Goal: Manage account settings

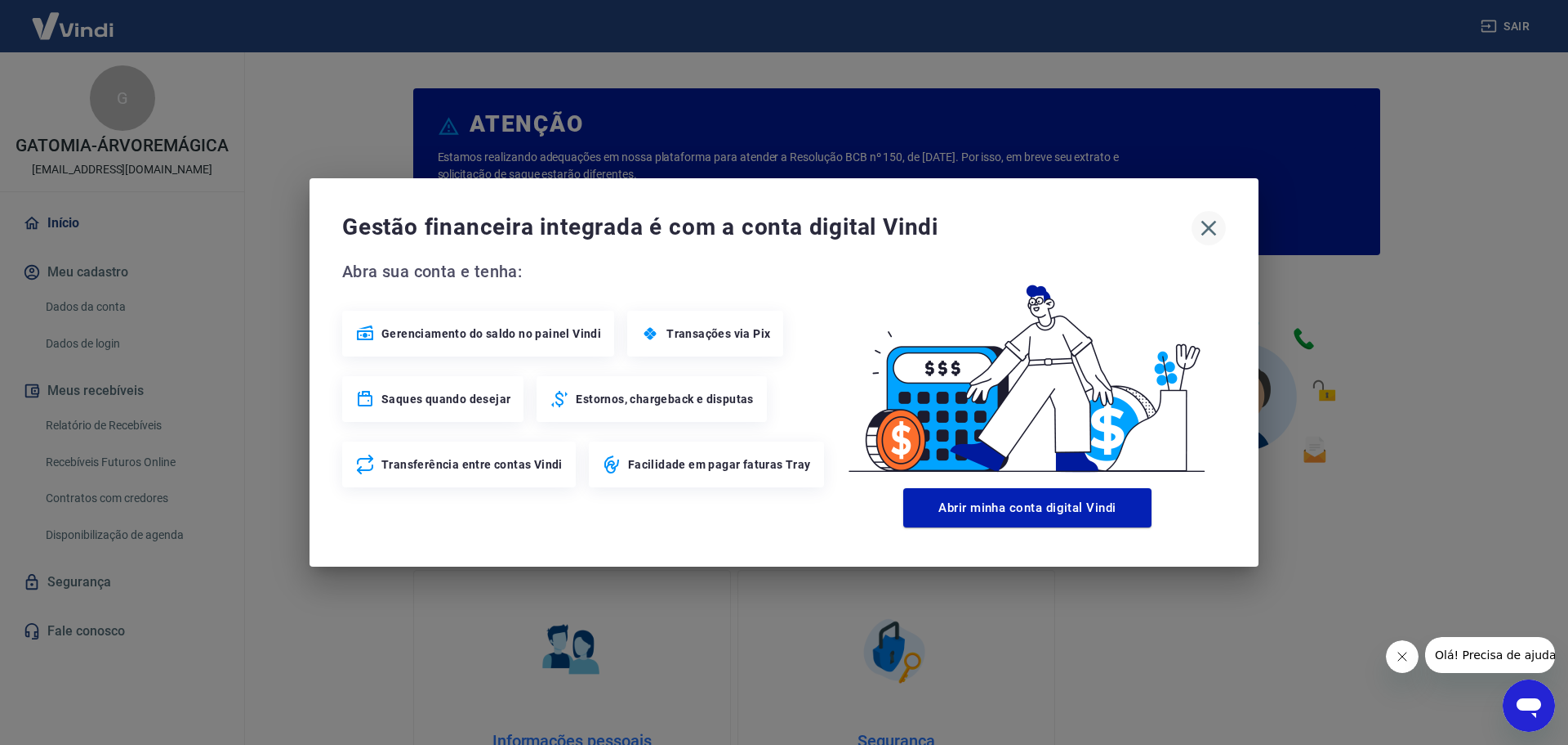
click at [1206, 230] on icon "button" at bounding box center [1210, 228] width 16 height 16
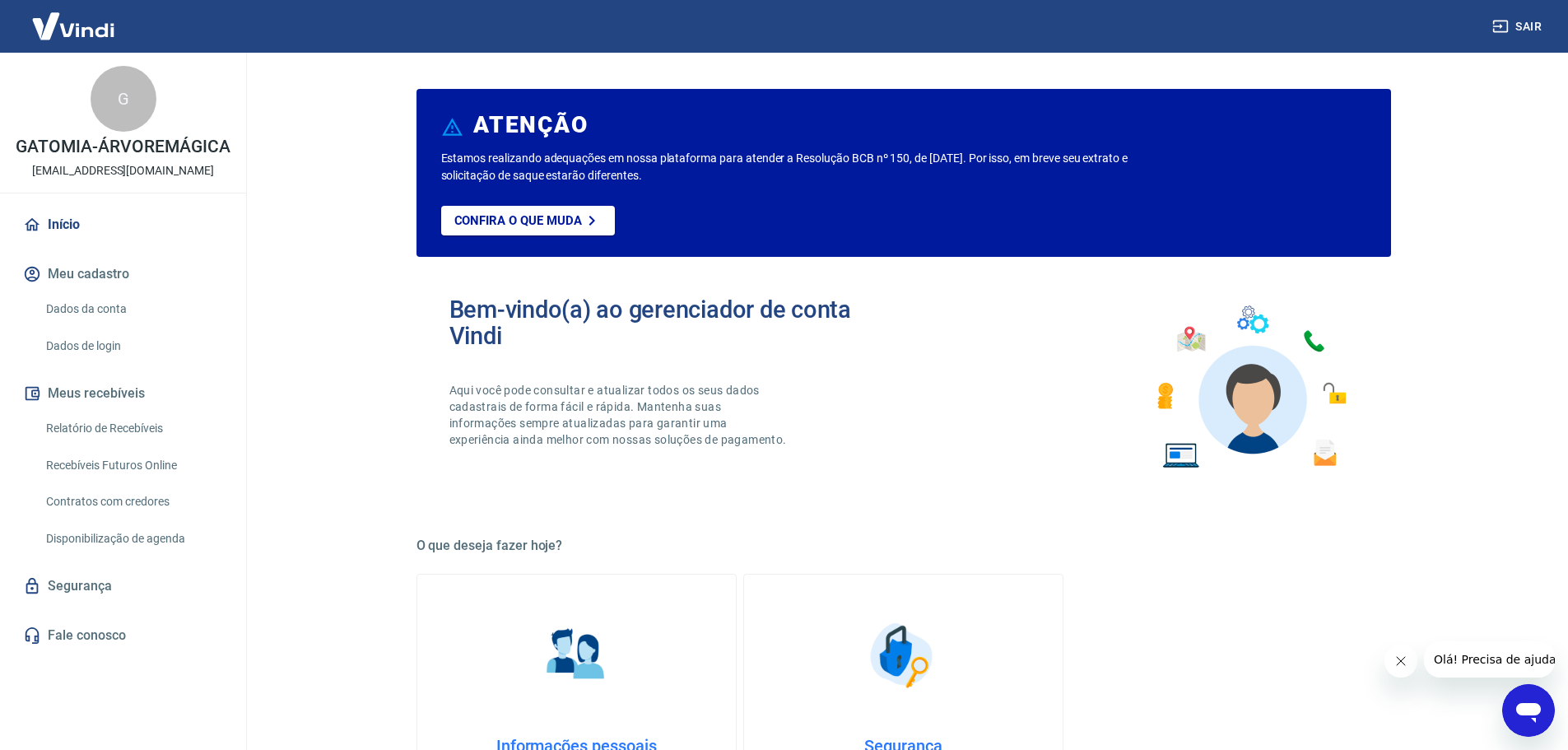
click at [104, 310] on link "Dados da conta" at bounding box center [133, 309] width 187 height 34
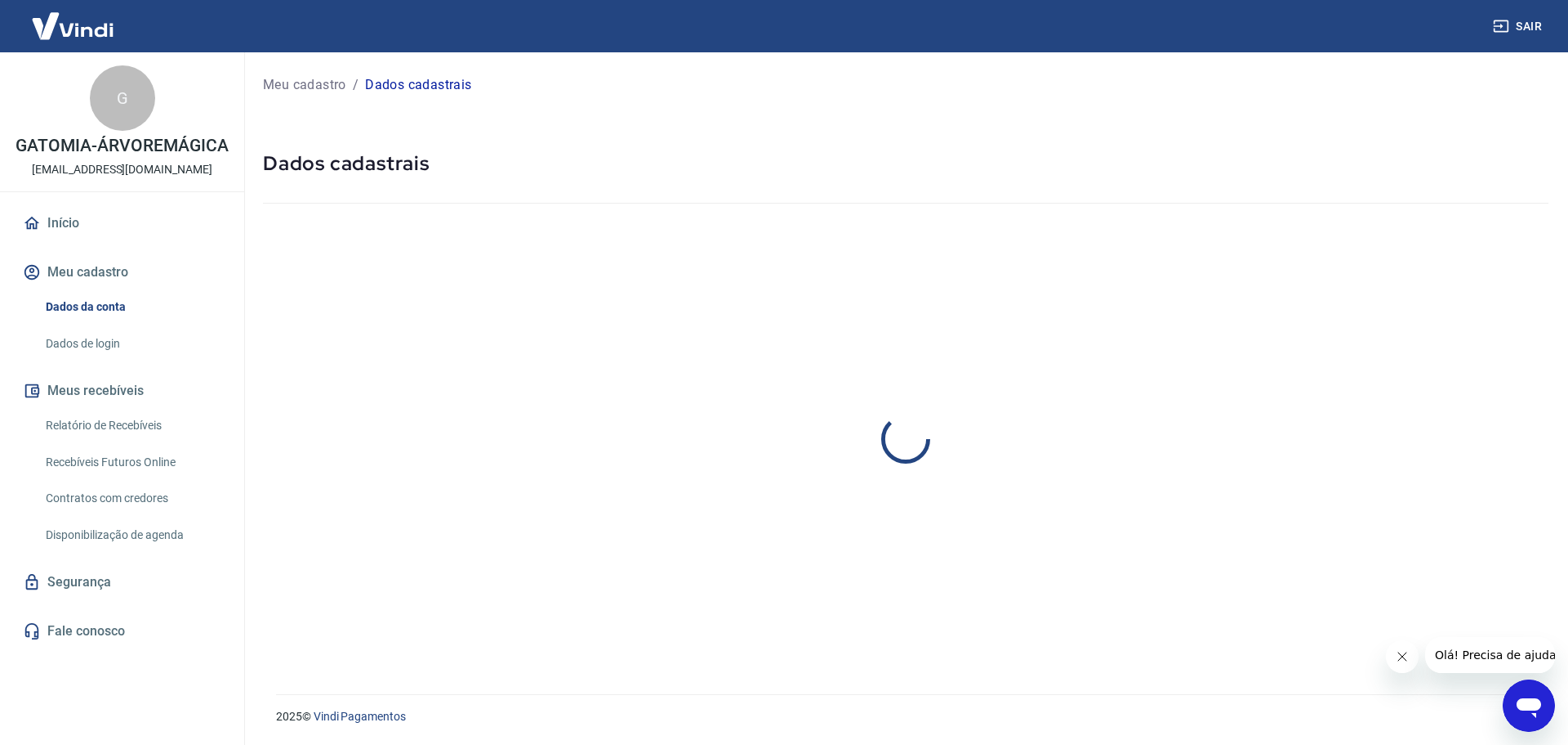
select select "SC"
select select "business"
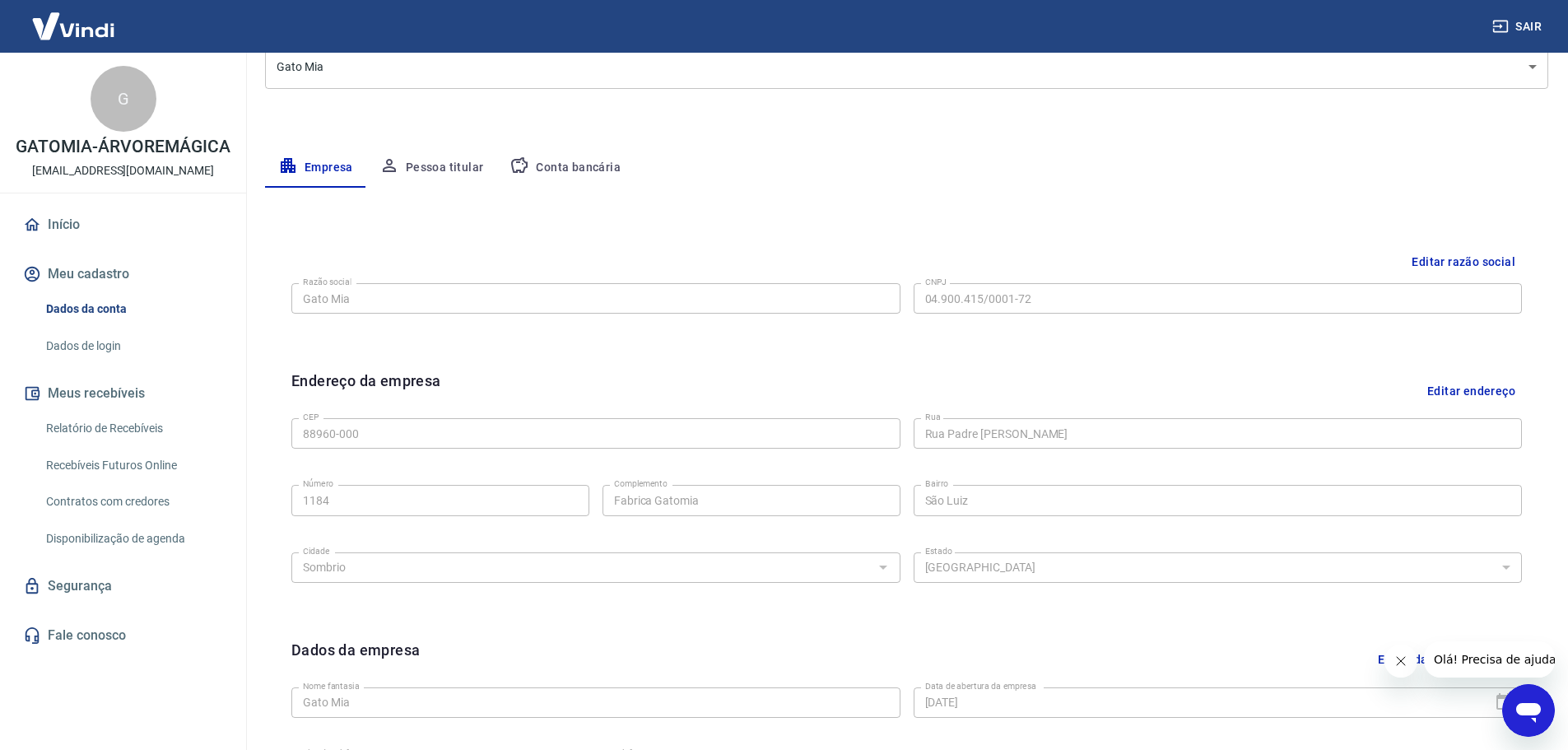
scroll to position [190, 0]
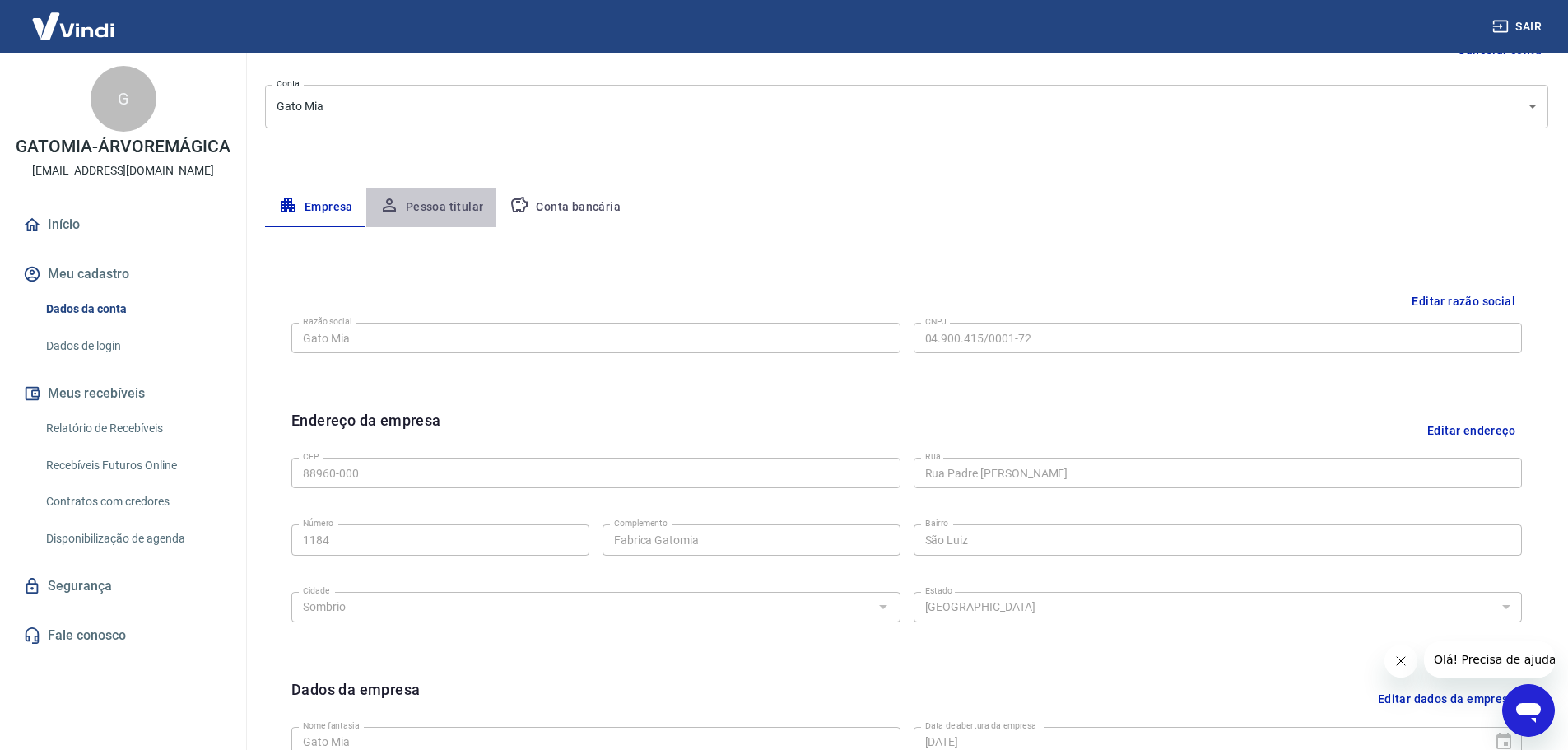
click at [426, 212] on button "Pessoa titular" at bounding box center [432, 207] width 131 height 39
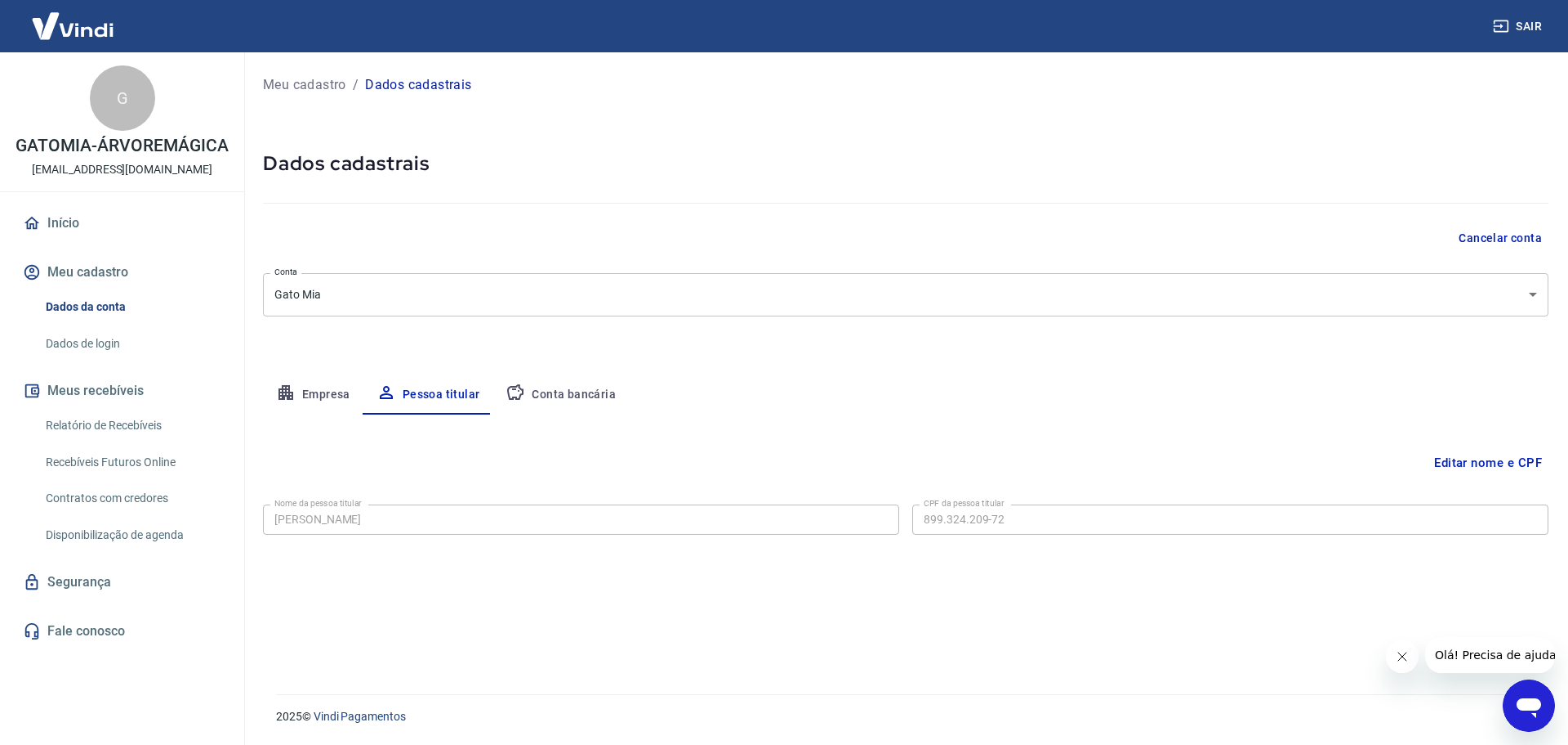
click at [108, 340] on link "Dados de login" at bounding box center [132, 344] width 186 height 34
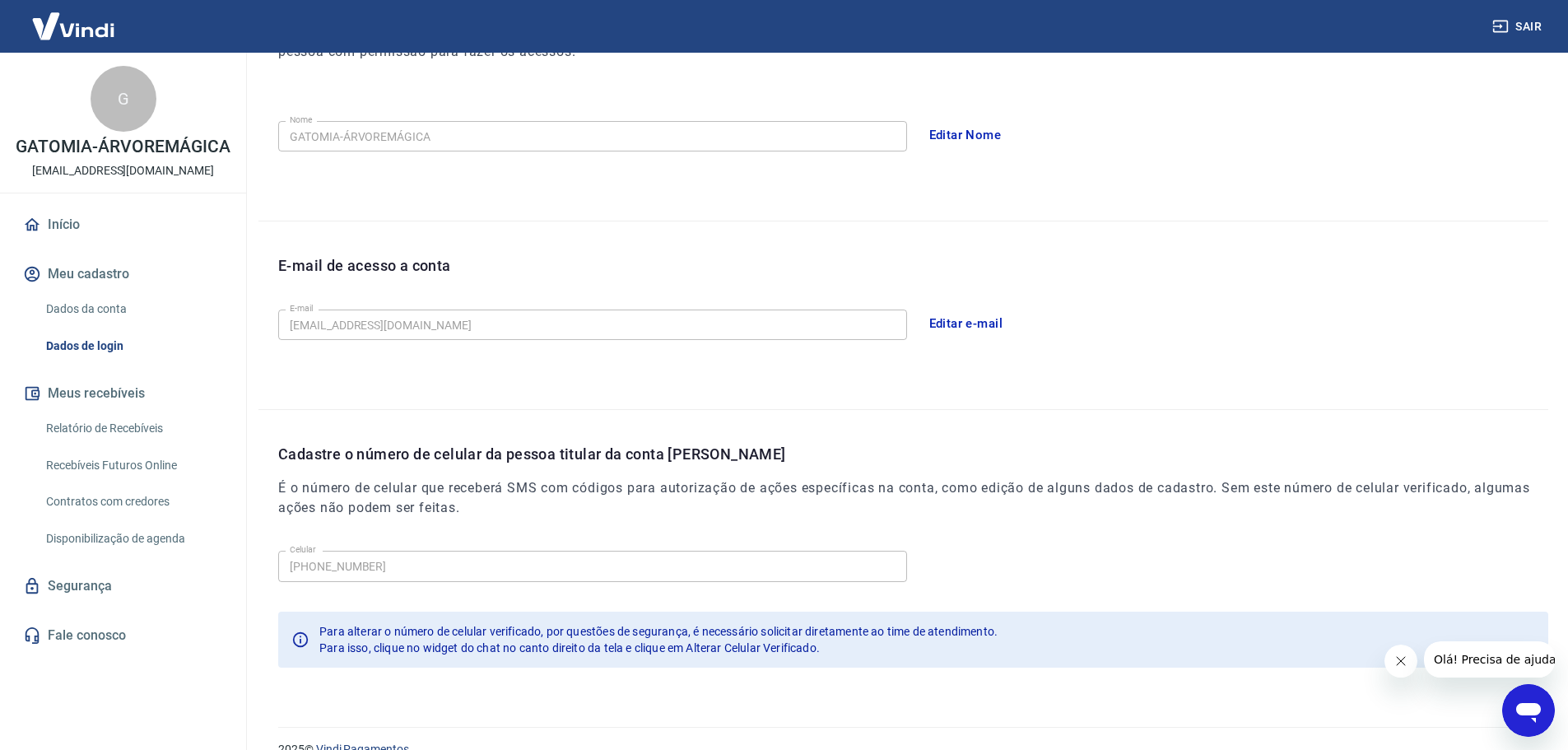
scroll to position [304, 0]
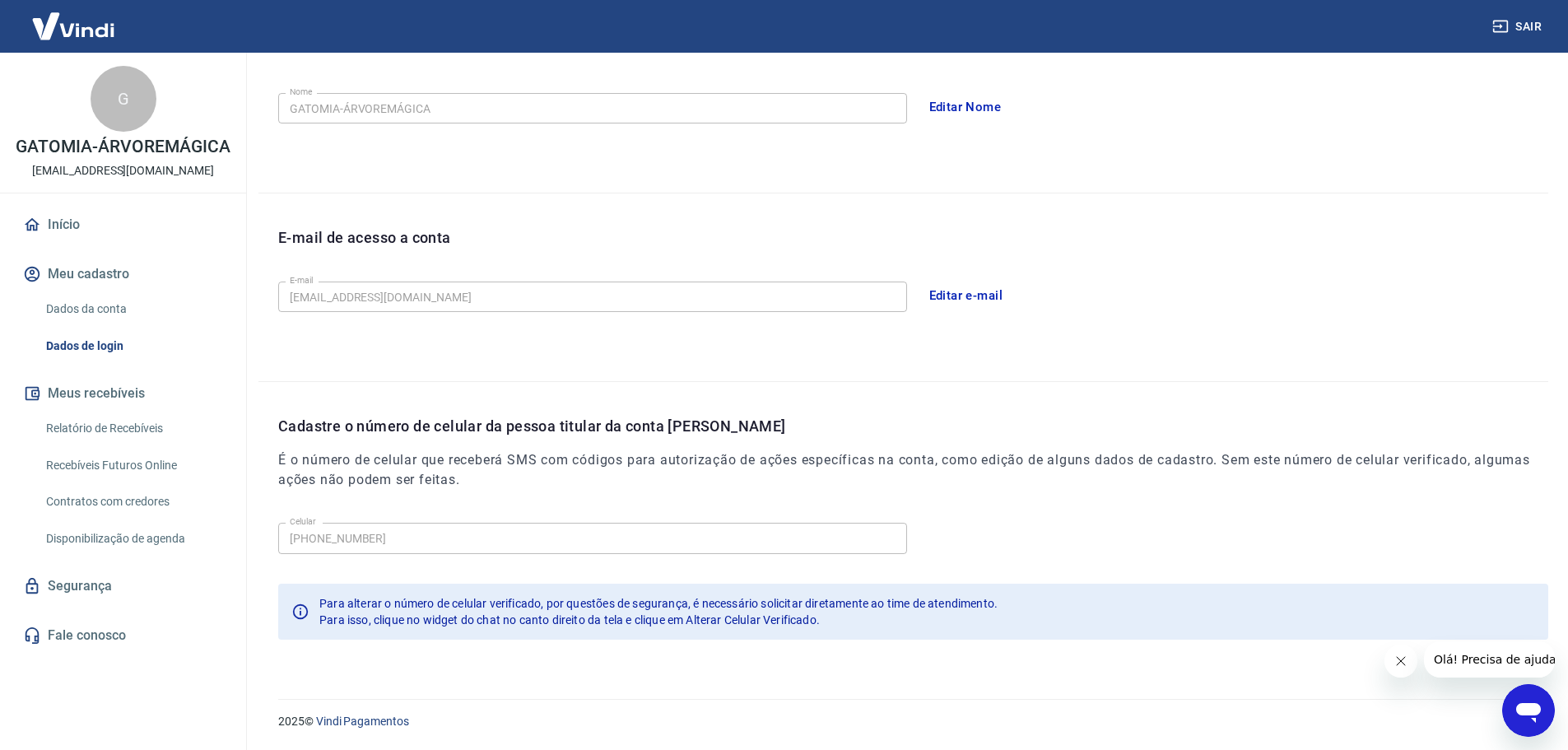
click at [1515, 706] on icon "Abrir janela de mensagens" at bounding box center [1529, 710] width 30 height 30
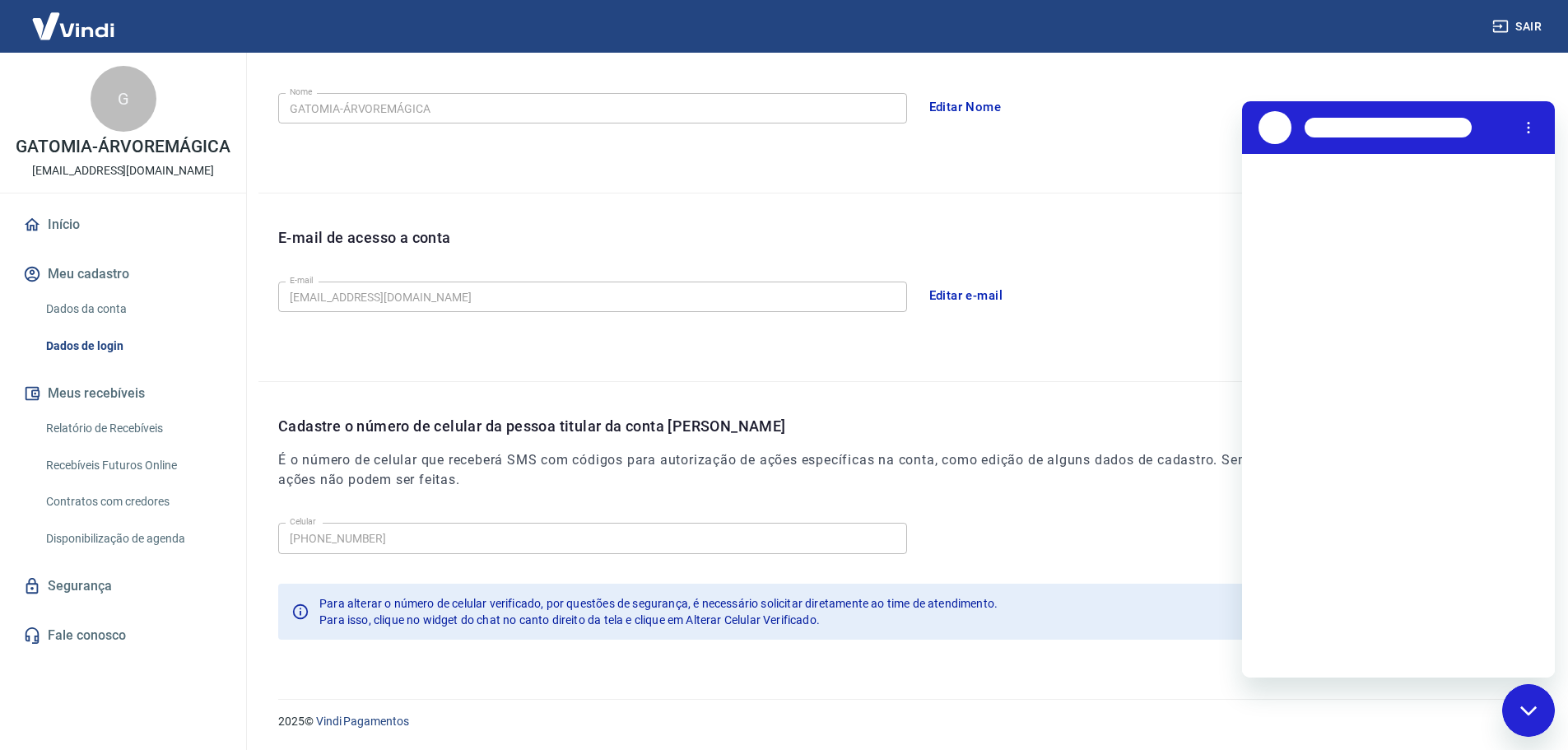
scroll to position [0, 0]
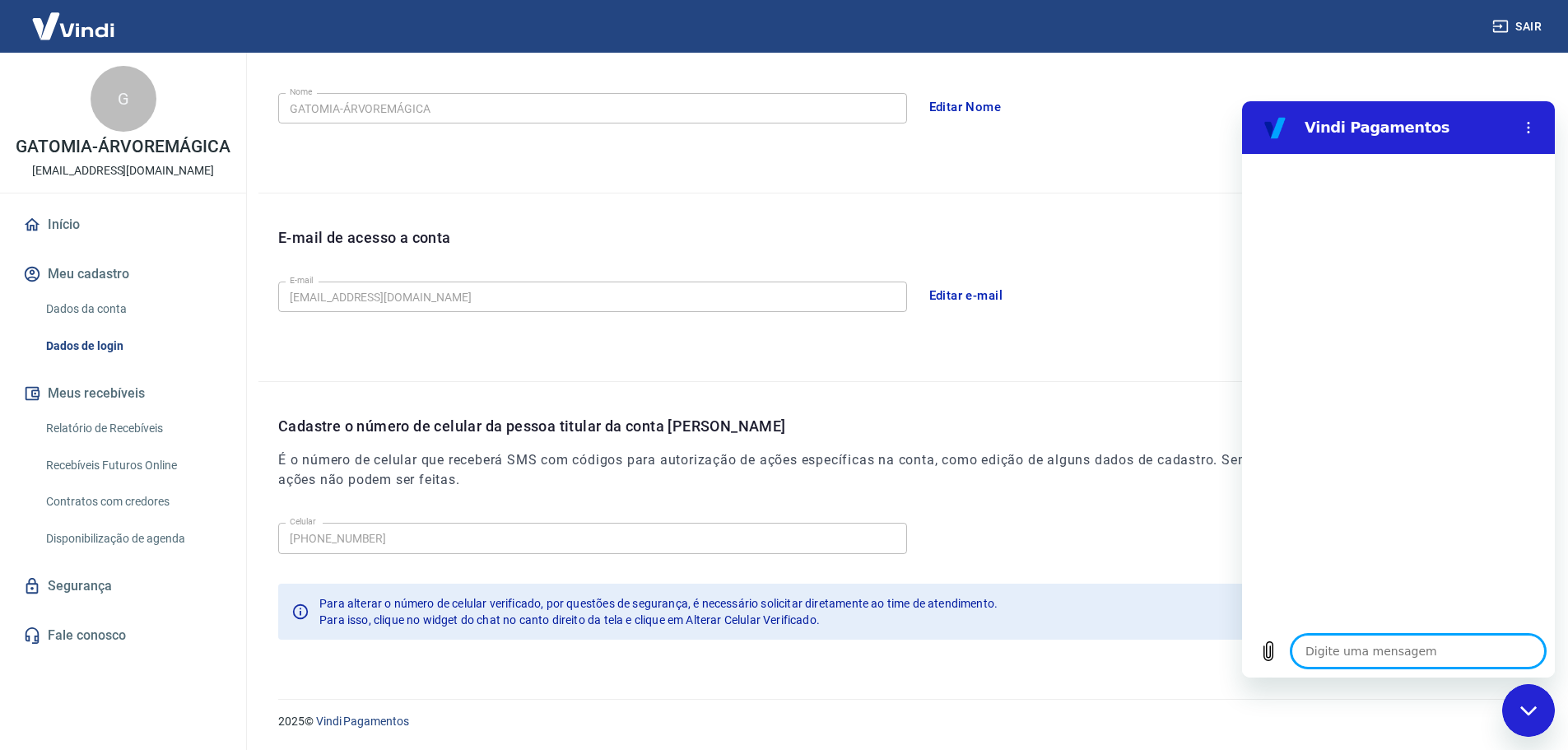
click at [1410, 645] on textarea at bounding box center [1418, 651] width 254 height 33
type textarea "B"
type textarea "x"
type textarea "Bo"
type textarea "x"
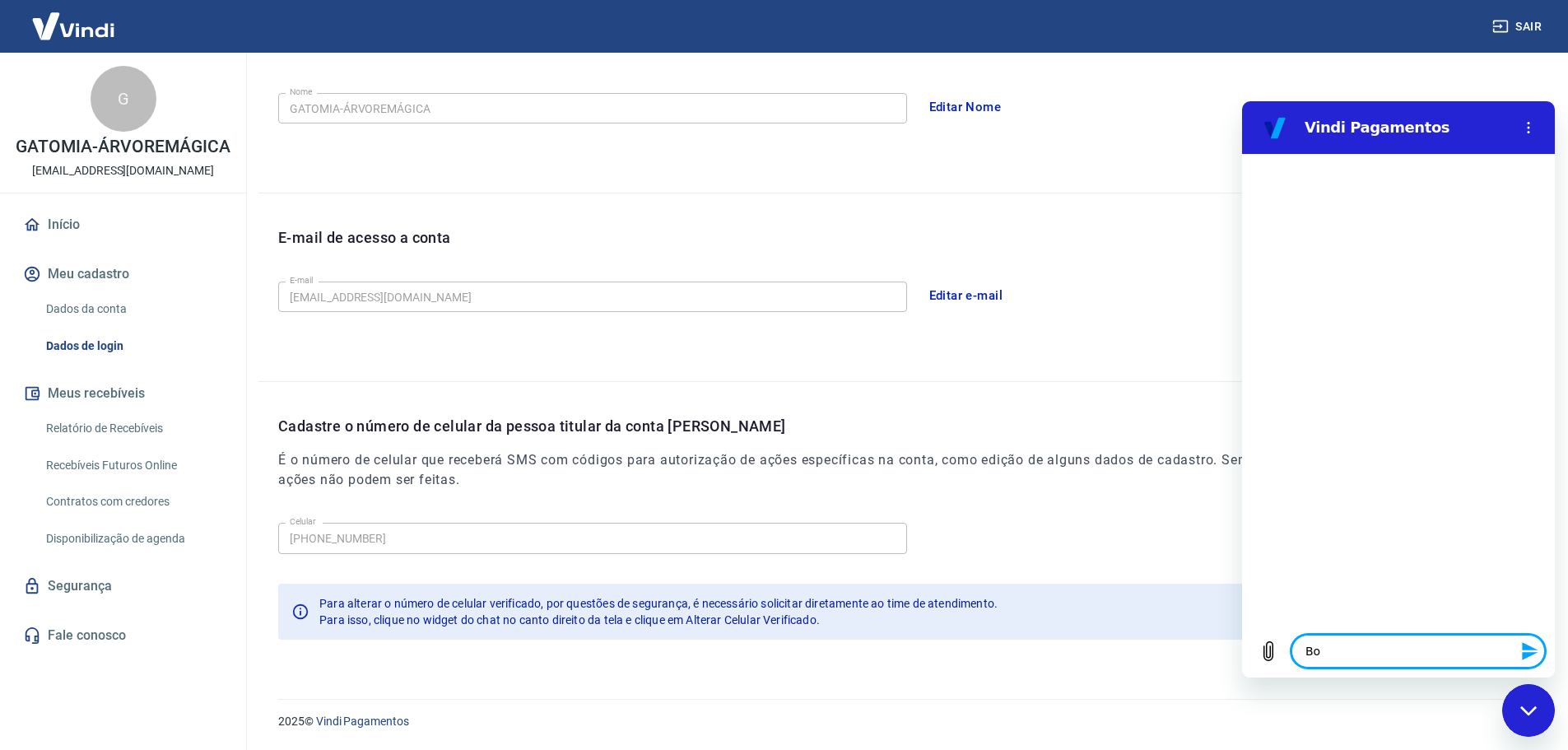
type textarea "Boa"
type textarea "x"
type textarea "Boa"
type textarea "x"
type textarea "Boa t"
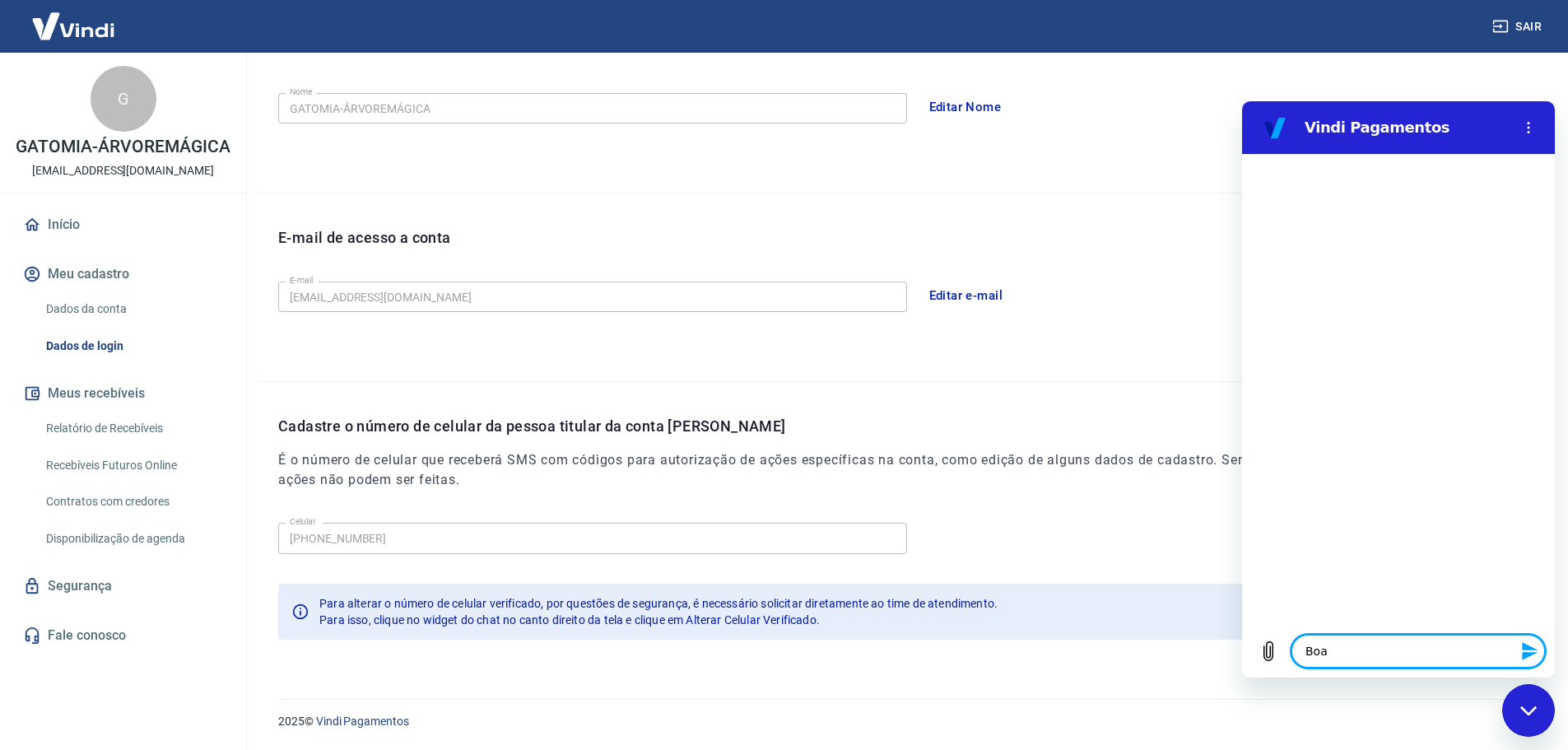
type textarea "x"
type textarea "Boa ta"
type textarea "x"
type textarea "Boa tar"
type textarea "x"
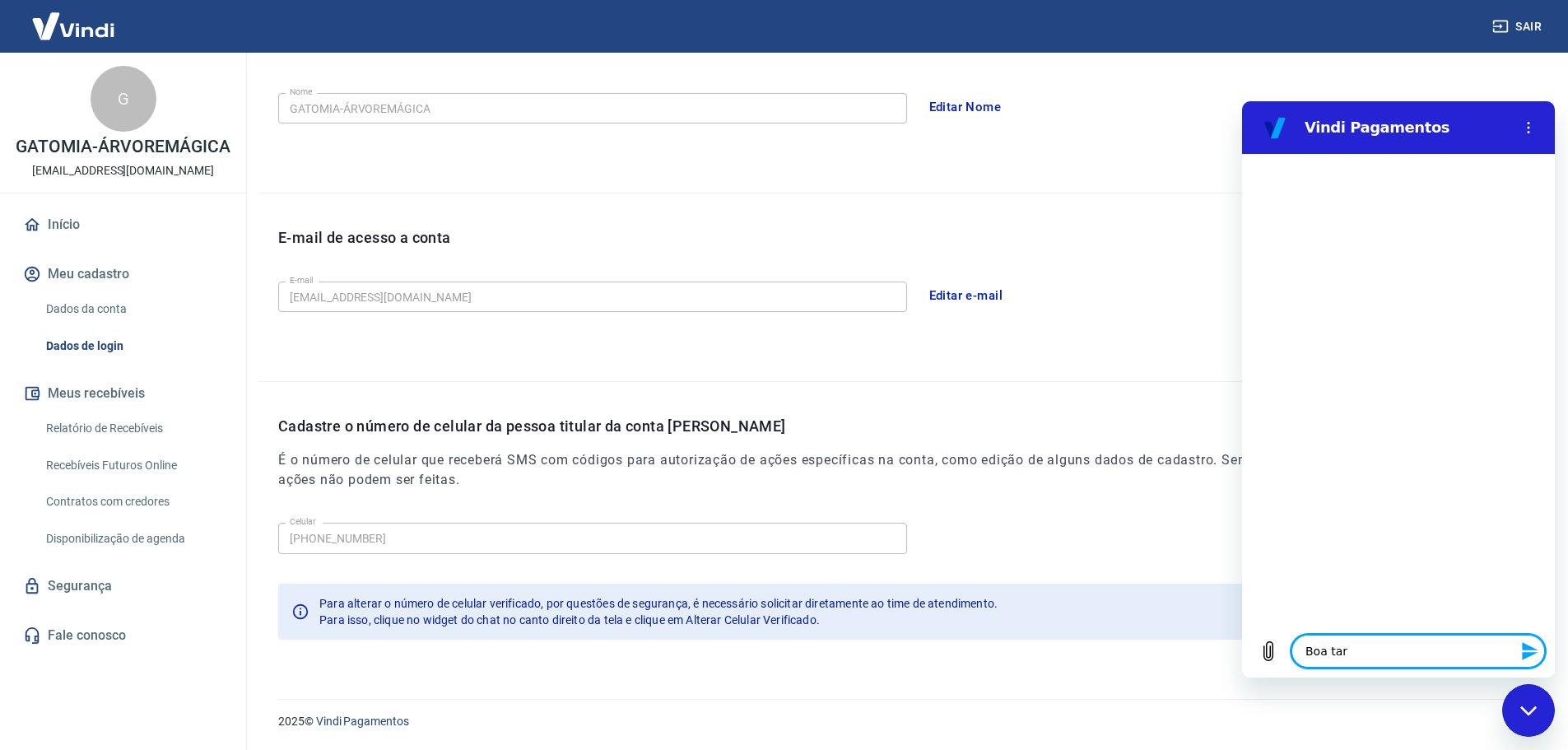
type textarea "Boa tard"
type textarea "x"
type textarea "Boa tarde"
type textarea "x"
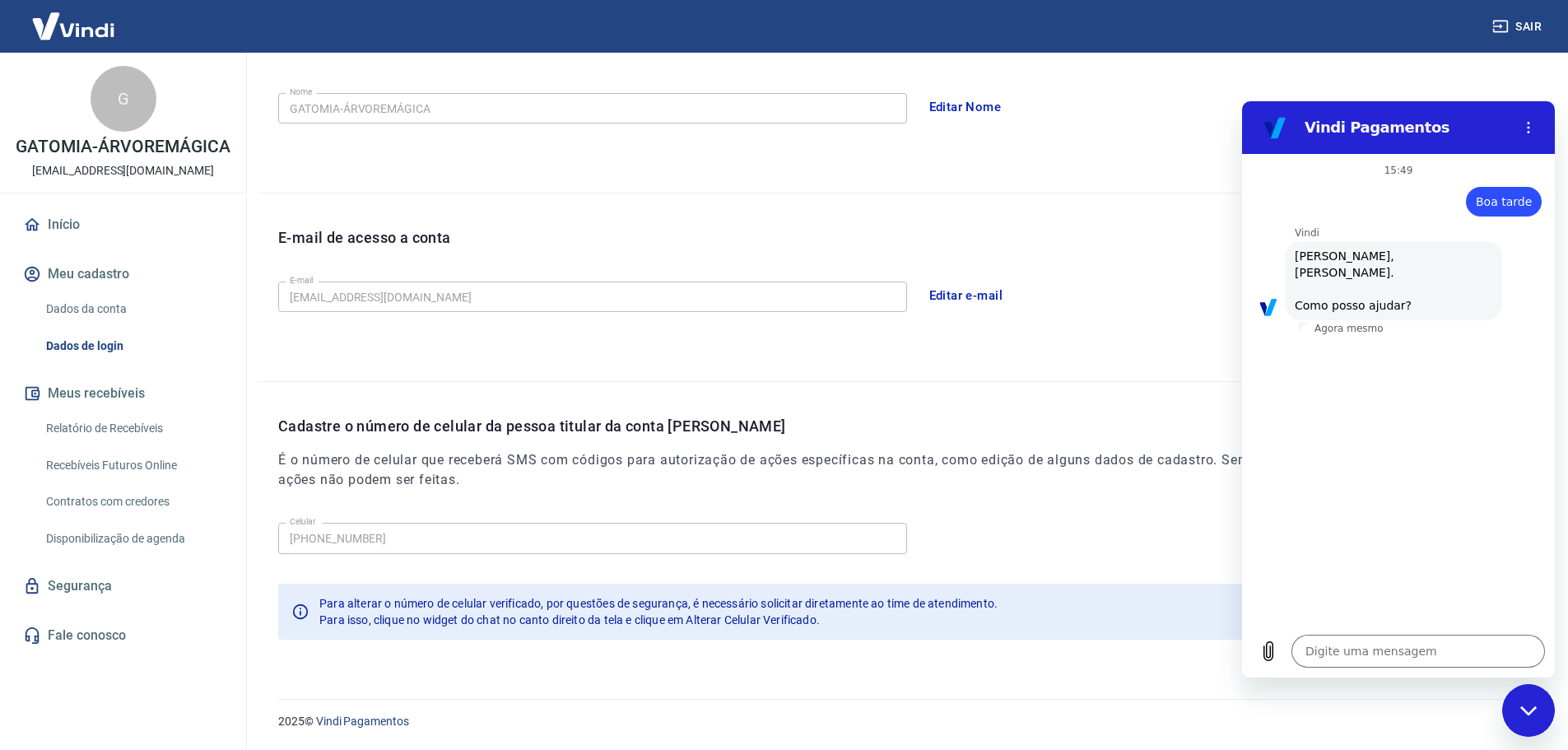
scroll to position [38, 0]
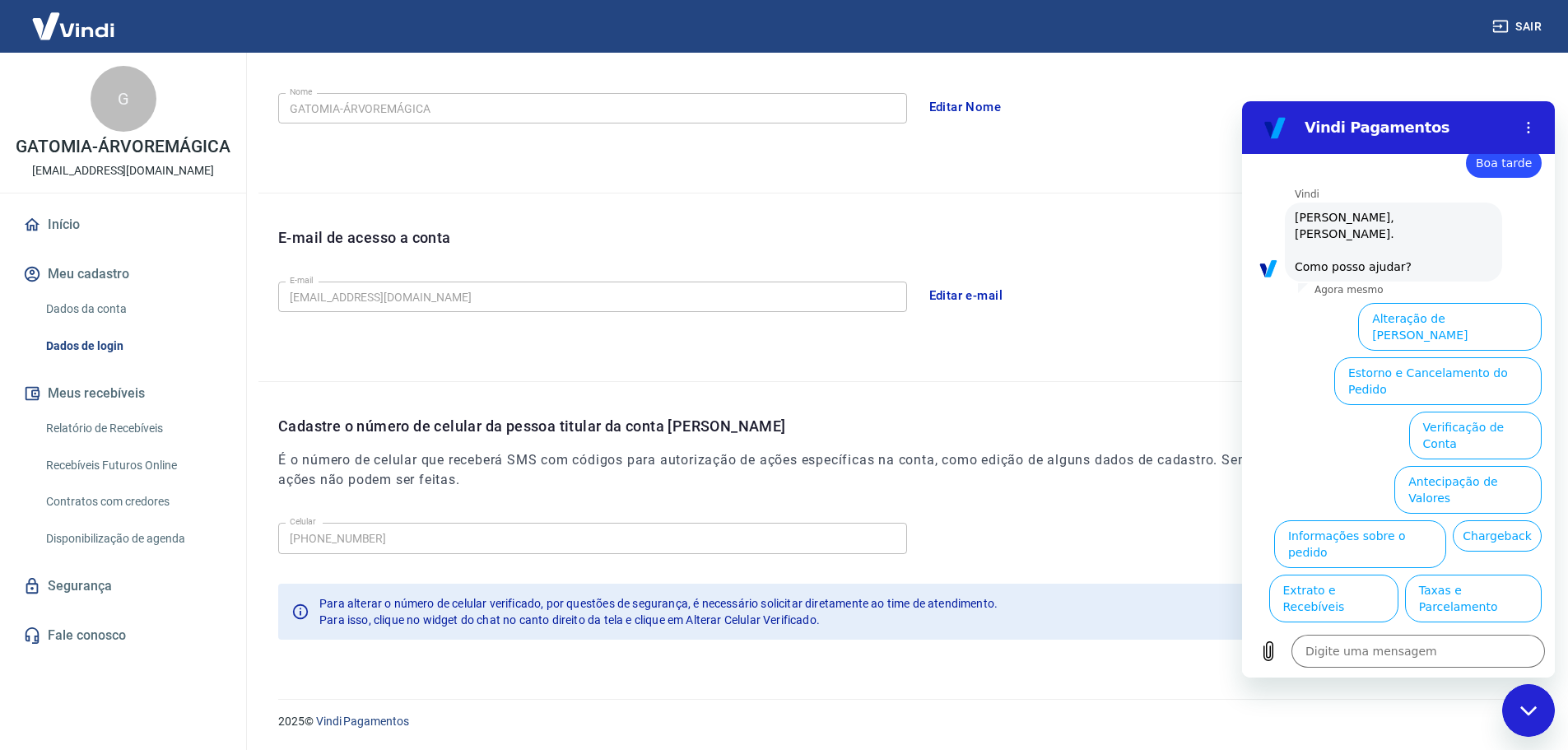
click at [1495, 628] on button "Alterar celular verificado" at bounding box center [1466, 652] width 152 height 48
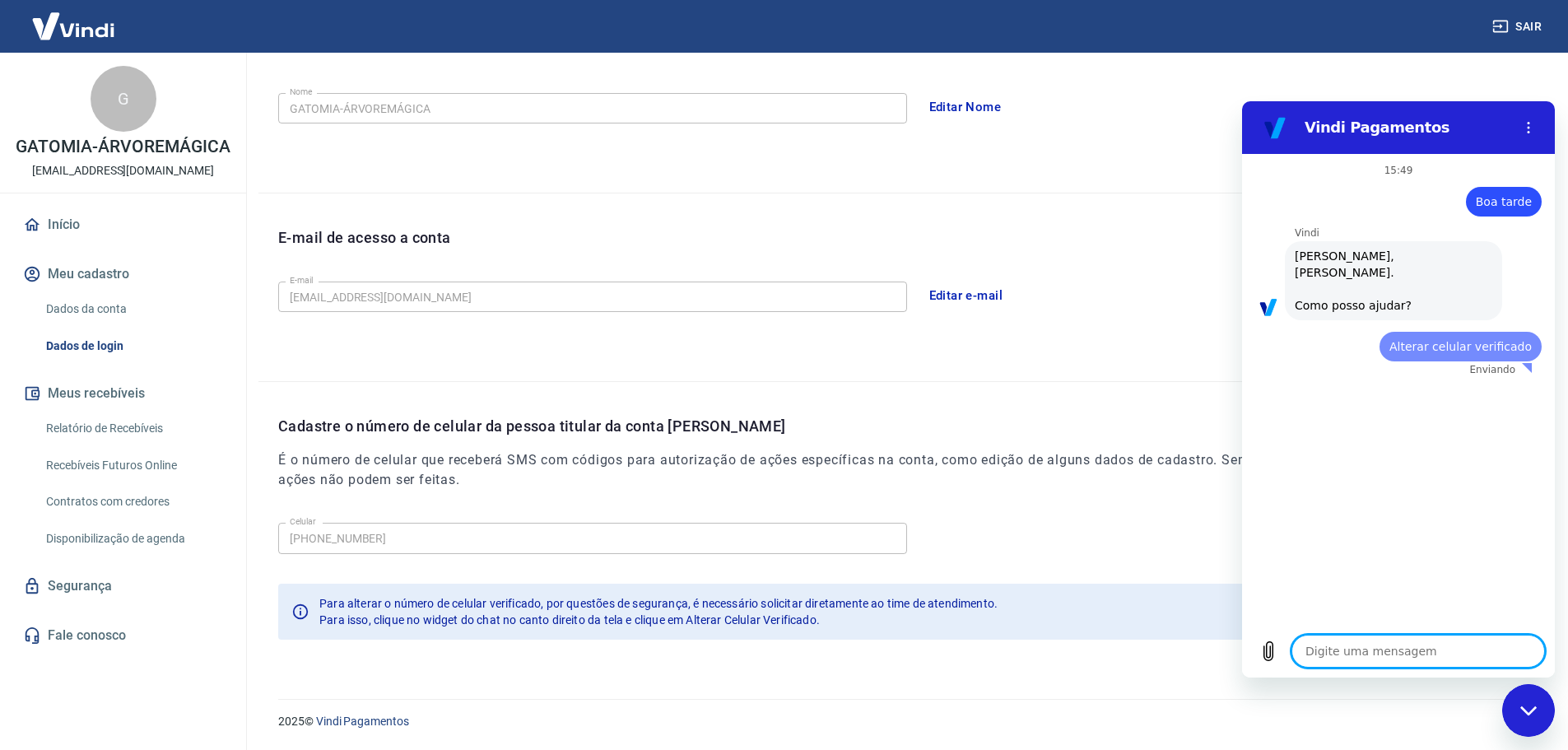
scroll to position [0, 0]
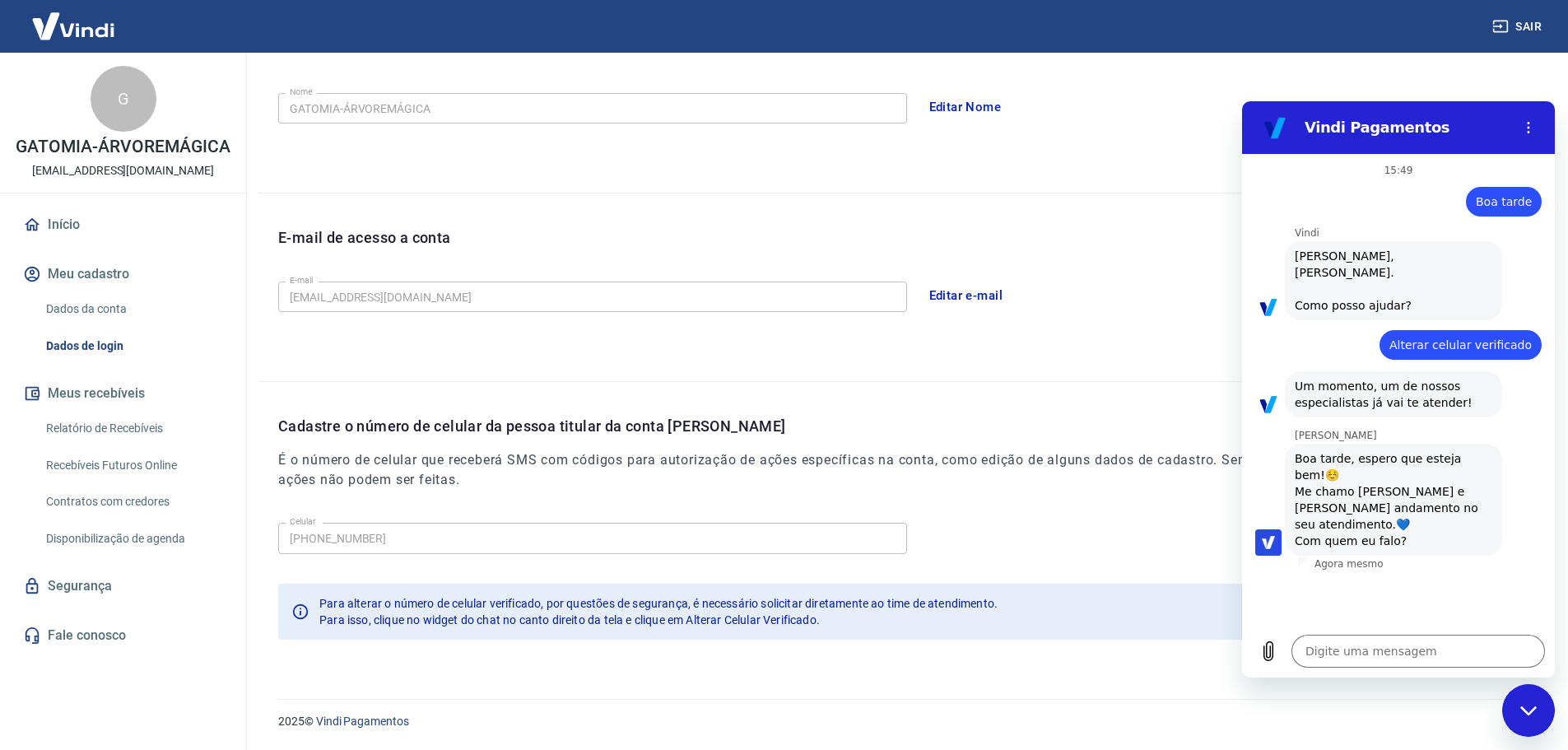
type textarea "x"
click at [1393, 653] on textarea at bounding box center [1418, 651] width 254 height 33
type textarea "B"
type textarea "x"
type textarea "Bo"
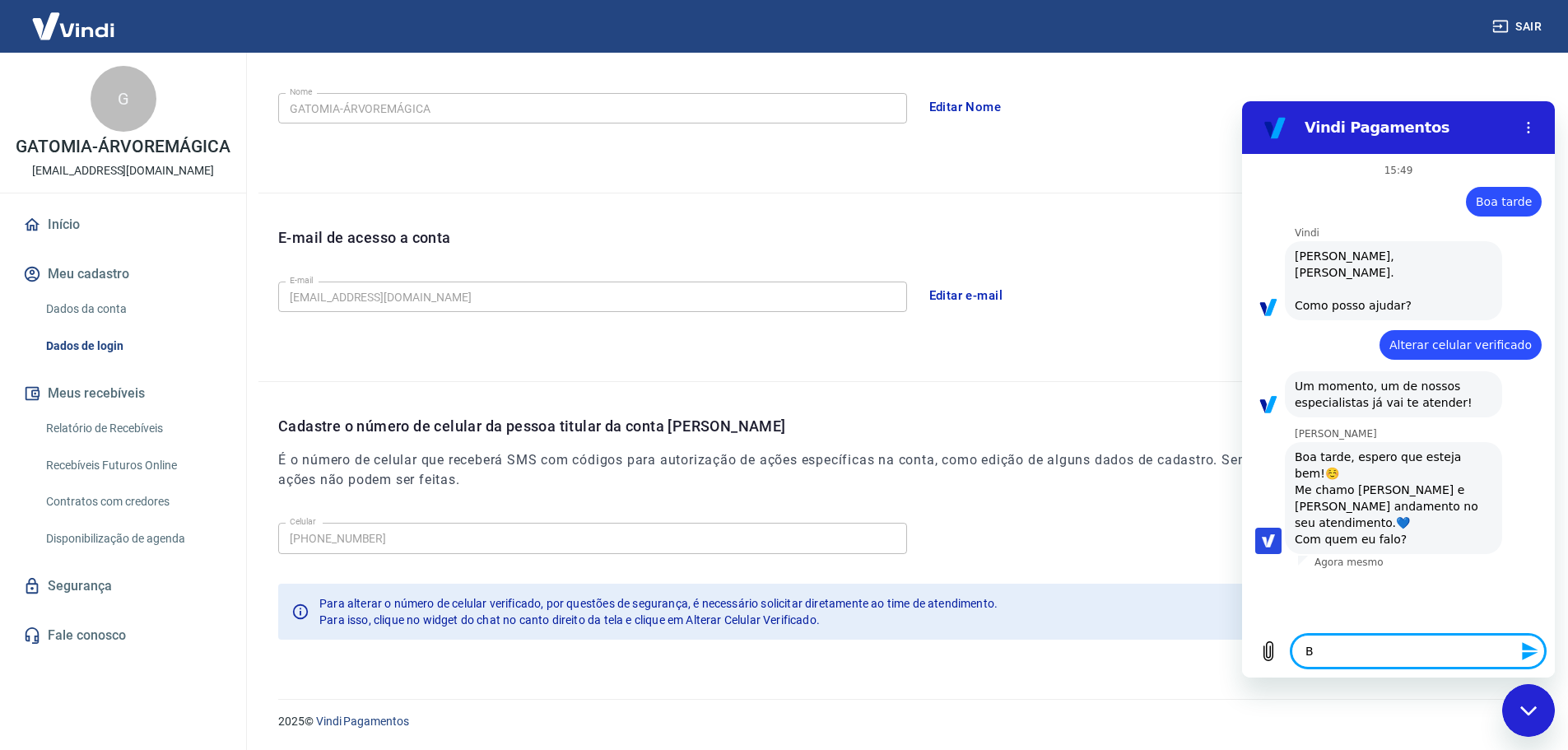
type textarea "x"
type textarea "Boa"
type textarea "x"
type textarea "Boa"
type textarea "x"
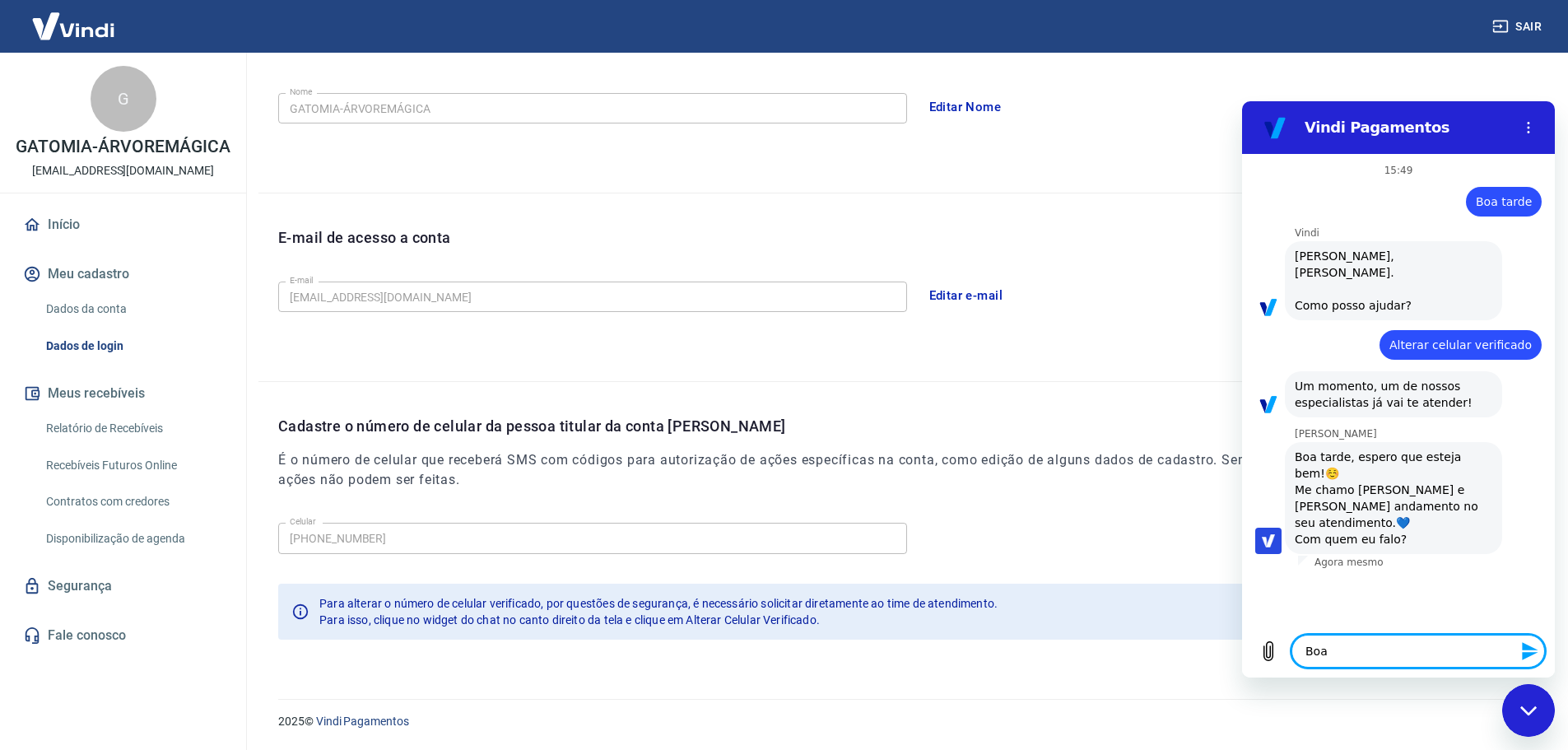
type textarea "Boa t"
type textarea "x"
type textarea "Boa ta"
type textarea "x"
type textarea "Boa tar"
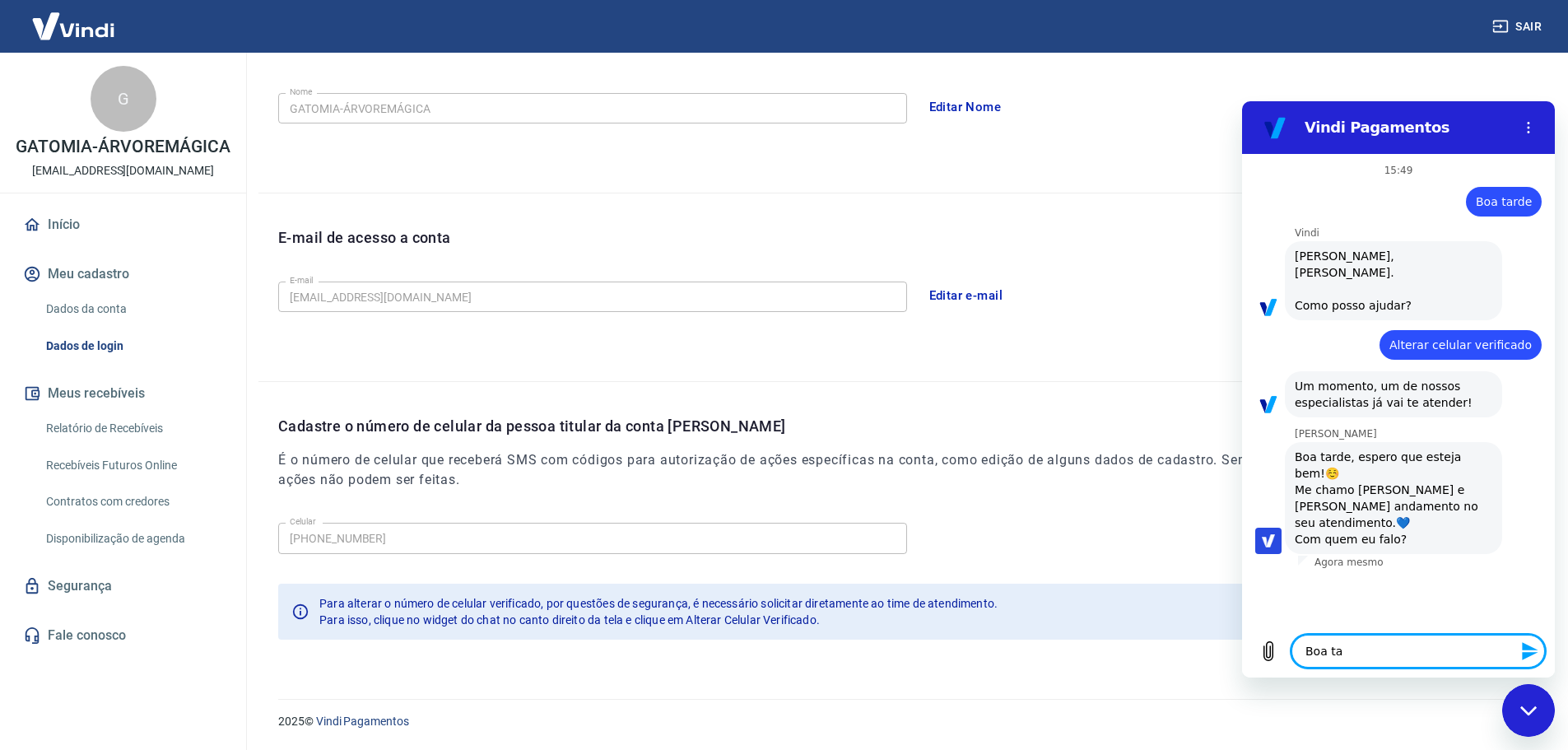
type textarea "x"
type textarea "Boa tard"
type textarea "x"
type textarea "Boa tarde"
type textarea "x"
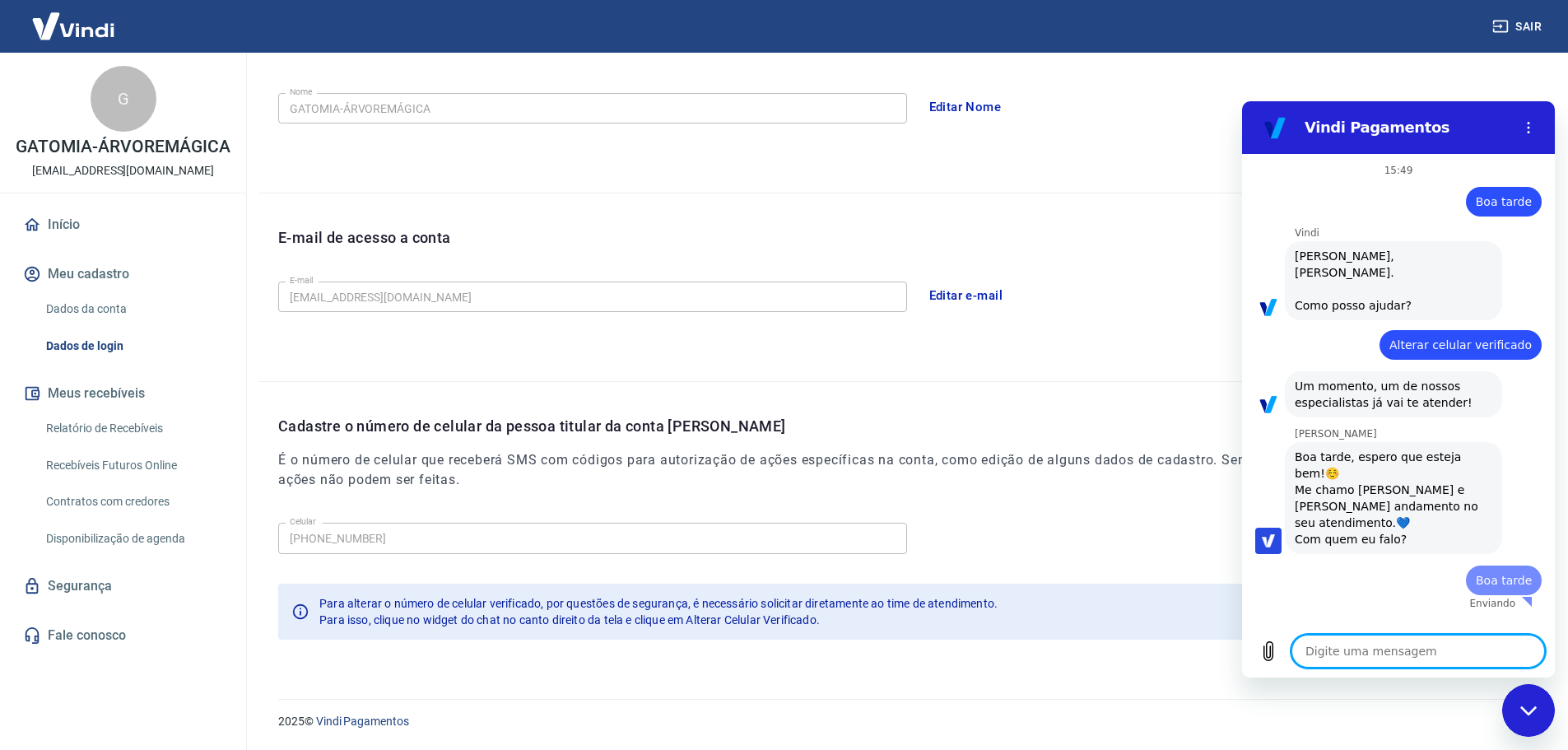
type textarea "x"
type textarea "m"
type textarea "x"
type textarea "me"
type textarea "x"
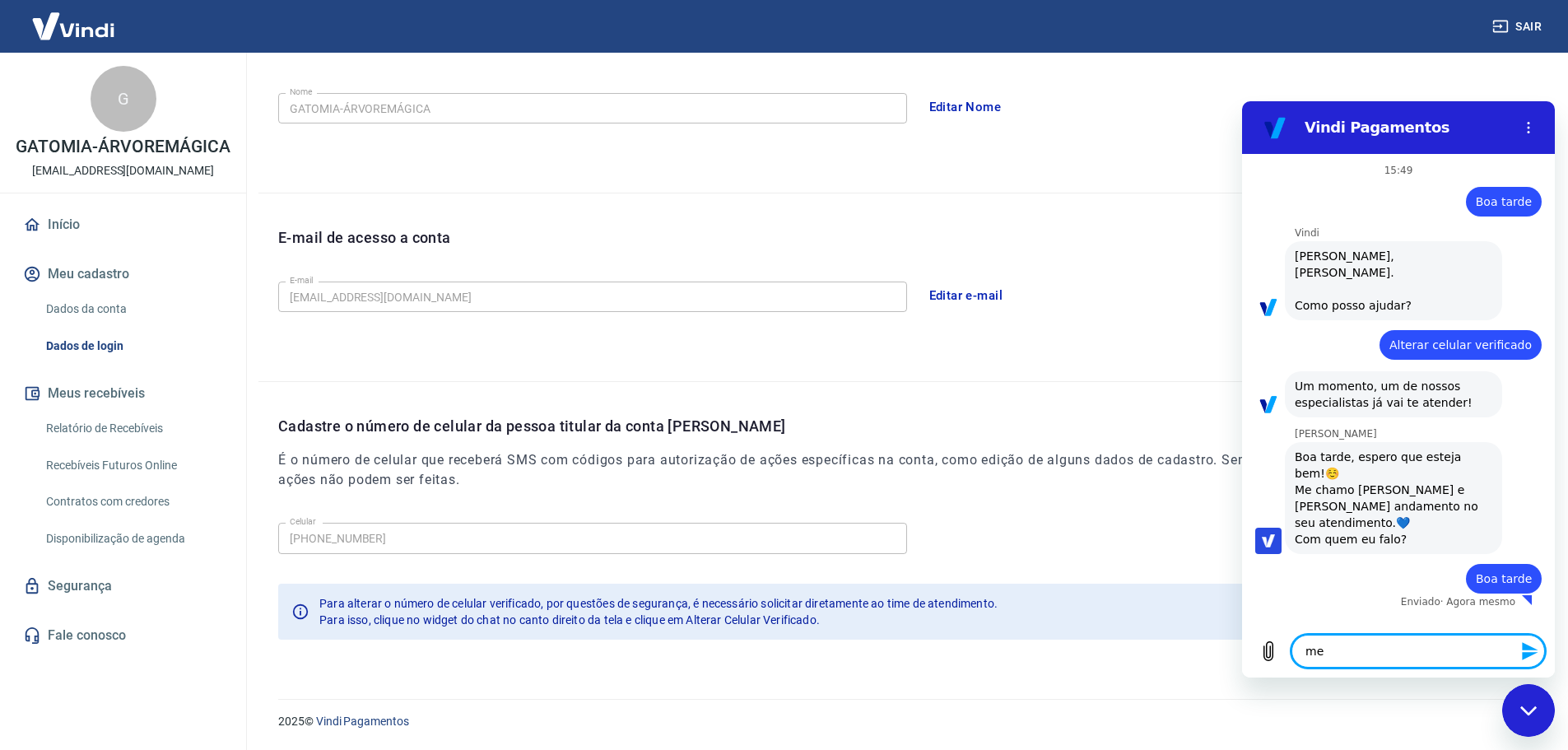
type textarea "me"
type textarea "x"
type textarea "me c"
type textarea "x"
type textarea "me ch"
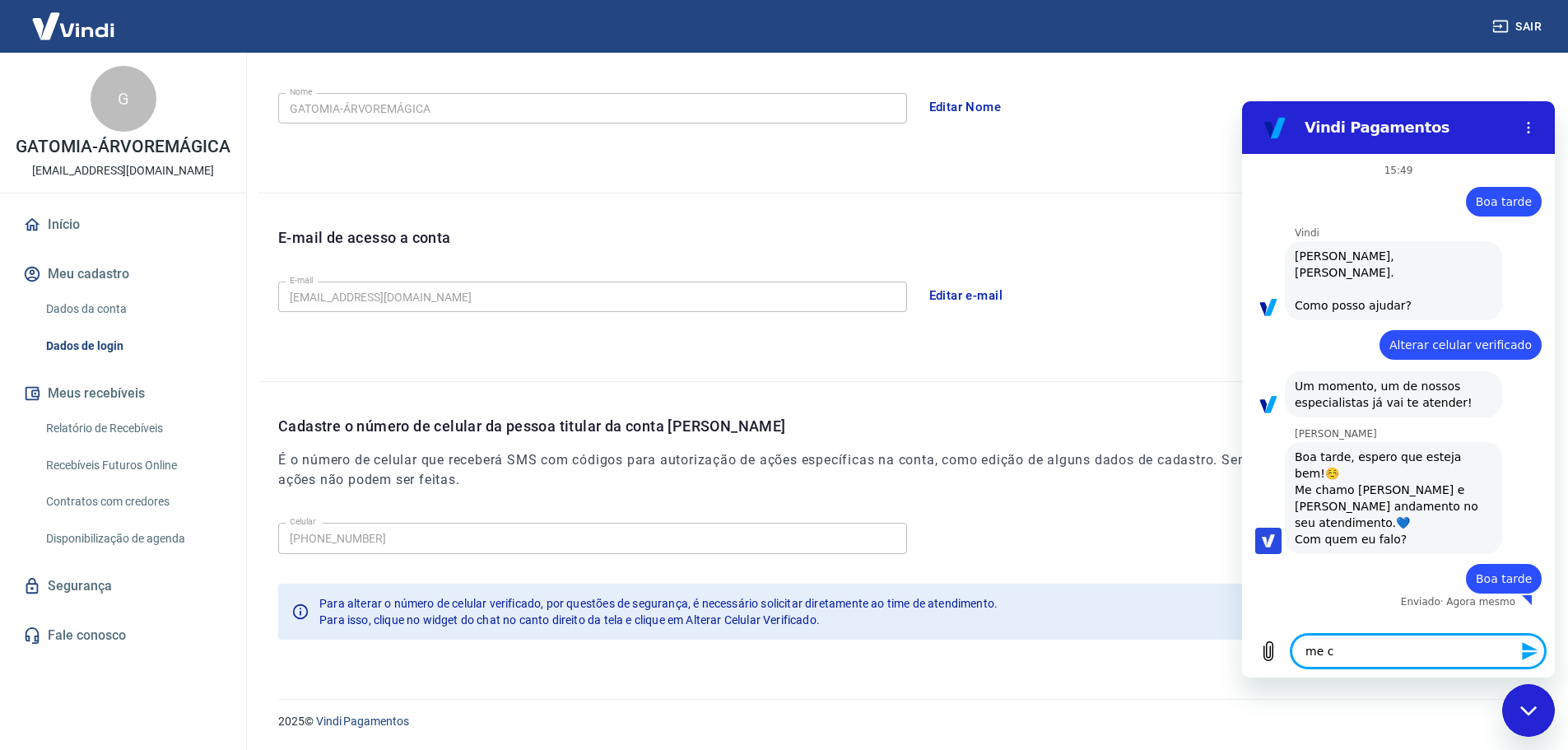
type textarea "x"
type textarea "me cha"
type textarea "x"
type textarea "me cham"
type textarea "x"
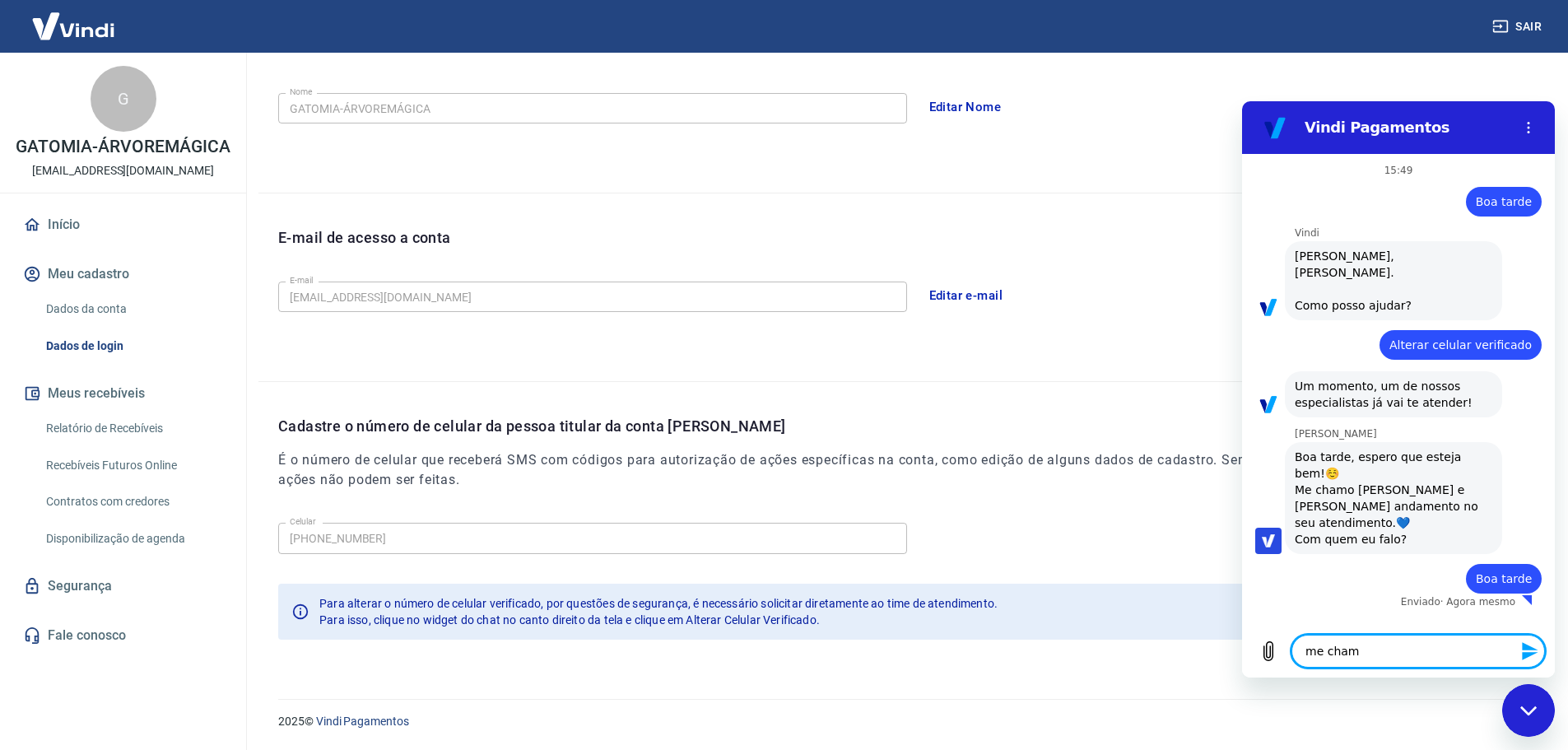
type textarea "me chamo"
type textarea "x"
type textarea "me chamo"
type textarea "x"
type textarea "me chamo F"
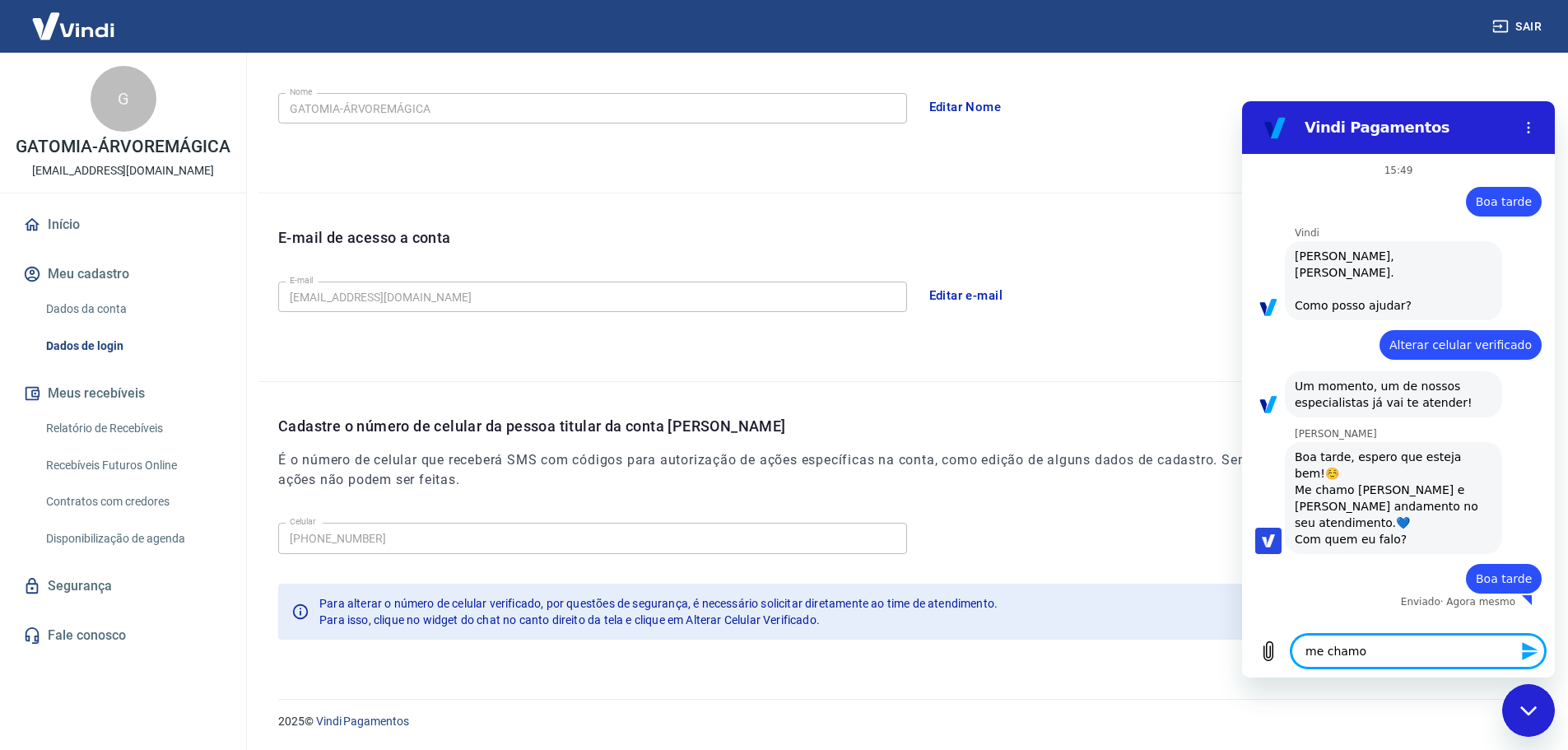
type textarea "x"
type textarea "me chamo Fe"
type textarea "x"
type textarea "me chamo Fer"
type textarea "x"
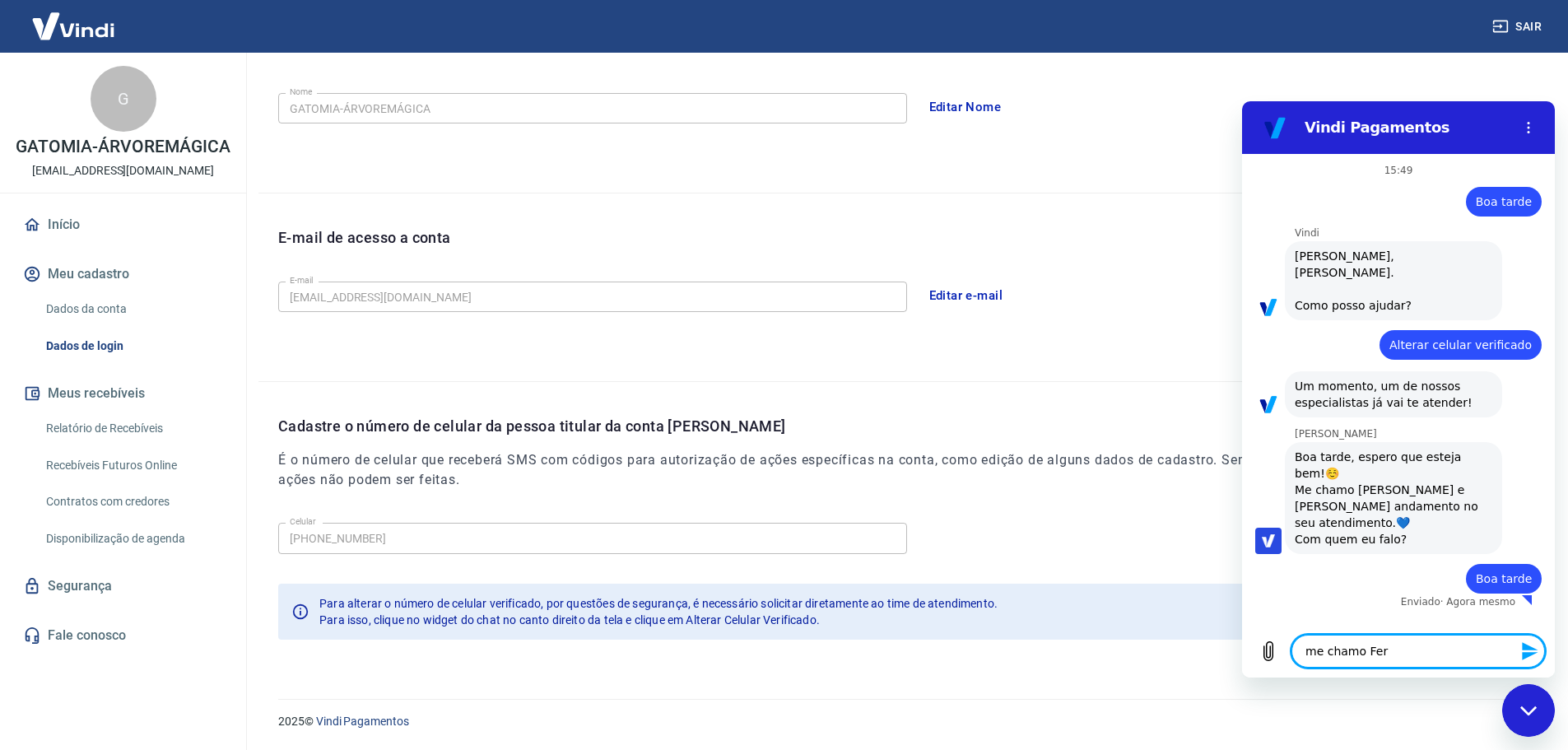
type textarea "me chamo Fern"
type textarea "x"
type textarea "me chamo Ferna"
type textarea "x"
type textarea "me chamo Fernan"
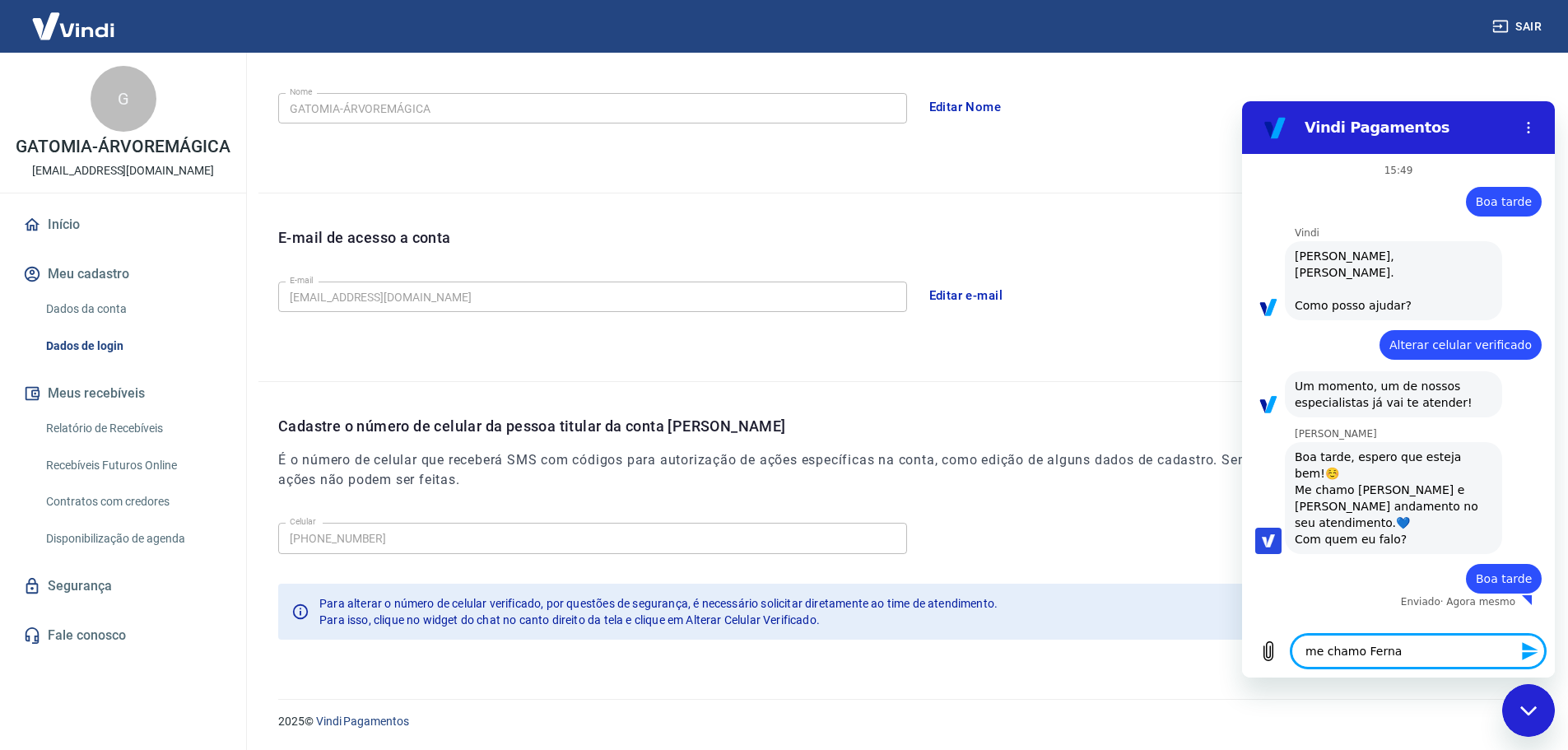
type textarea "x"
type textarea "me [PERSON_NAME]"
type textarea "x"
type textarea "me [PERSON_NAME]"
type textarea "x"
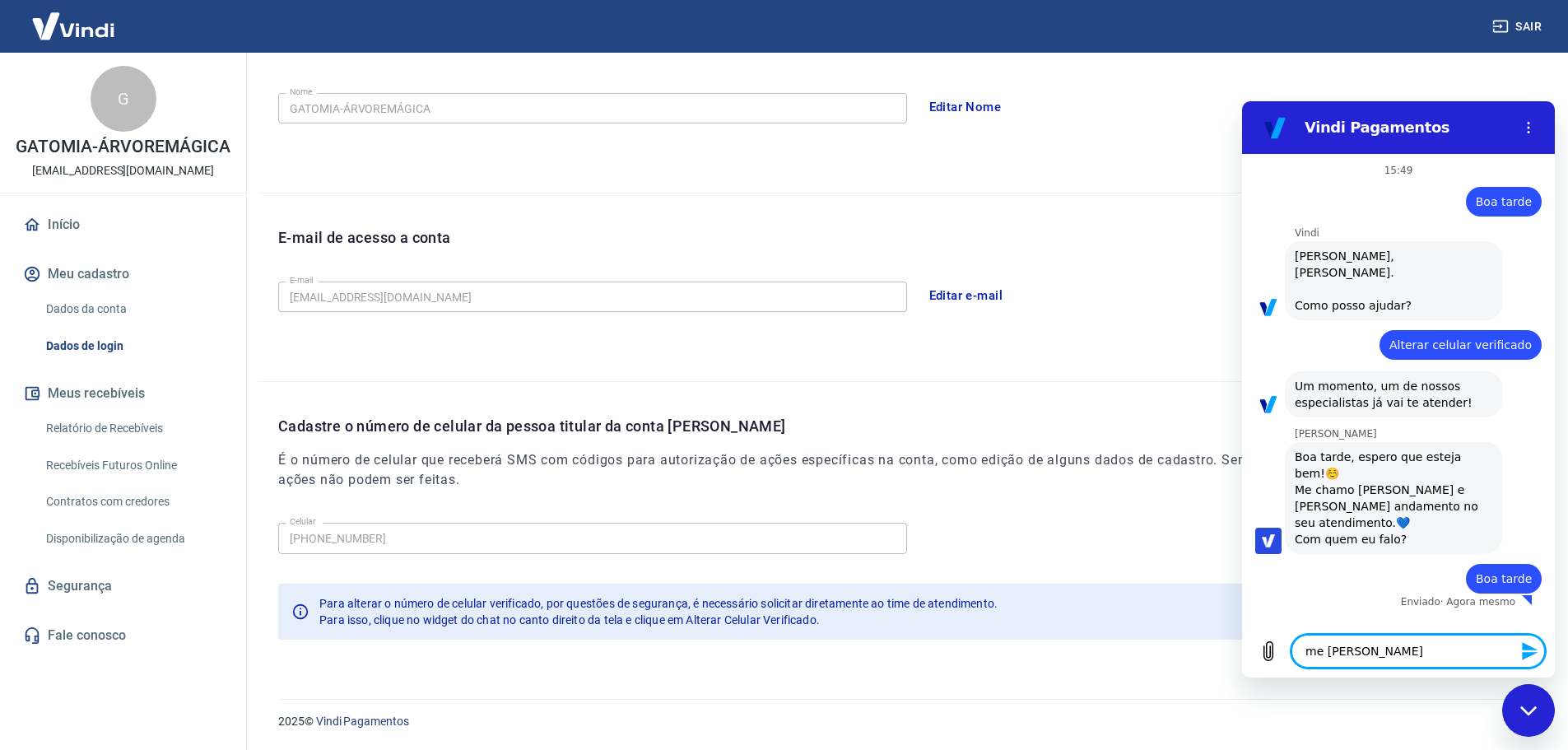
type textarea "me [PERSON_NAME],"
type textarea "x"
type textarea "me [PERSON_NAME],"
type textarea "x"
type textarea "me [PERSON_NAME], g"
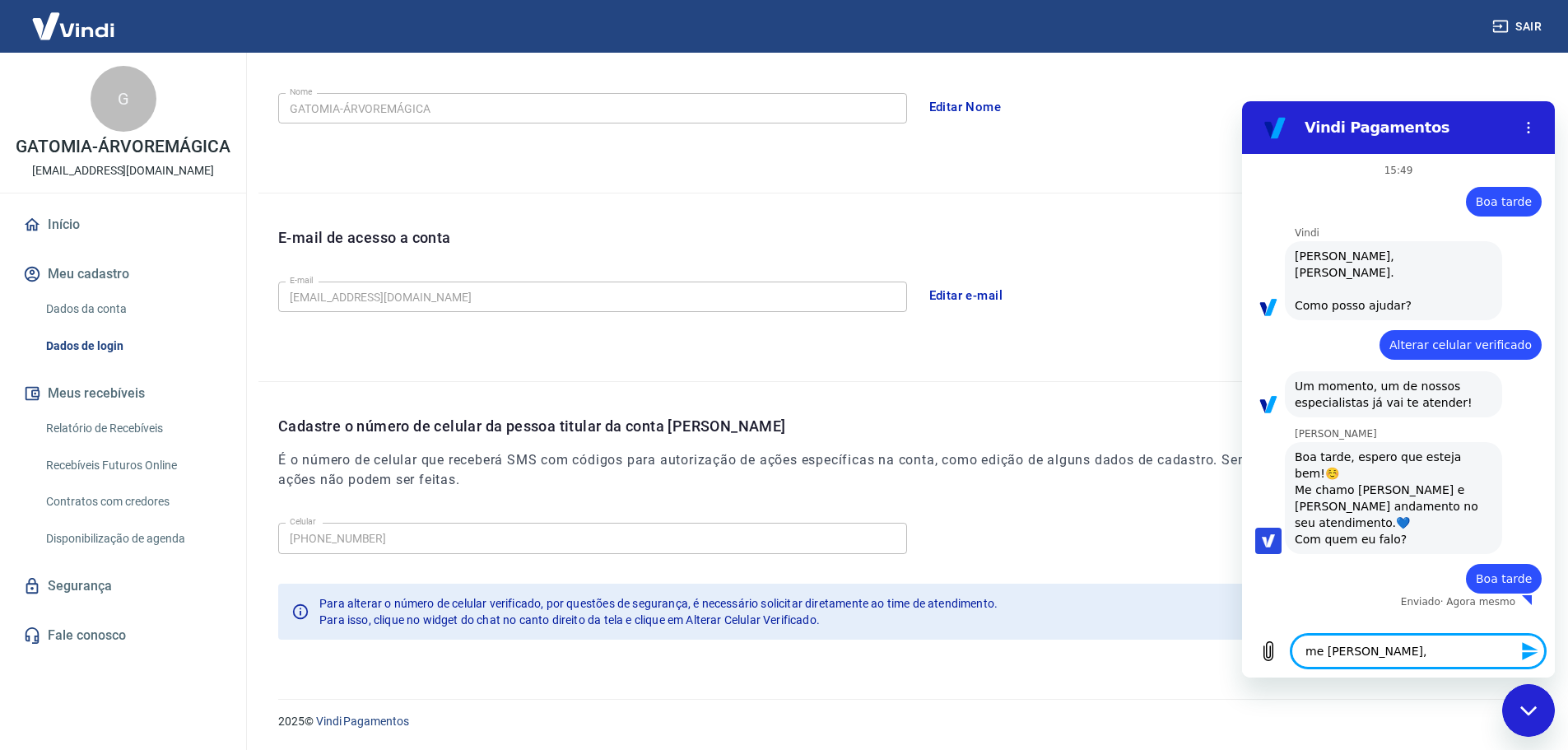
type textarea "x"
type textarea "me [PERSON_NAME], ge"
type textarea "x"
type textarea "me [PERSON_NAME], ger"
type textarea "x"
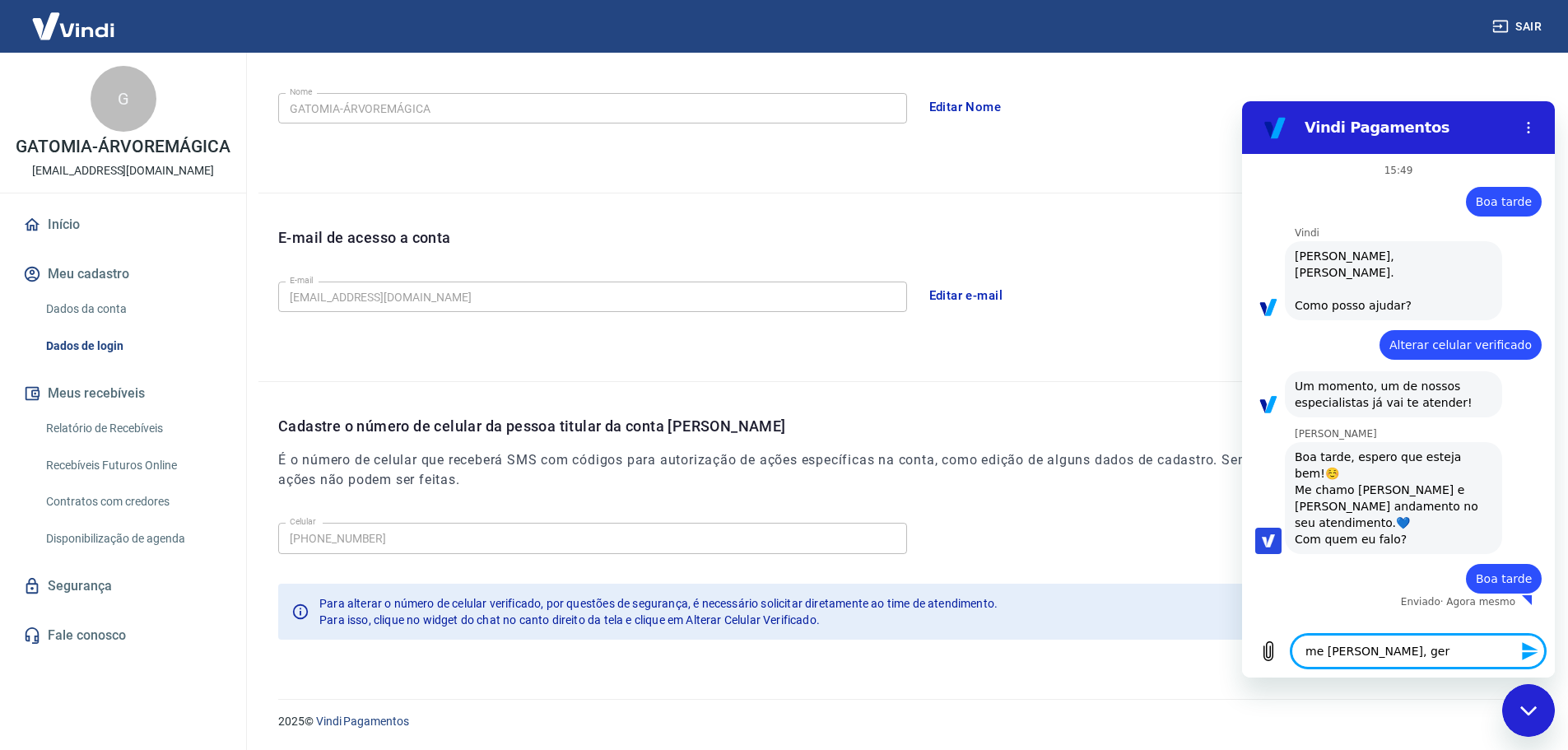
type textarea "me [PERSON_NAME], gere"
type textarea "x"
type textarea "me [PERSON_NAME], geren"
type textarea "x"
type textarea "me [PERSON_NAME], gerent"
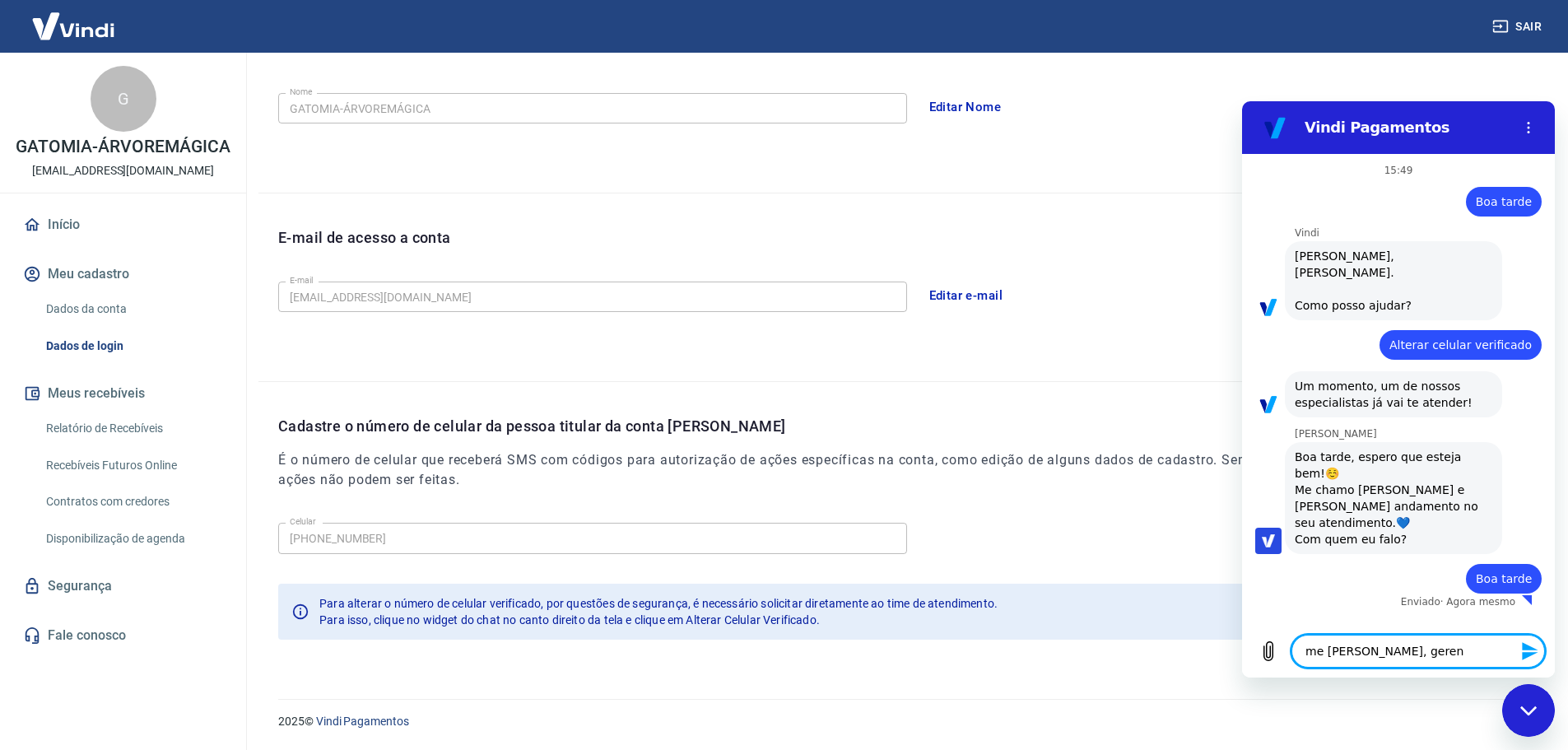
type textarea "x"
type textarea "me [PERSON_NAME], gerente"
type textarea "x"
type textarea "me [PERSON_NAME], gerente"
type textarea "x"
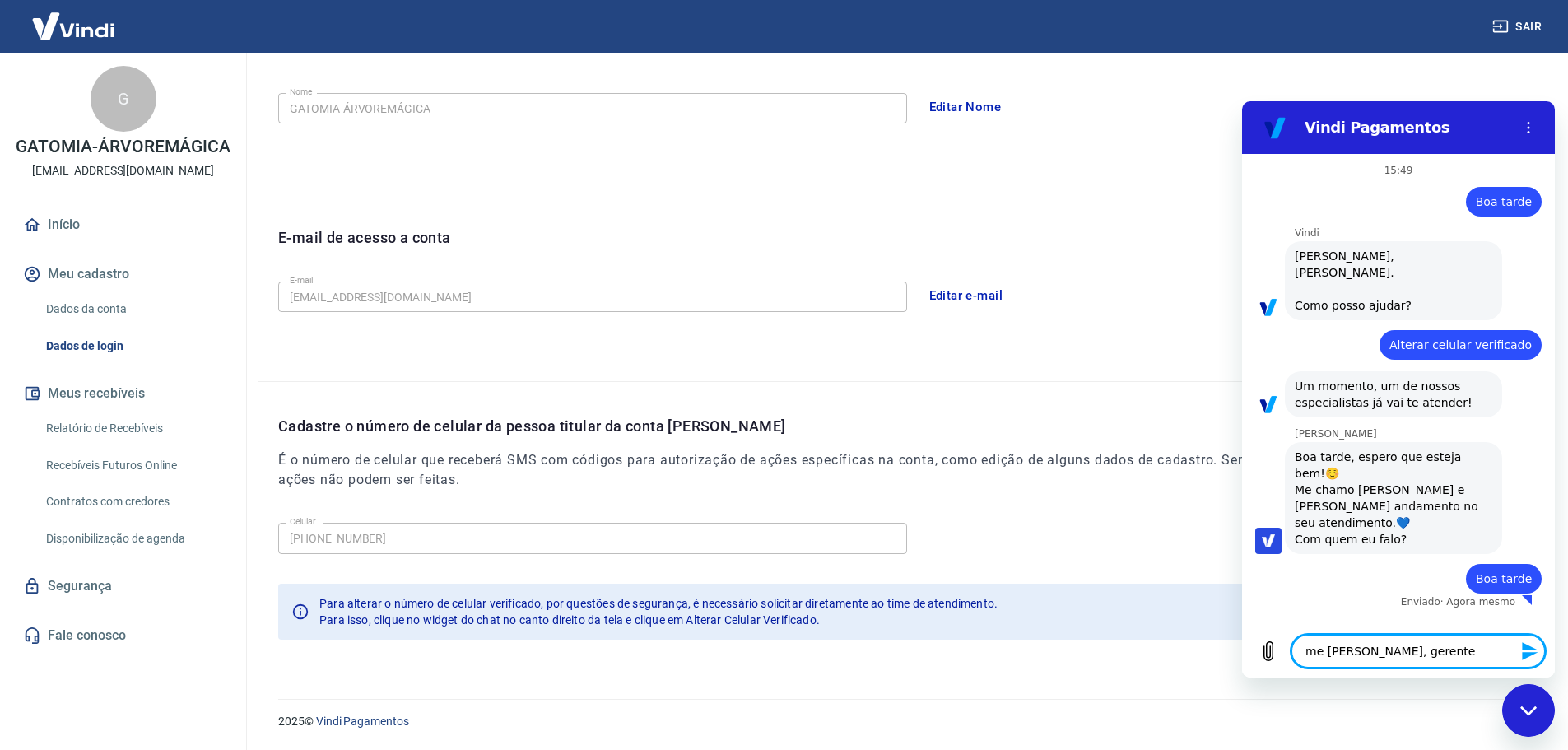
type textarea "me [PERSON_NAME], gerente d"
type textarea "x"
type textarea "me [PERSON_NAME], gerente de"
type textarea "x"
type textarea "me [PERSON_NAME], gerente de"
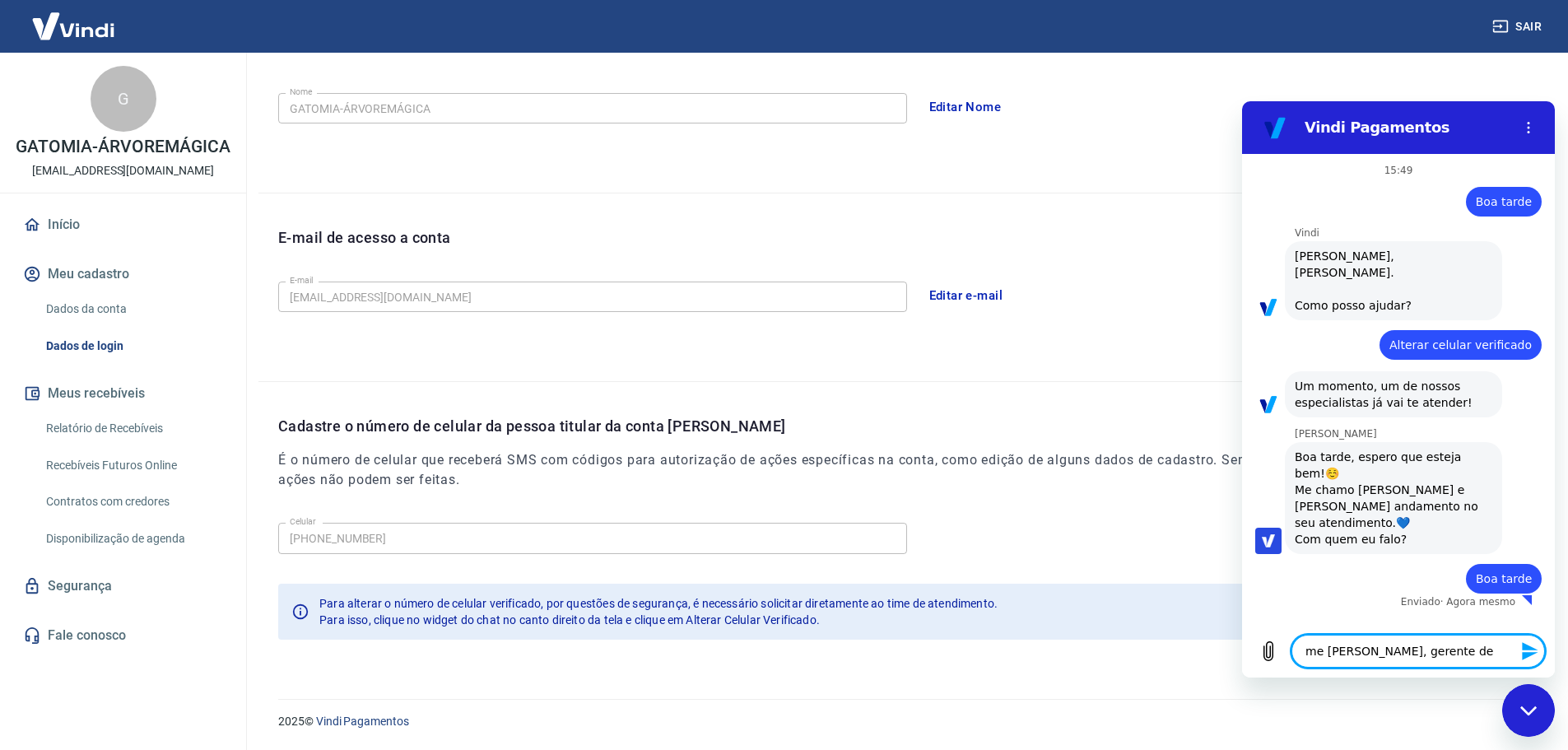
type textarea "x"
type textarea "me [PERSON_NAME], gerente de T"
type textarea "x"
type textarea "me [PERSON_NAME], gerente de TI"
type textarea "x"
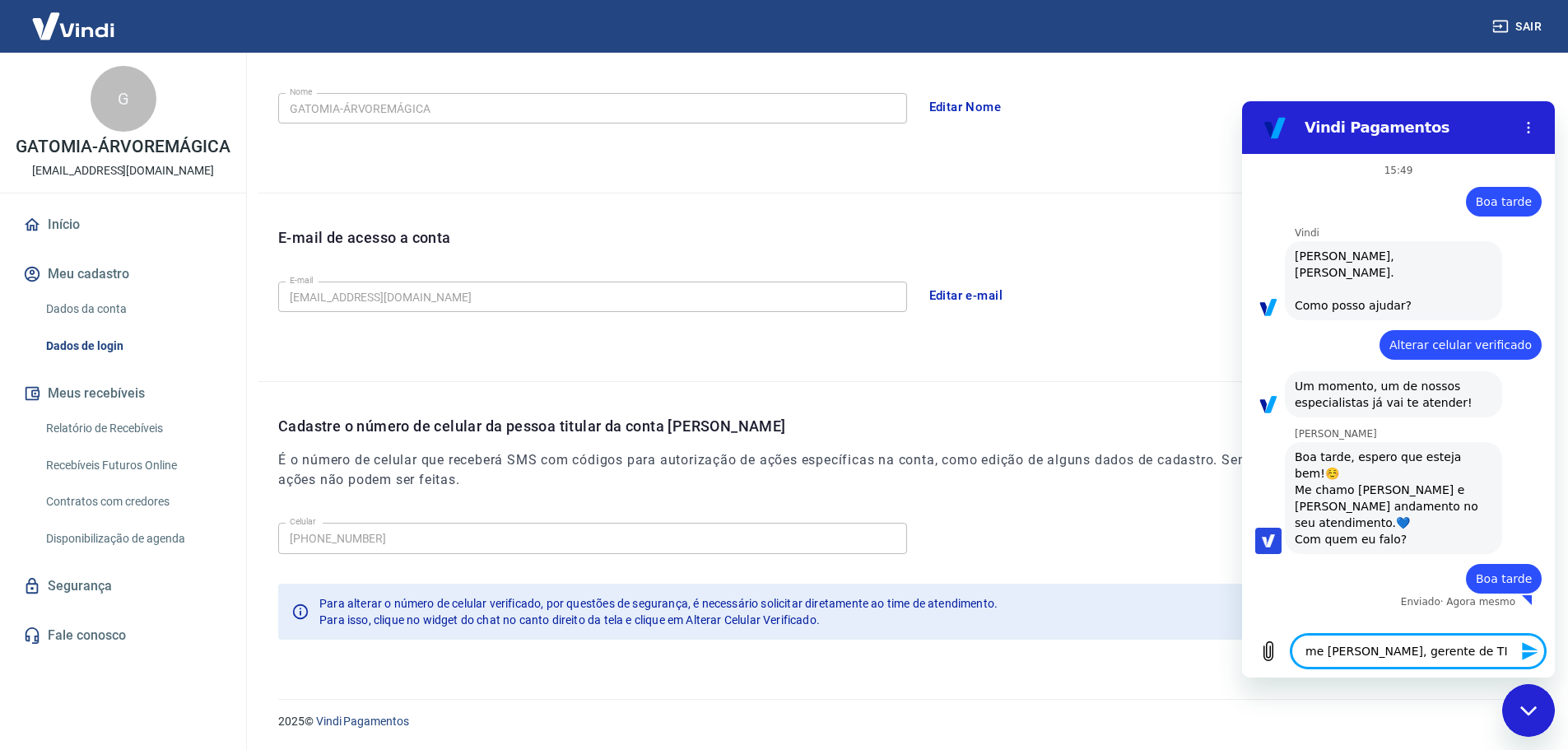
type textarea "me [PERSON_NAME], gerente de TI"
type textarea "x"
type textarea "me [PERSON_NAME], gerente de TI d"
type textarea "x"
type textarea "me [PERSON_NAME], gerente de TI da"
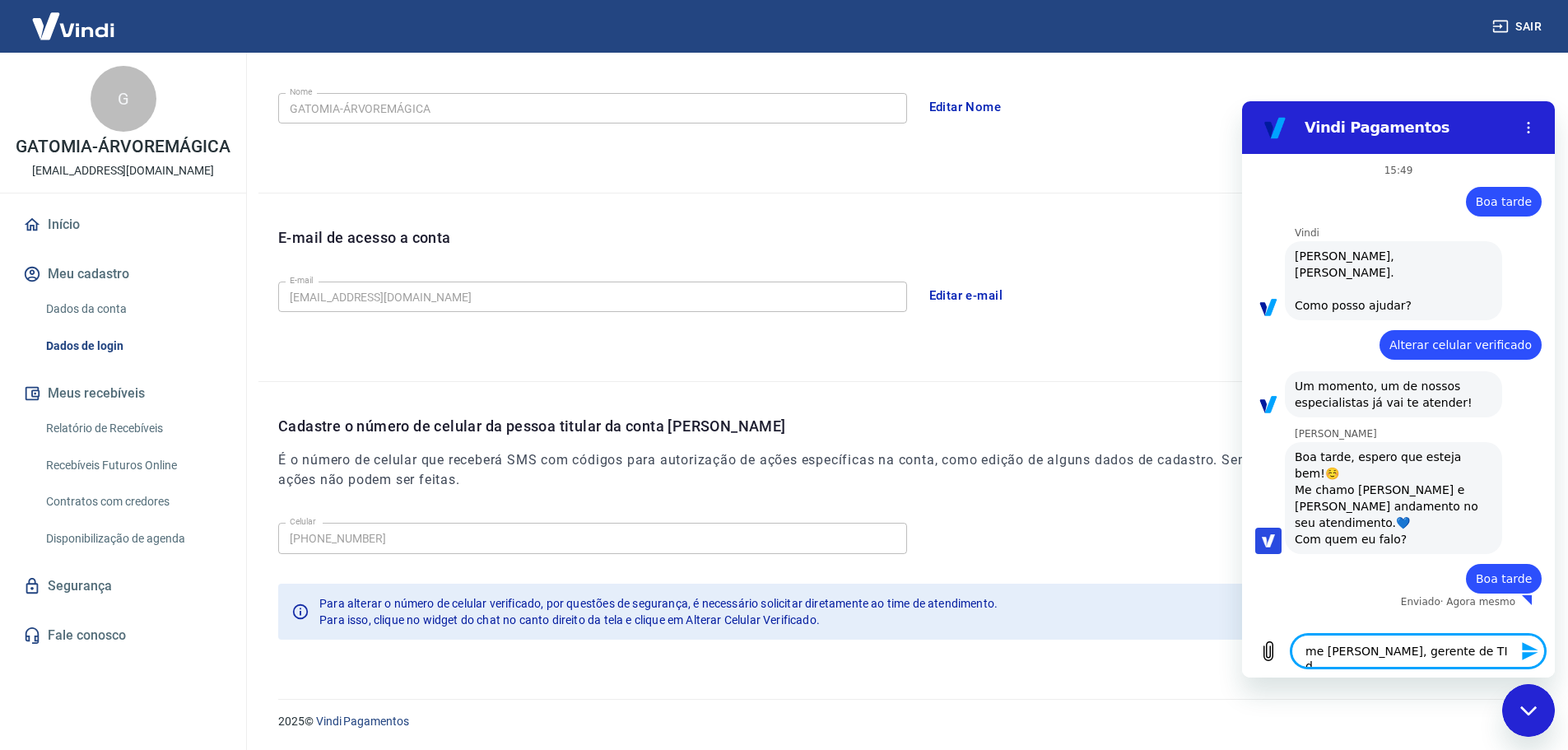
type textarea "x"
type textarea "me [PERSON_NAME], gerente de TI da"
type textarea "x"
type textarea "me [PERSON_NAME], gerente de TI da G"
type textarea "x"
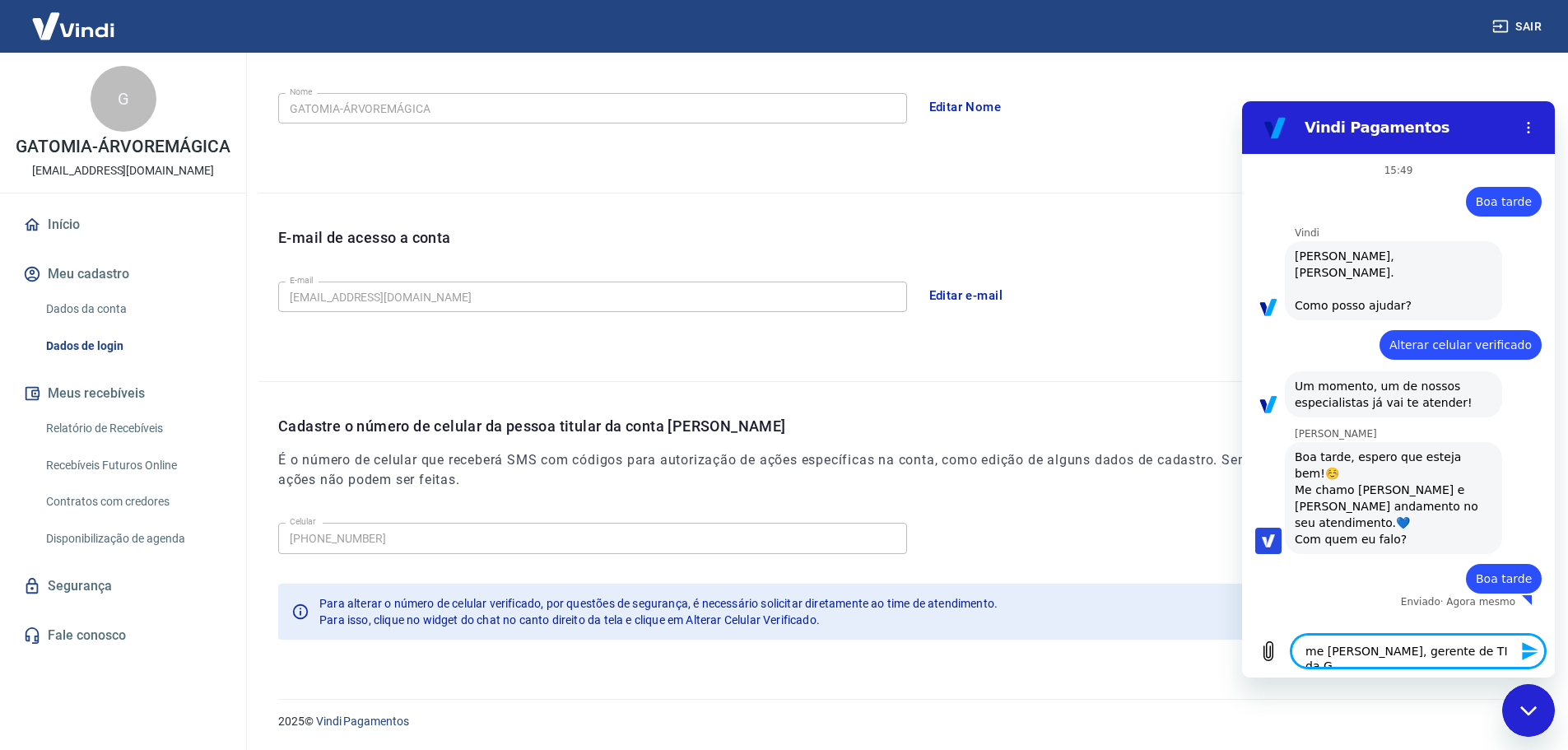
type textarea "me [PERSON_NAME], gerente de TI da Ga"
type textarea "x"
type textarea "me [PERSON_NAME], gerente de TI da Gat"
type textarea "x"
type textarea "me [PERSON_NAME], gerente de TI da Gato"
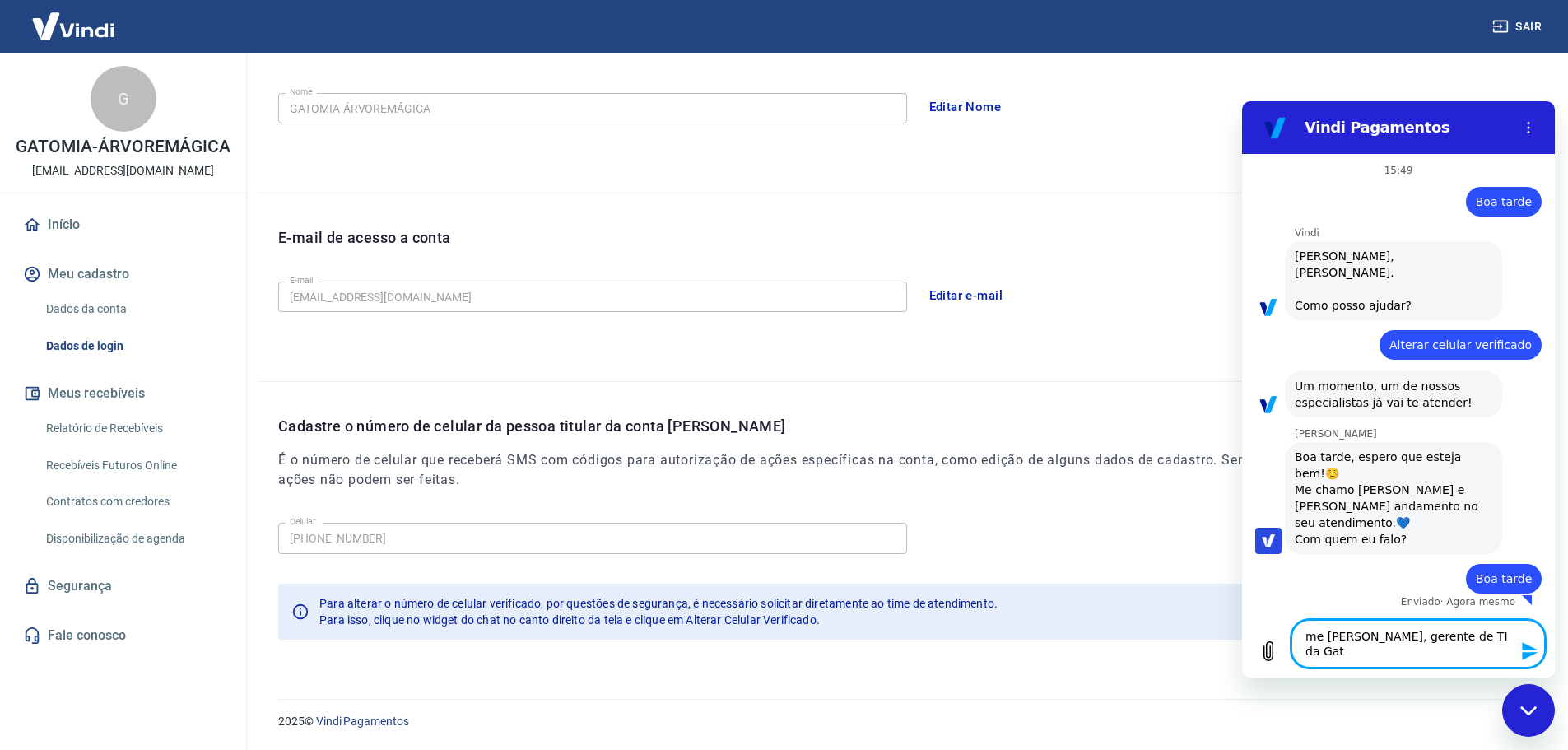
type textarea "x"
type textarea "me [PERSON_NAME], gerente de TI da Gato"
type textarea "x"
type textarea "me [PERSON_NAME], gerente de TI da [PERSON_NAME]"
type textarea "x"
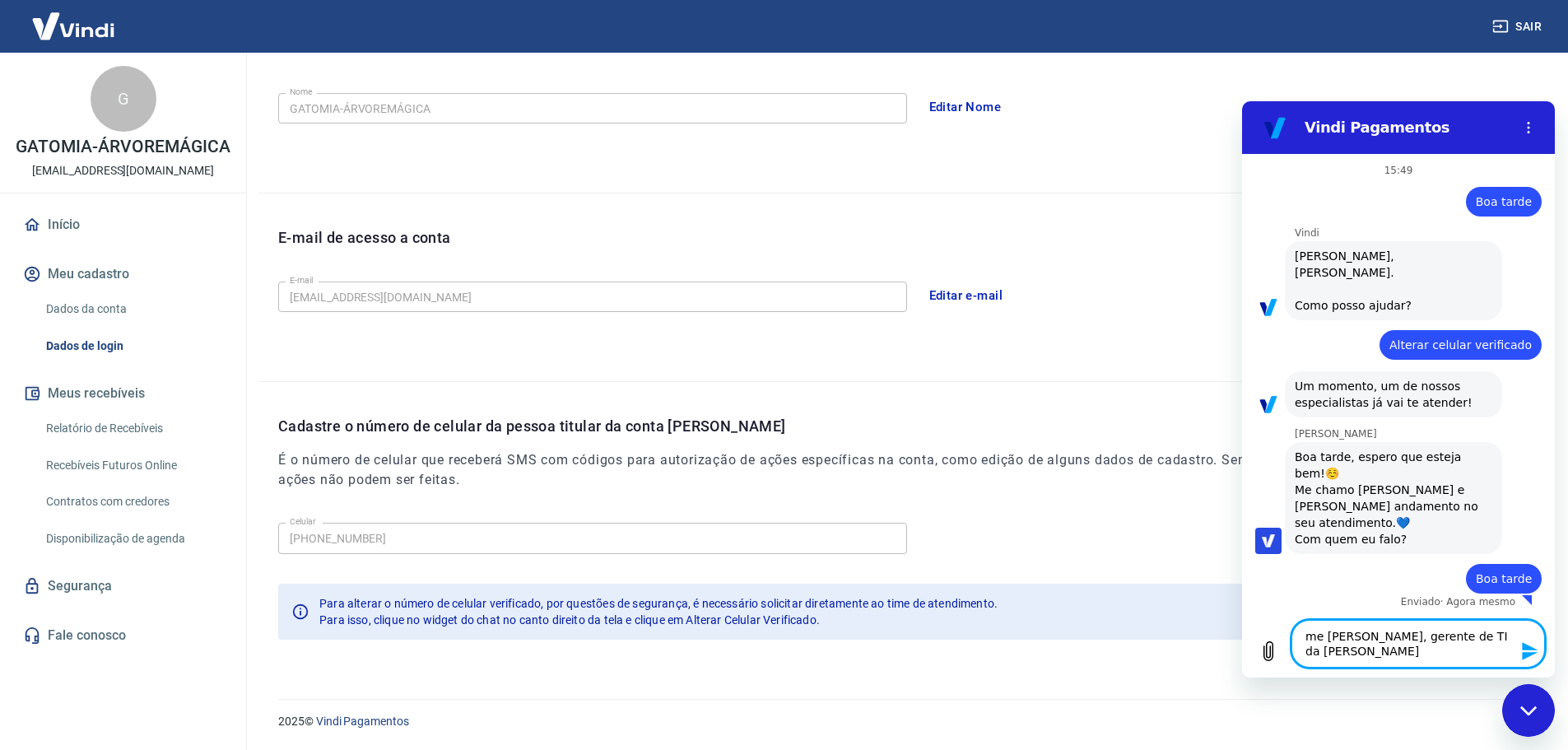
type textarea "me [PERSON_NAME], gerente de TI da Gato Mi"
type textarea "x"
type textarea "me [PERSON_NAME], gerente de TI da [PERSON_NAME]"
type textarea "x"
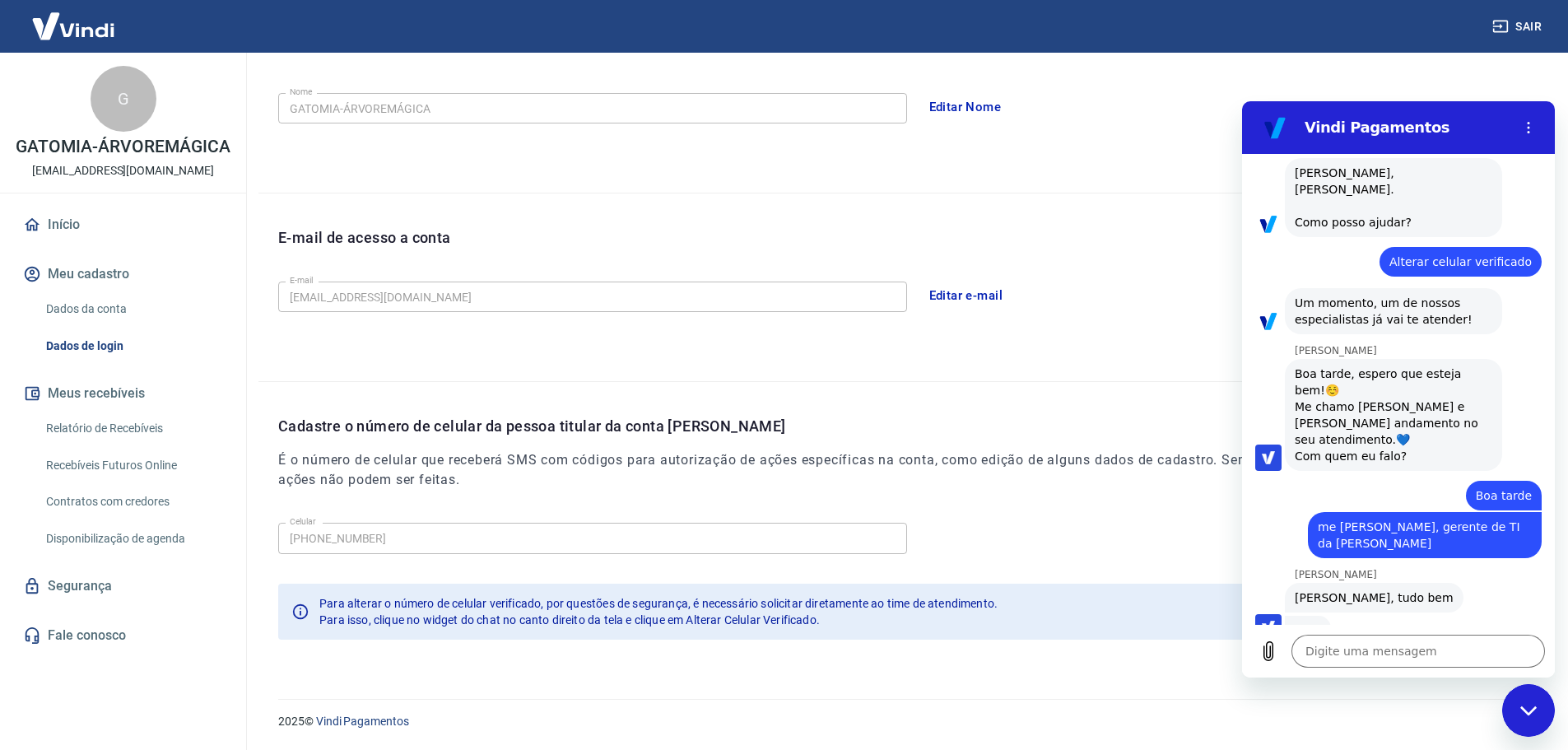
scroll to position [81, 0]
click at [1424, 654] on textarea at bounding box center [1418, 651] width 254 height 33
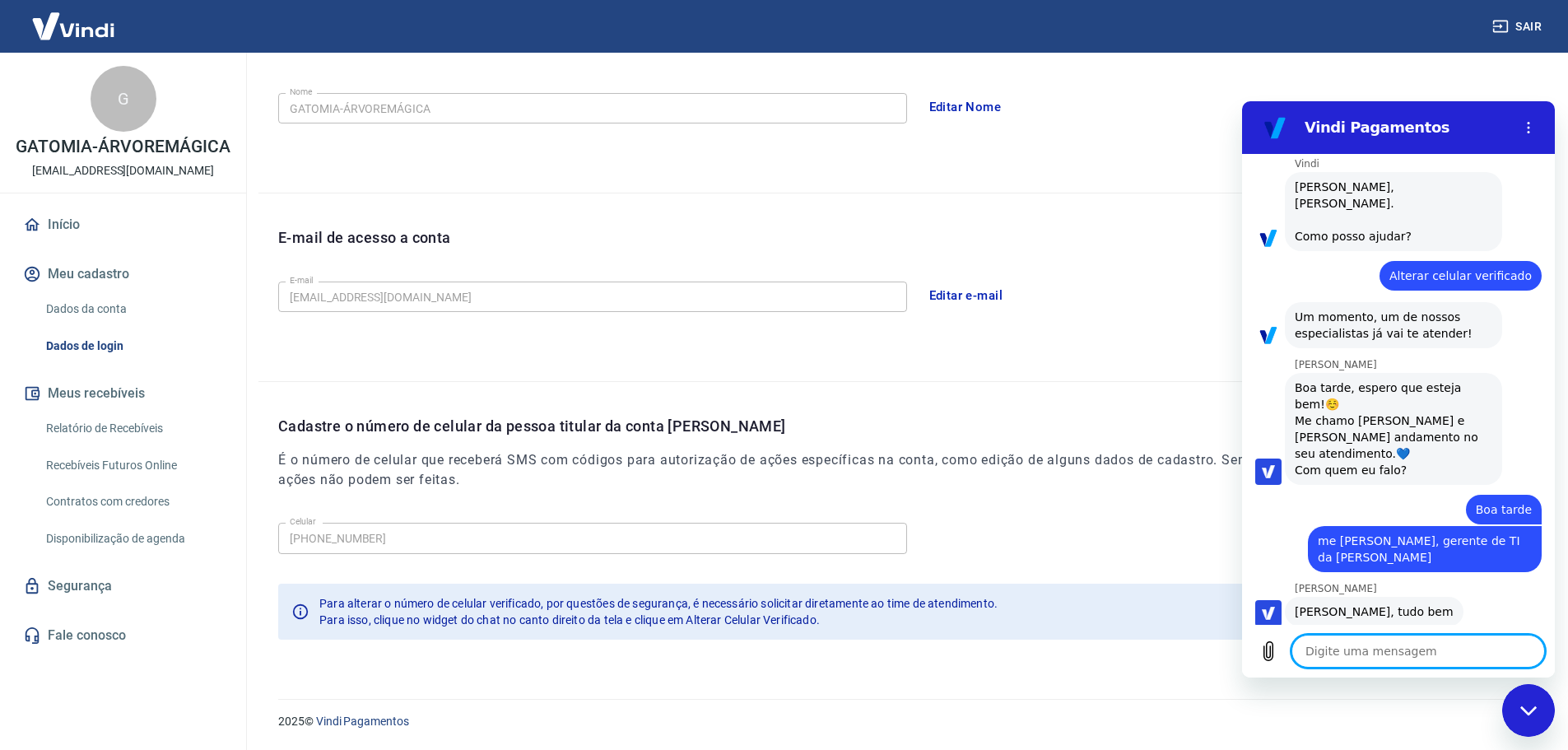
type textarea "x"
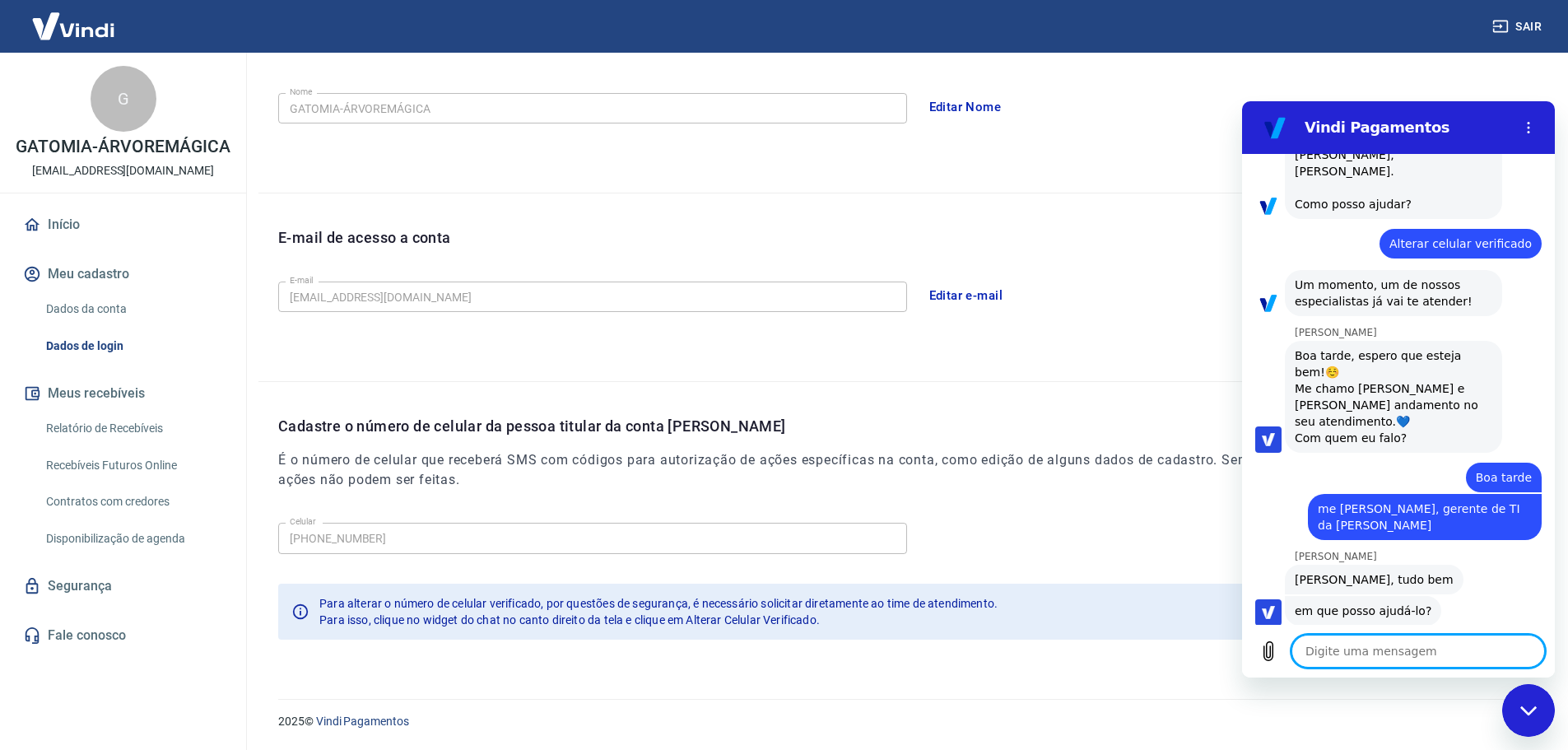
scroll to position [105, 0]
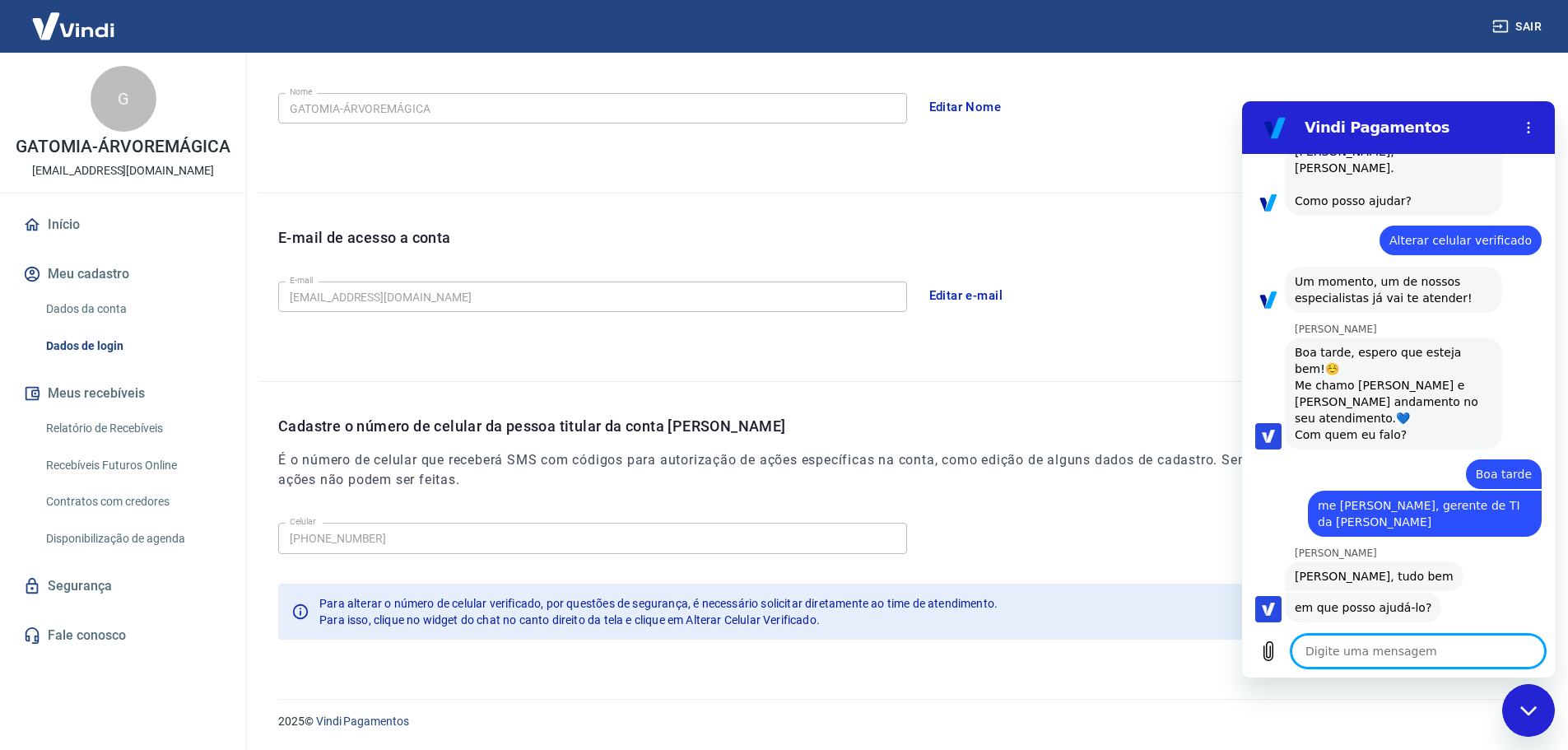
type textarea "p"
type textarea "x"
type textarea "pr"
type textarea "x"
type textarea "pre"
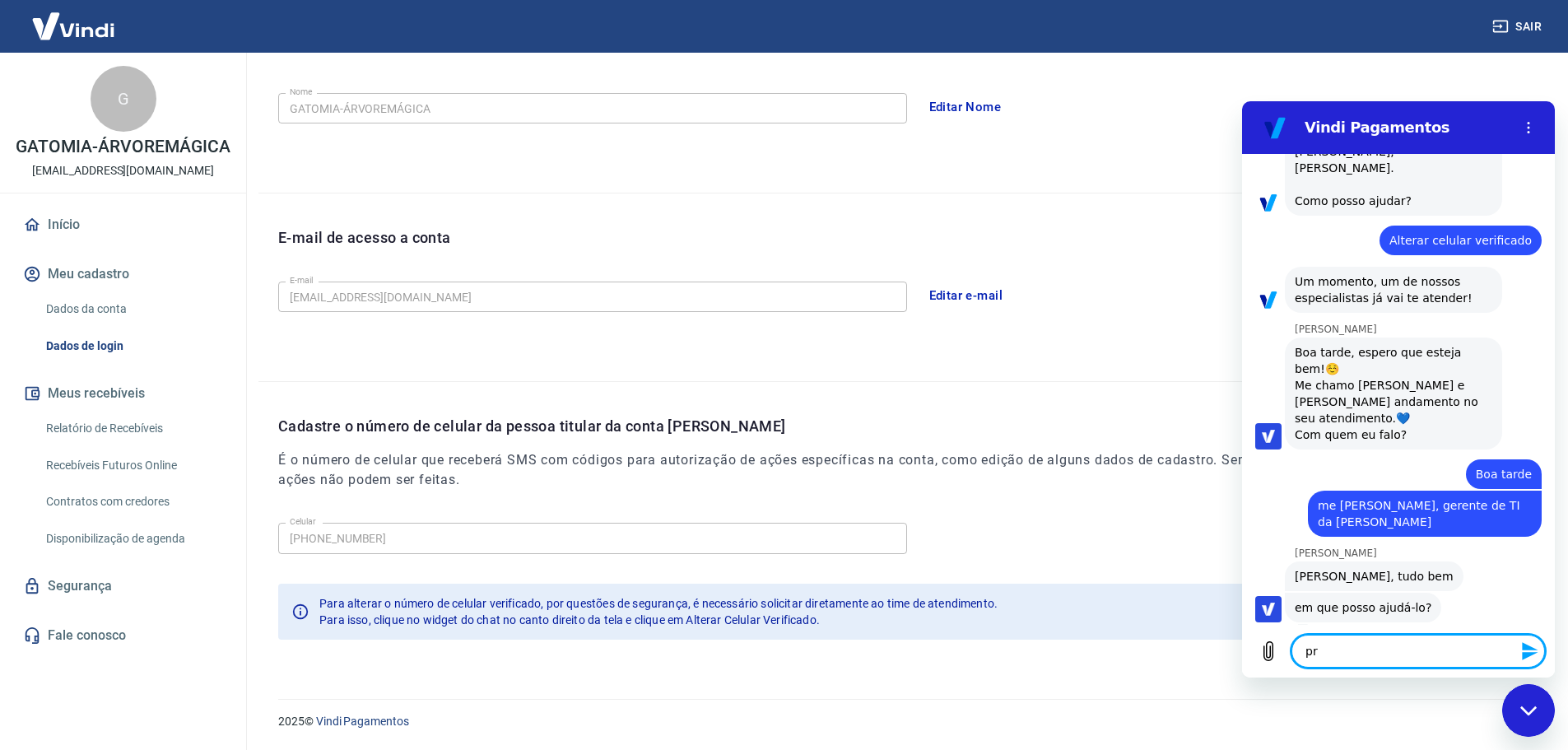
type textarea "x"
type textarea "prec"
type textarea "x"
type textarea "preci"
type textarea "x"
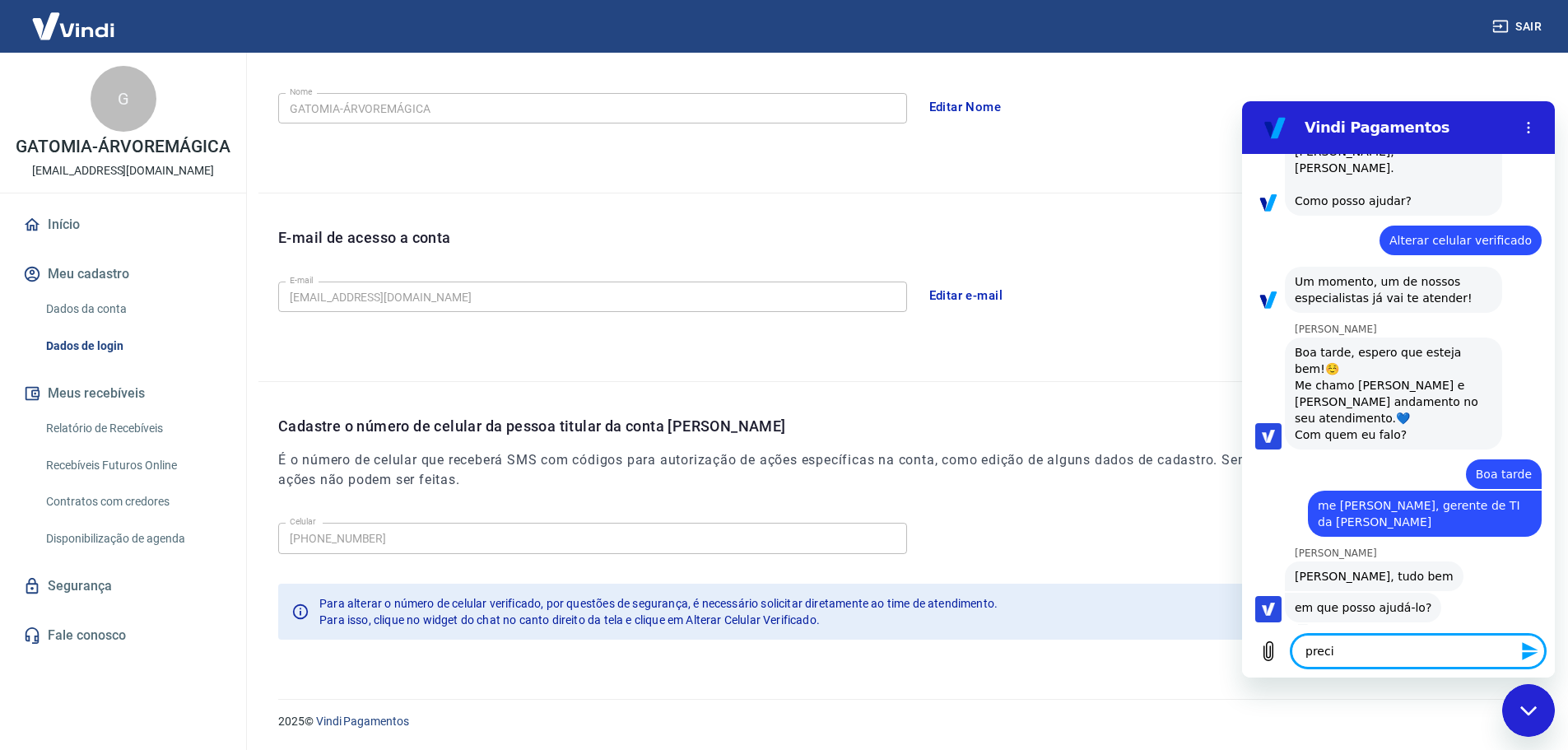
type textarea "precis"
type textarea "x"
type textarea "preciso"
type textarea "x"
type textarea "preciso"
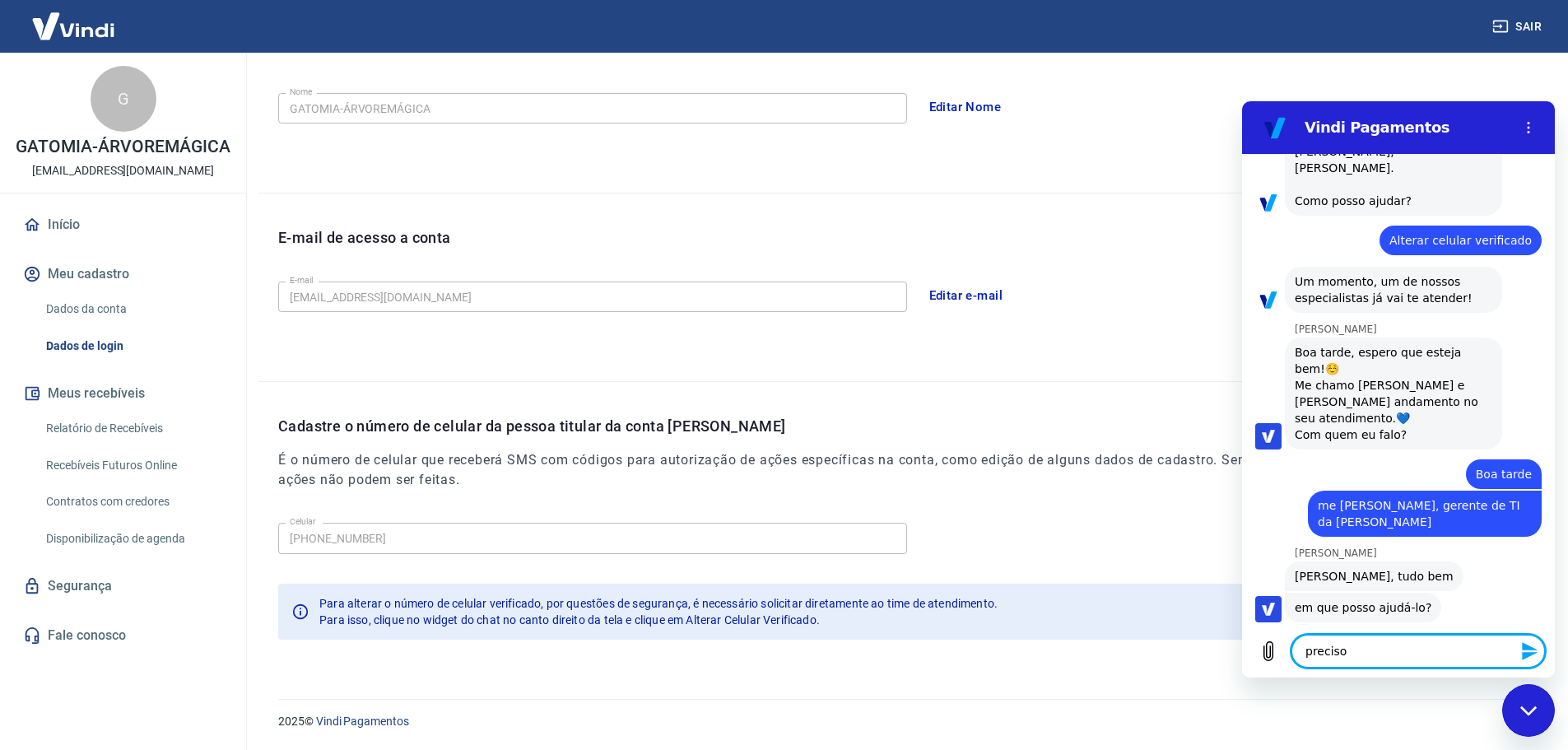
type textarea "x"
type textarea "preciso a"
type textarea "x"
type textarea "preciso al"
type textarea "x"
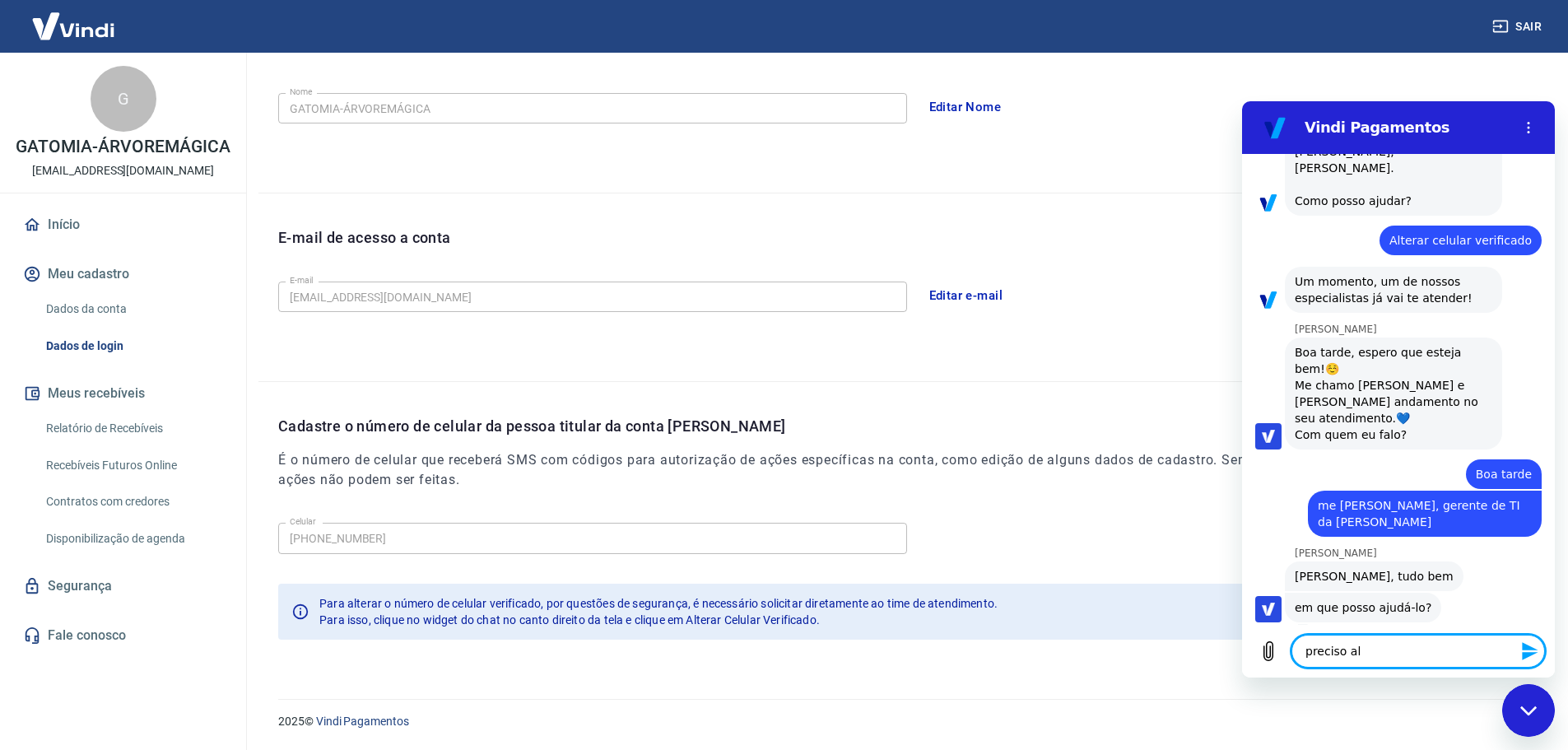
type textarea "preciso alt"
type textarea "x"
type textarea "preciso alte"
type textarea "x"
type textarea "preciso alter"
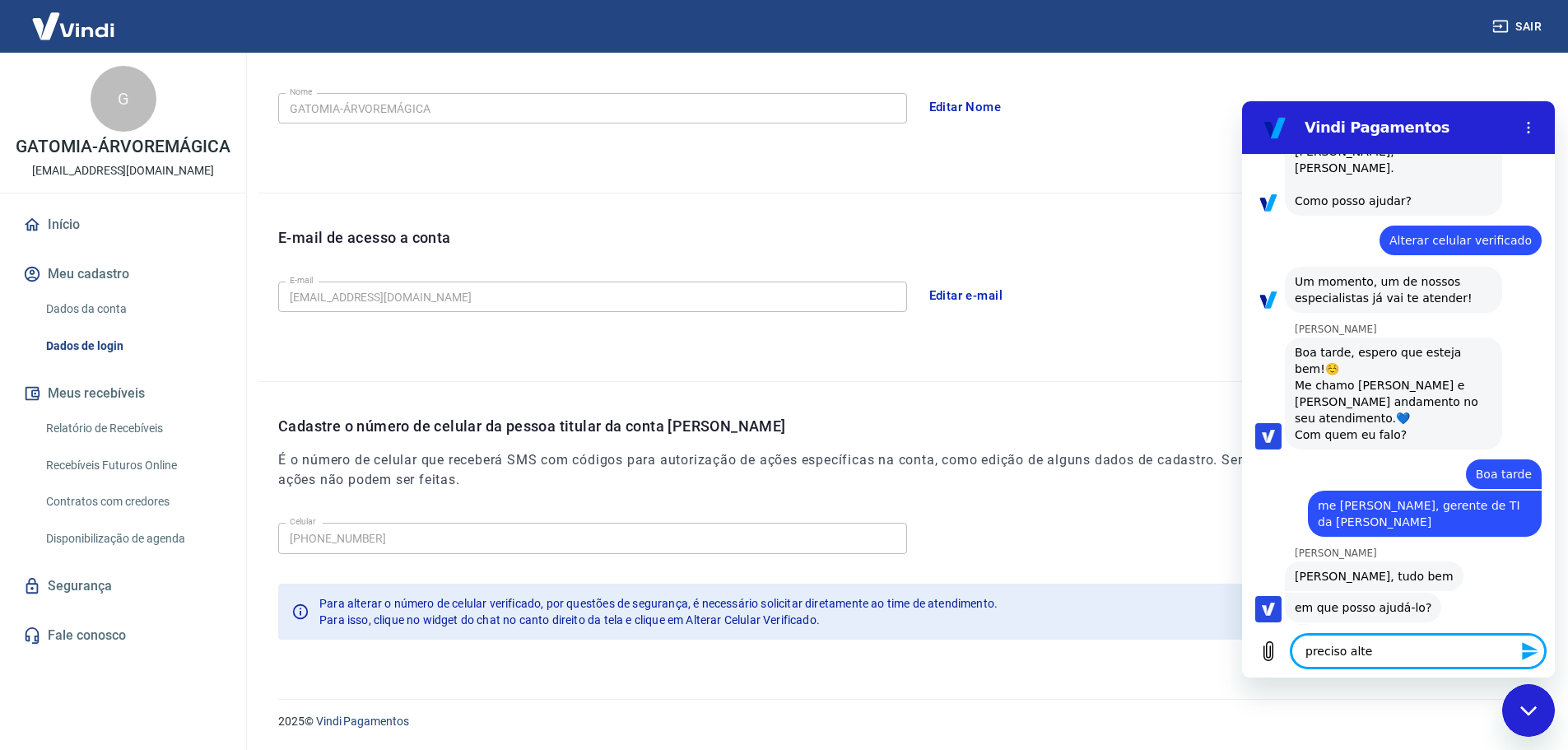
type textarea "x"
type textarea "preciso altera"
type textarea "x"
type textarea "preciso alterar"
type textarea "x"
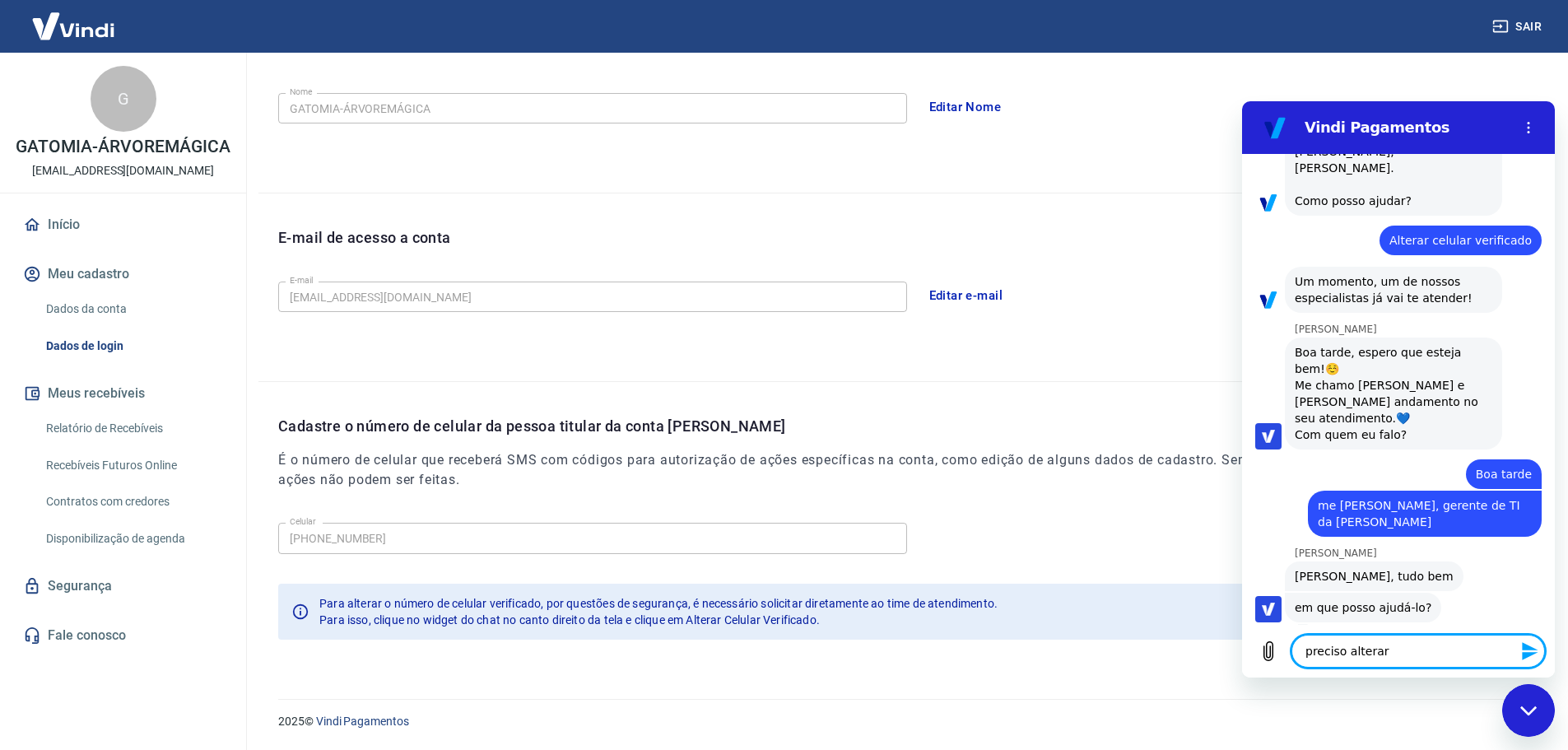
type textarea "preciso alterar"
type textarea "x"
type textarea "preciso alterar"
type textarea "x"
type textarea "preciso altera"
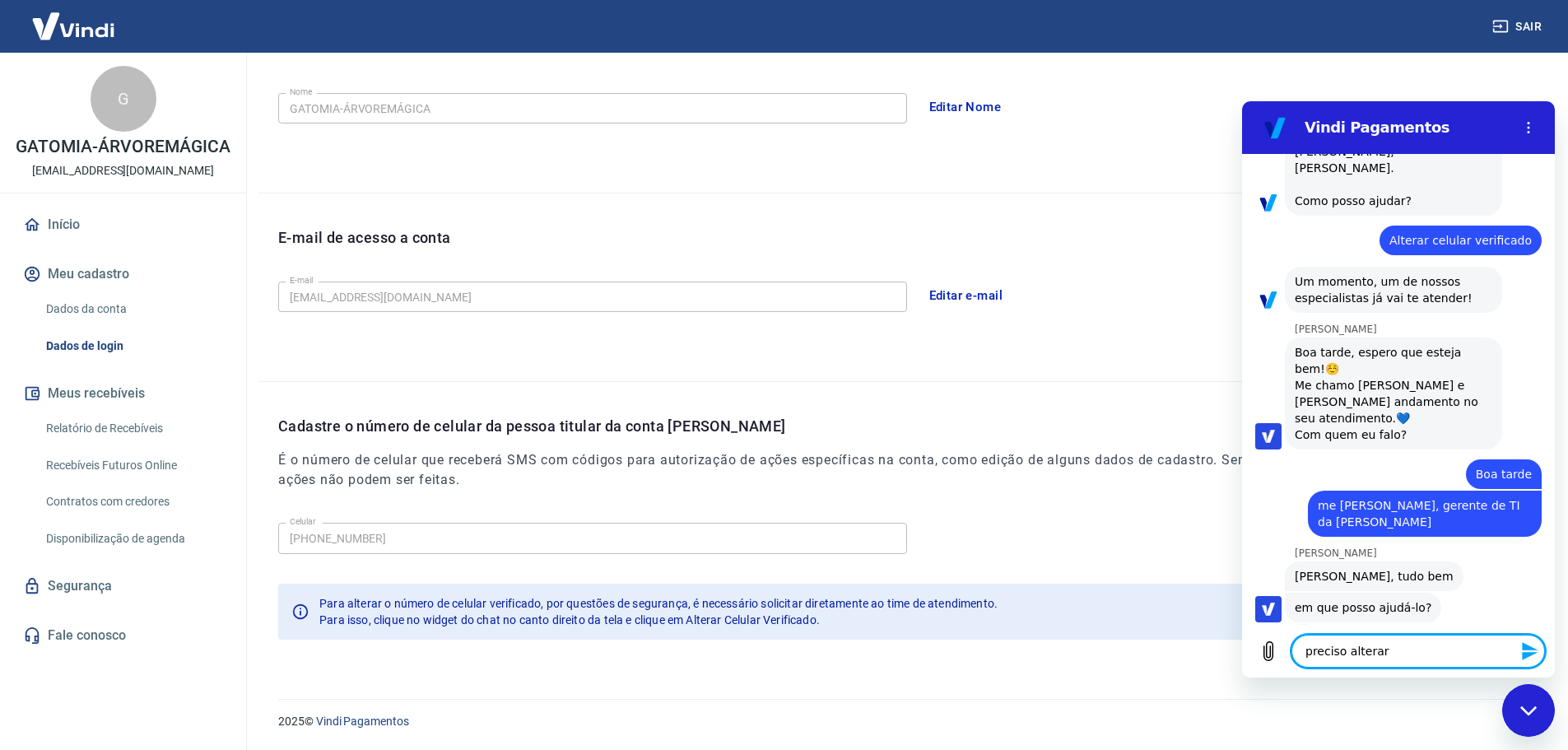
type textarea "x"
type textarea "preciso alter"
type textarea "x"
type textarea "preciso alte"
type textarea "x"
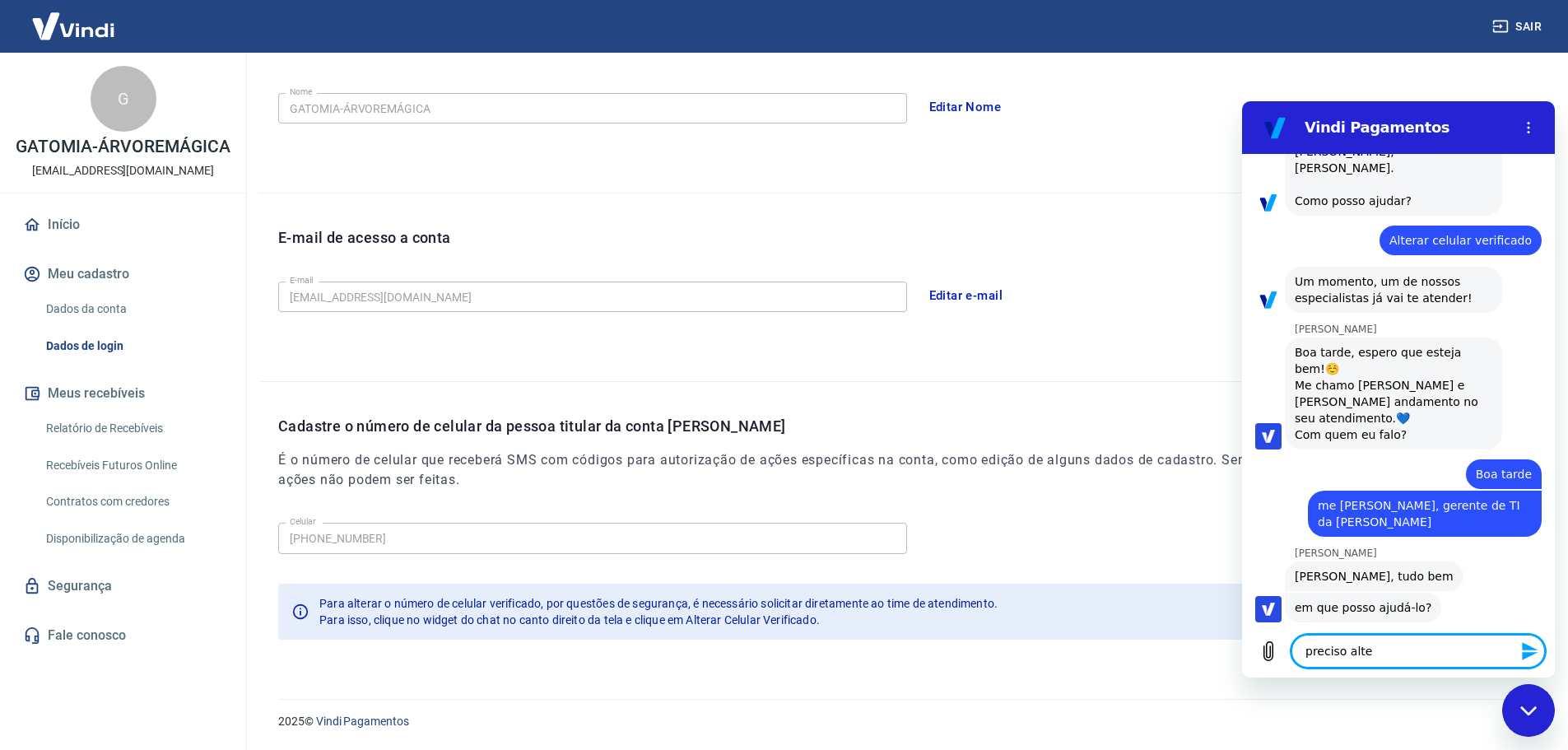
type textarea "preciso alt"
type textarea "x"
type textarea "preciso al"
type textarea "x"
type textarea "preciso a"
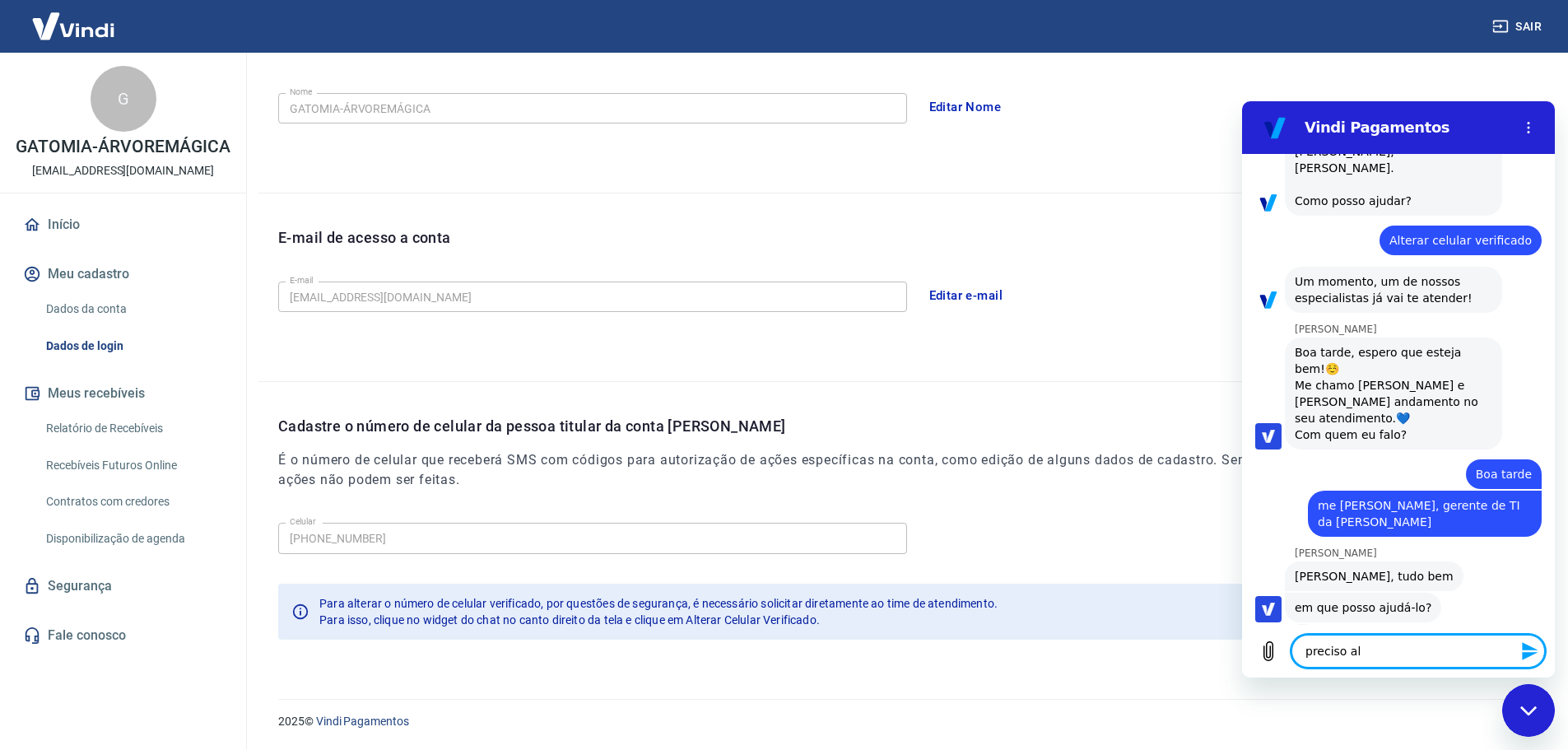
type textarea "x"
type textarea "preciso"
type textarea "x"
type textarea "preciso a"
type textarea "x"
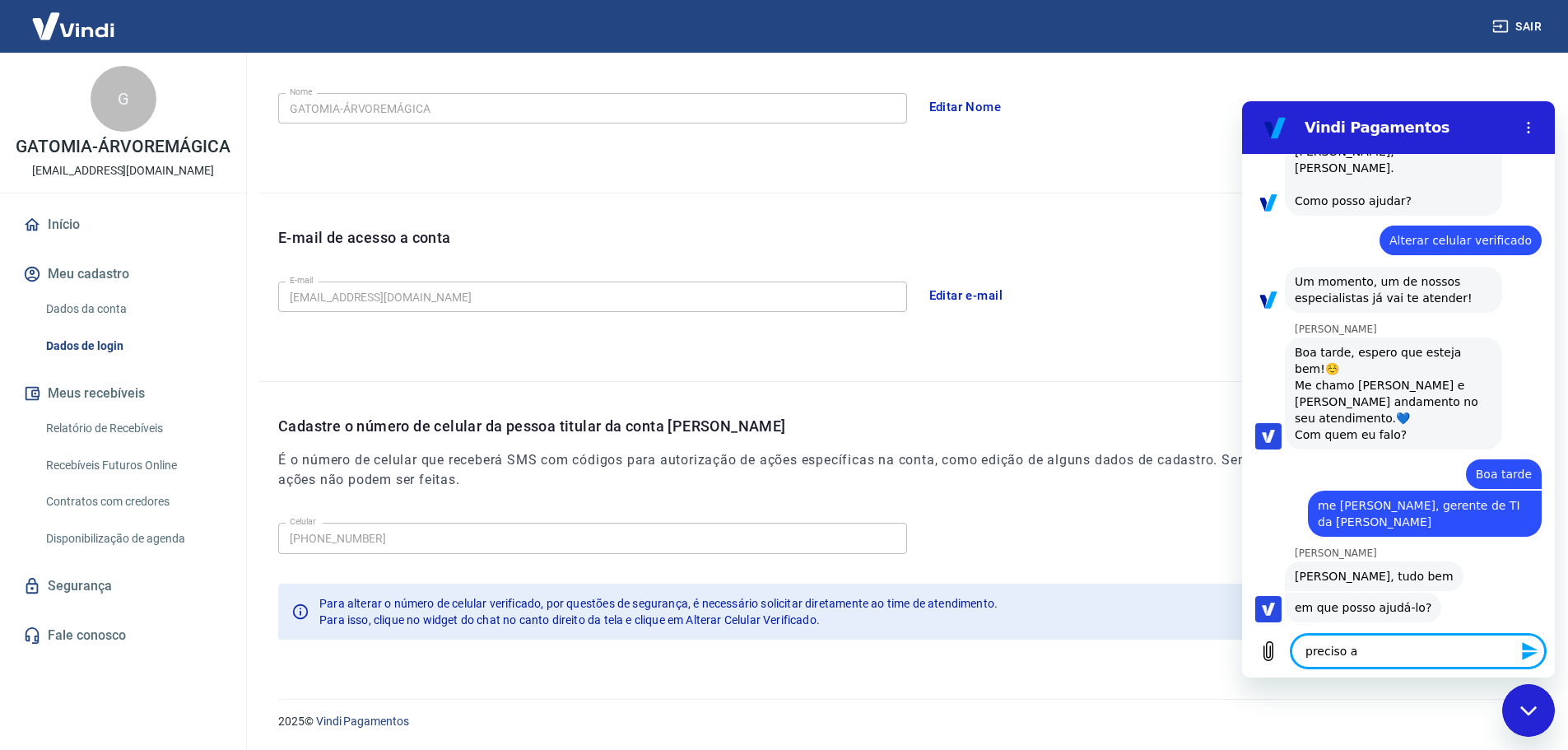
type textarea "preciso al"
type textarea "x"
type textarea "preciso alt"
type textarea "x"
type textarea "preciso alte"
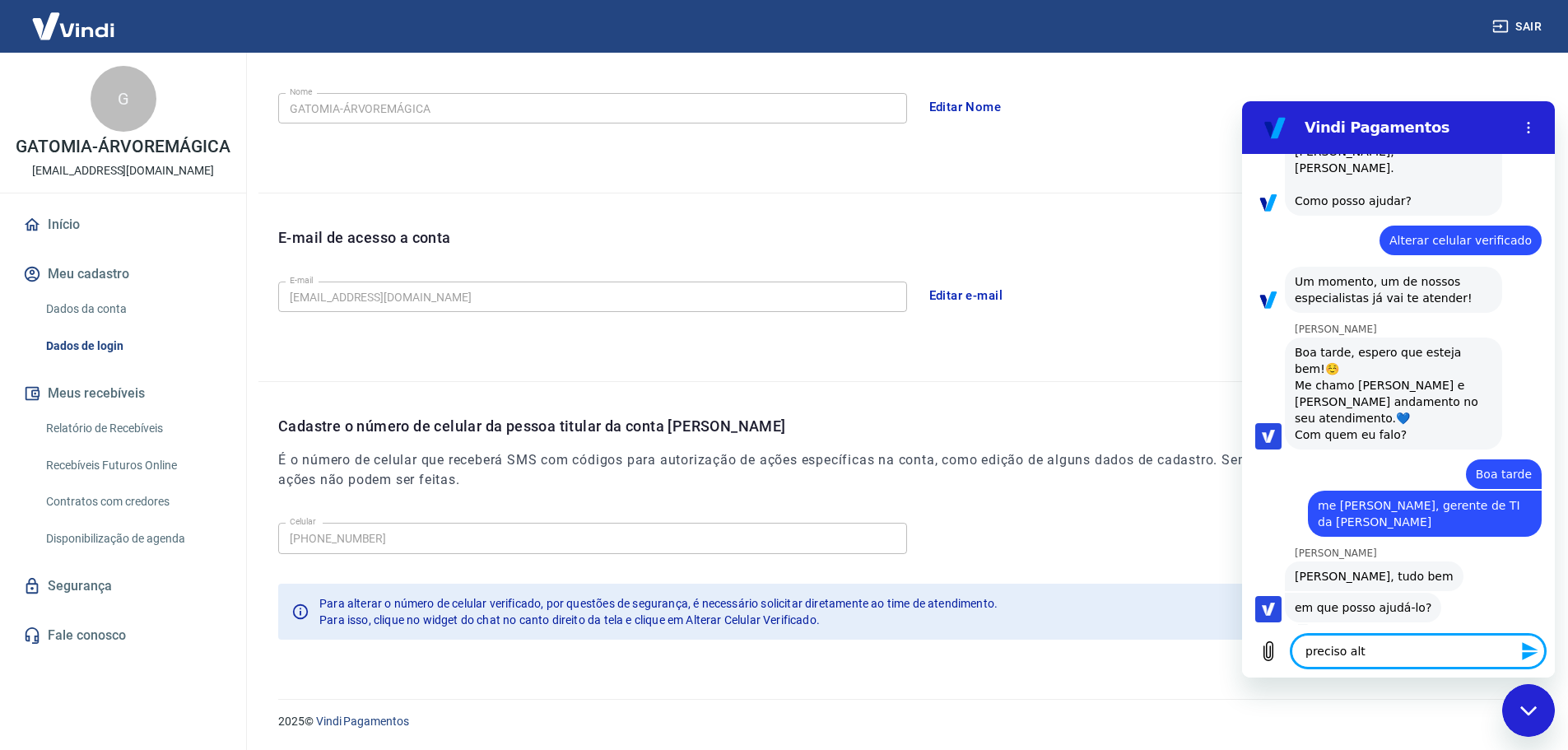
type textarea "x"
type textarea "preciso alt"
type textarea "x"
type textarea "preciso al"
type textarea "x"
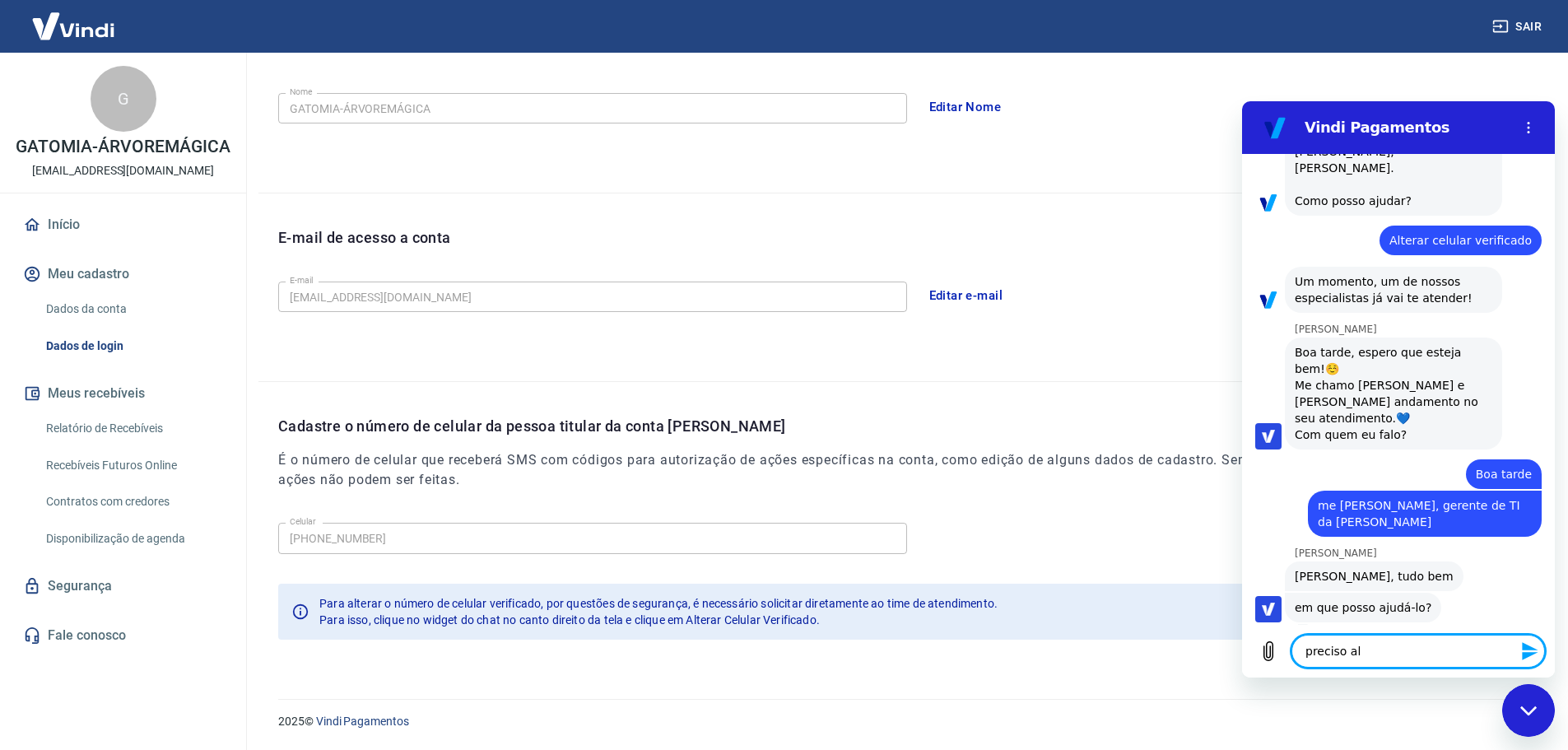
type textarea "preciso a"
type textarea "x"
type textarea "preciso"
type textarea "x"
type textarea "preciso i"
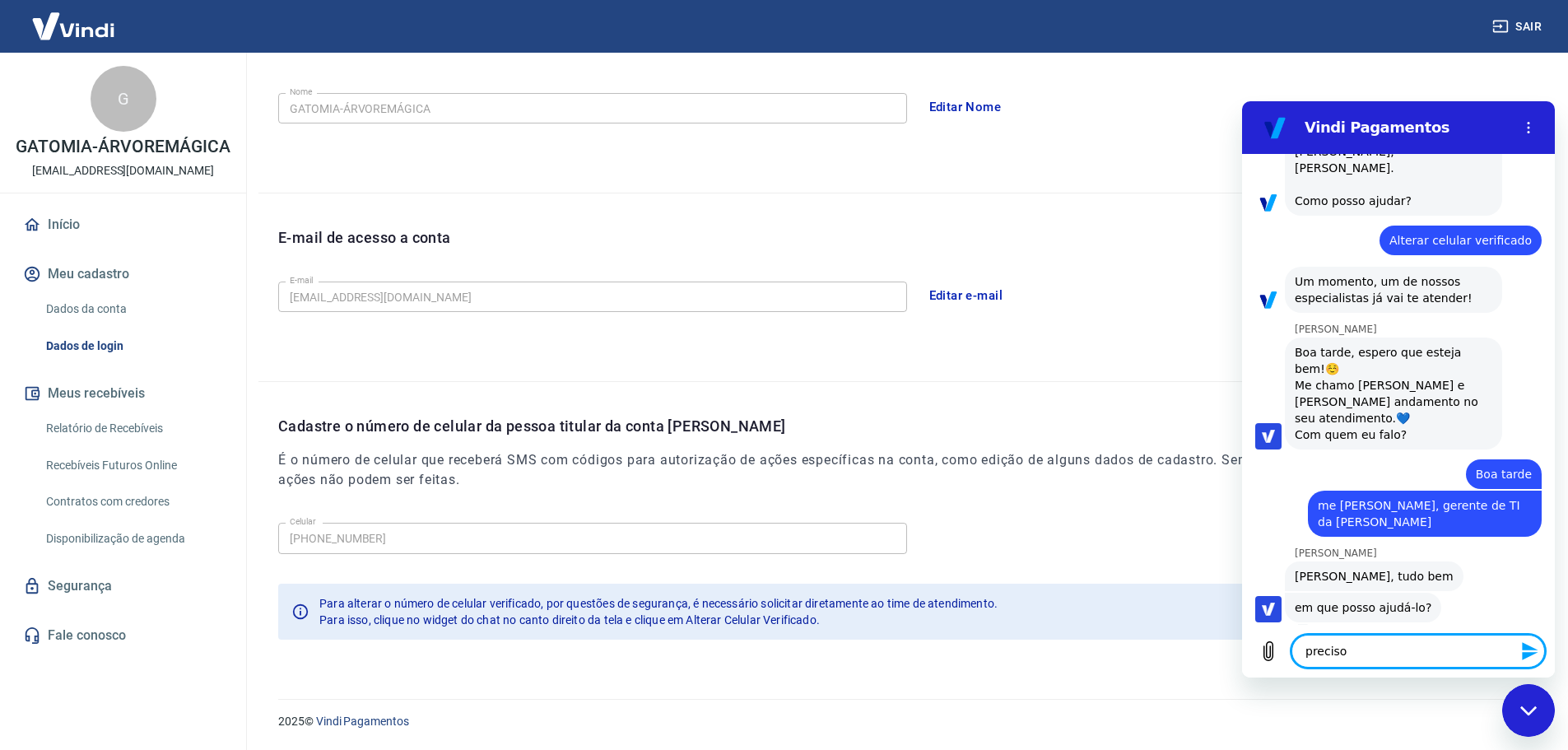
type textarea "x"
type textarea "preciso in"
type textarea "x"
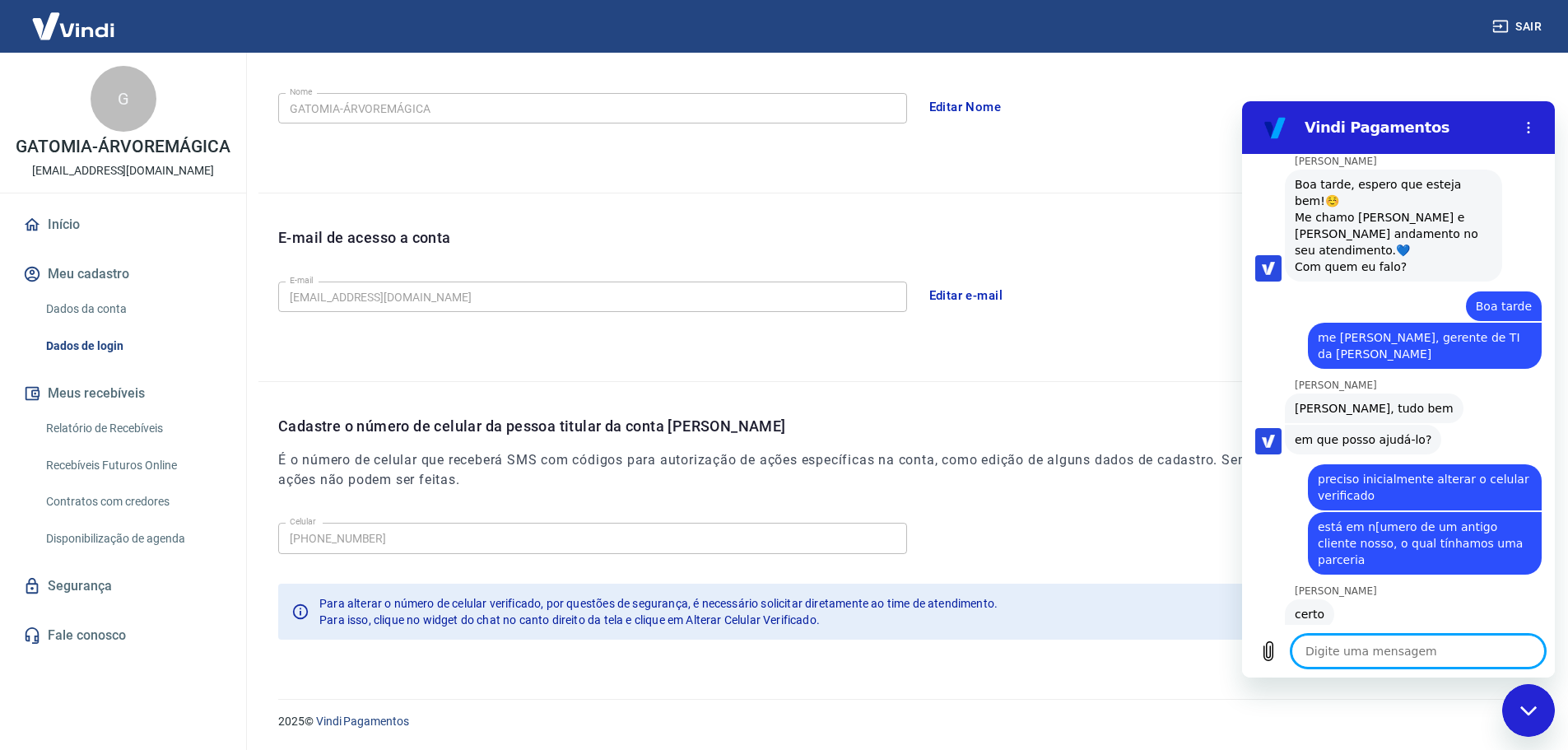
scroll to position [271, 0]
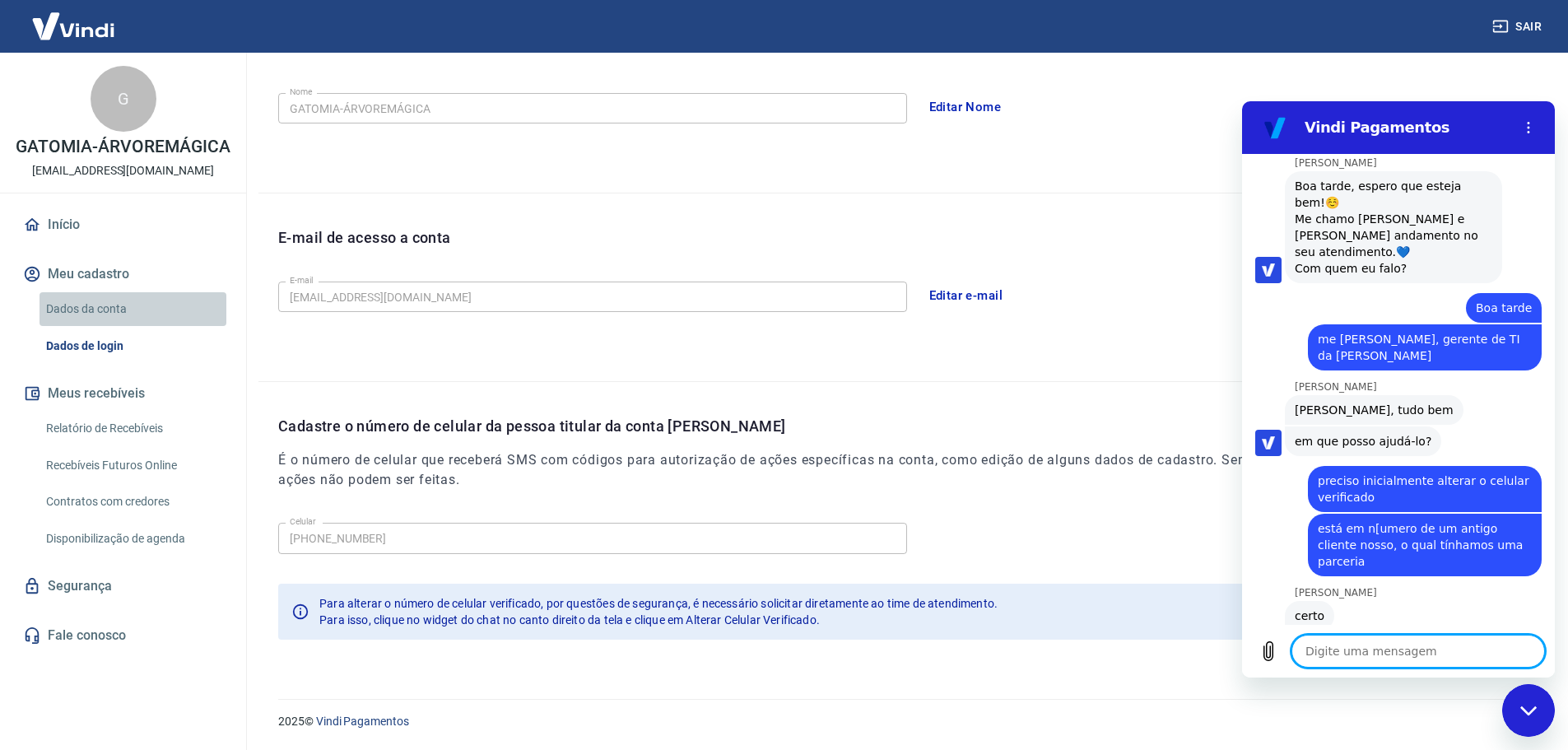
click at [102, 297] on link "Dados da conta" at bounding box center [133, 309] width 187 height 34
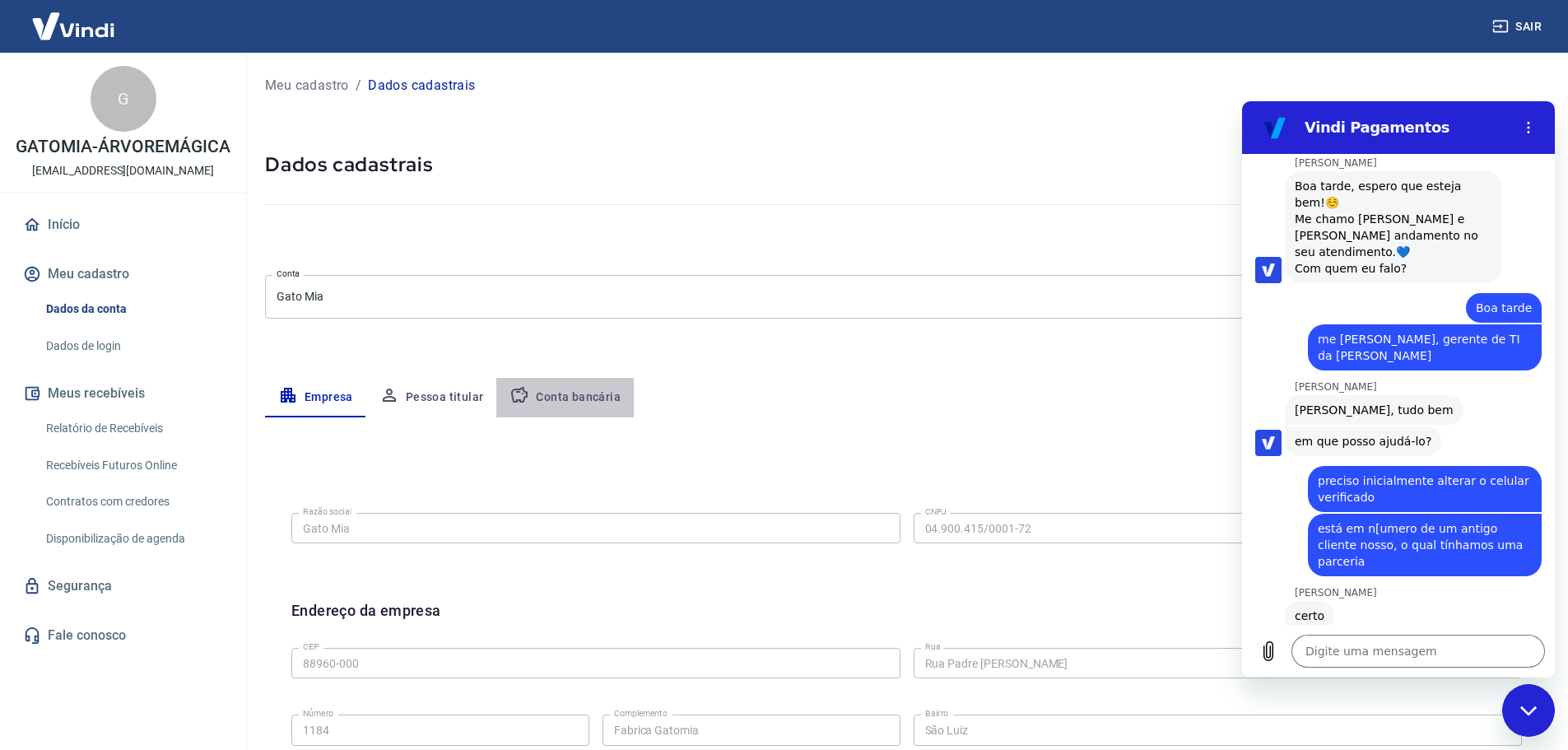
click at [556, 392] on button "Conta bancária" at bounding box center [565, 397] width 137 height 39
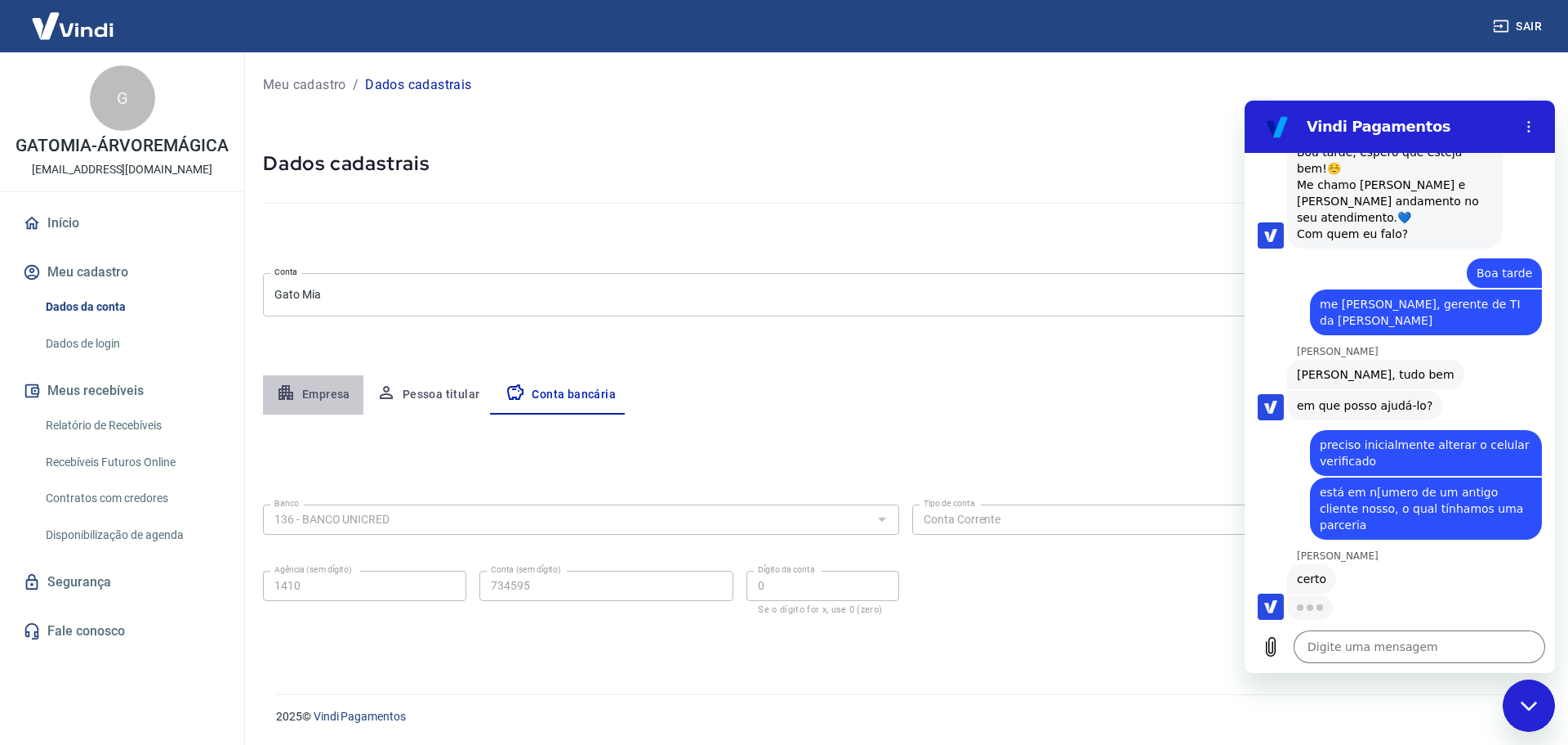
click at [333, 394] on button "Empresa" at bounding box center [313, 394] width 101 height 39
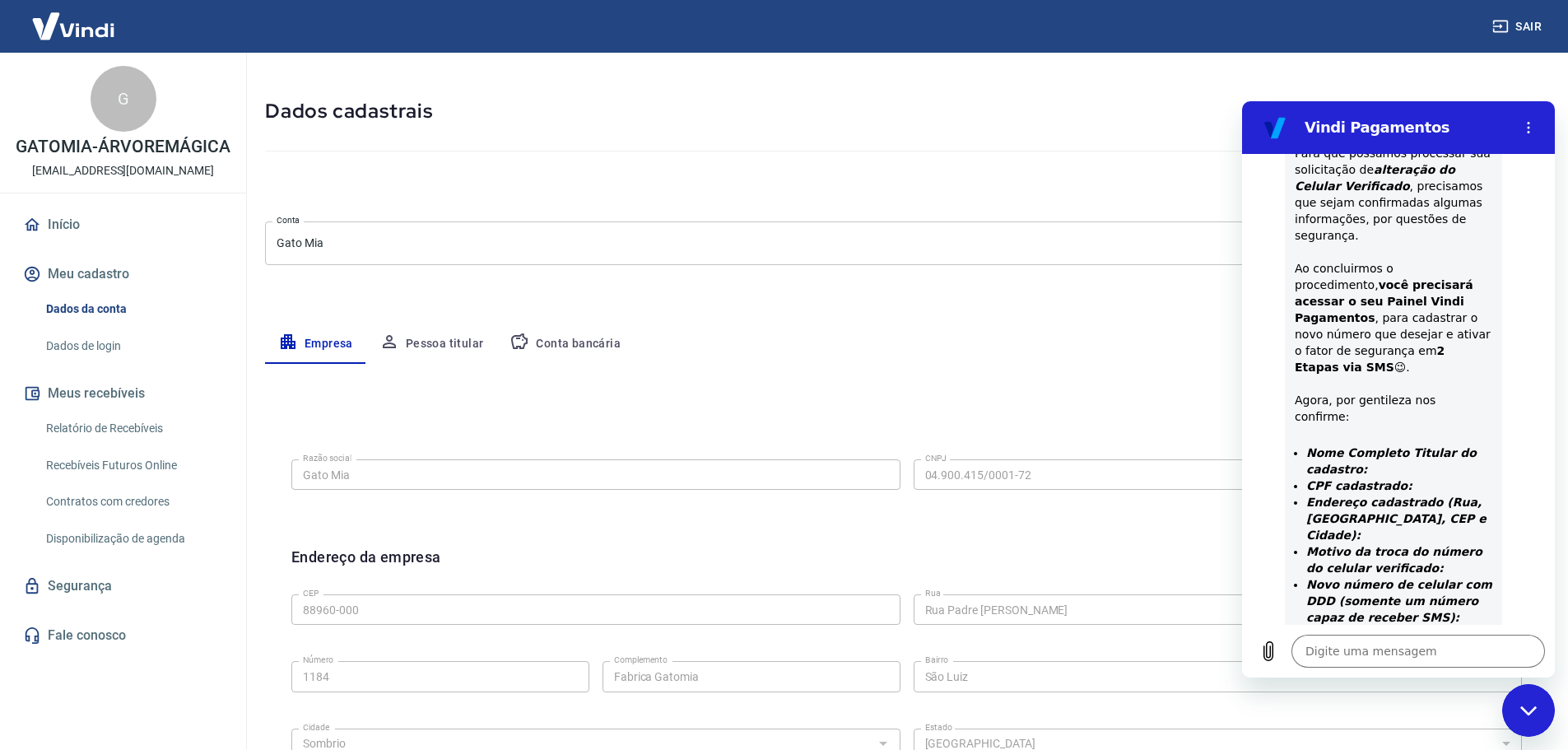
scroll to position [82, 0]
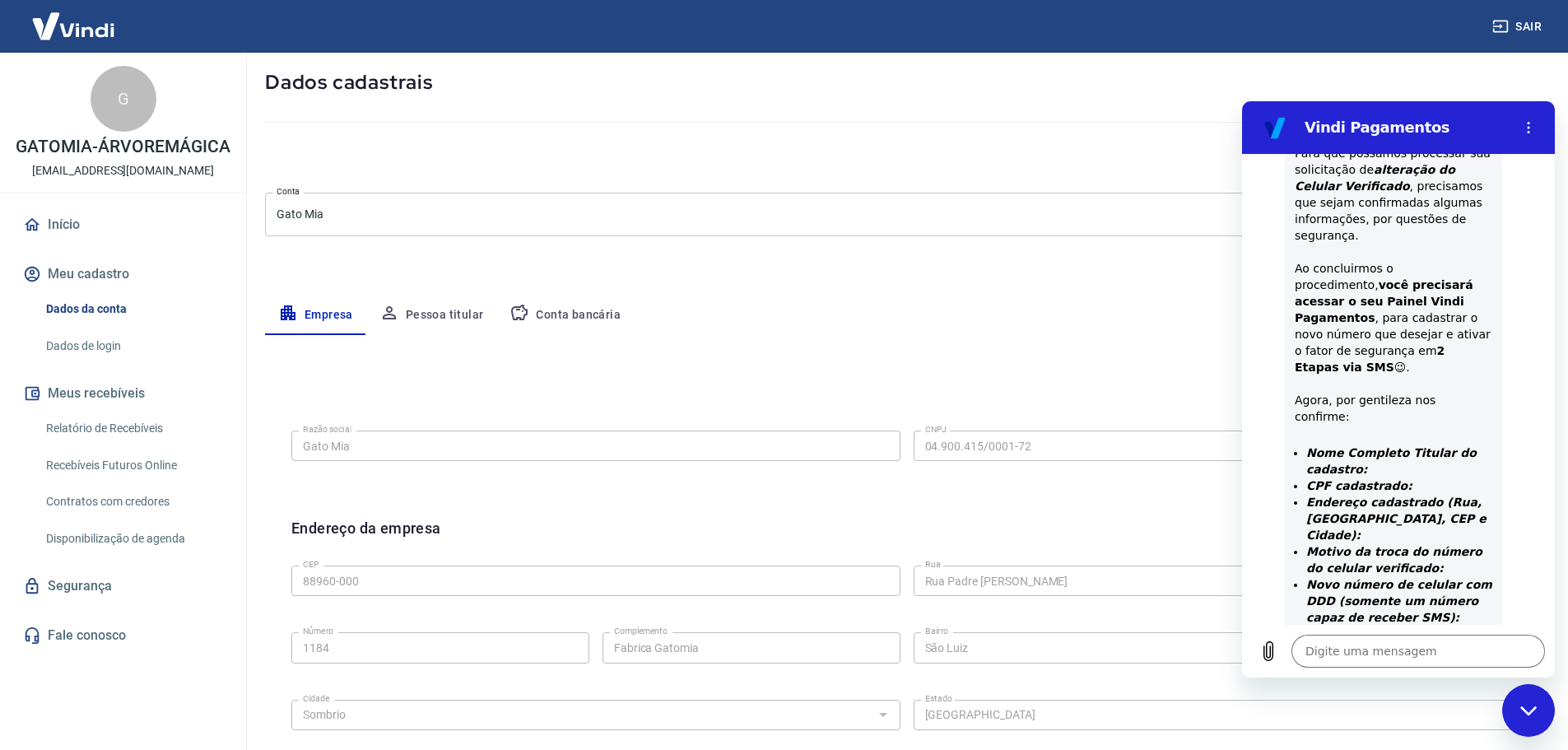
click at [432, 315] on button "Pessoa titular" at bounding box center [432, 315] width 131 height 39
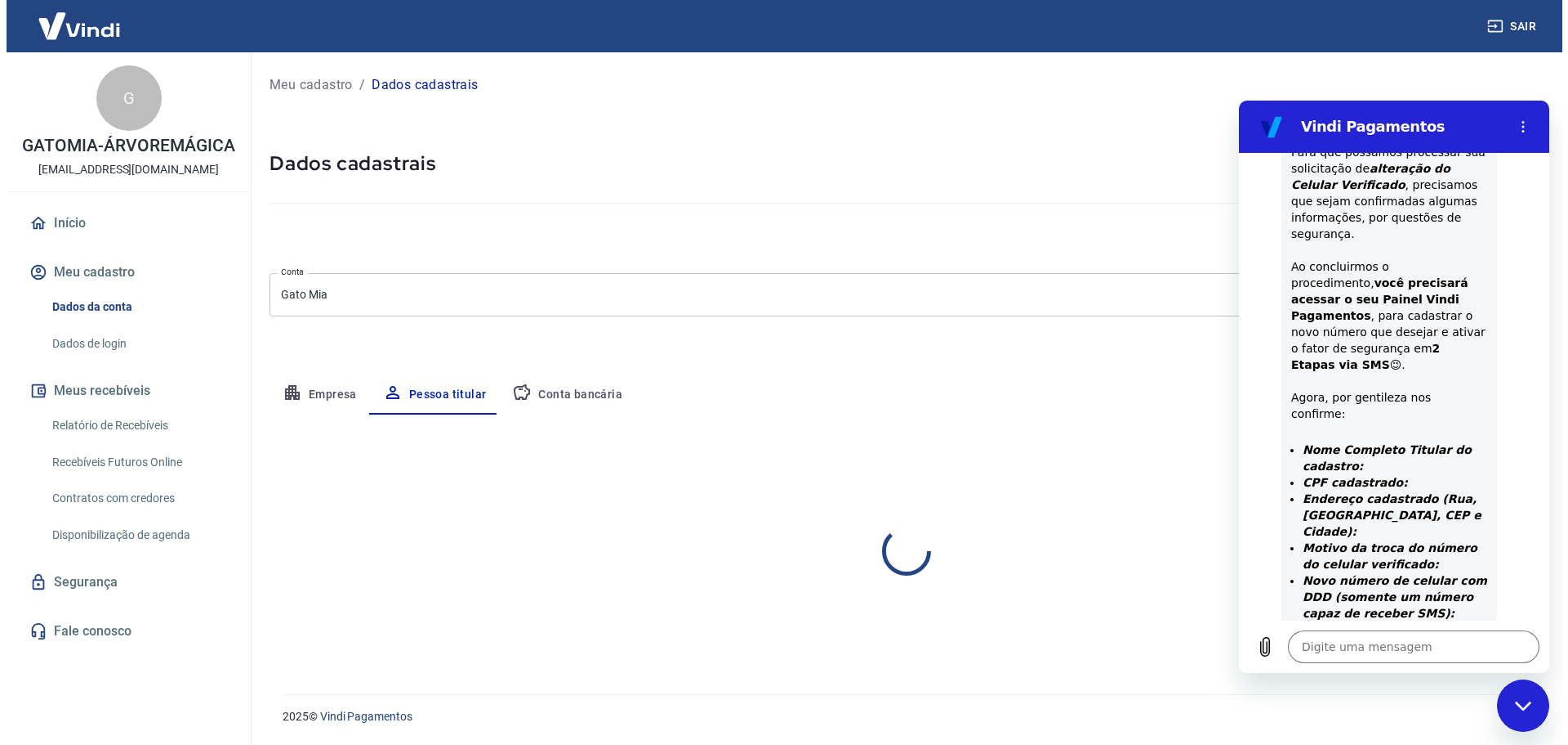
scroll to position [0, 0]
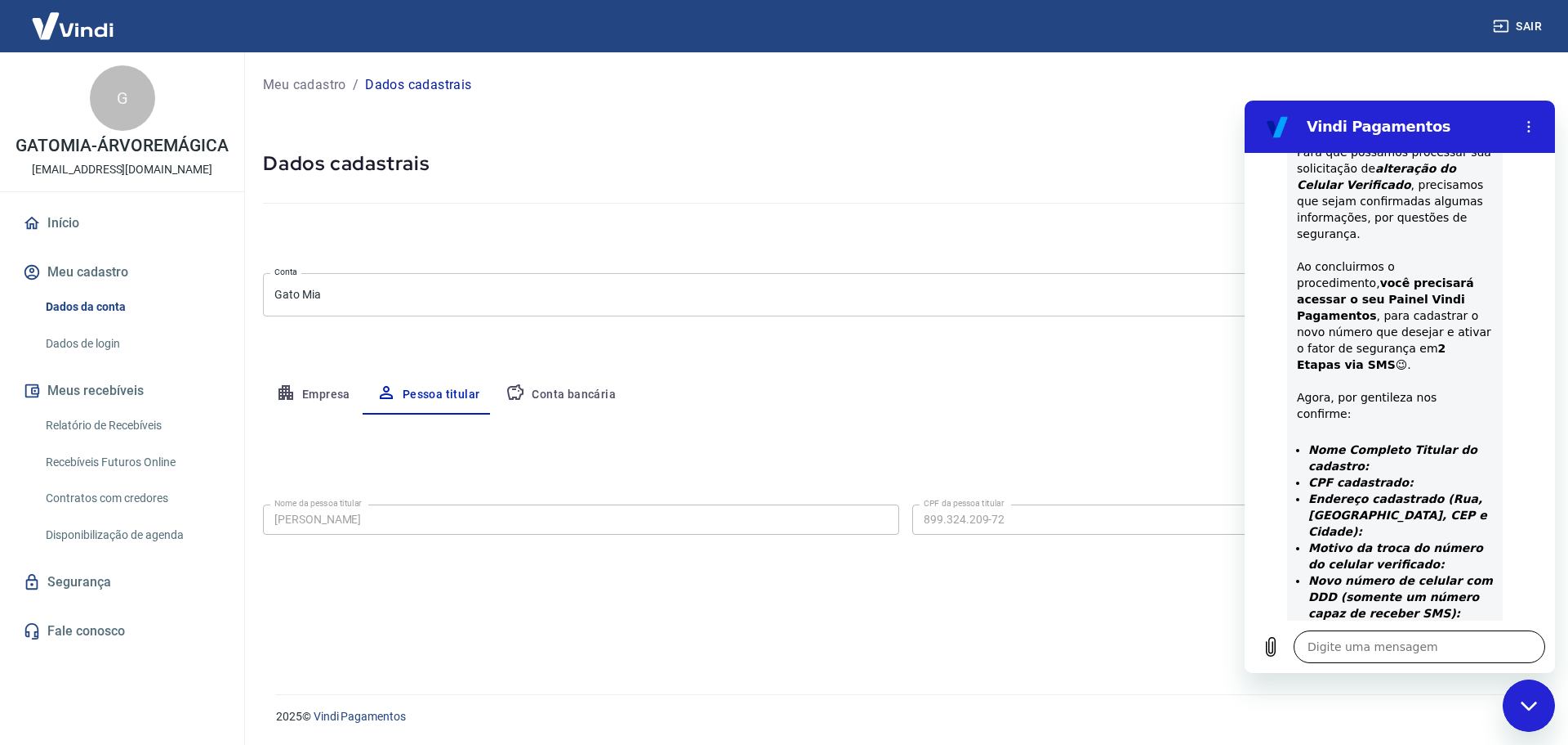
click at [1423, 654] on textarea at bounding box center [1420, 647] width 252 height 33
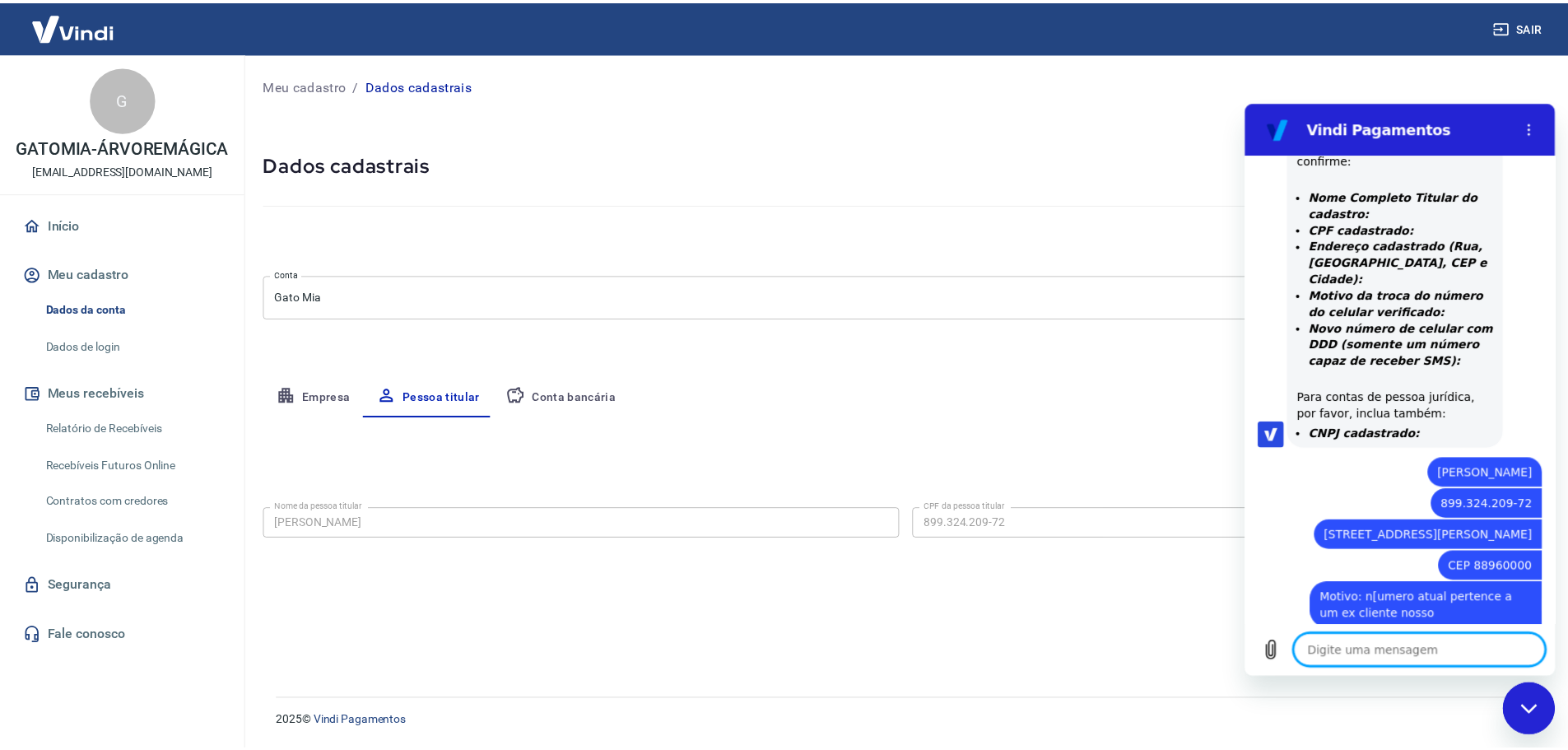
scroll to position [1024, 0]
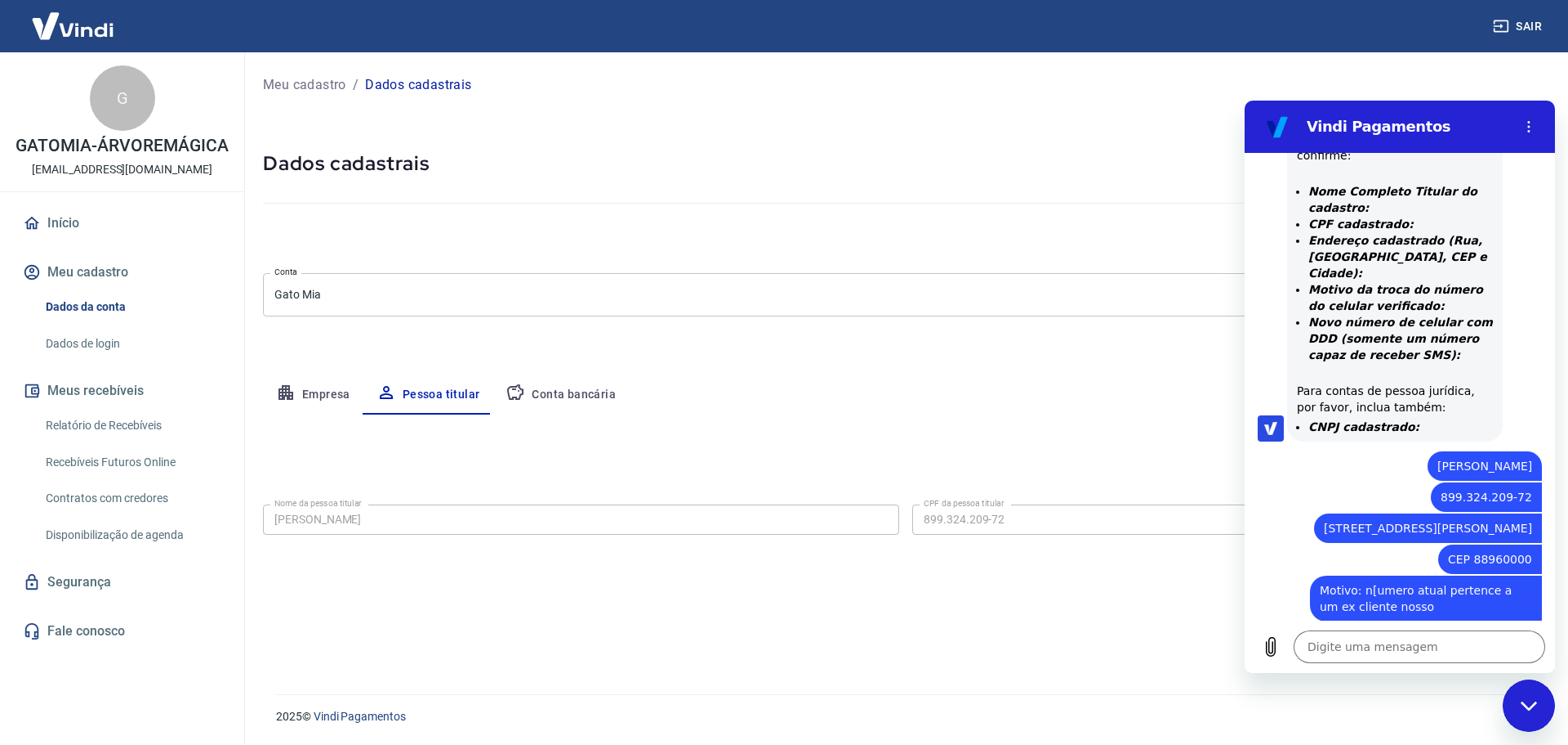
click at [331, 396] on button "Empresa" at bounding box center [313, 394] width 101 height 39
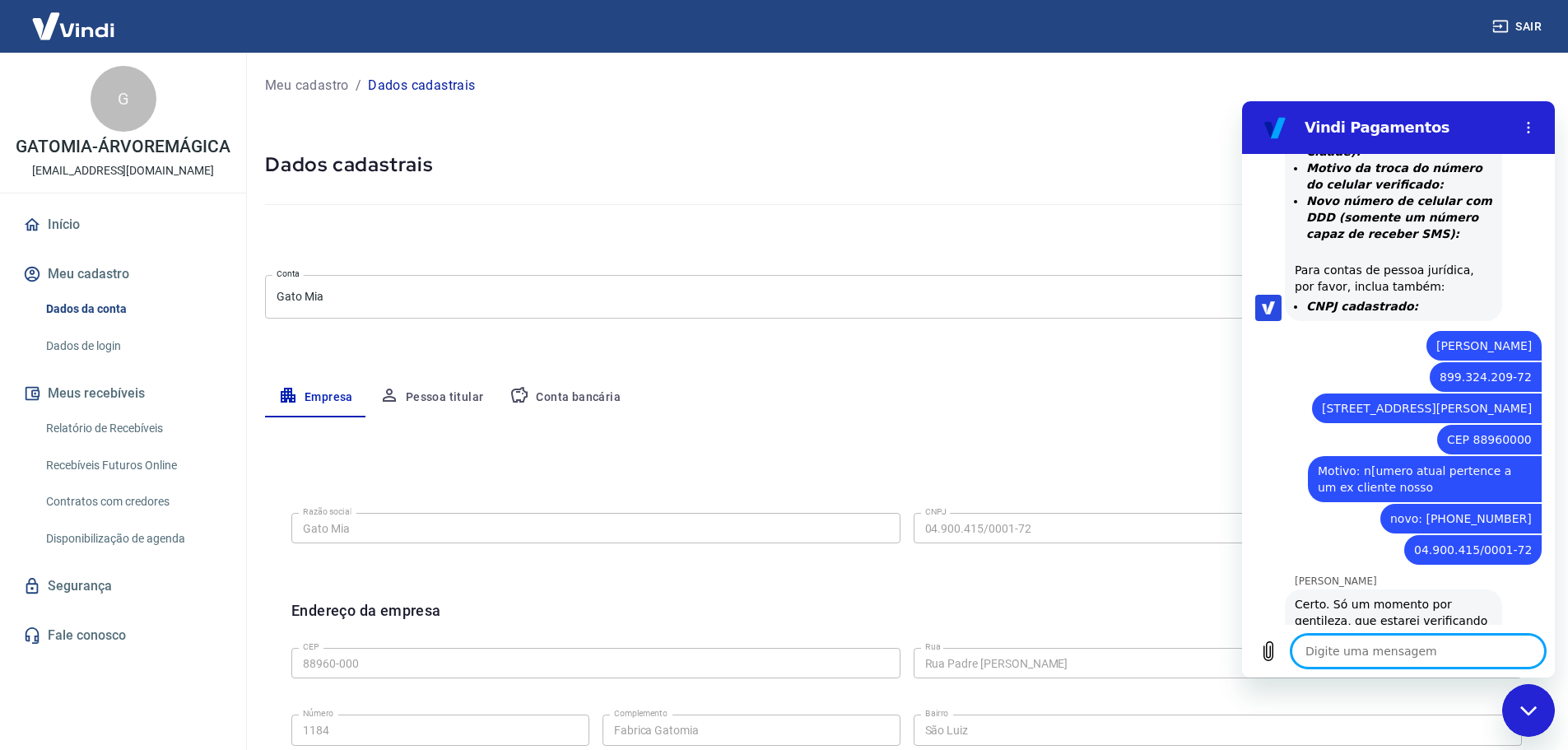
scroll to position [1151, 0]
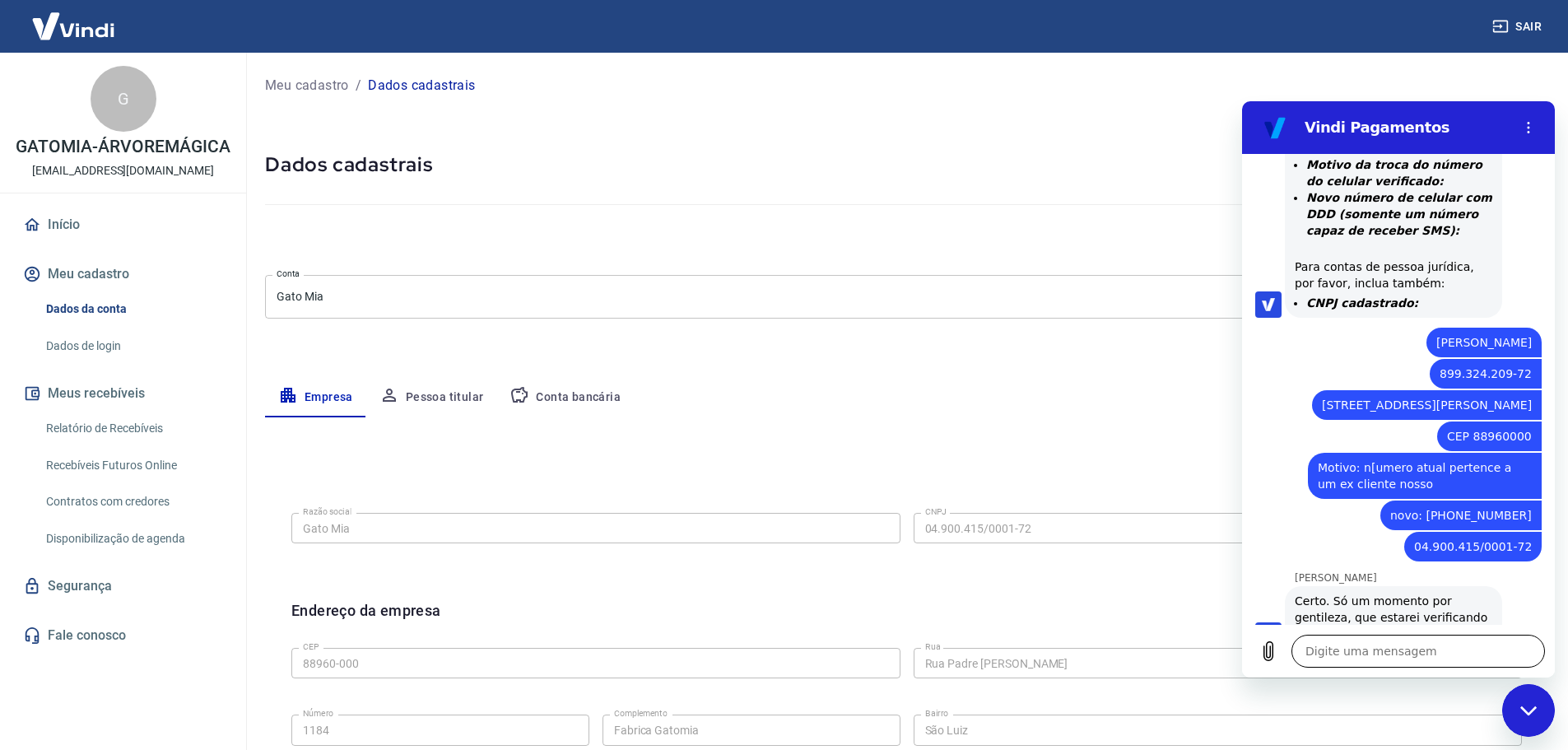
click at [1328, 659] on textarea at bounding box center [1418, 651] width 254 height 33
drag, startPoint x: 1334, startPoint y: 649, endPoint x: 1279, endPoint y: 642, distance: 55.4
click at [1279, 642] on div "Digite uma mensagem x" at bounding box center [1398, 650] width 313 height 52
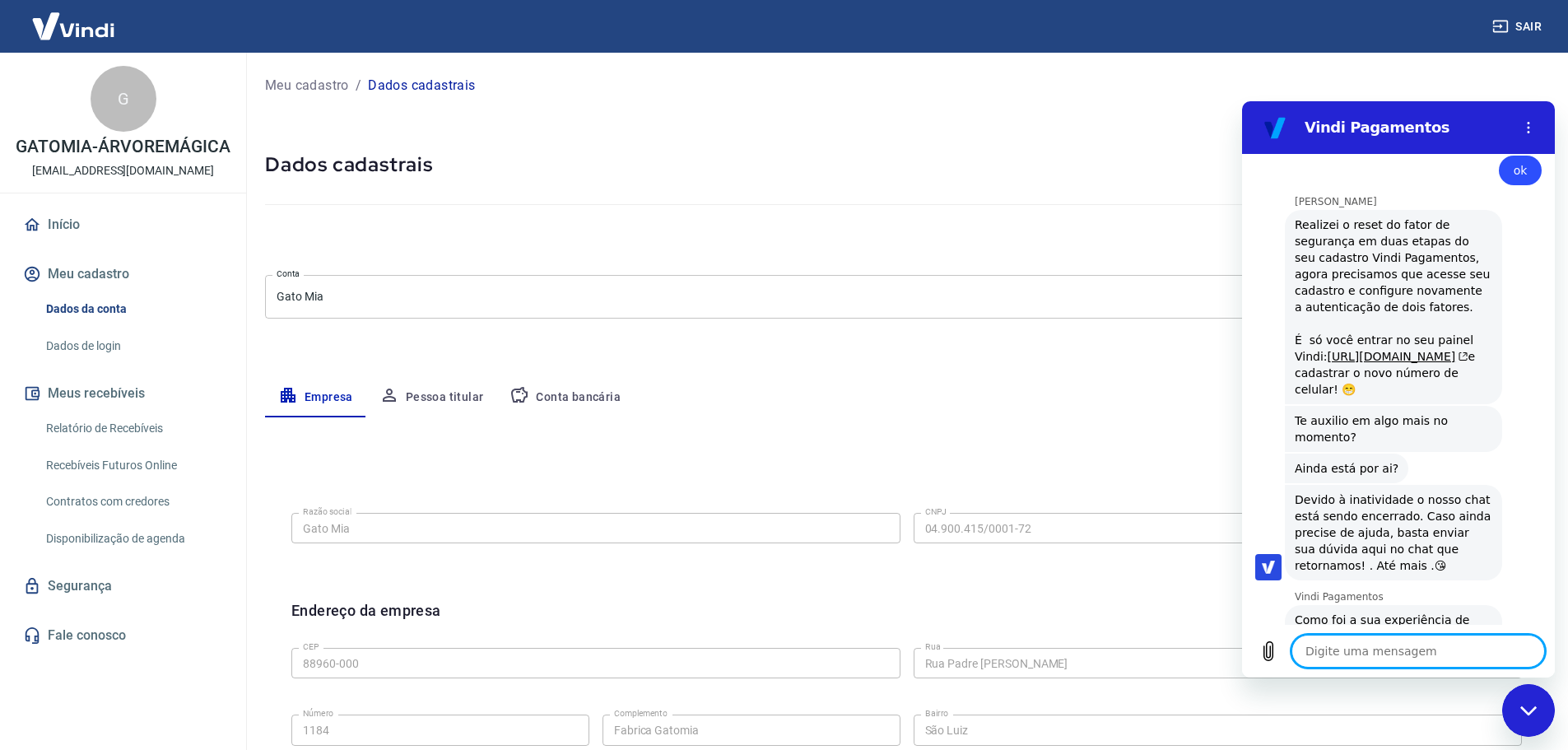
scroll to position [1655, 0]
click at [1394, 666] on textarea at bounding box center [1418, 651] width 254 height 33
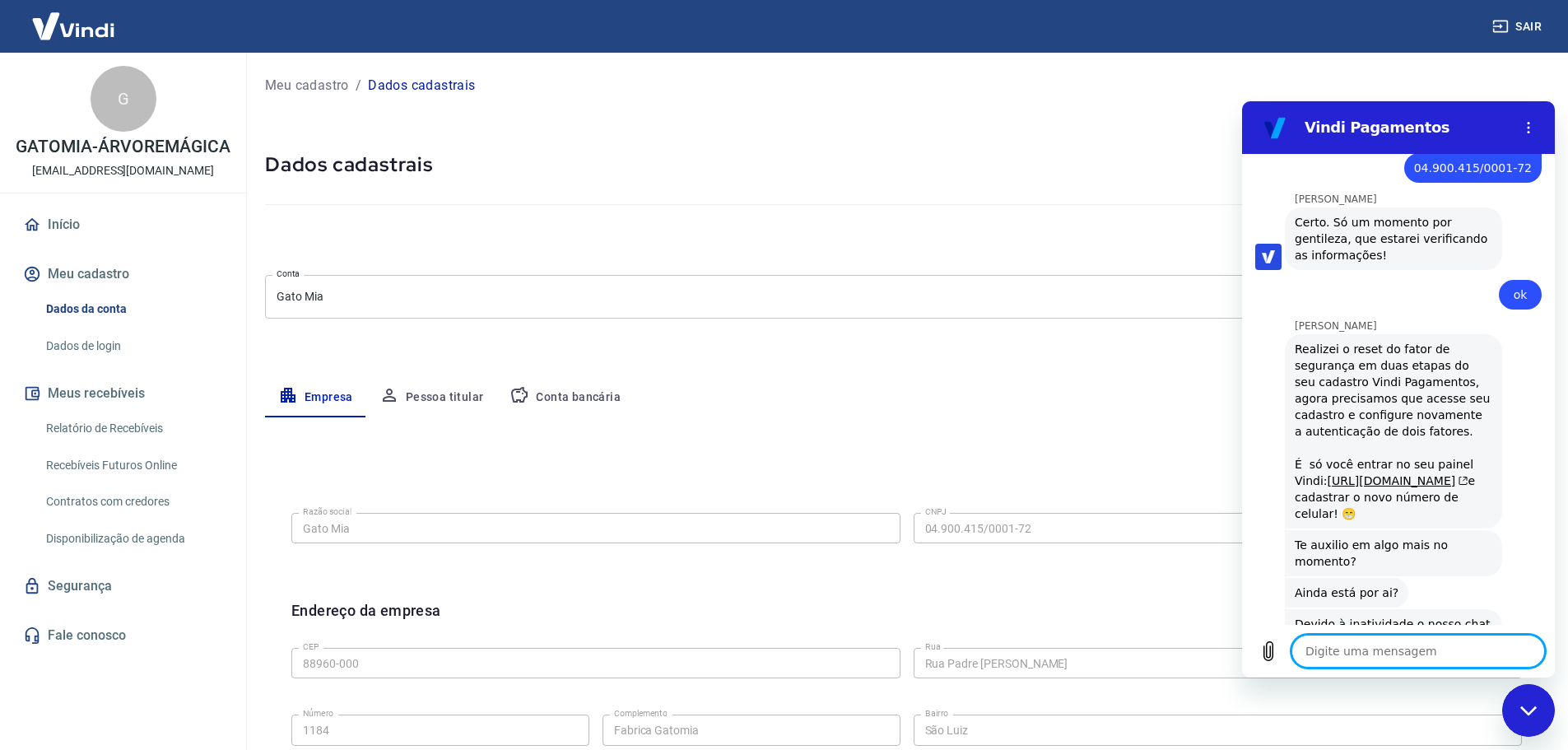
scroll to position [1472, 0]
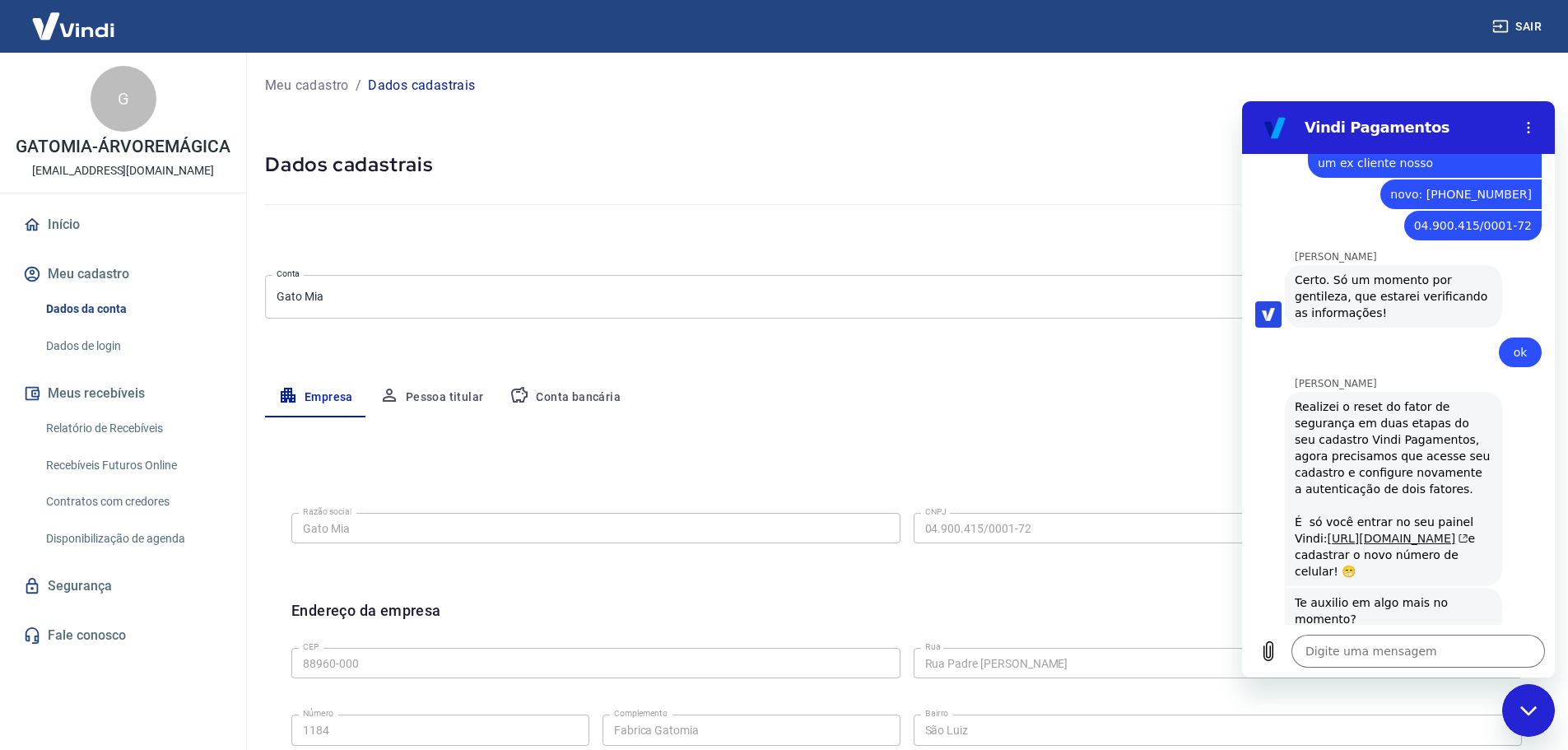
click at [1460, 531] on link "[URL][DOMAIN_NAME]" at bounding box center [1397, 538] width 141 height 13
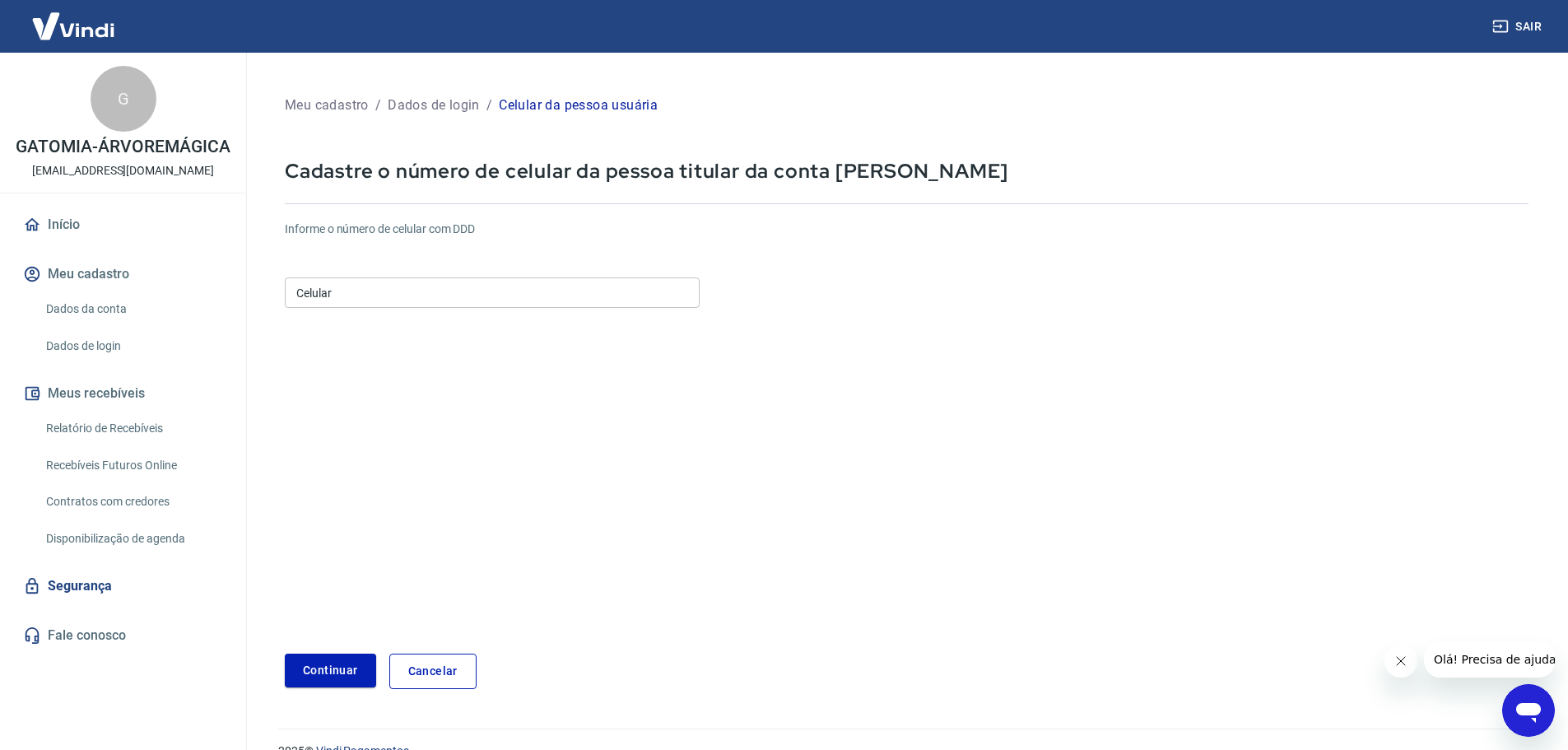
click at [554, 296] on input "Celular" at bounding box center [492, 292] width 415 height 31
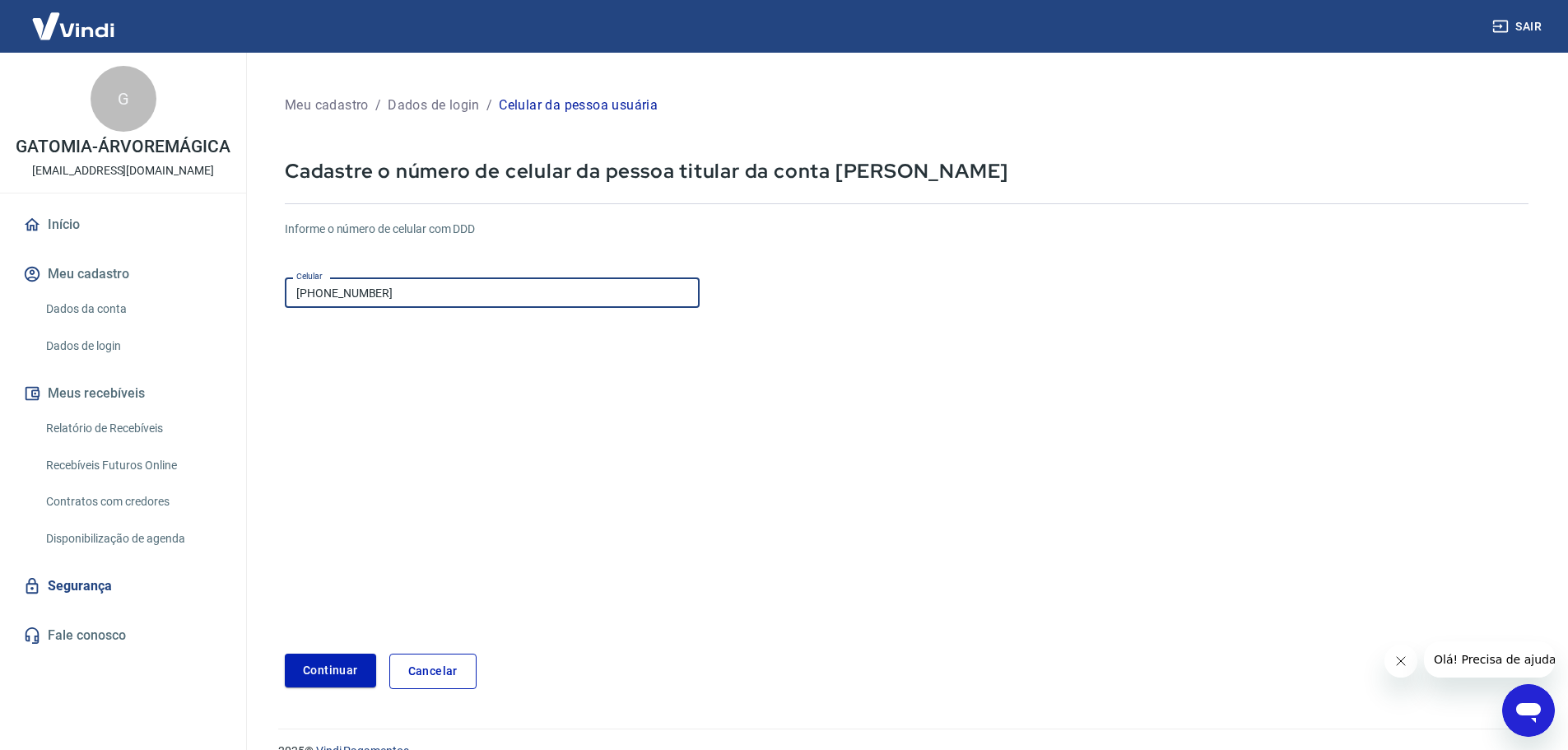
click at [344, 293] on input "[PHONE_NUMBER]" at bounding box center [492, 292] width 415 height 31
click at [372, 287] on input "[PHONE_NUMBER]" at bounding box center [492, 292] width 415 height 31
type input "[PHONE_NUMBER]"
click at [343, 662] on button "Continuar" at bounding box center [331, 670] width 91 height 34
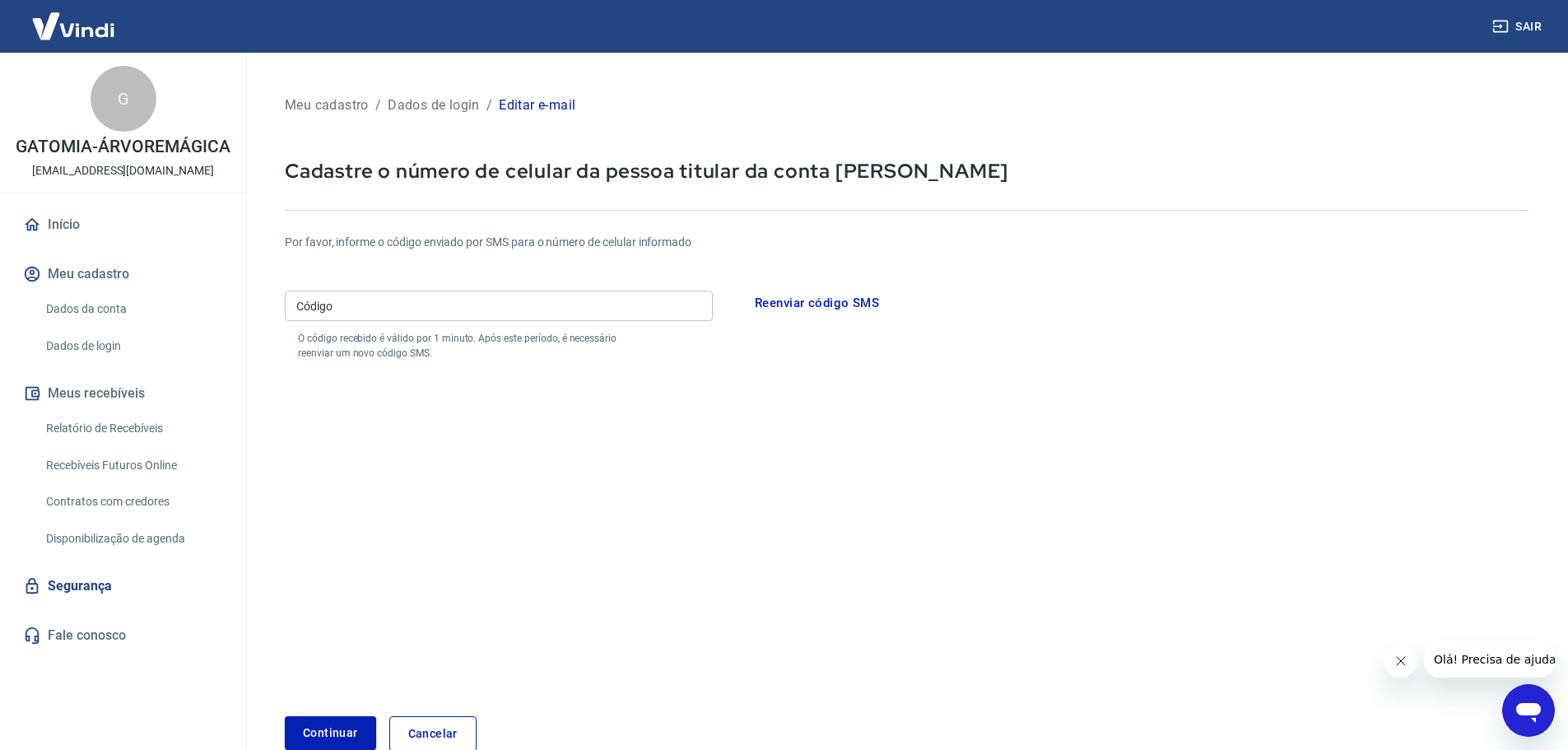
click at [368, 350] on div "Código Código O código recebido é válido por 1 minuto. Após este período, é nec…" at bounding box center [498, 323] width 428 height 77
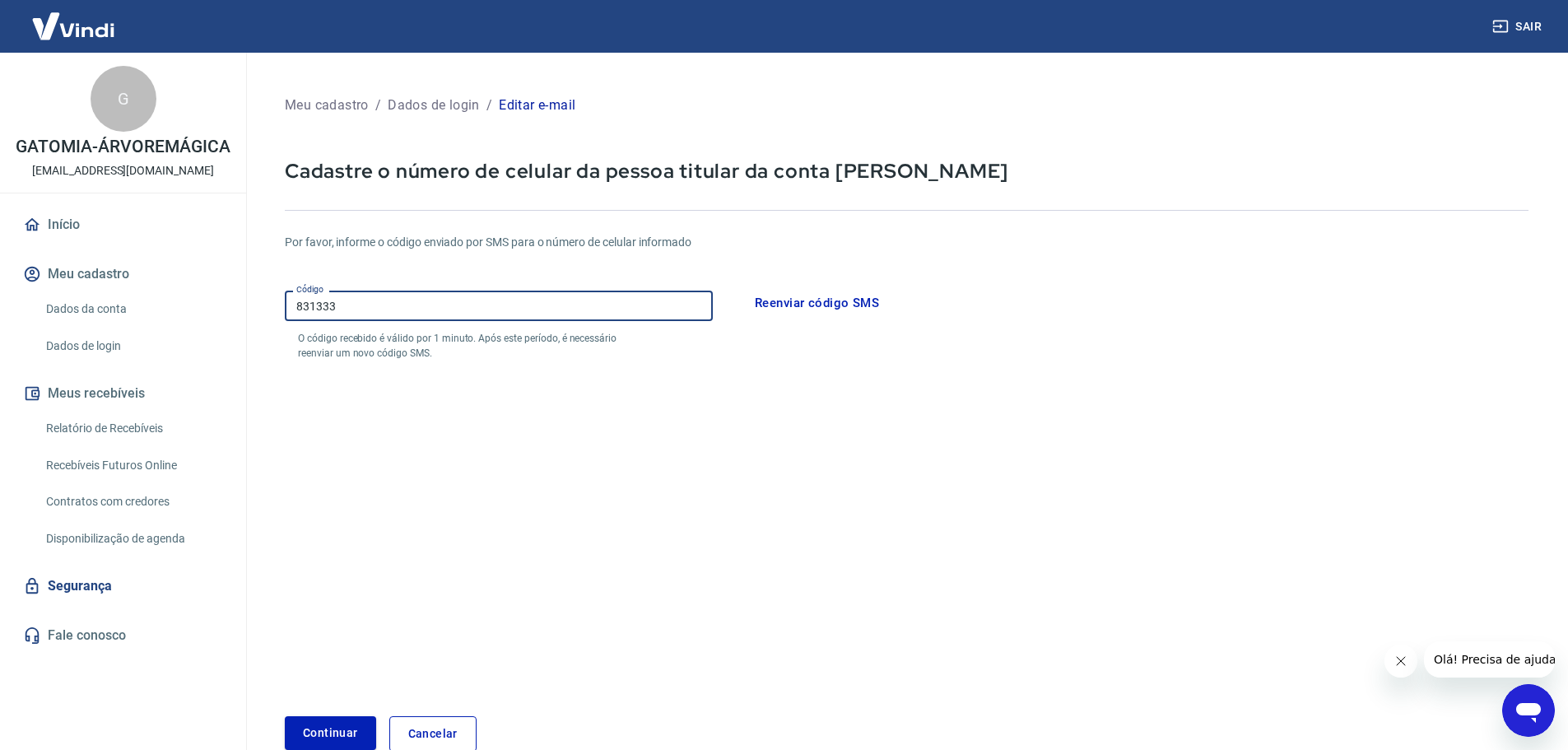
type input "831333"
click at [344, 724] on button "Continuar" at bounding box center [331, 733] width 91 height 34
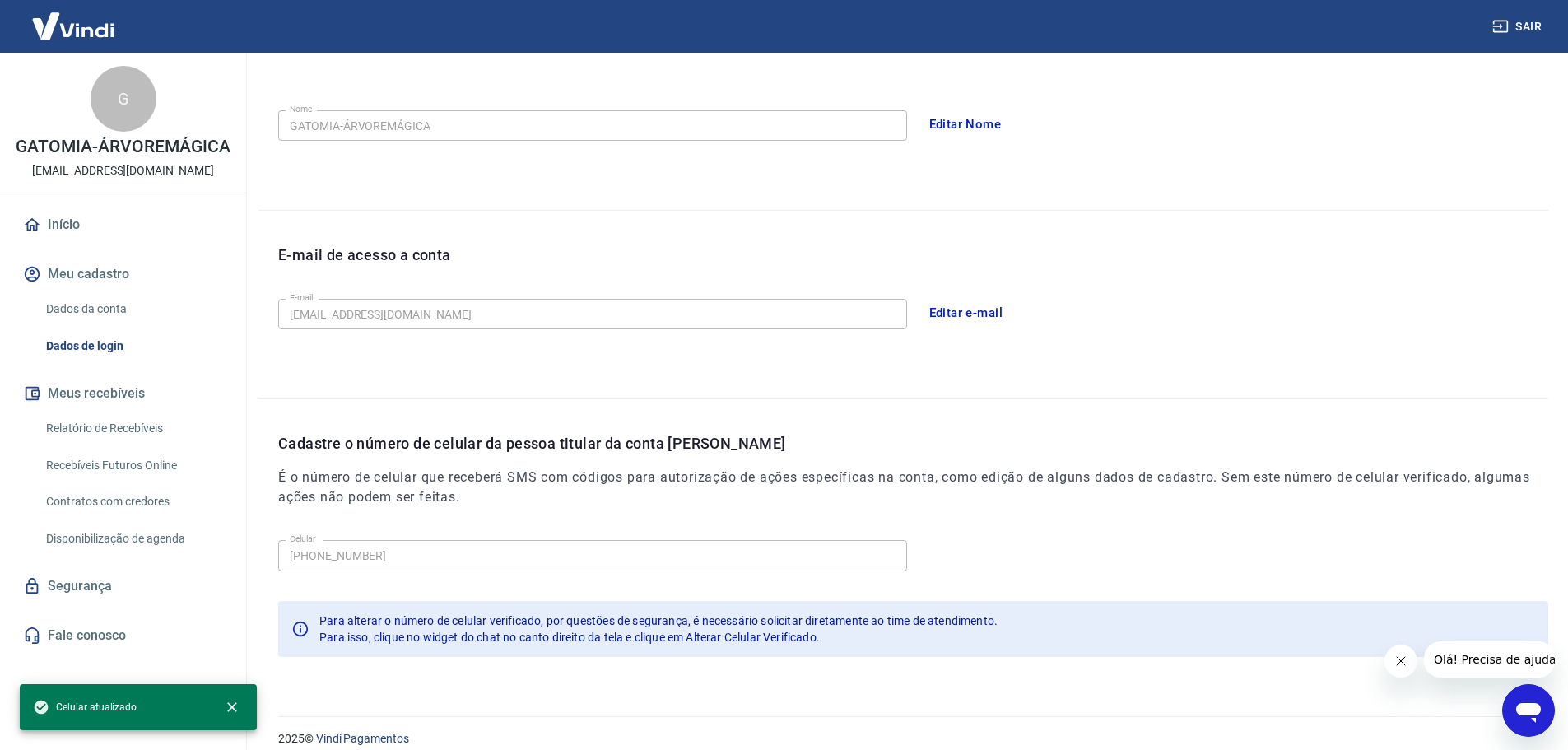
scroll to position [304, 0]
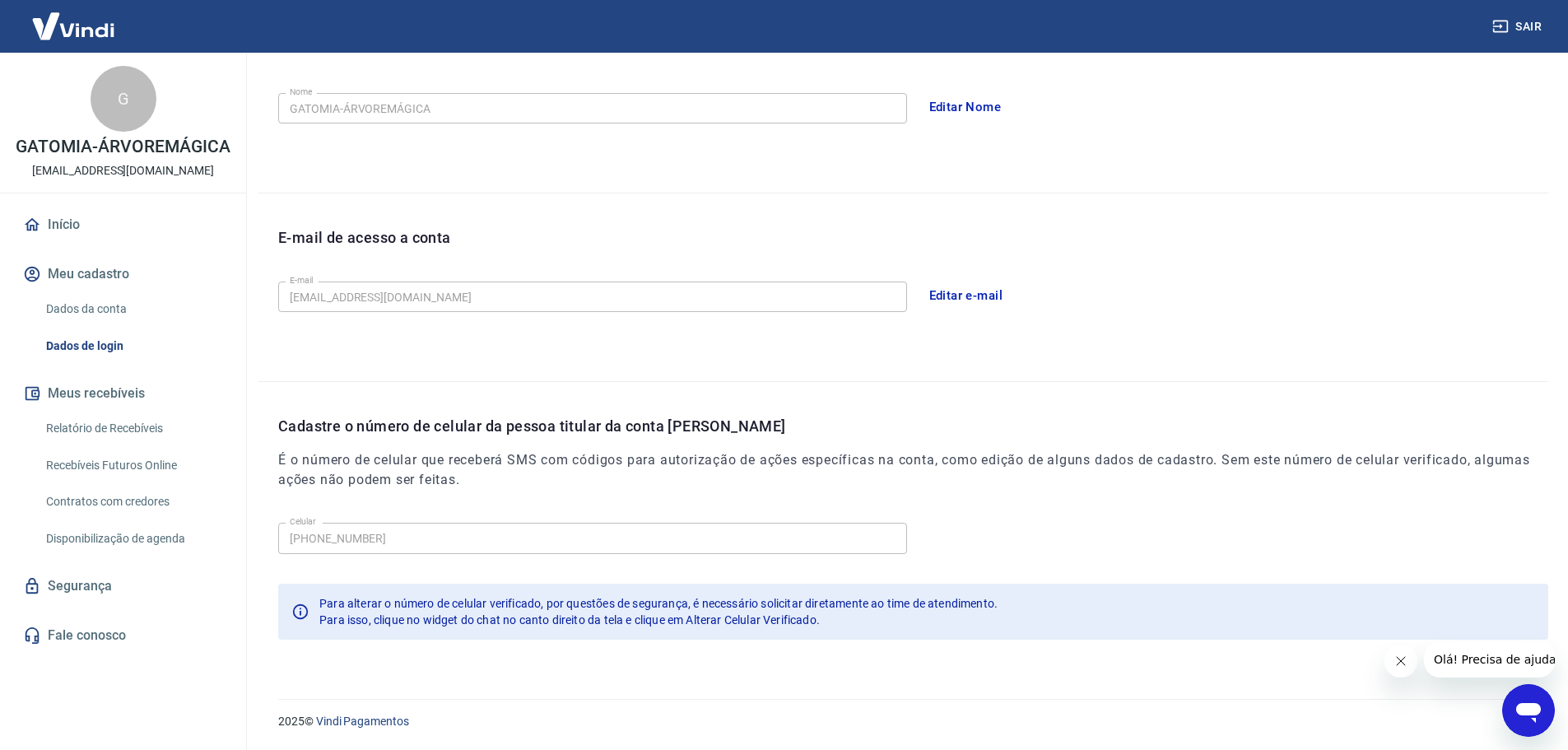
click at [1553, 694] on div "2025 © Vindi Pagamentos" at bounding box center [903, 714] width 1329 height 71
click at [1544, 698] on div "Abrir janela de mensagens" at bounding box center [1529, 710] width 49 height 49
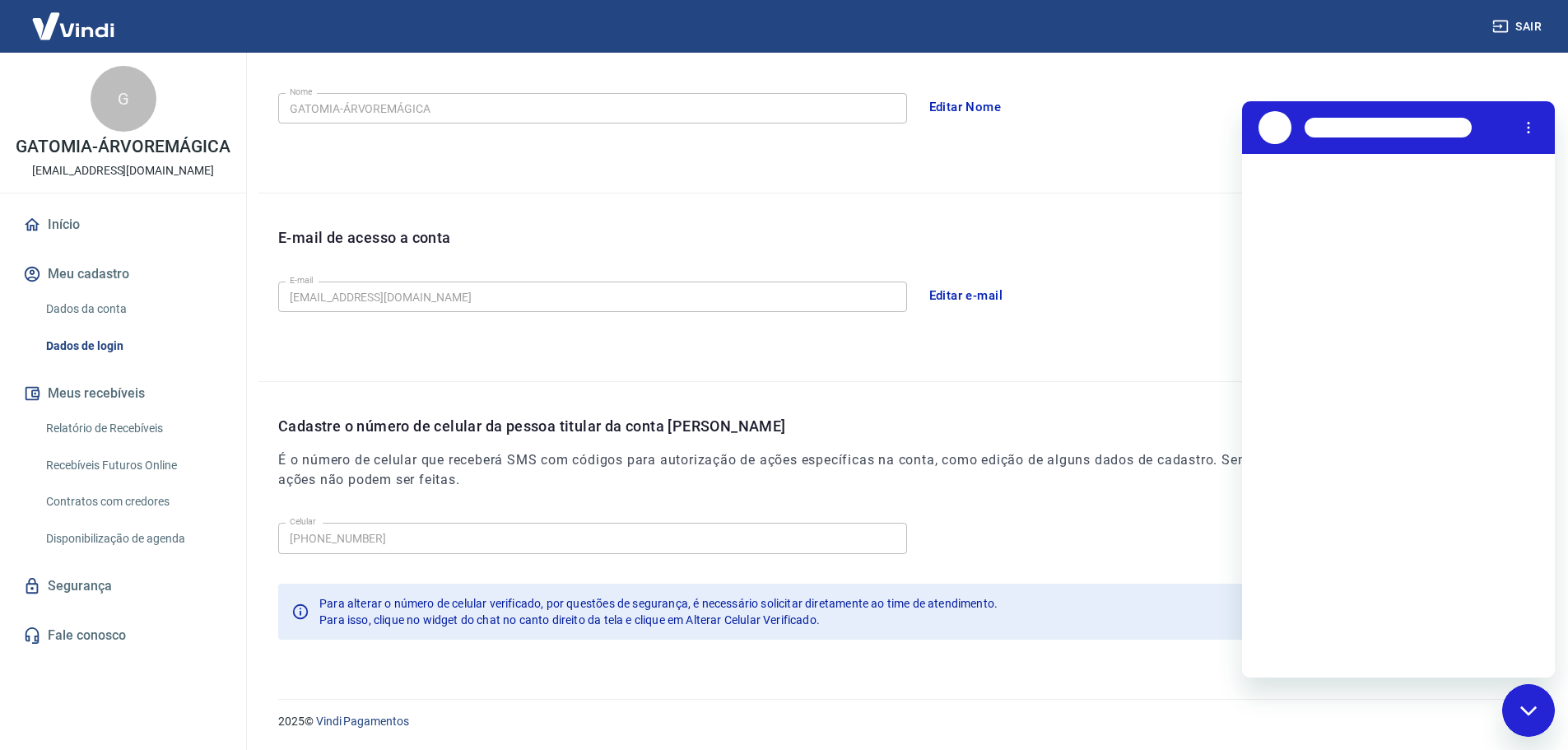
scroll to position [0, 0]
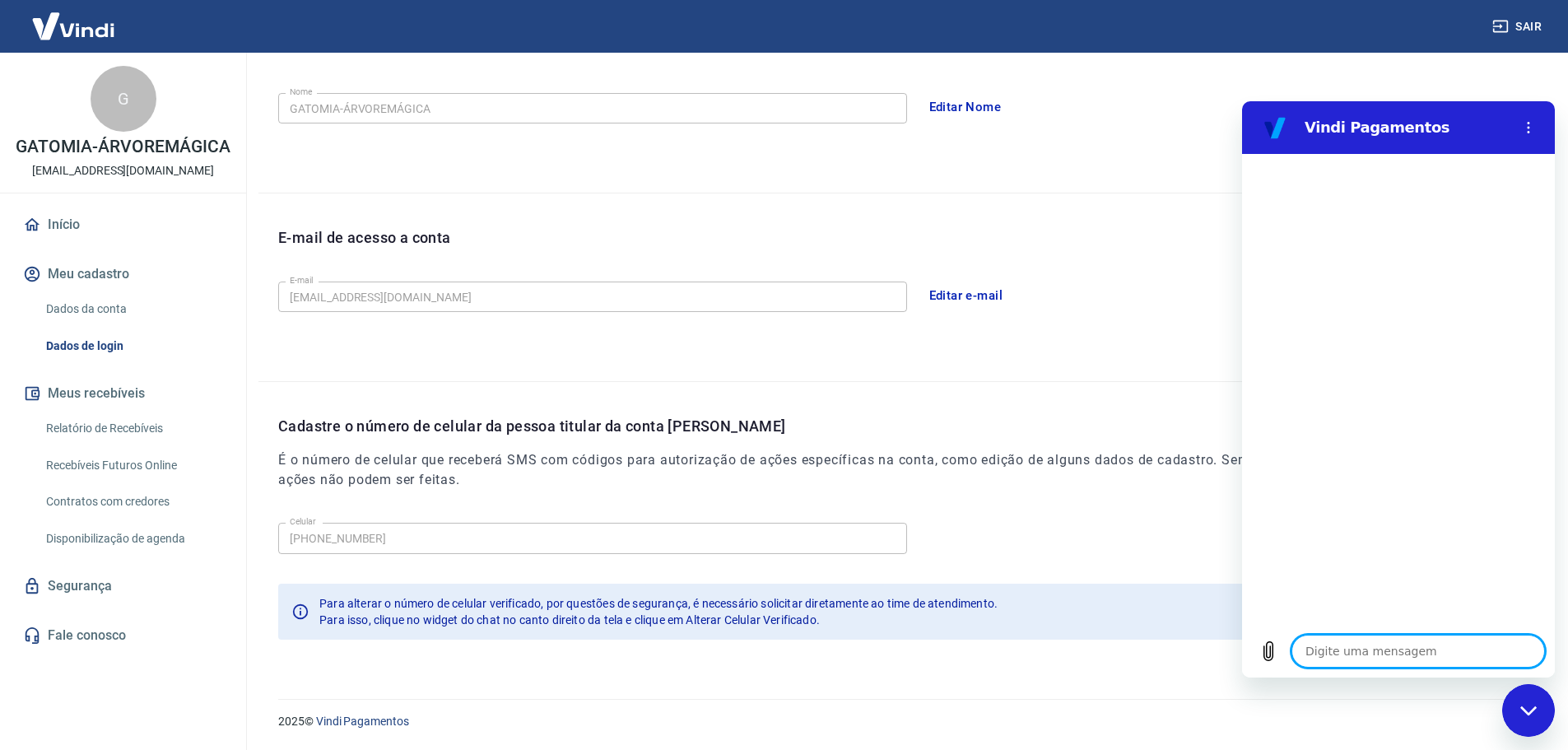
type textarea "o"
type textarea "x"
type textarea "ol"
type textarea "x"
type textarea "olá"
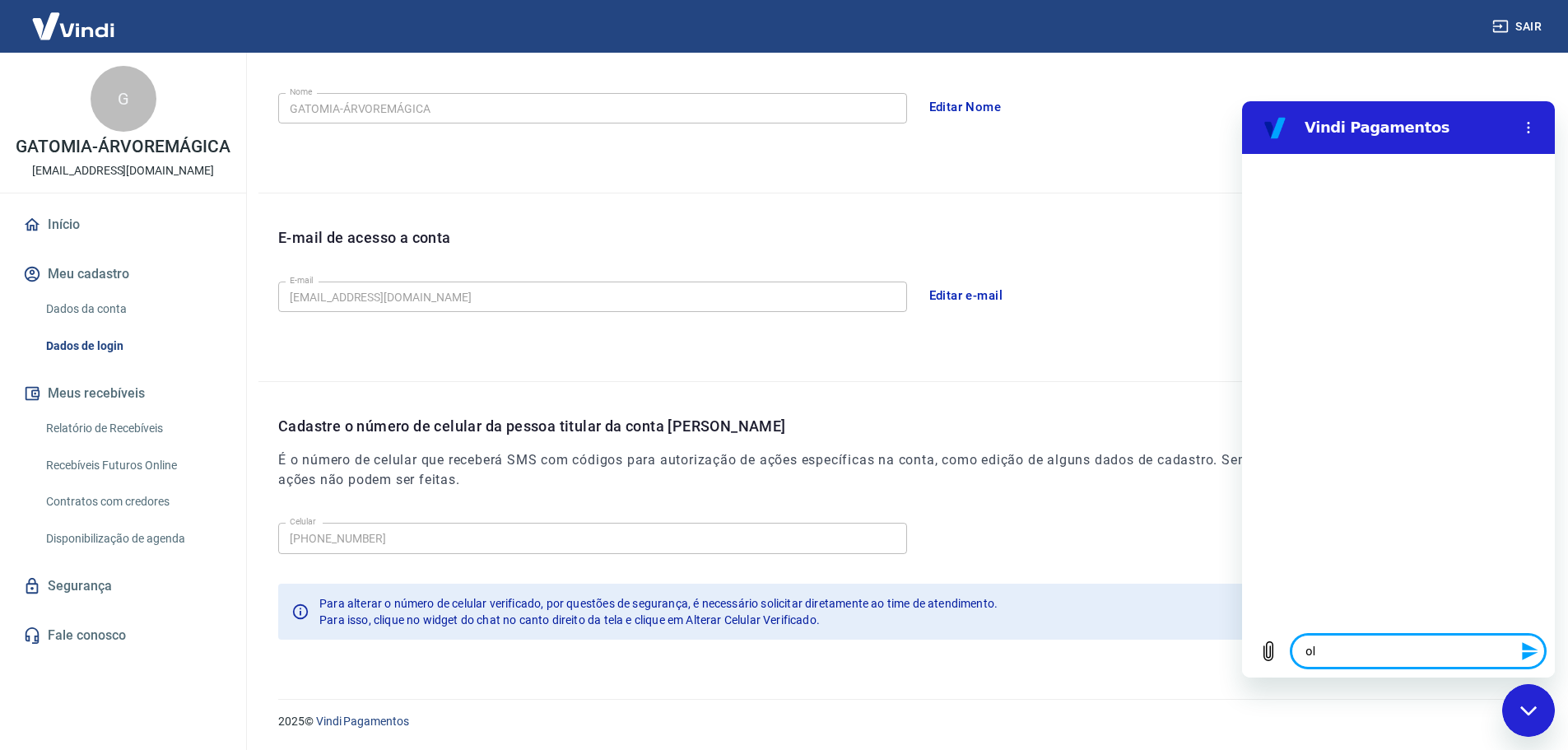
type textarea "x"
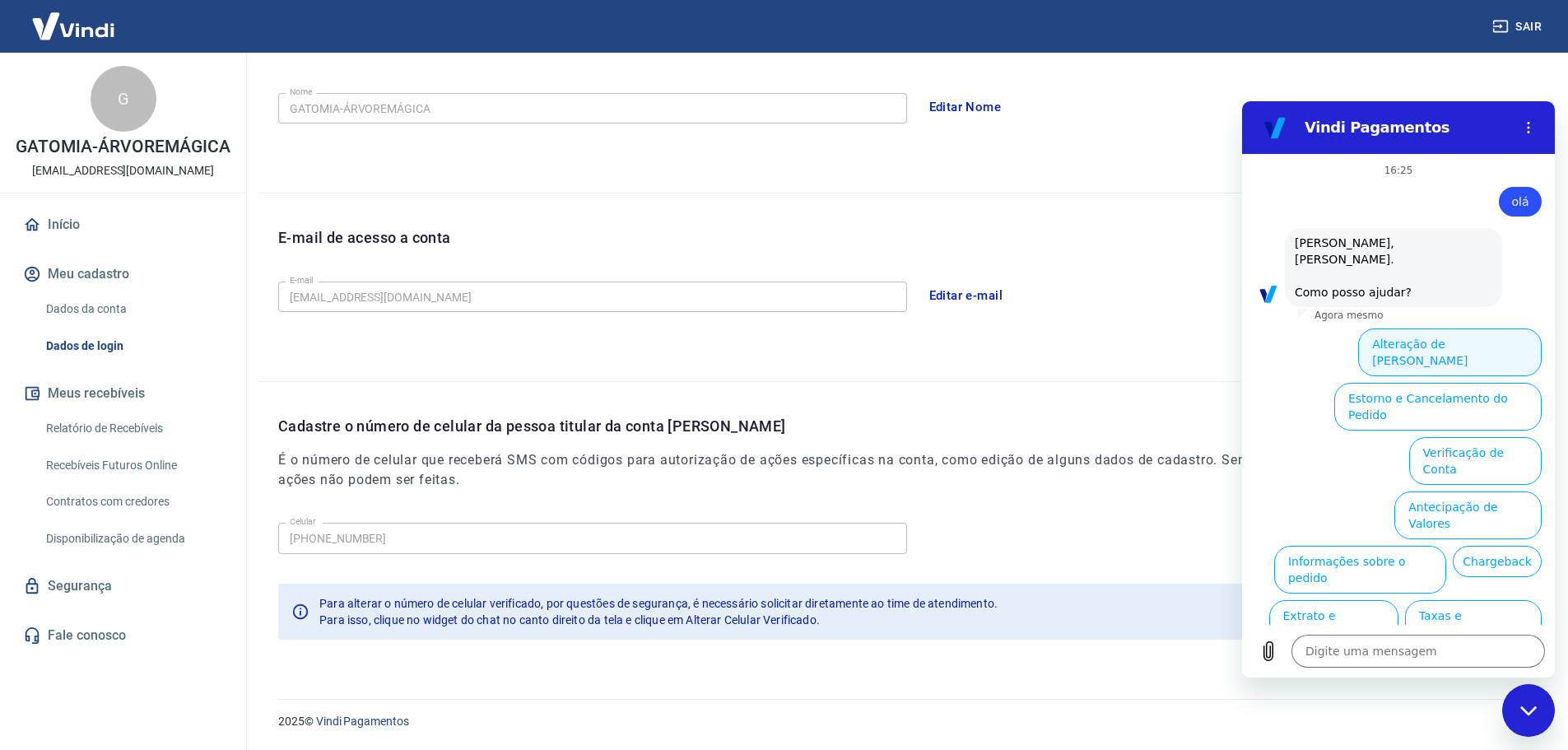
click at [1432, 330] on button "Alteração de [PERSON_NAME]" at bounding box center [1450, 352] width 184 height 48
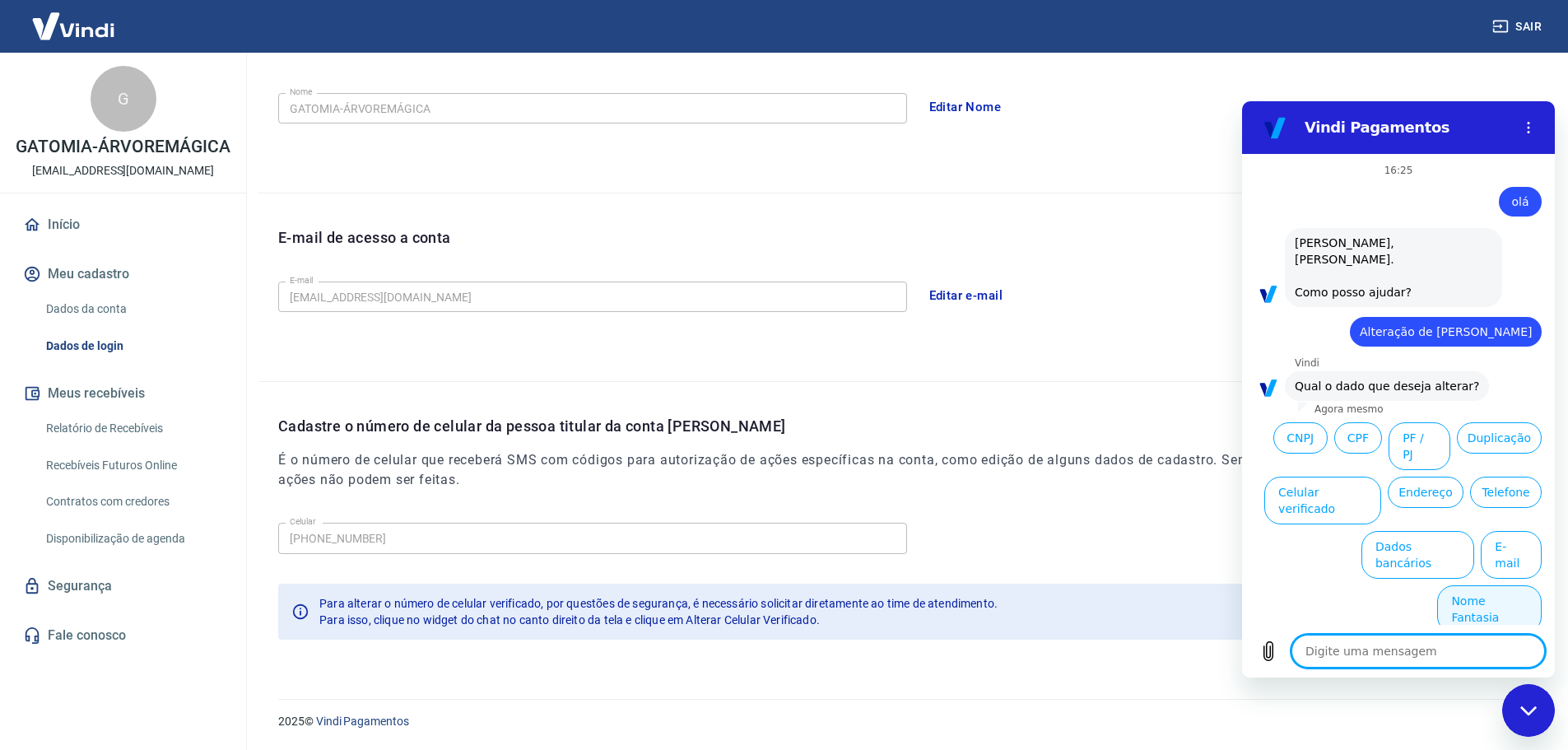
click at [1450, 585] on button "Nome Fantasia" at bounding box center [1490, 608] width 105 height 48
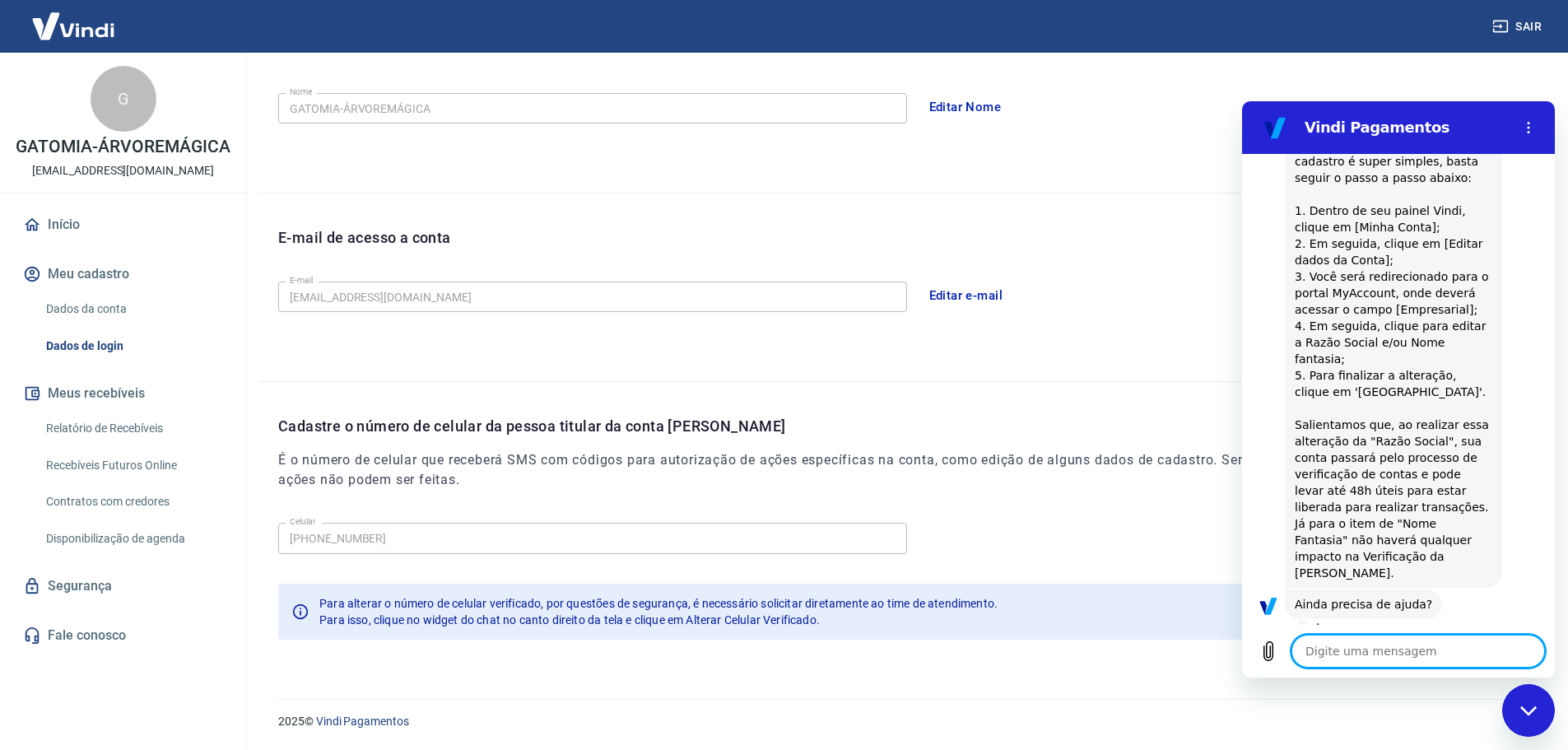
scroll to position [353, 0]
click at [1476, 632] on div "Sim Não" at bounding box center [1398, 652] width 313 height 41
click at [1453, 638] on button "Sim" at bounding box center [1461, 654] width 48 height 31
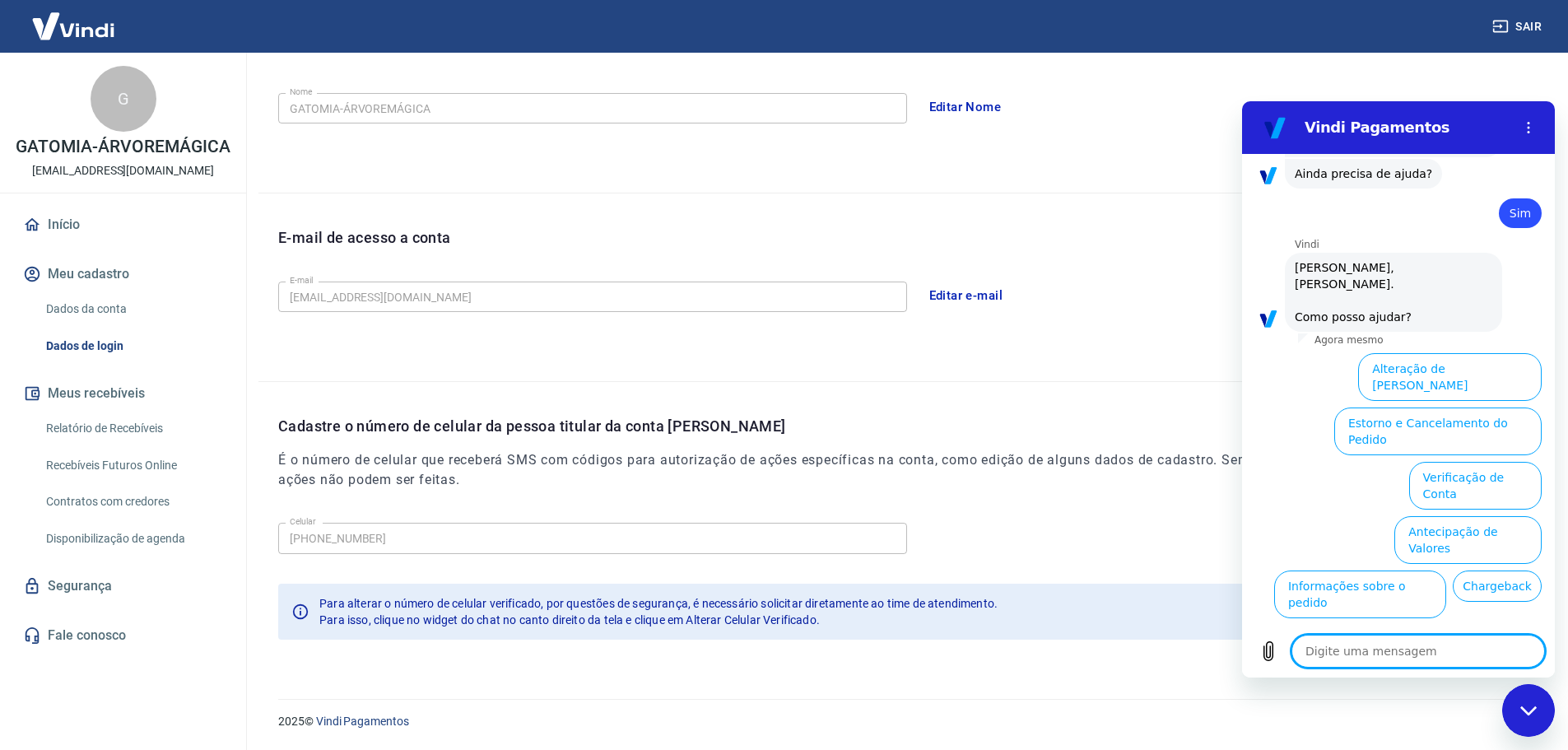
scroll to position [782, 0]
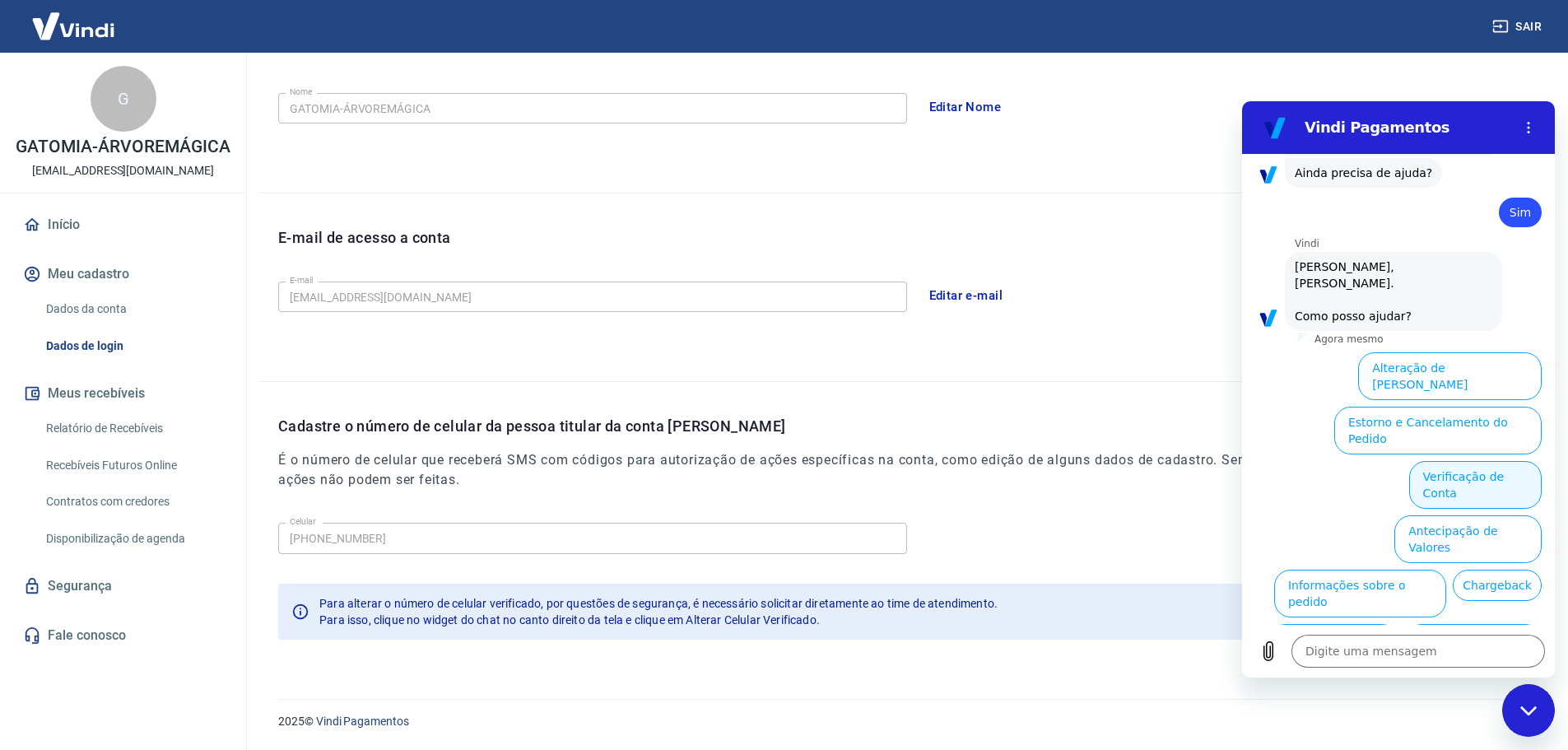
click at [1436, 461] on button "Verificação de Conta" at bounding box center [1476, 484] width 133 height 48
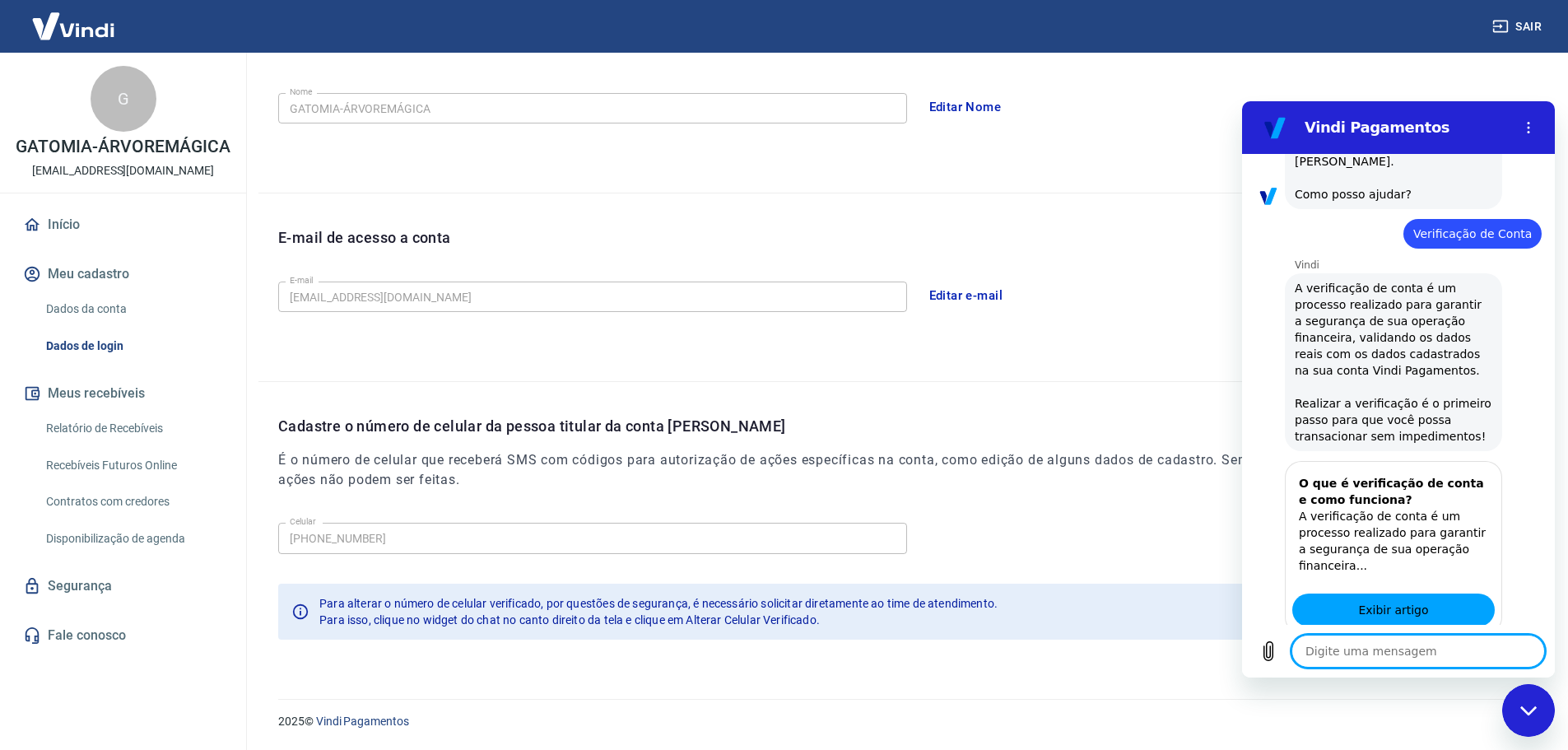
scroll to position [946, 0]
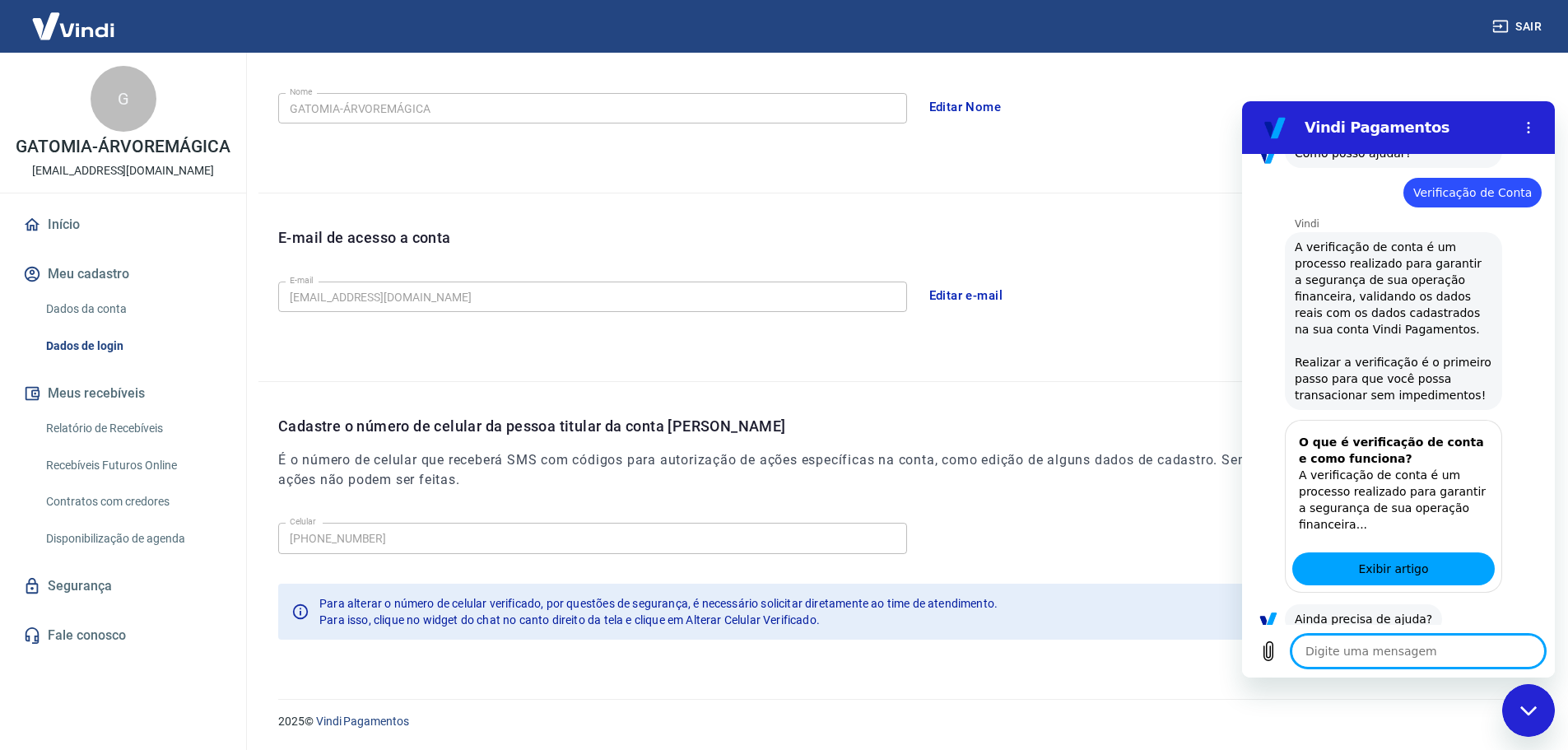
click at [1448, 655] on button "Sim" at bounding box center [1461, 670] width 48 height 31
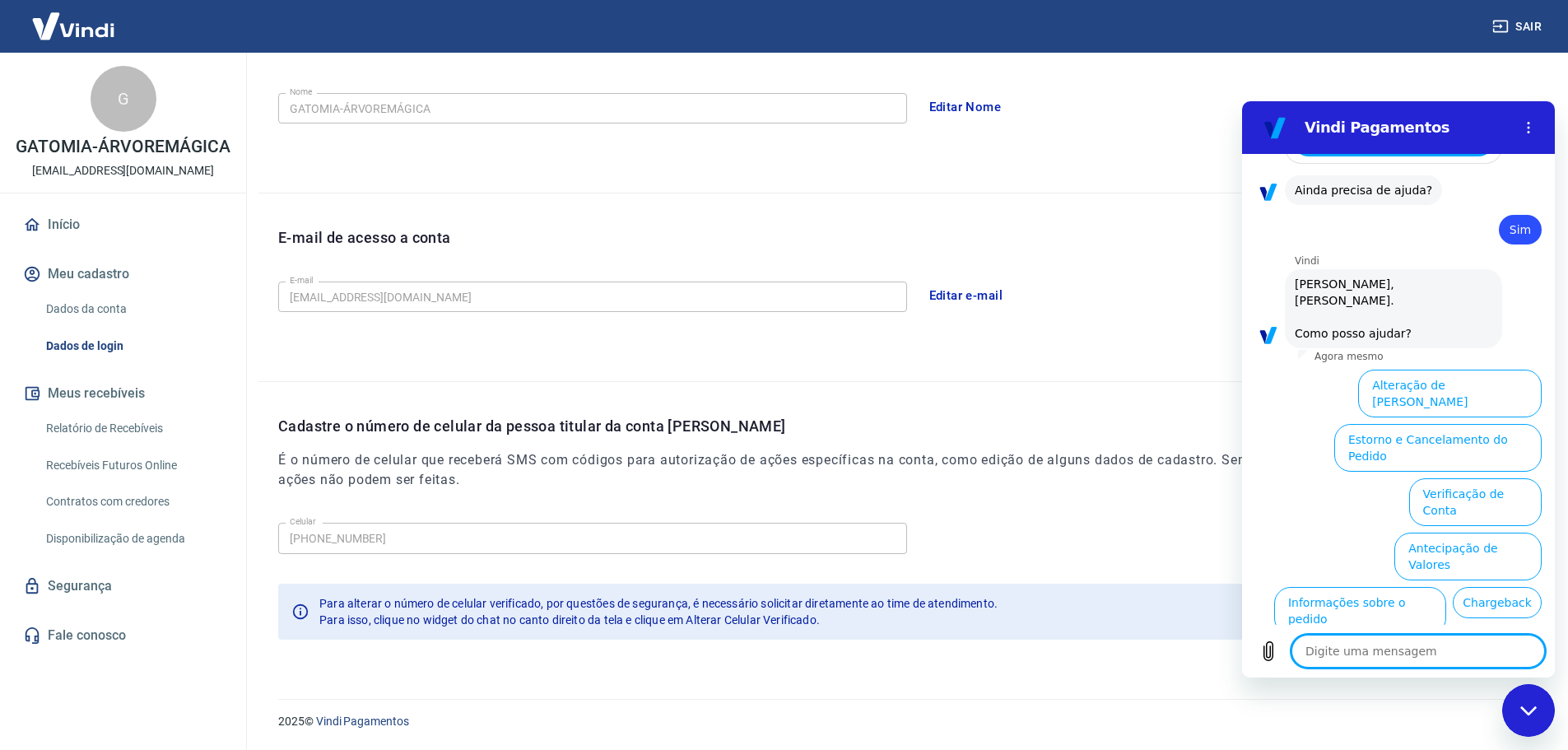
scroll to position [1375, 0]
click at [1405, 694] on button "Alterar celular verificado" at bounding box center [1466, 718] width 152 height 48
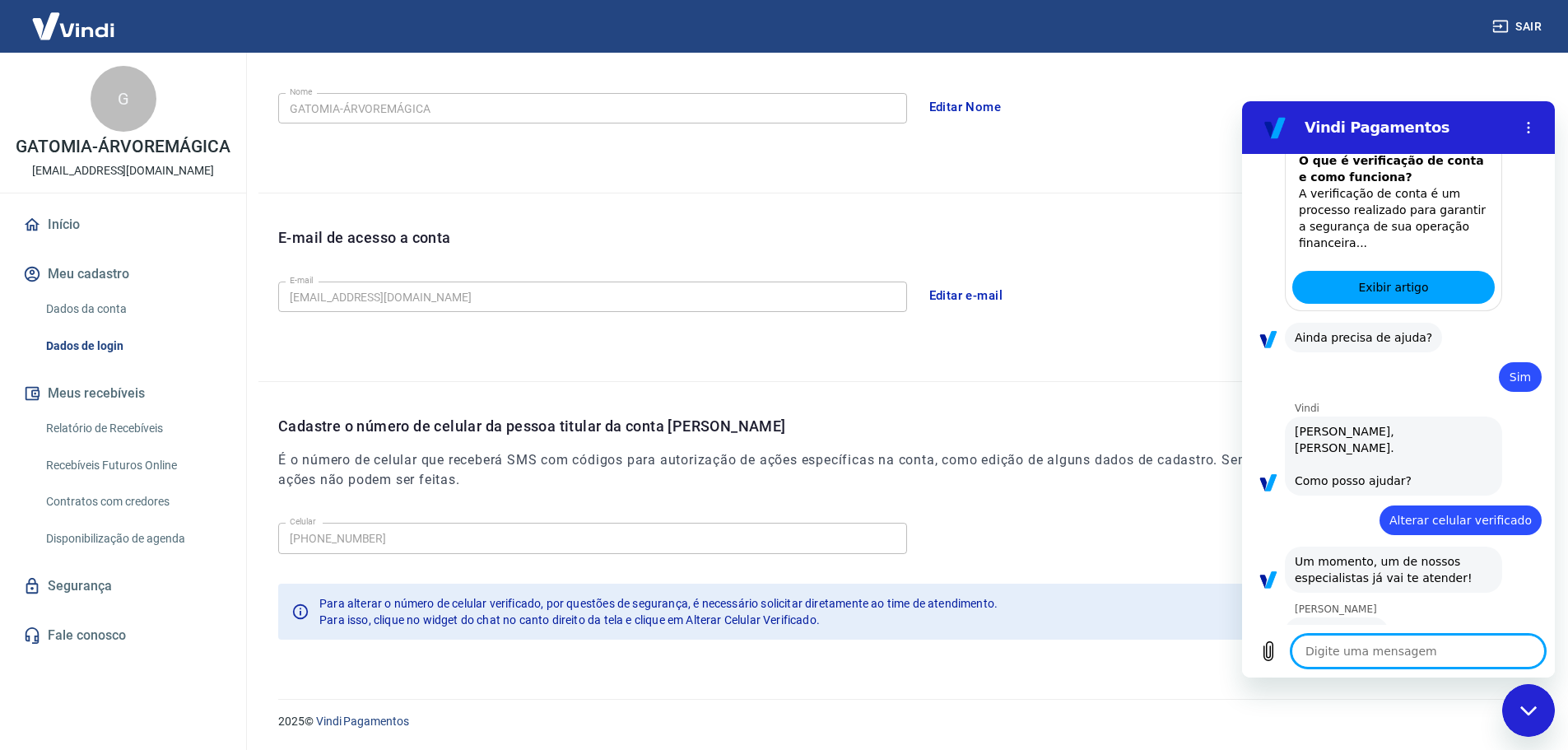
scroll to position [1226, 0]
type textarea "x"
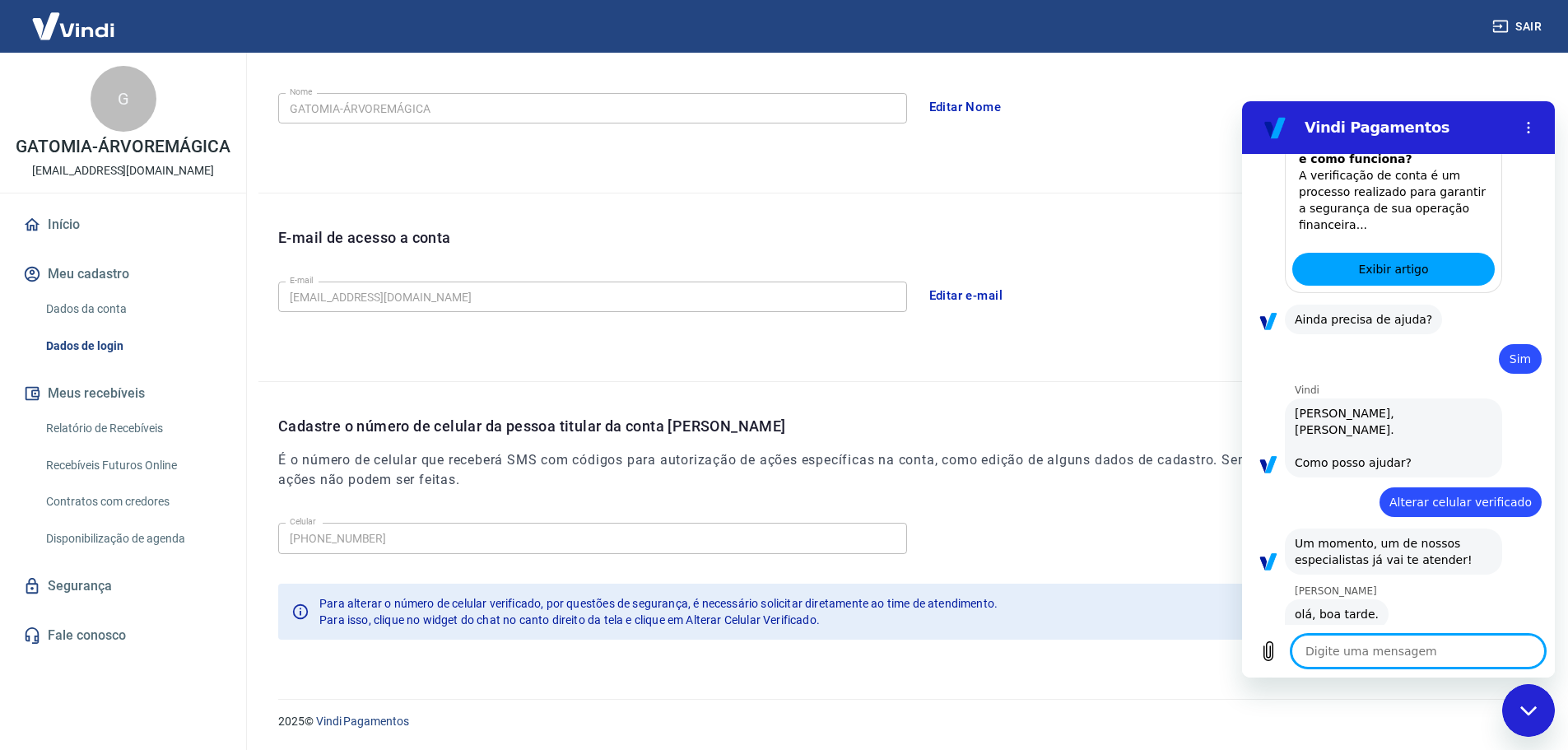
scroll to position [1248, 0]
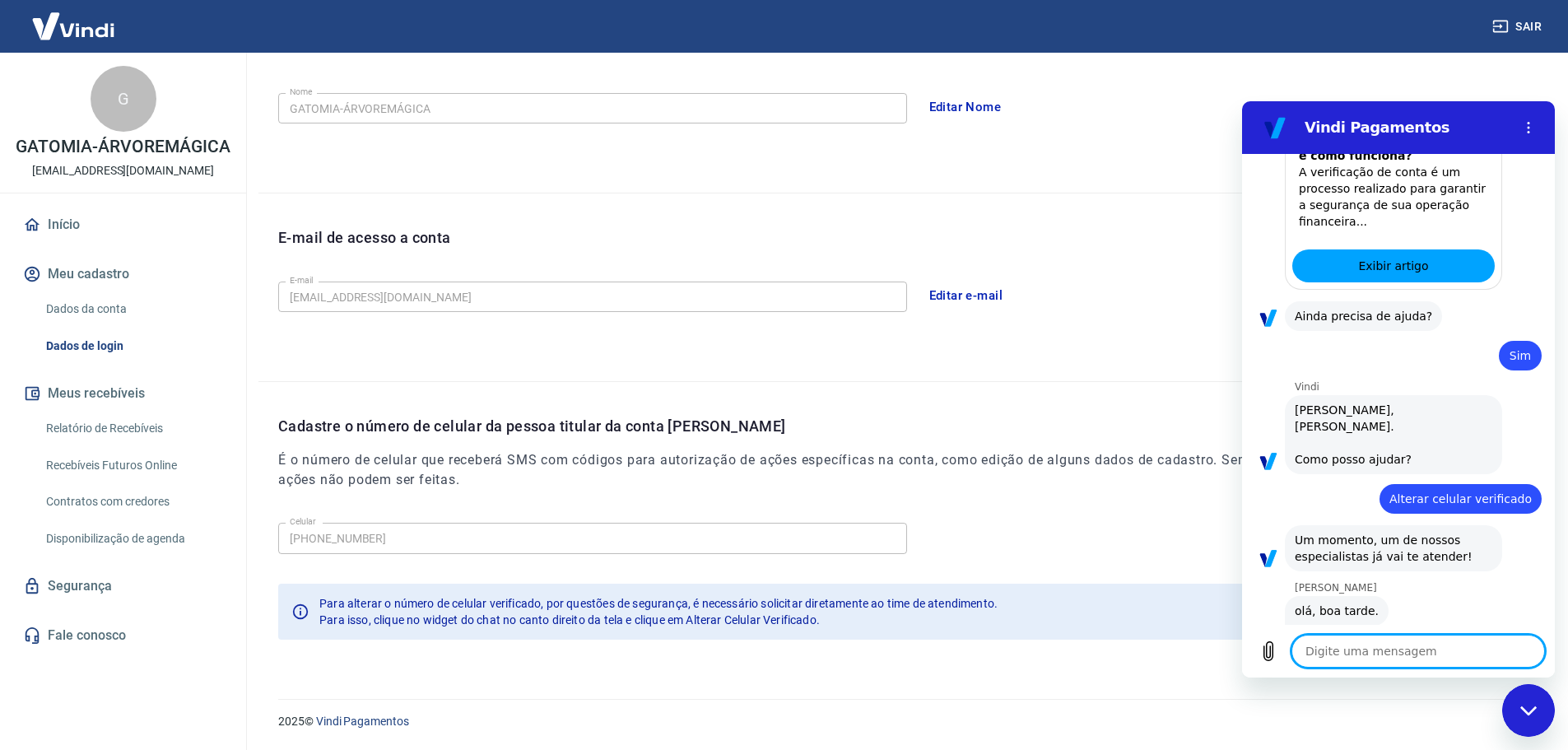
click at [1394, 658] on textarea at bounding box center [1418, 651] width 254 height 33
type textarea "b"
type textarea "x"
type textarea "bi"
type textarea "x"
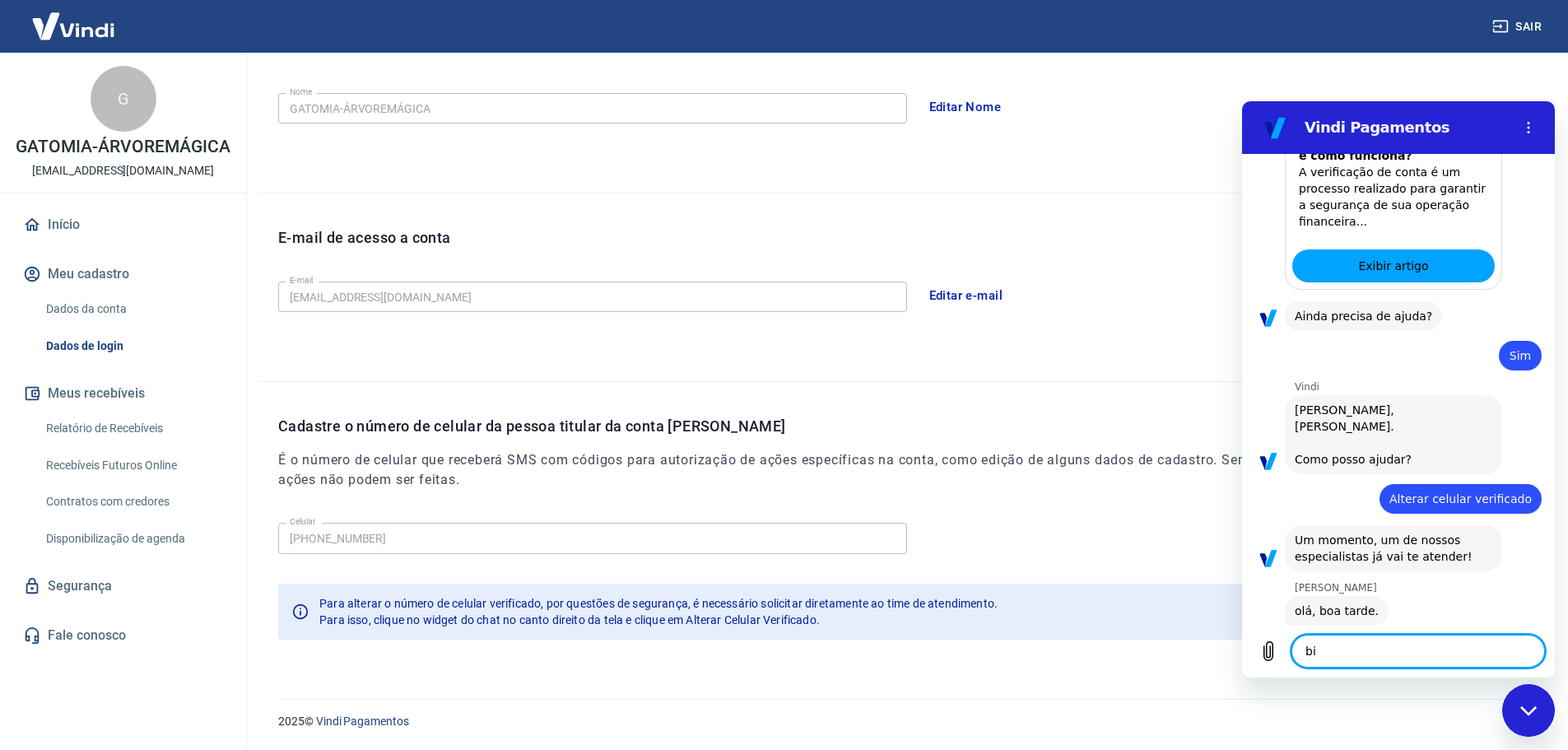
type textarea "bio"
type textarea "x"
type textarea "bioa"
type textarea "x"
type textarea "bioa"
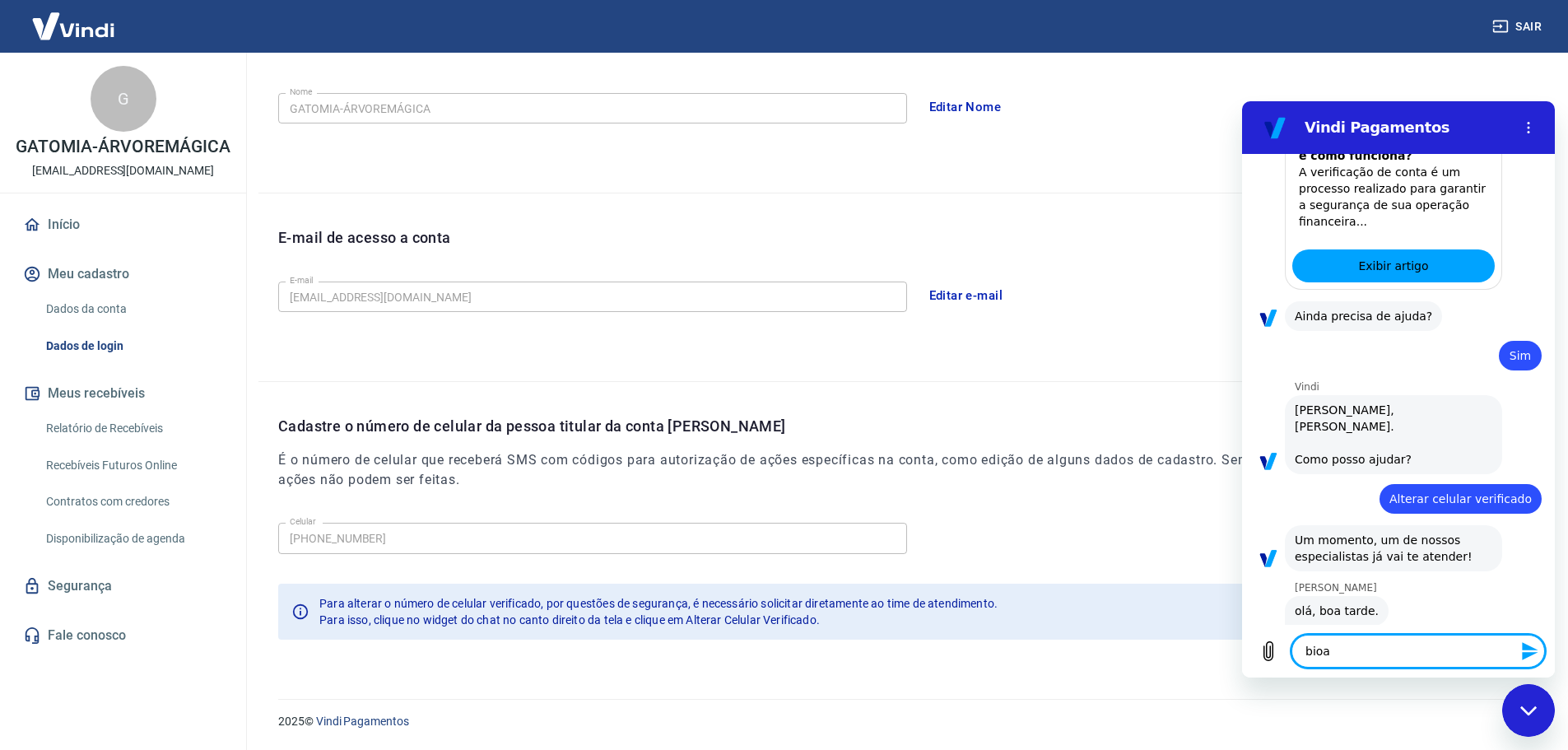
type textarea "x"
type textarea "bioa"
type textarea "x"
type textarea "bio"
type textarea "x"
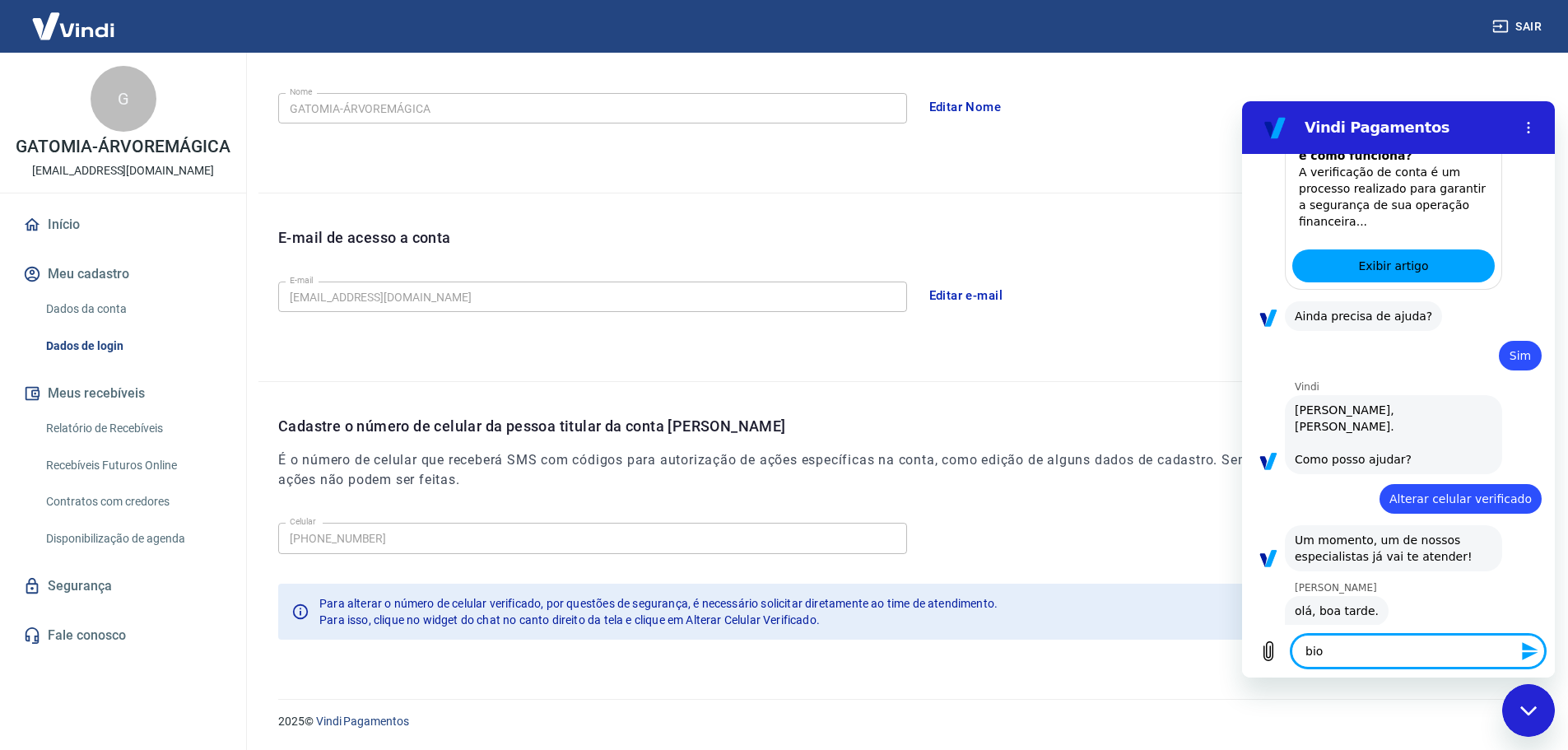
type textarea "bi"
type textarea "x"
type textarea "b"
type textarea "x"
type textarea "bo"
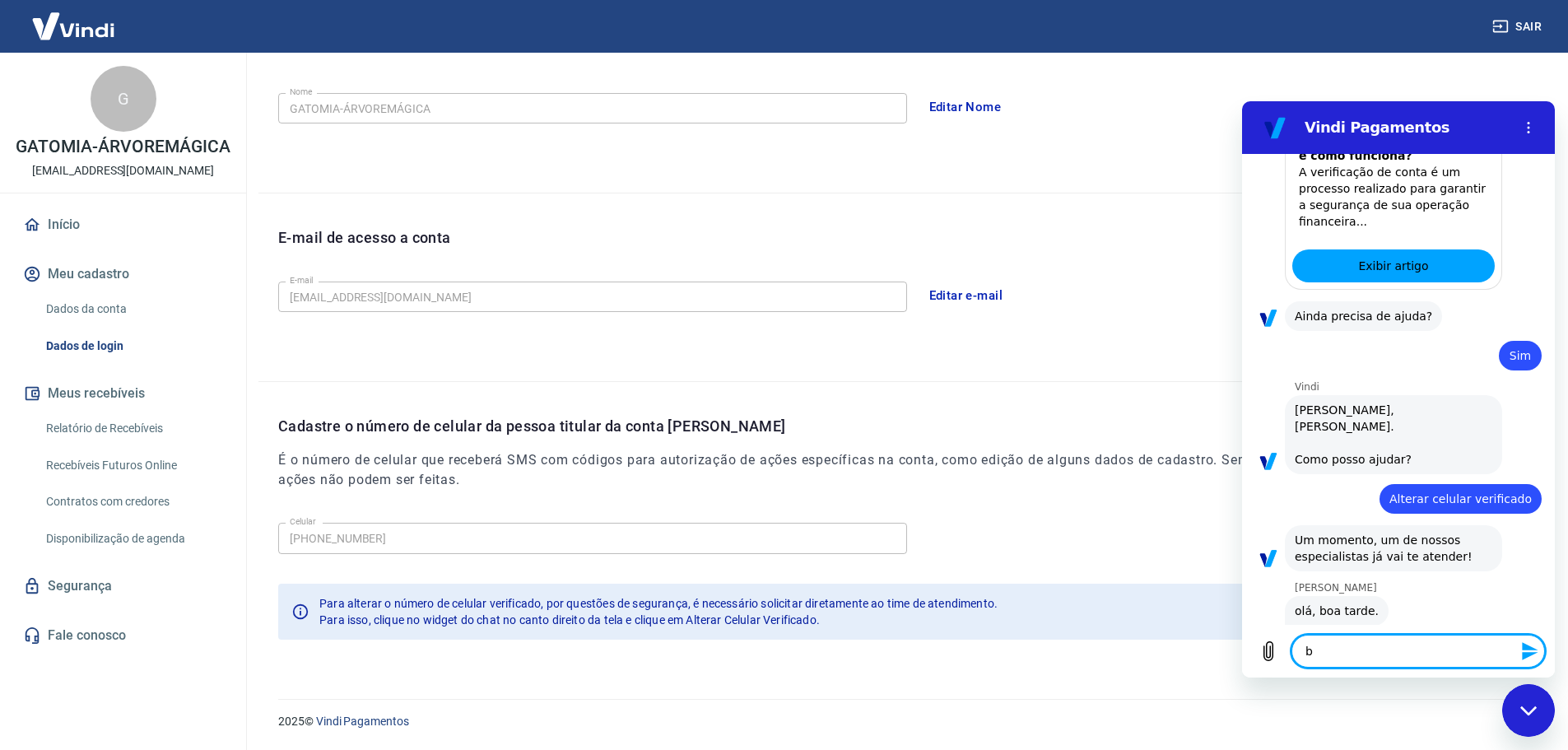
type textarea "x"
type textarea "boa"
type textarea "x"
type textarea "boa"
type textarea "x"
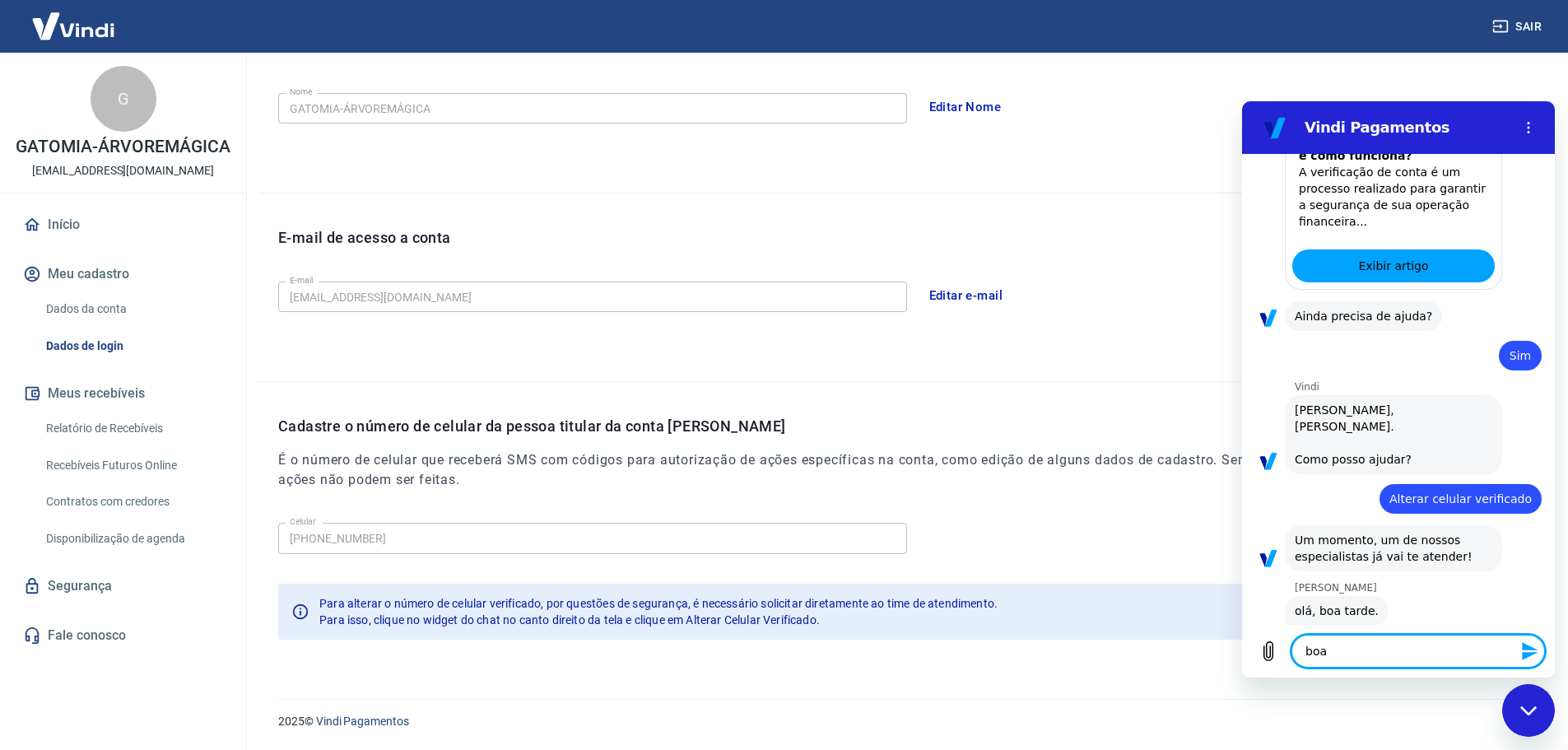
type textarea "boa t"
type textarea "x"
type textarea "boa ta"
type textarea "x"
type textarea "boa tar"
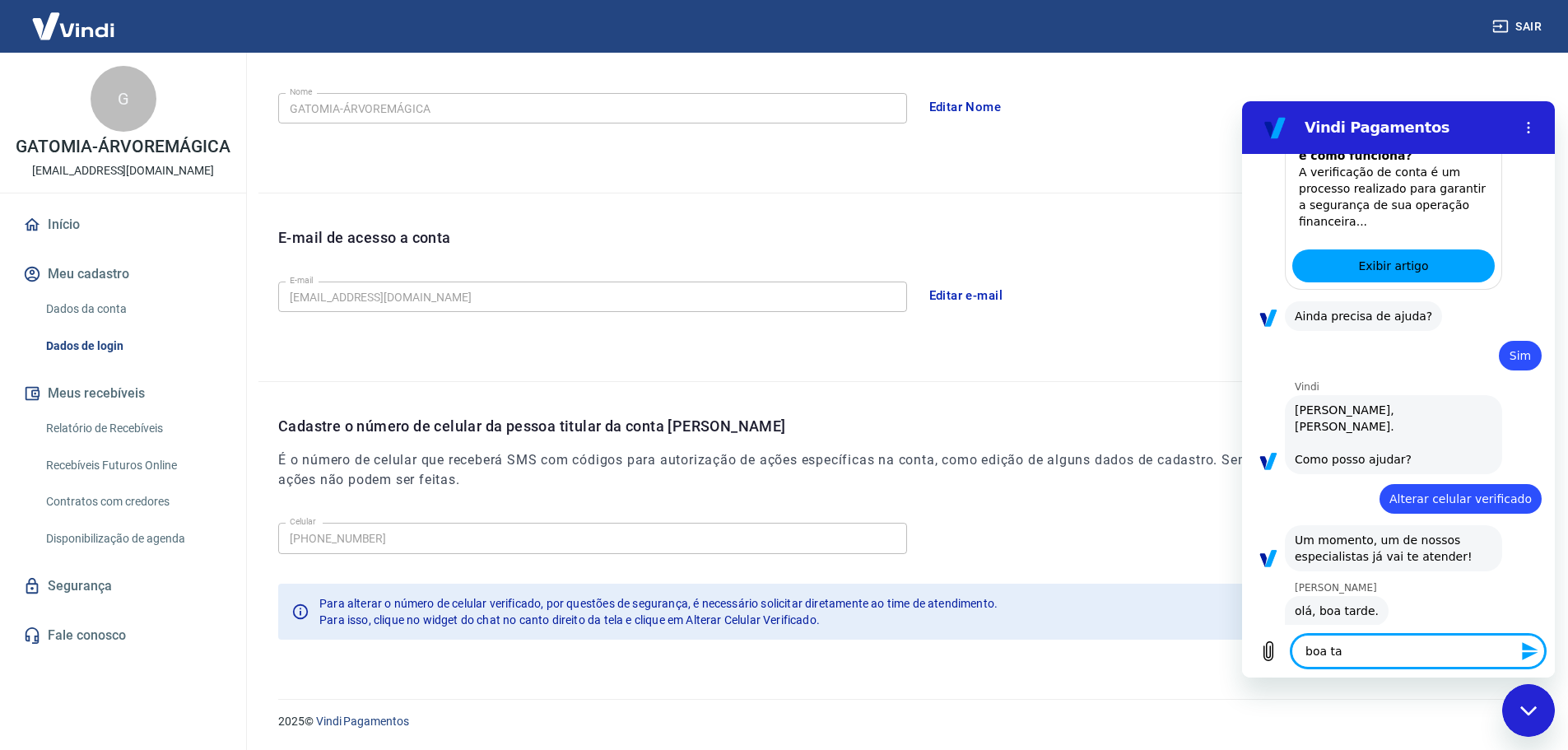
type textarea "x"
type textarea "boa tard"
type textarea "x"
type textarea "boa tarde"
type textarea "x"
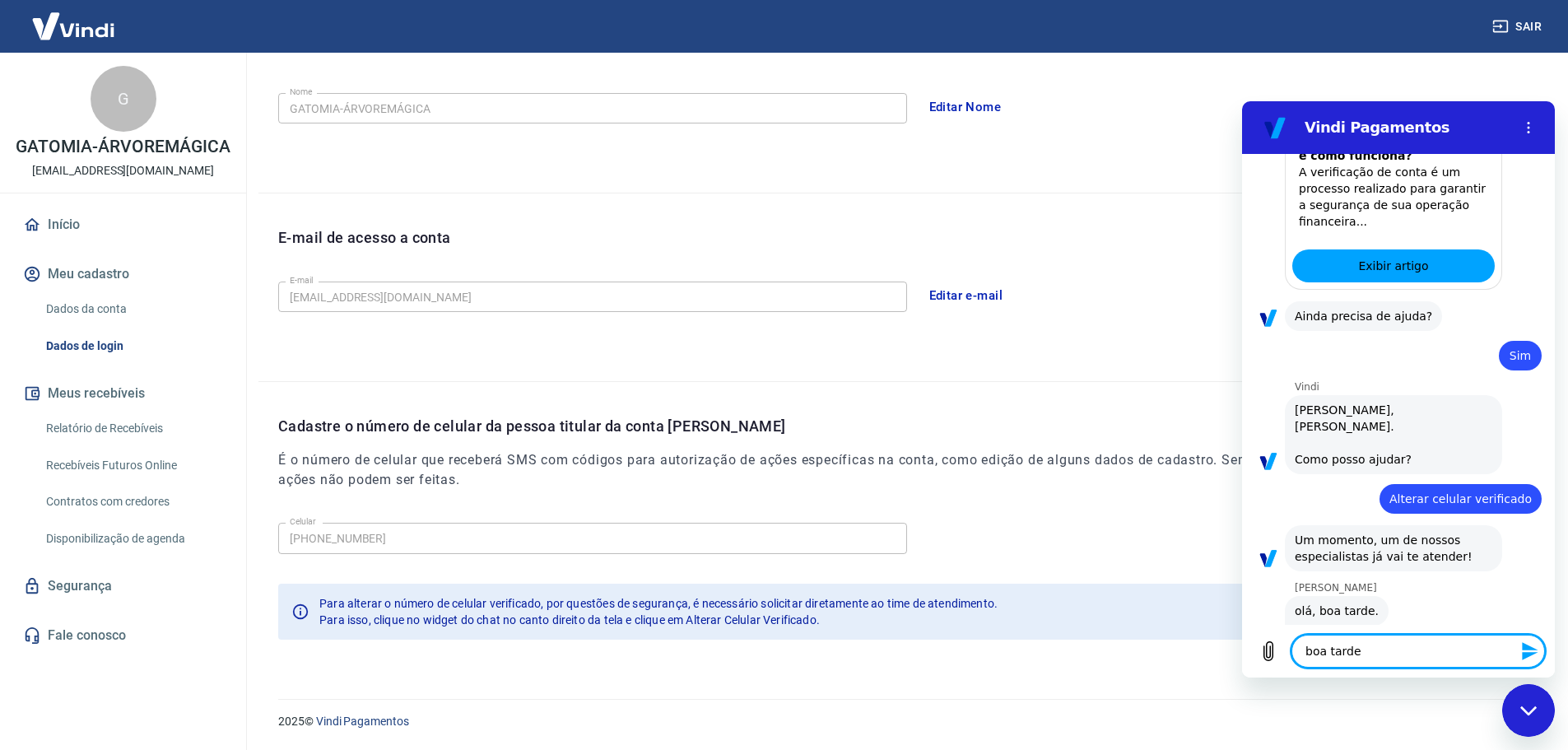
type textarea "boa tarde"
type textarea "x"
type textarea "boa tarde L"
type textarea "x"
type textarea "boa tarde Lu"
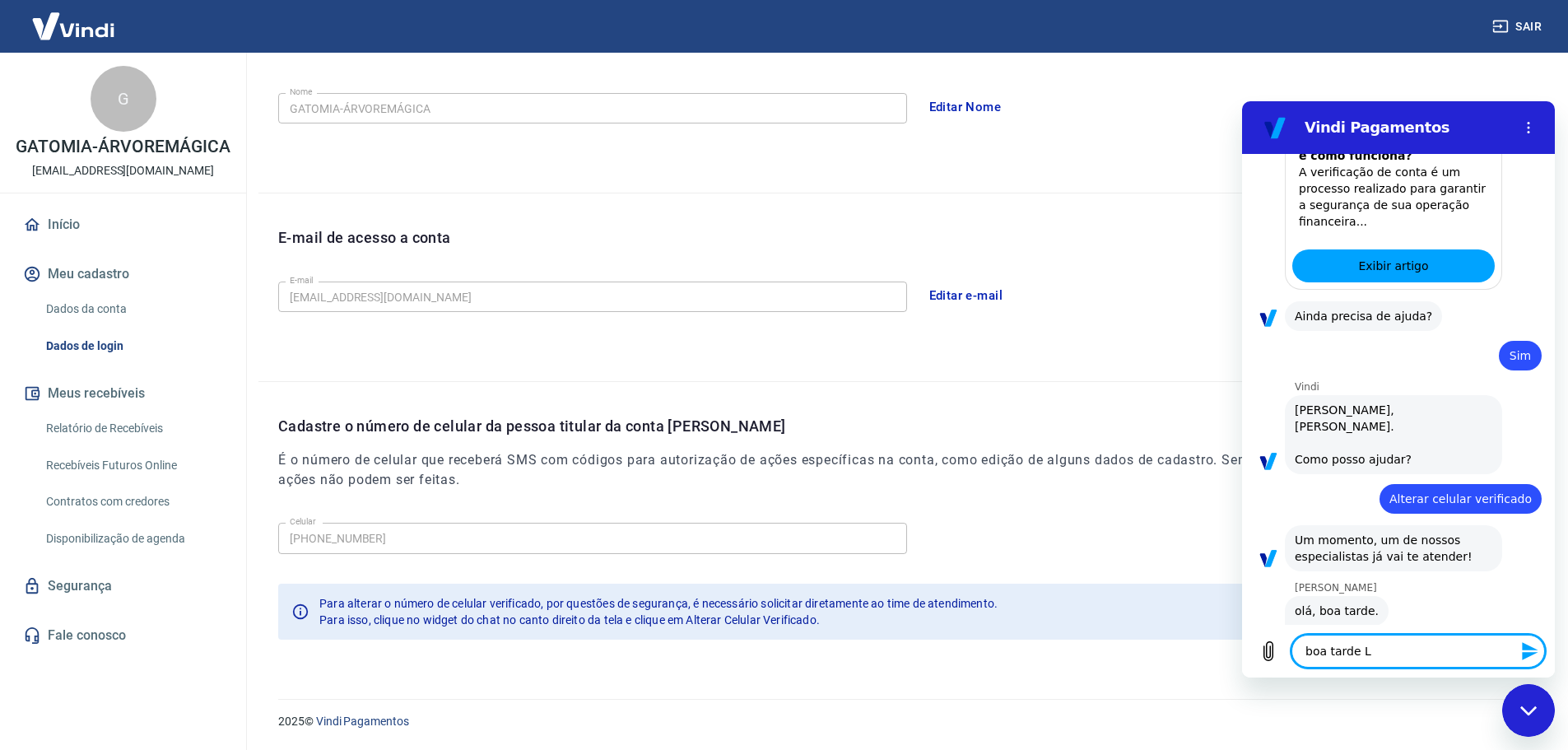
type textarea "x"
type textarea "boa tarde Lua"
type textarea "x"
type textarea "boa tarde Luan"
type textarea "x"
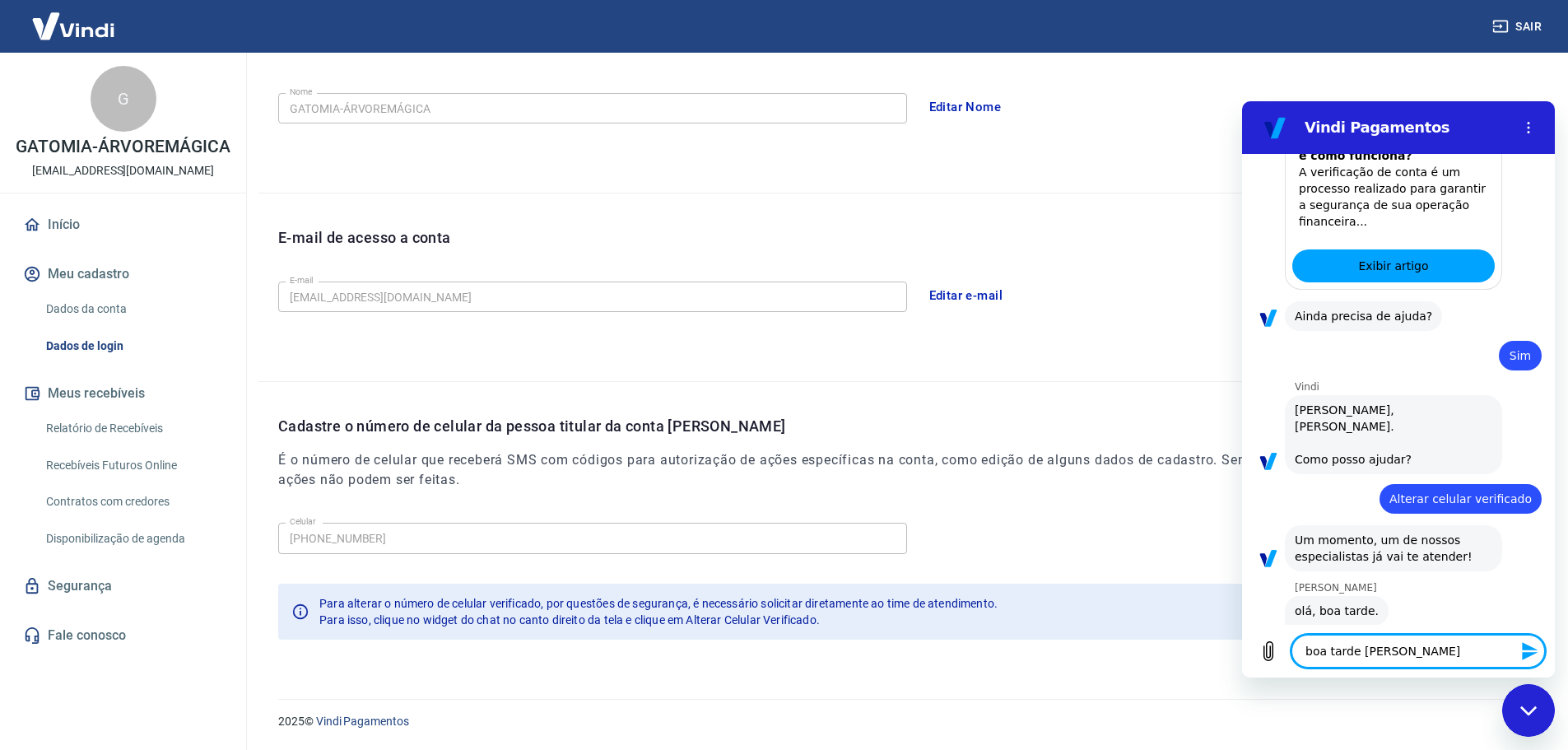
type textarea "boa tarde Luana"
type textarea "x"
type textarea "boa tarde Luana,"
type textarea "x"
type textarea "boa tarde Luana,"
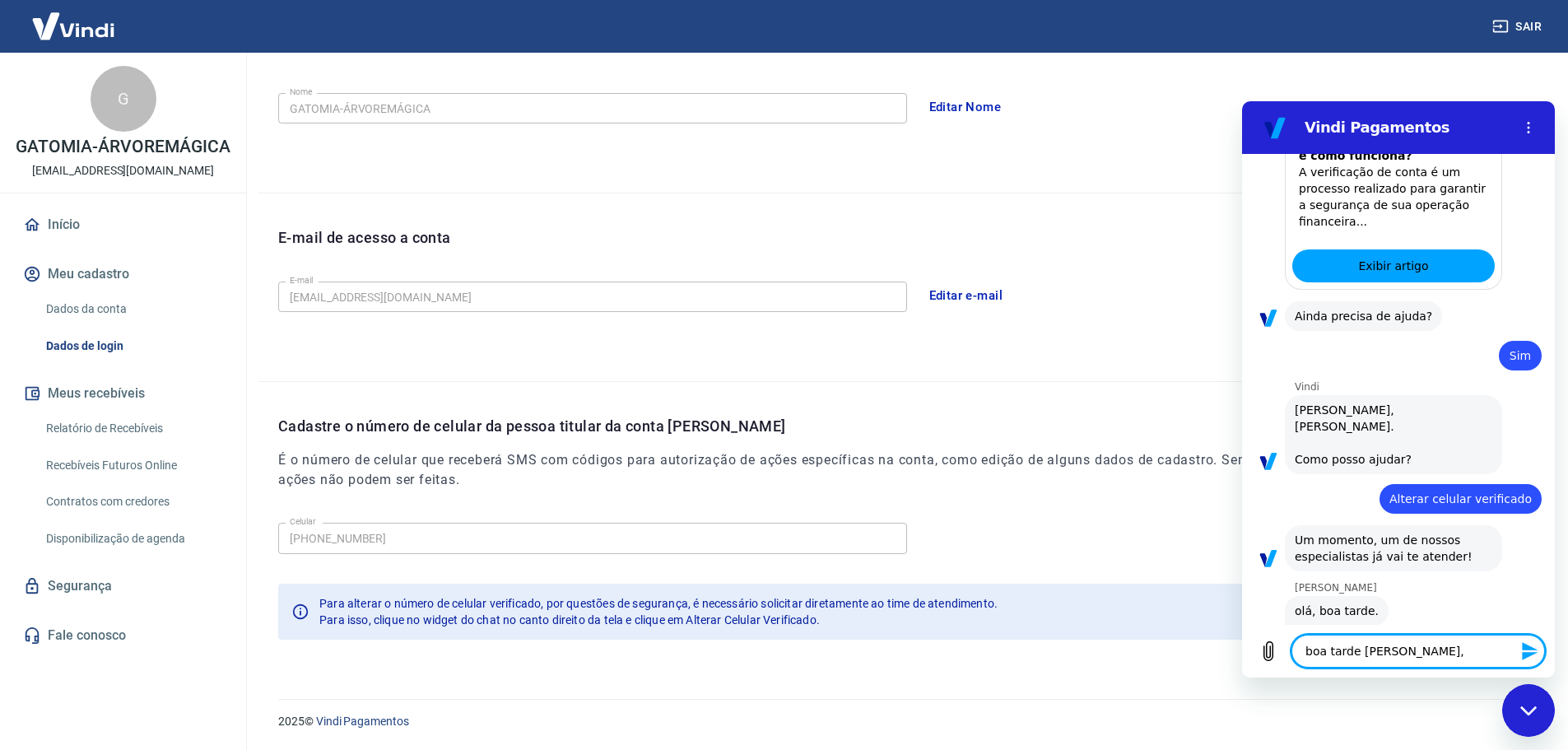
type textarea "x"
type textarea "boa tarde Luana, t"
type textarea "x"
type textarea "boa tarde Luana, td"
type textarea "x"
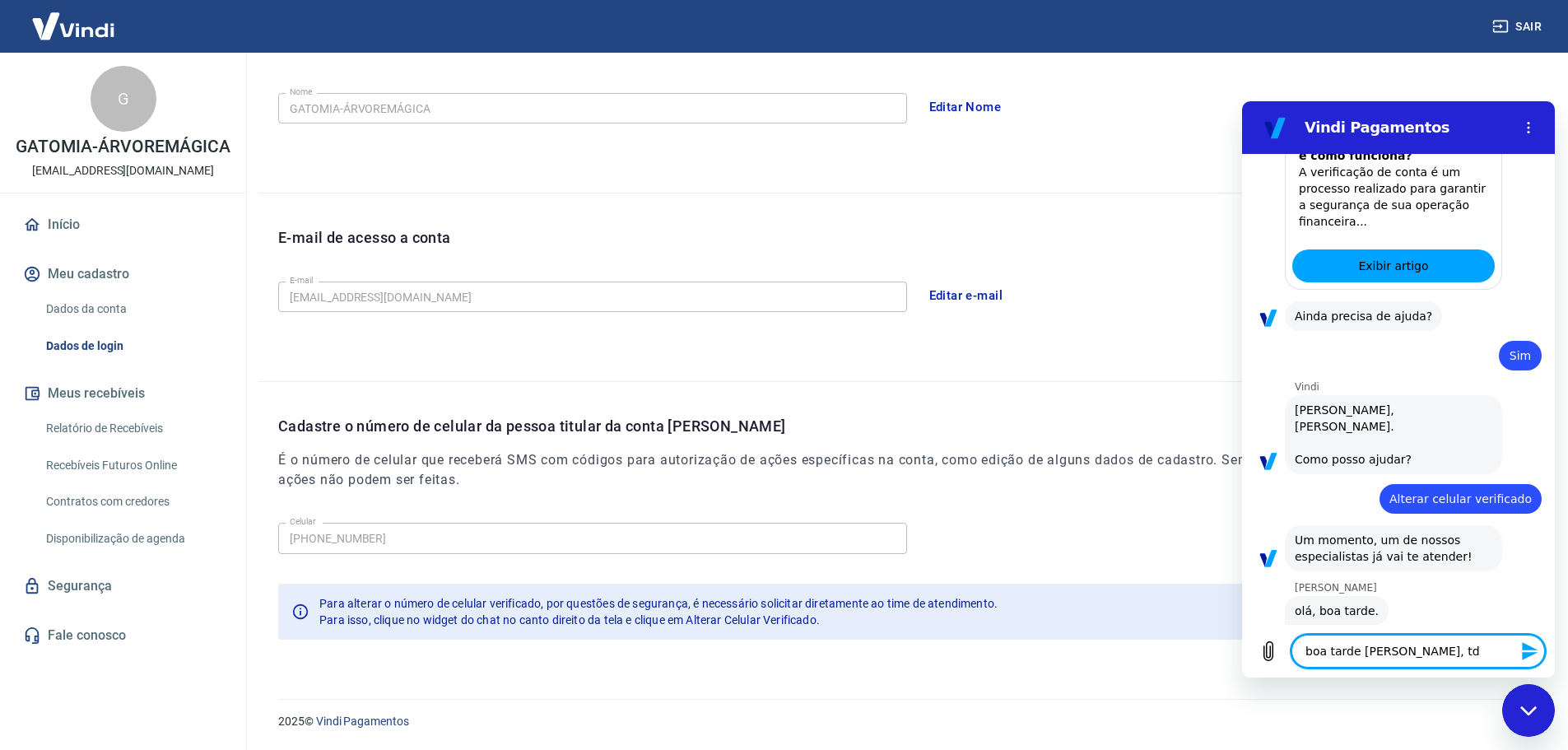
type textarea "boa tarde Luana, td"
type textarea "x"
type textarea "boa tarde Luana, td b"
type textarea "x"
type textarea "boa tarde Luana, td be"
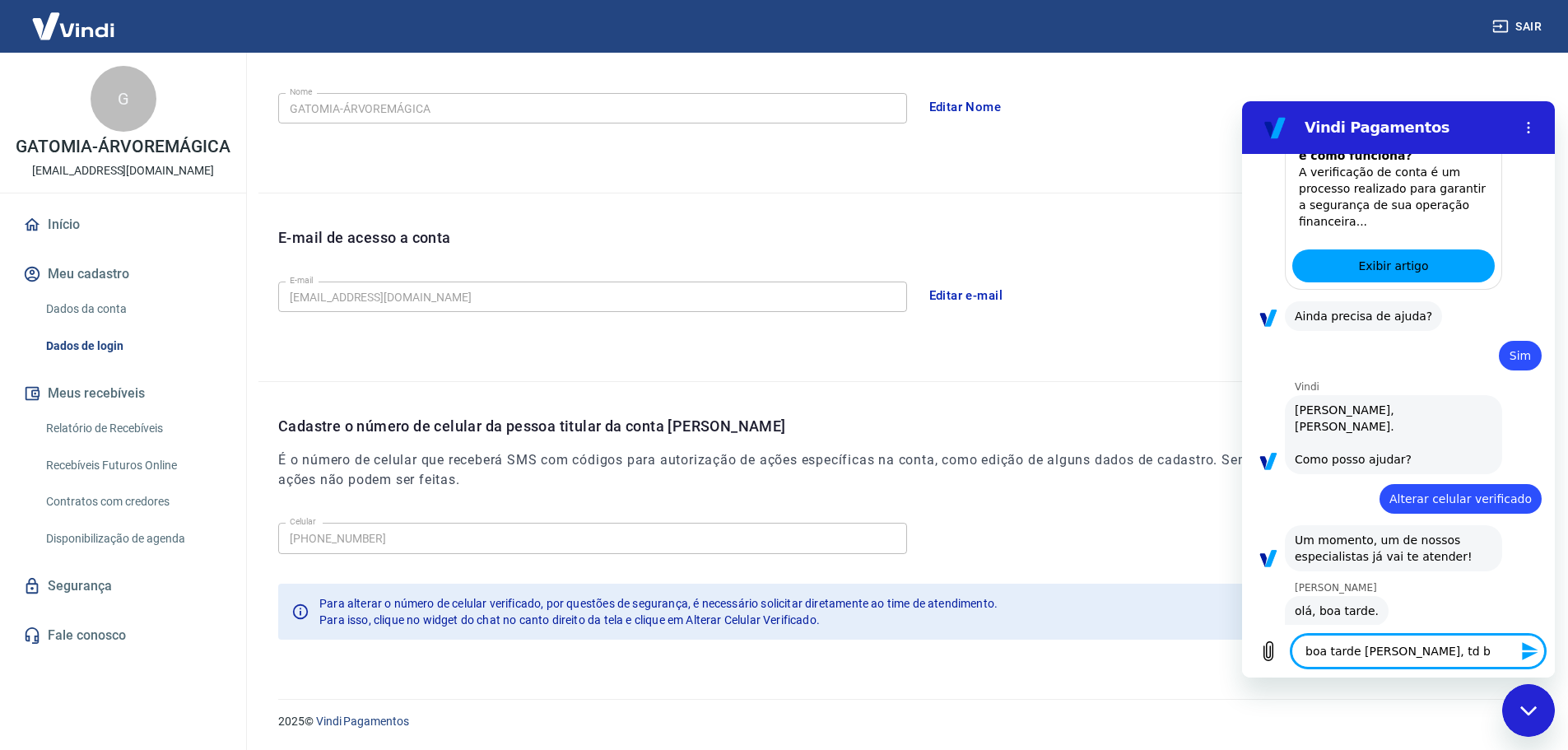
type textarea "x"
type textarea "boa tarde Luana, td bem"
type textarea "x"
type textarea "boa tarde Luana, td bem?"
type textarea "x"
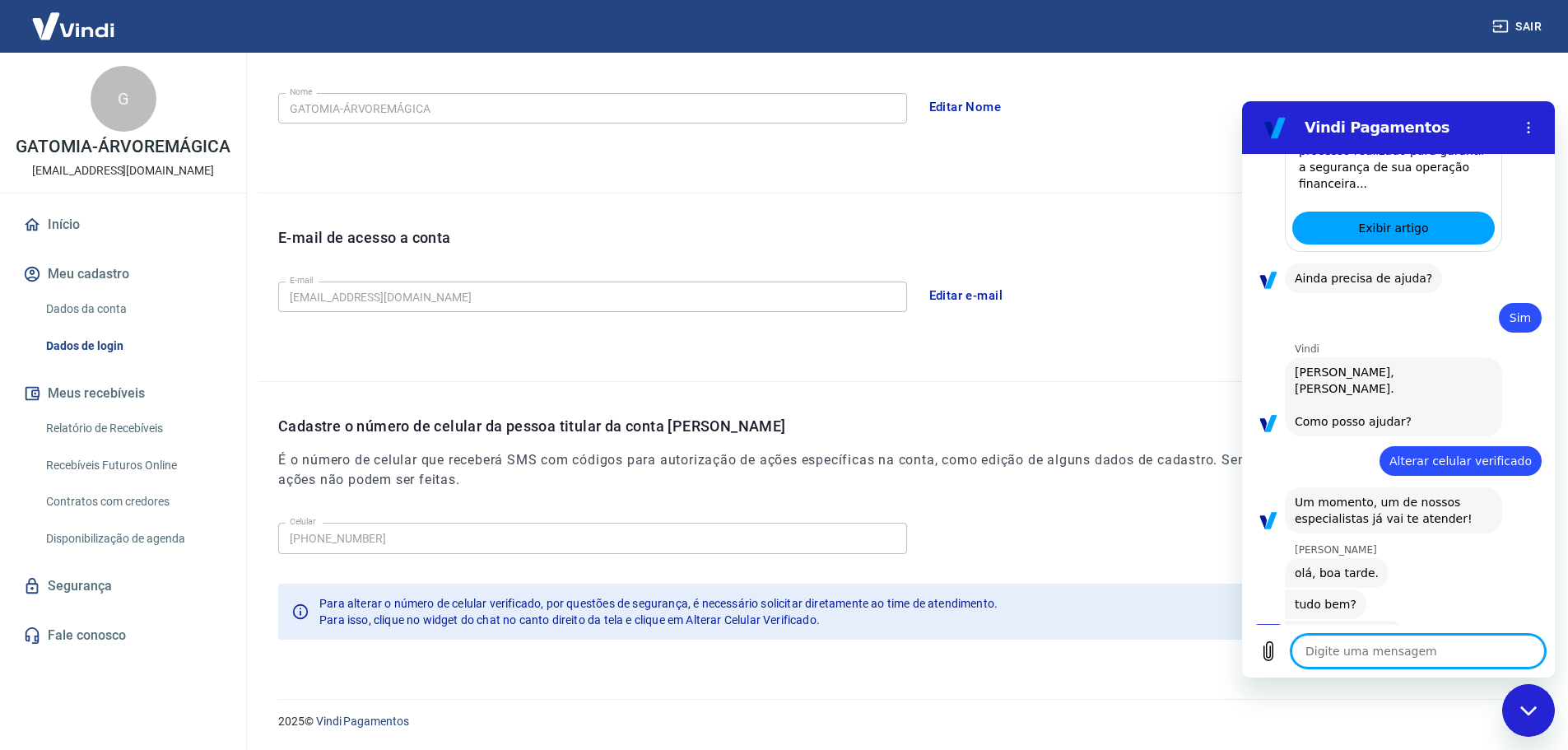
type textarea "x"
type textarea "s"
type textarea "x"
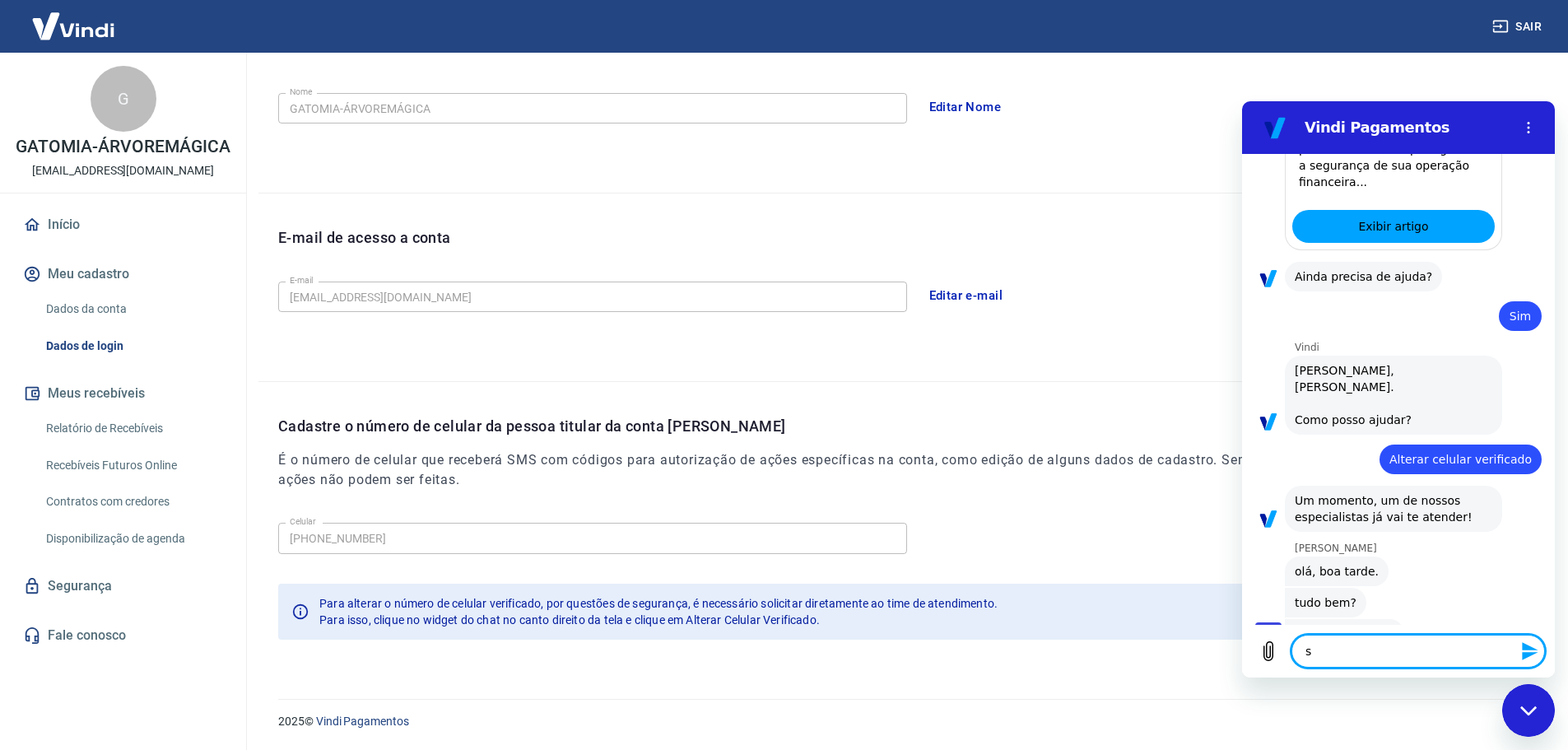
type textarea "so"
type textarea "x"
type textarea "sou"
type textarea "x"
type textarea "sou"
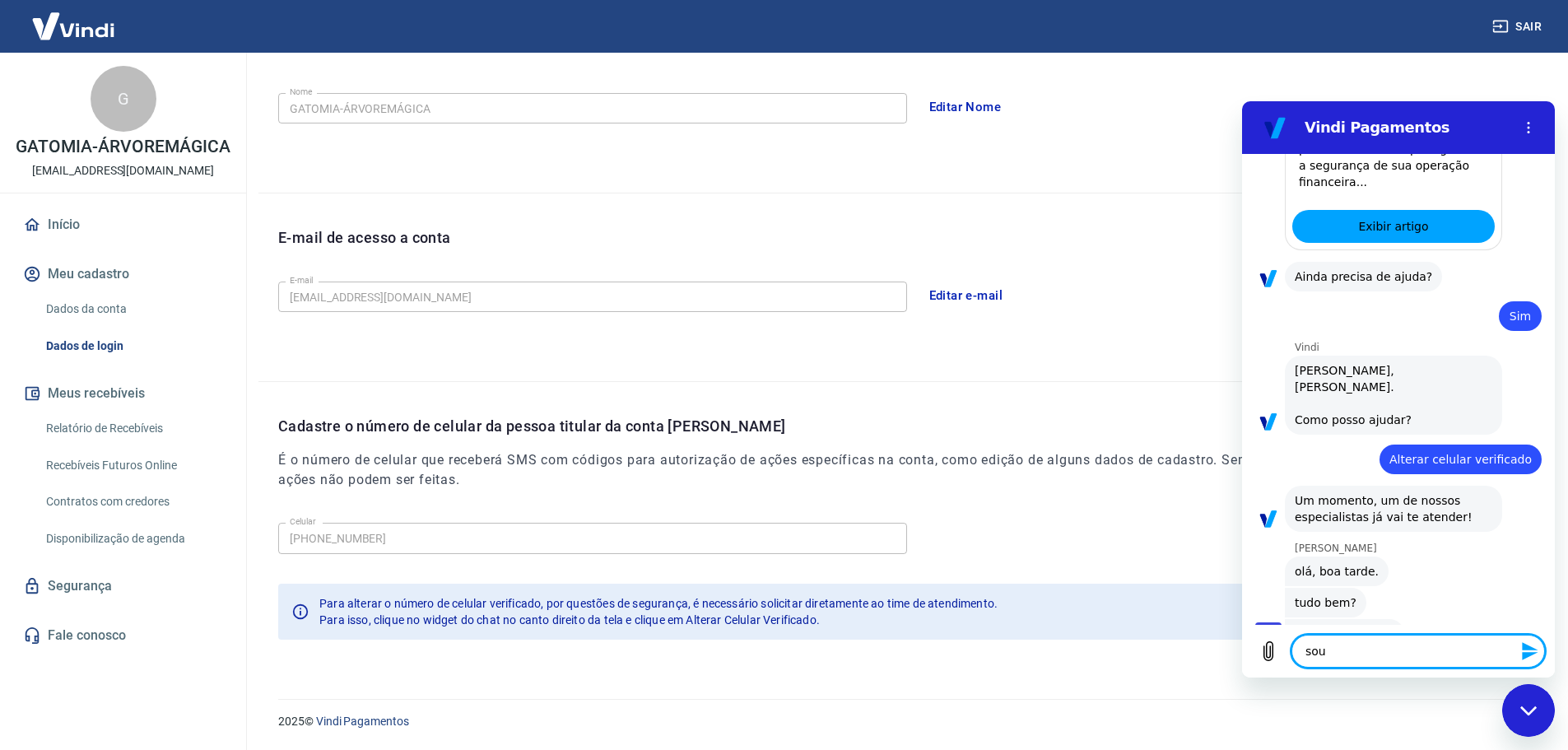
type textarea "x"
type textarea "sou o"
type textarea "x"
type textarea "sou o"
type textarea "x"
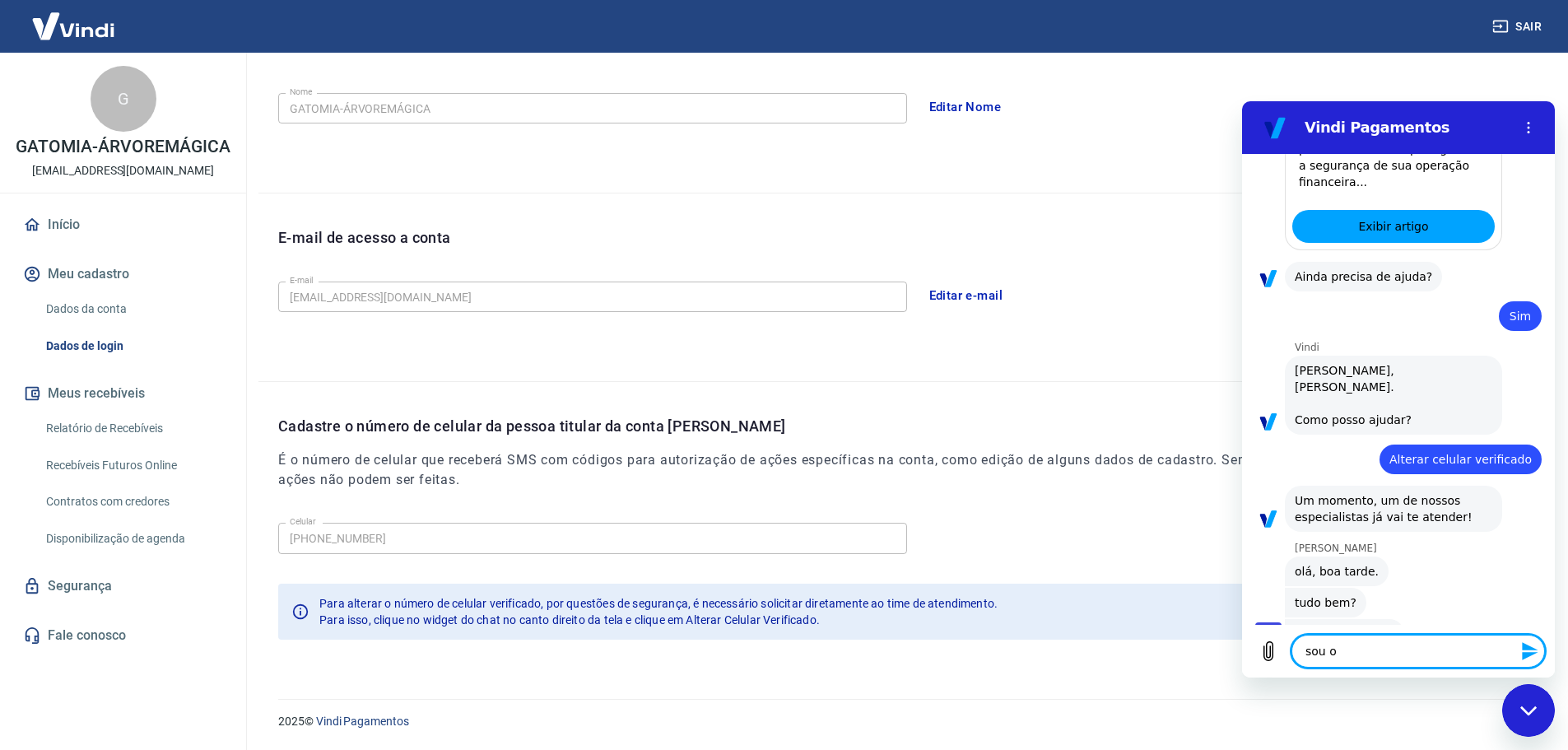
type textarea "sou o F"
type textarea "x"
type textarea "sou o Fe"
type textarea "x"
type textarea "sou o Fer"
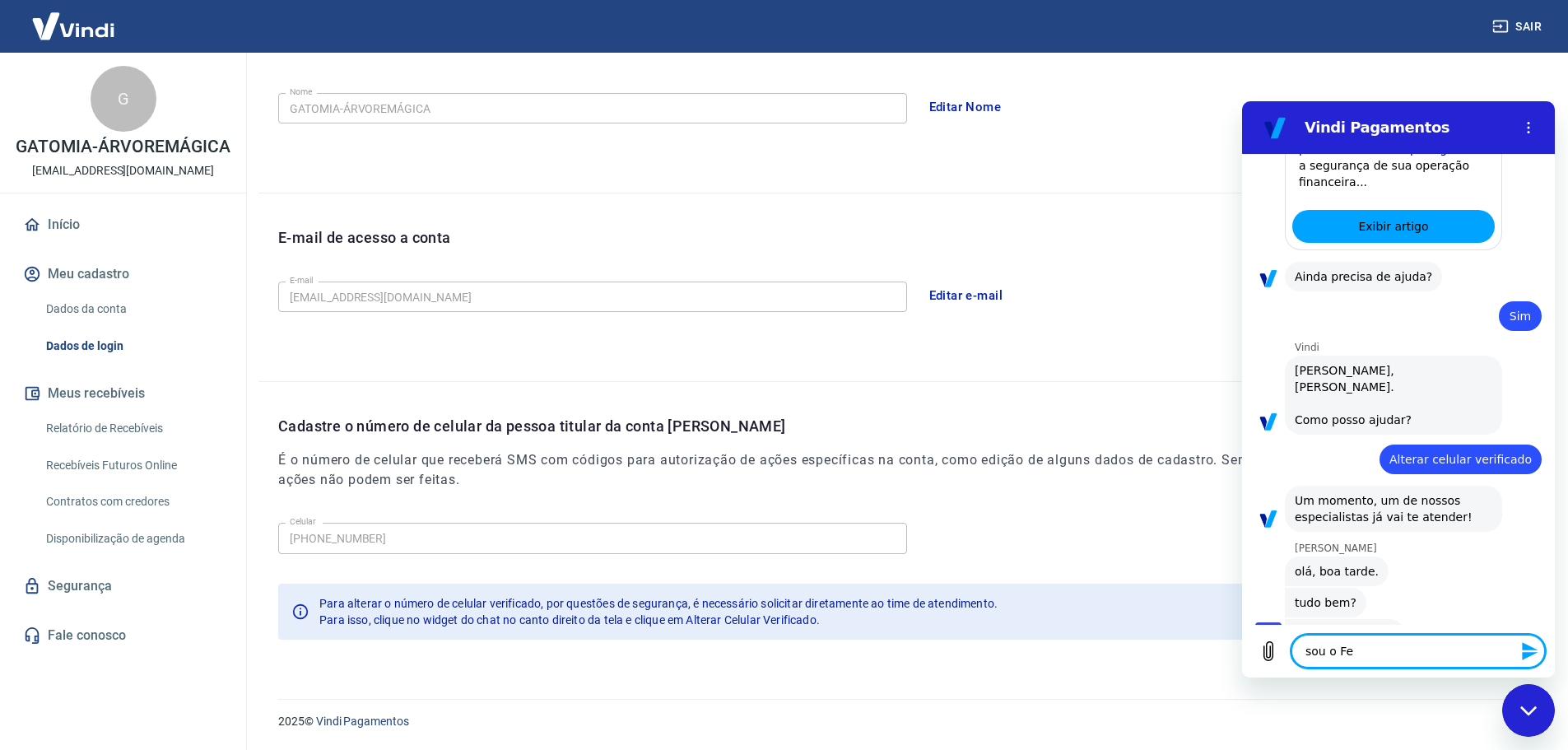
type textarea "x"
type textarea "sou o Fern"
type textarea "x"
type textarea "sou o Ferna"
type textarea "x"
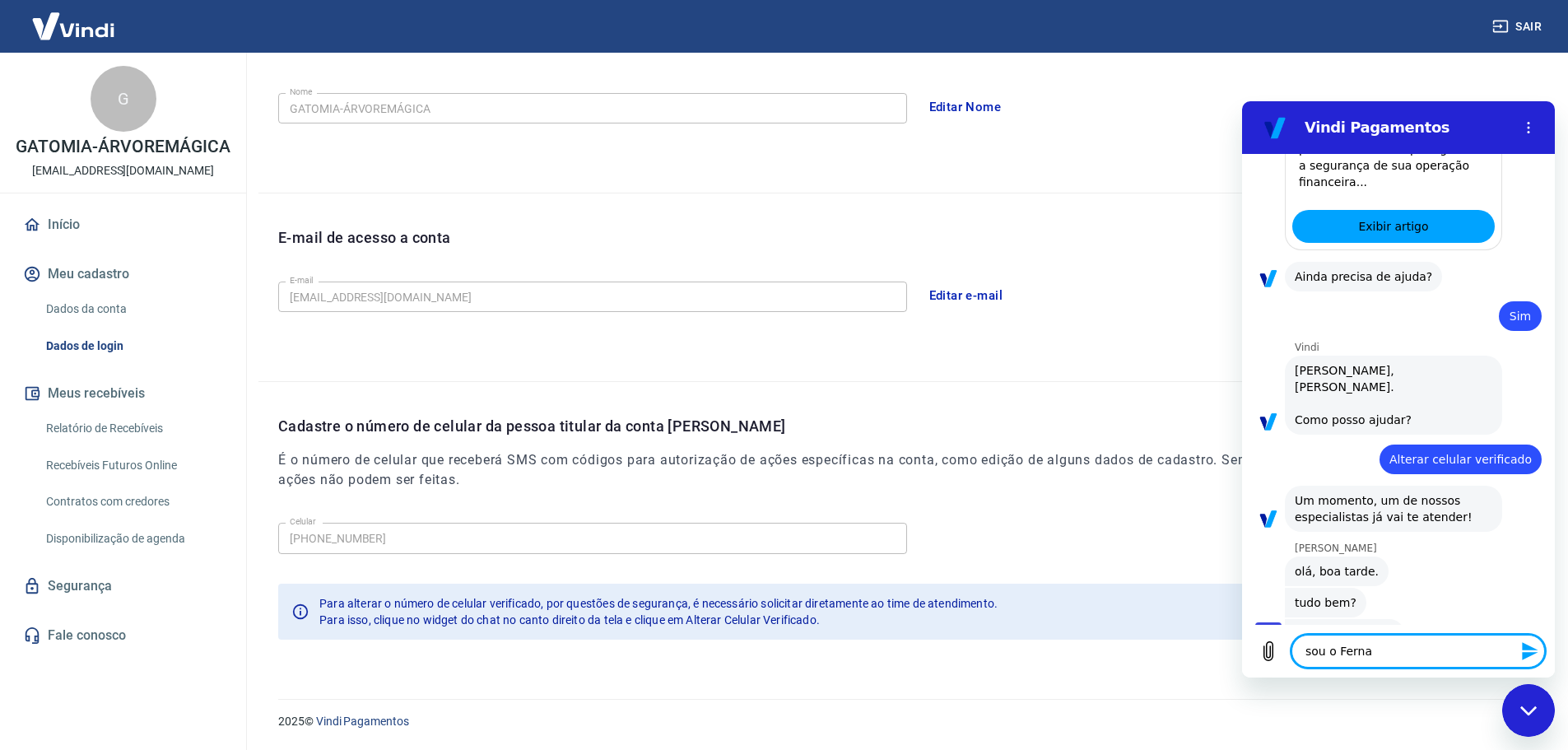
type textarea "sou o Fernan"
type textarea "x"
type textarea "sou o Fernand"
type textarea "x"
type textarea "sou o Fernando"
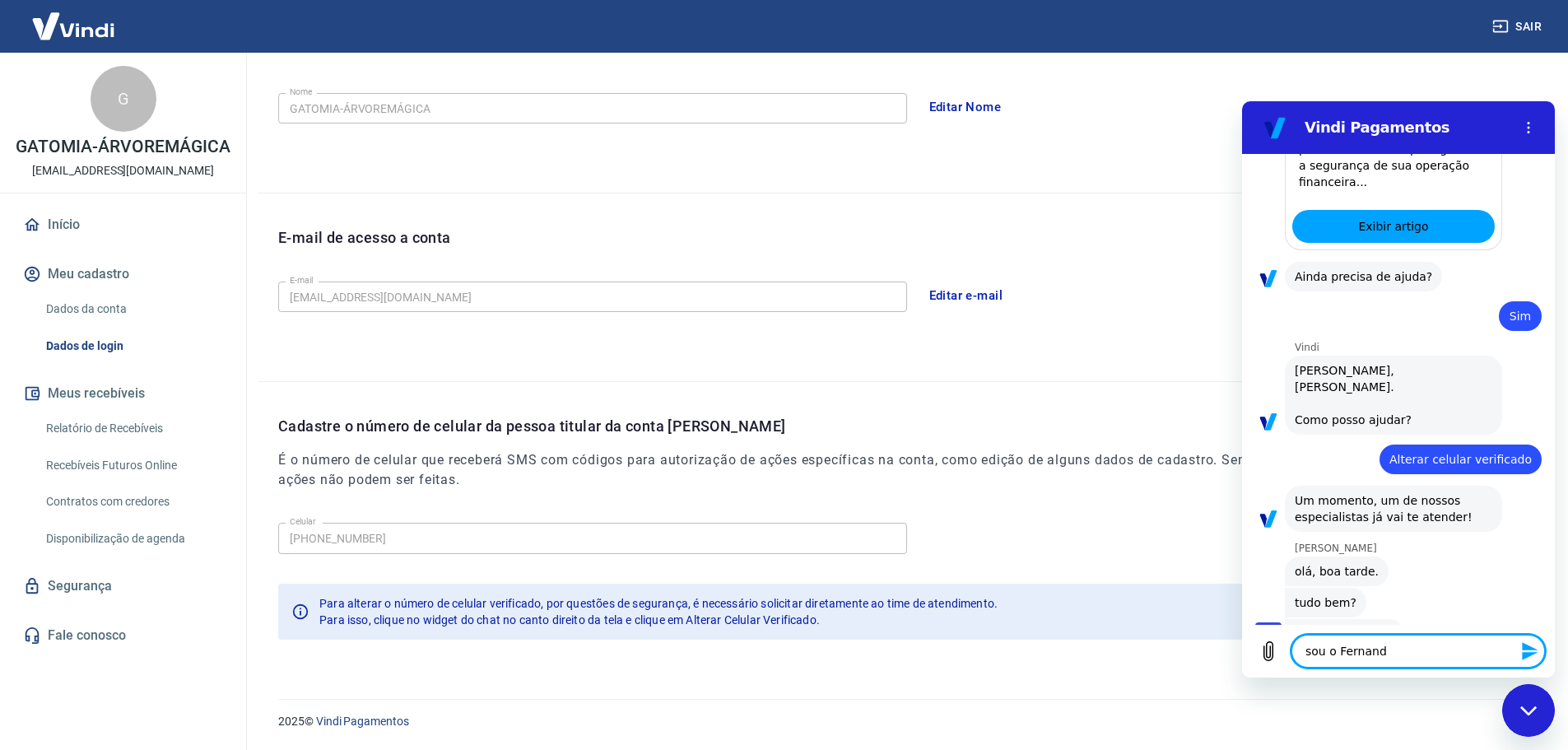
type textarea "x"
type textarea "sou o Fernando,"
type textarea "x"
type textarea "sou o Fernando,"
type textarea "x"
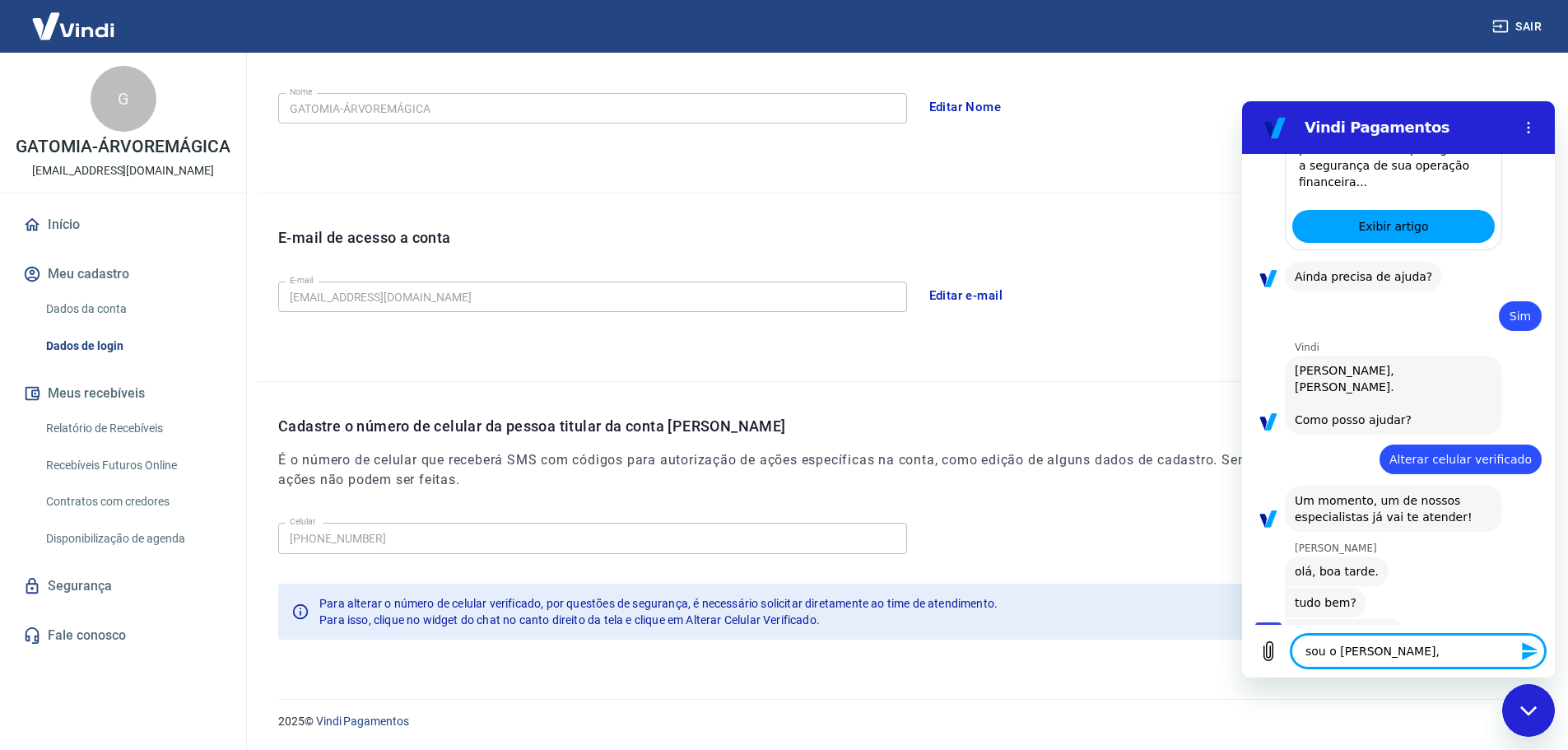
type textarea "sou o Fernando, g"
type textarea "x"
type textarea "sou o Fernando, ge"
type textarea "x"
type textarea "sou o Fernando, ger"
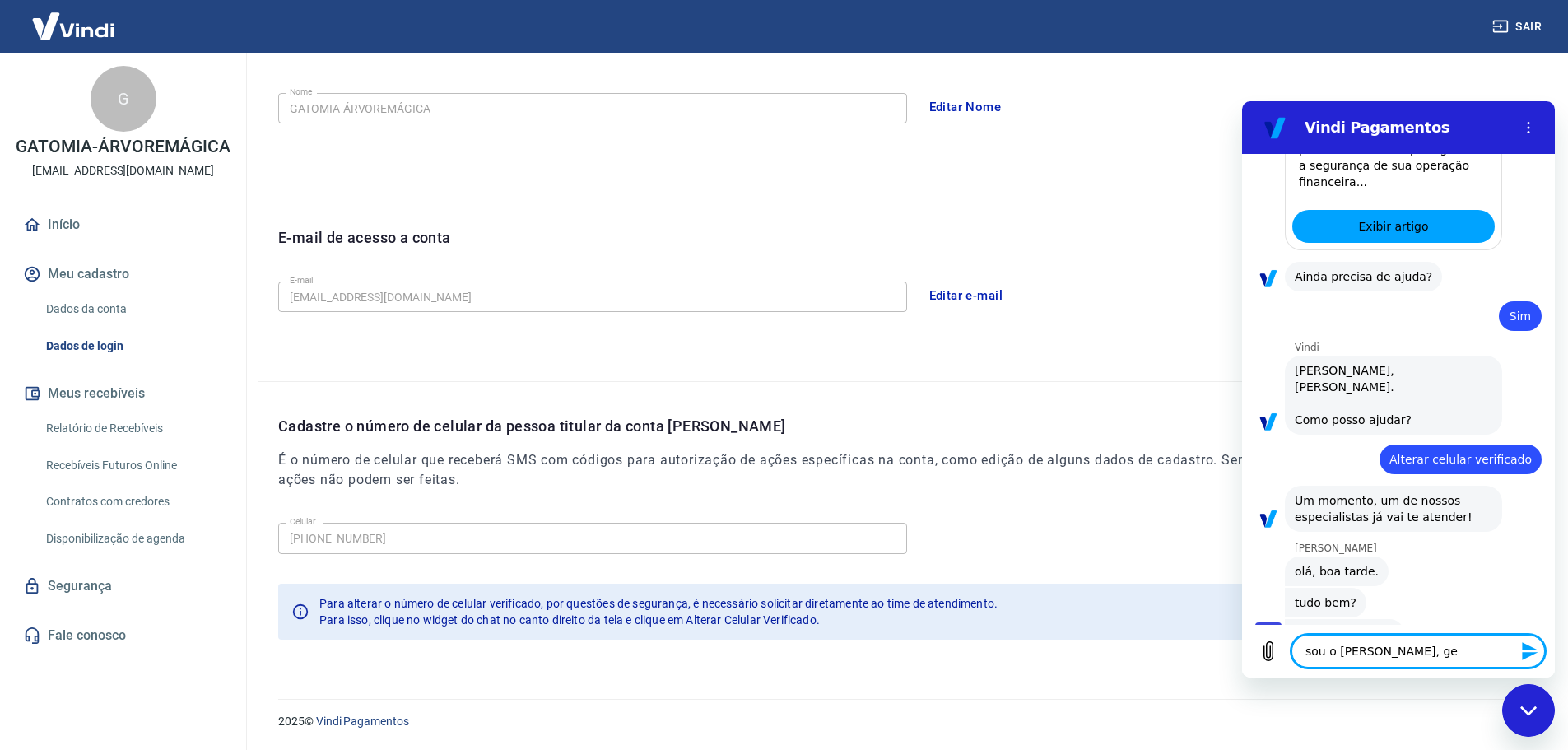
type textarea "x"
type textarea "sou o Fernando, gere"
type textarea "x"
type textarea "sou o Fernando, geren"
type textarea "x"
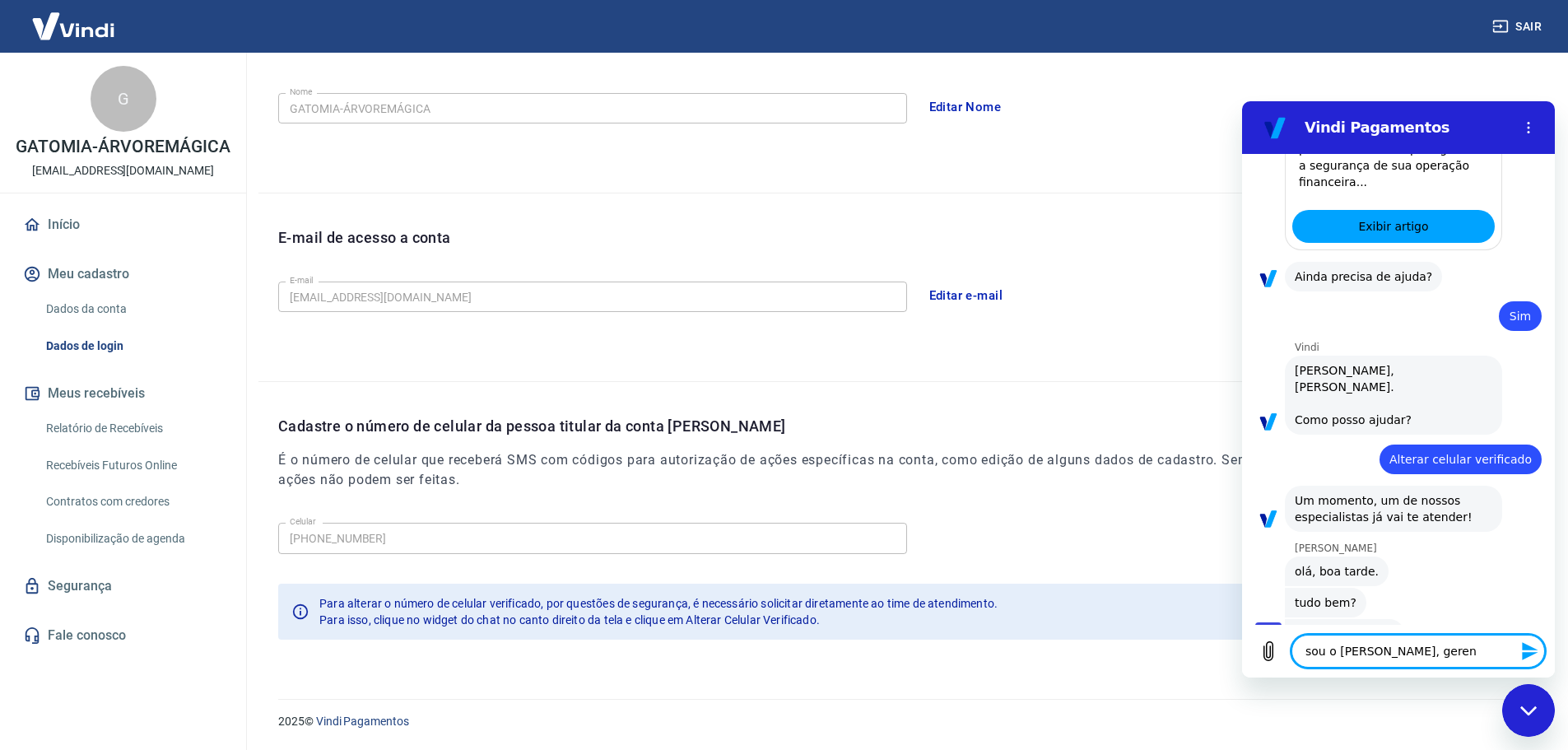
type textarea "sou o Fernando, gerent"
type textarea "x"
type textarea "sou o Fernando, gerente"
type textarea "x"
type textarea "sou o Fernando, gerente"
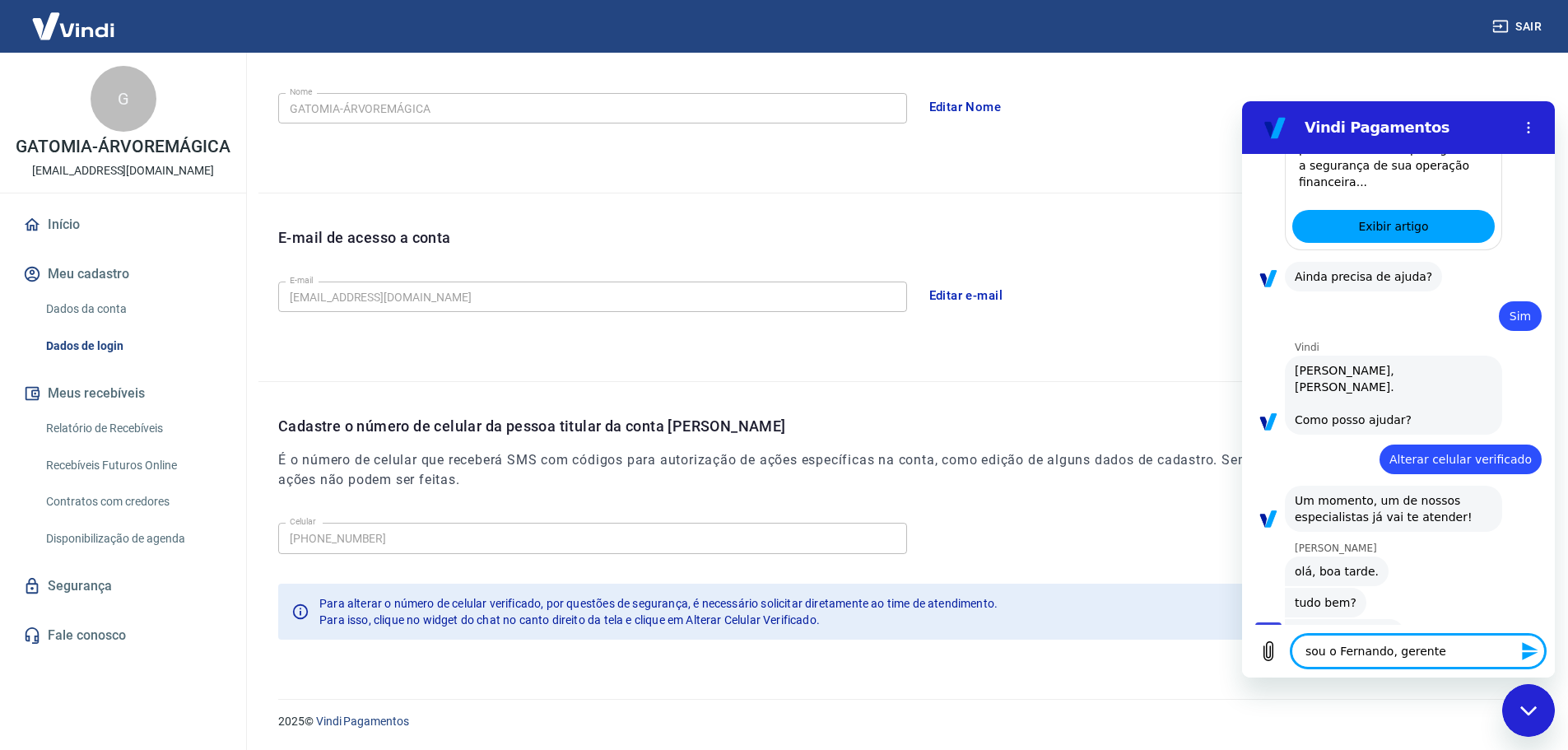
type textarea "x"
type textarea "sou o Fernando, gerente d"
type textarea "x"
type textarea "sou o Fernando, gerente de"
type textarea "x"
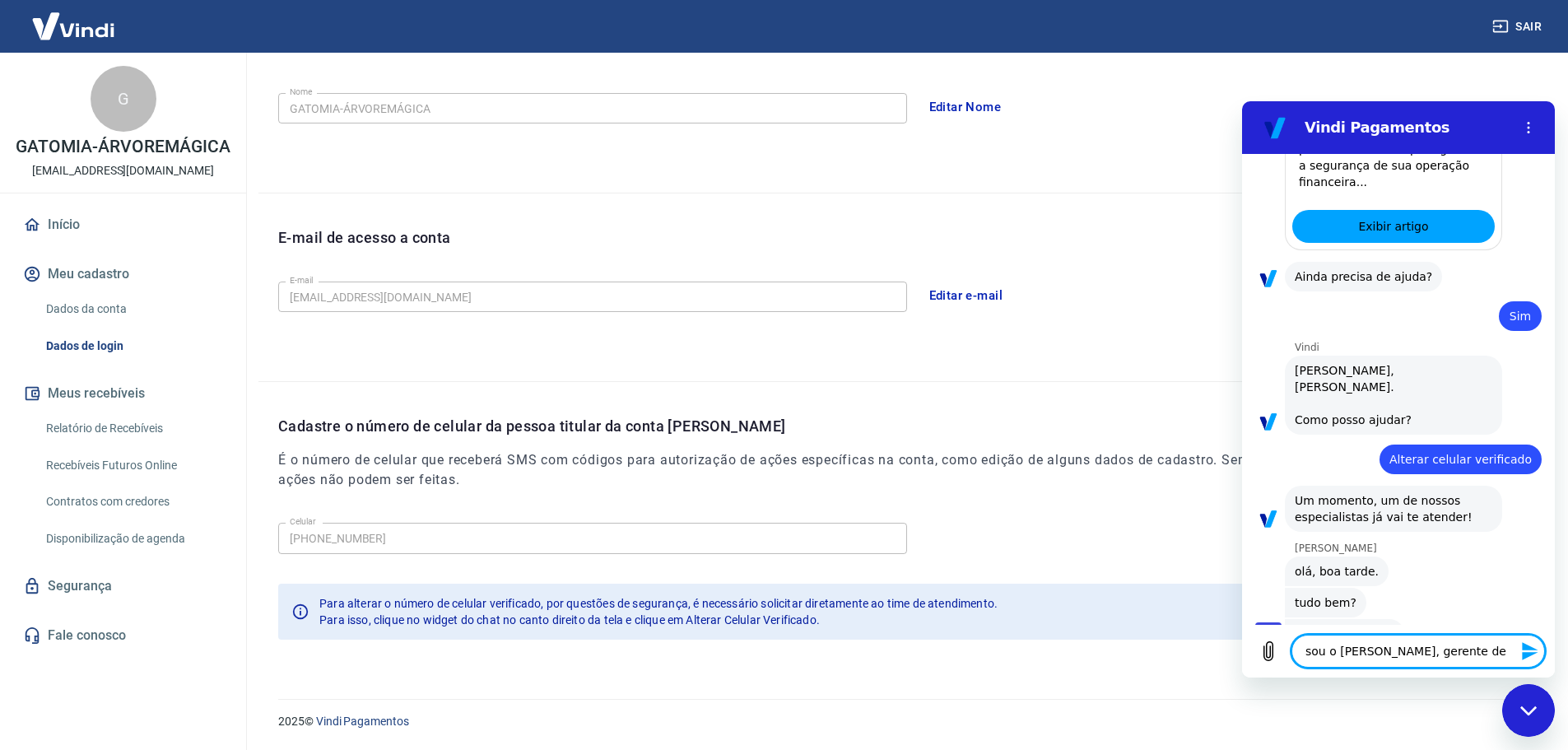
type textarea "sou o Fernando, gerente de"
type textarea "x"
type textarea "sou o Fernando, gerente de T"
type textarea "x"
type textarea "sou o Fernando, gerente de TI"
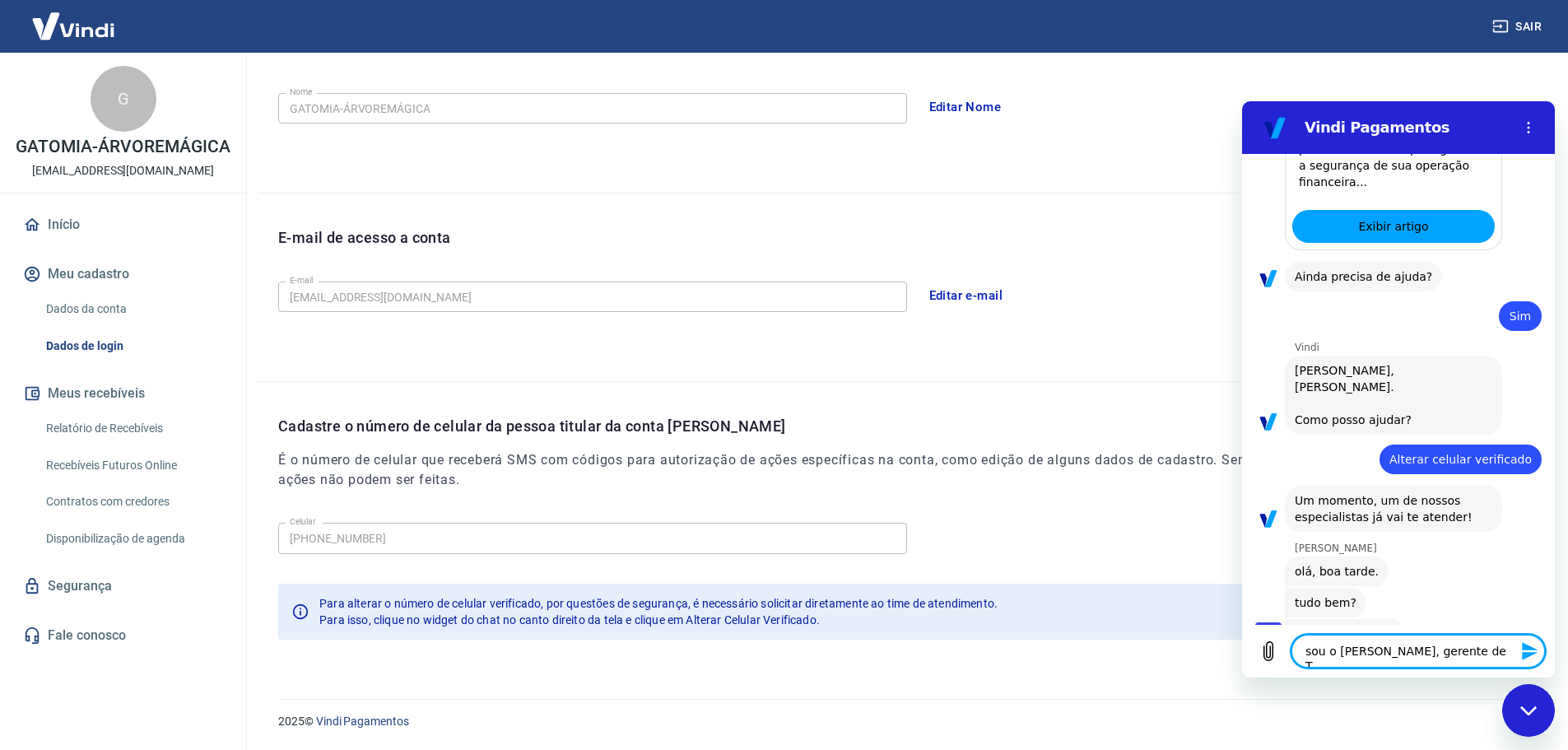
type textarea "x"
type textarea "sou o Fernando, gerente de TI"
type textarea "x"
type textarea "sou o Fernando, gerente de TI d"
type textarea "x"
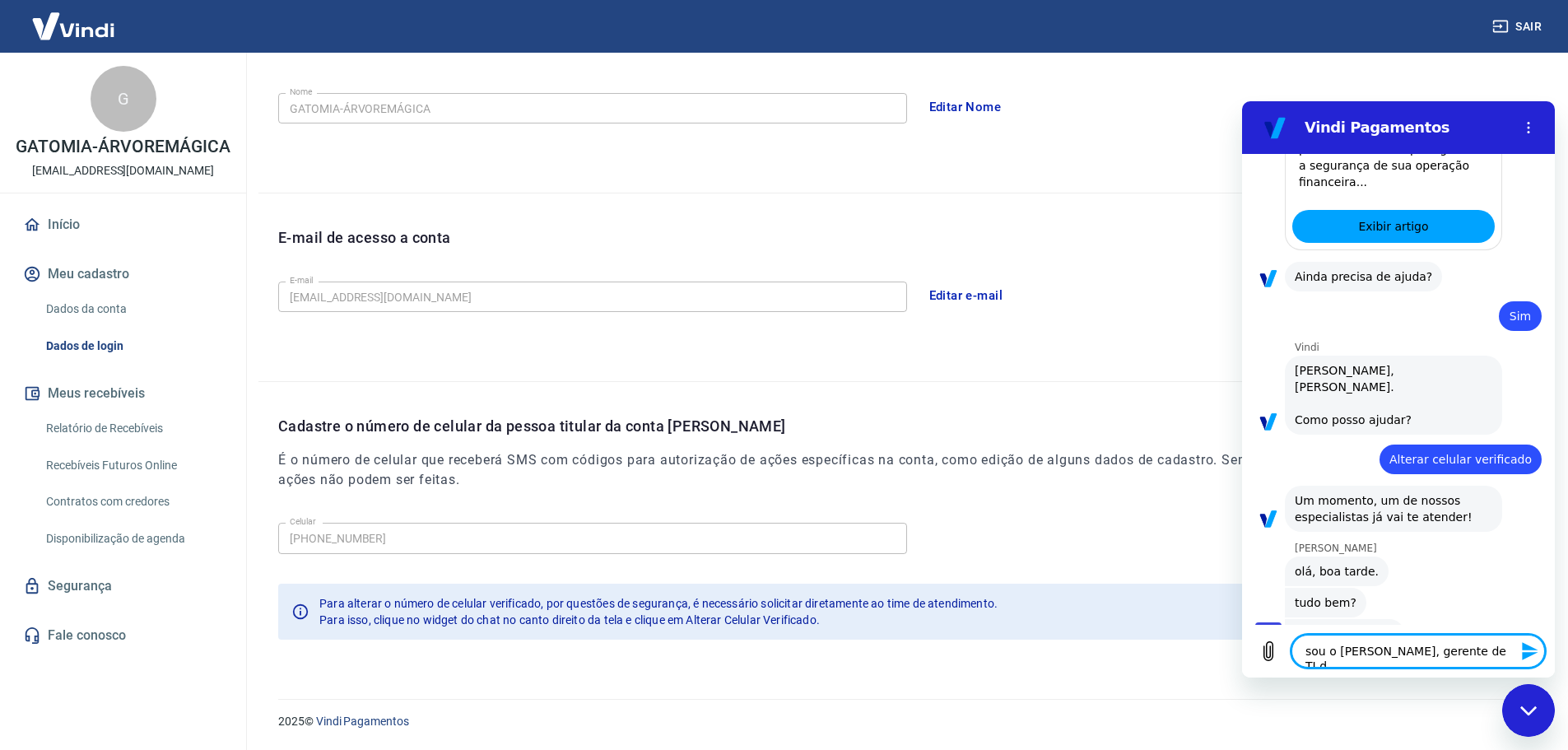
type textarea "sou o Fernando, gerente de TI da"
type textarea "x"
type textarea "sou o Fernando, gerente de TI da"
type textarea "x"
type textarea "sou o Fernando, gerente de TI da G"
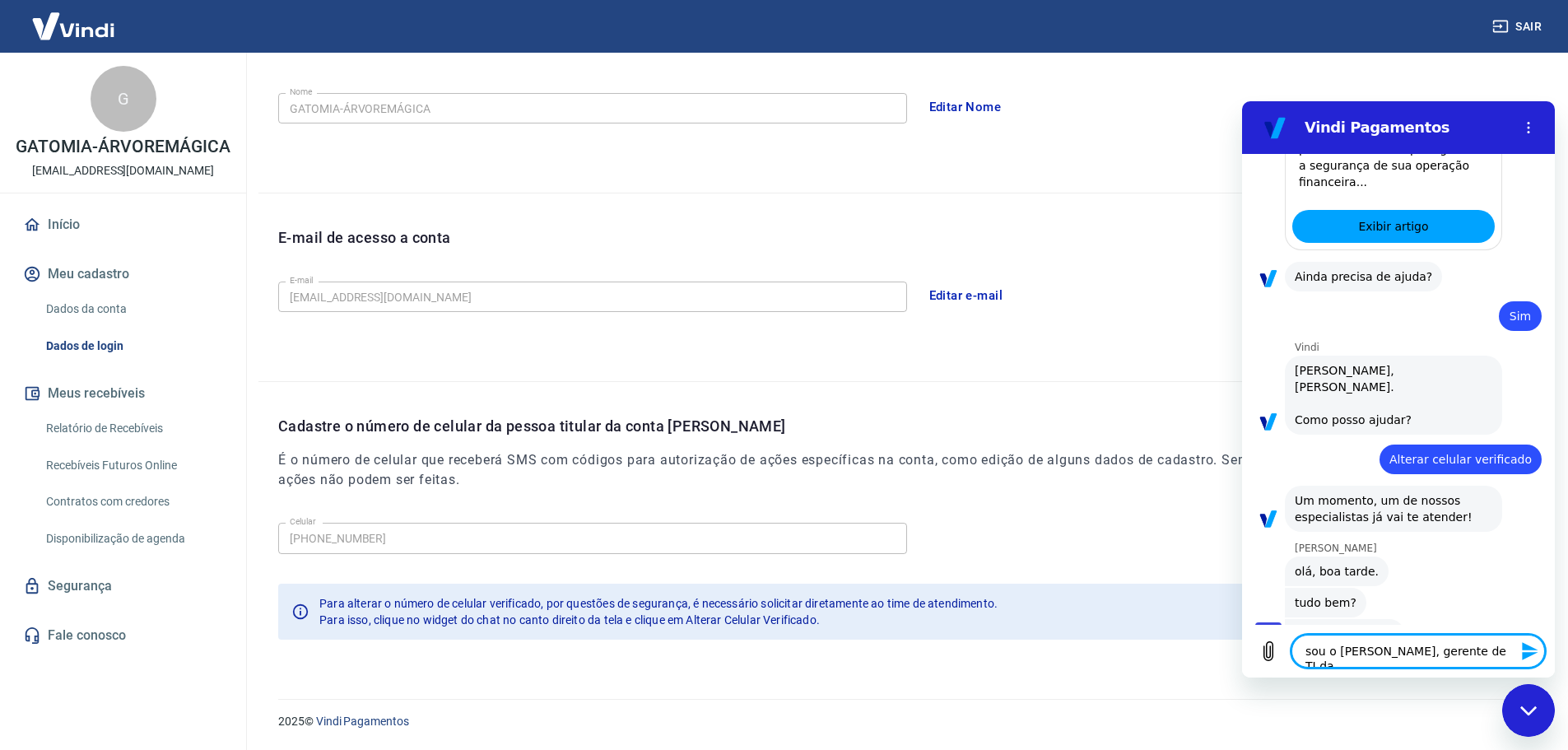
type textarea "x"
type textarea "sou o Fernando, gerente de TI da Ga"
type textarea "x"
type textarea "sou o Fernando, gerente de TI da Gat"
type textarea "x"
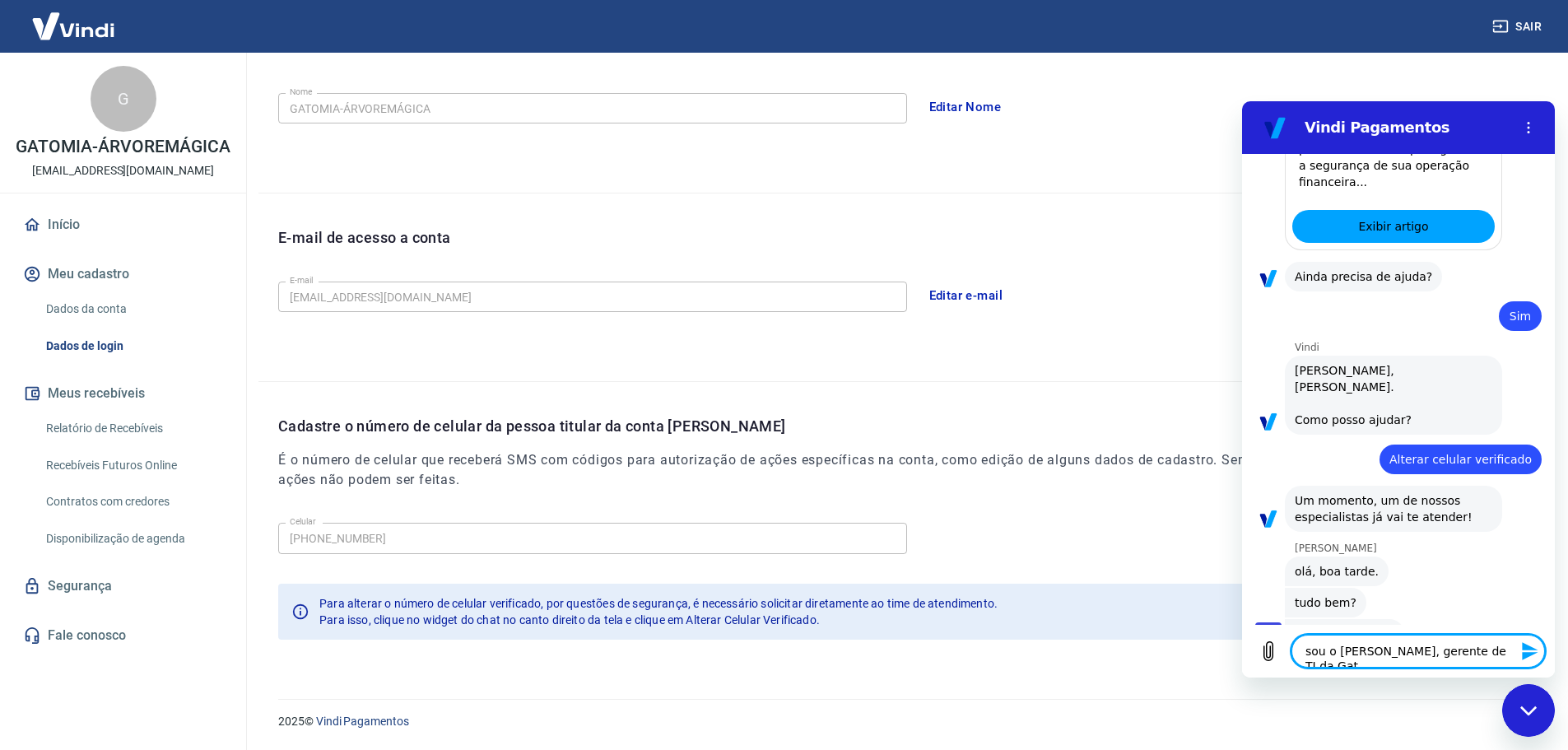
type textarea "sou o Fernando, gerente de TI da Gato"
type textarea "x"
type textarea "sou o Fernando, gerente de TI da Gato"
type textarea "x"
type textarea "sou o Fernando, gerente de TI da Gato M"
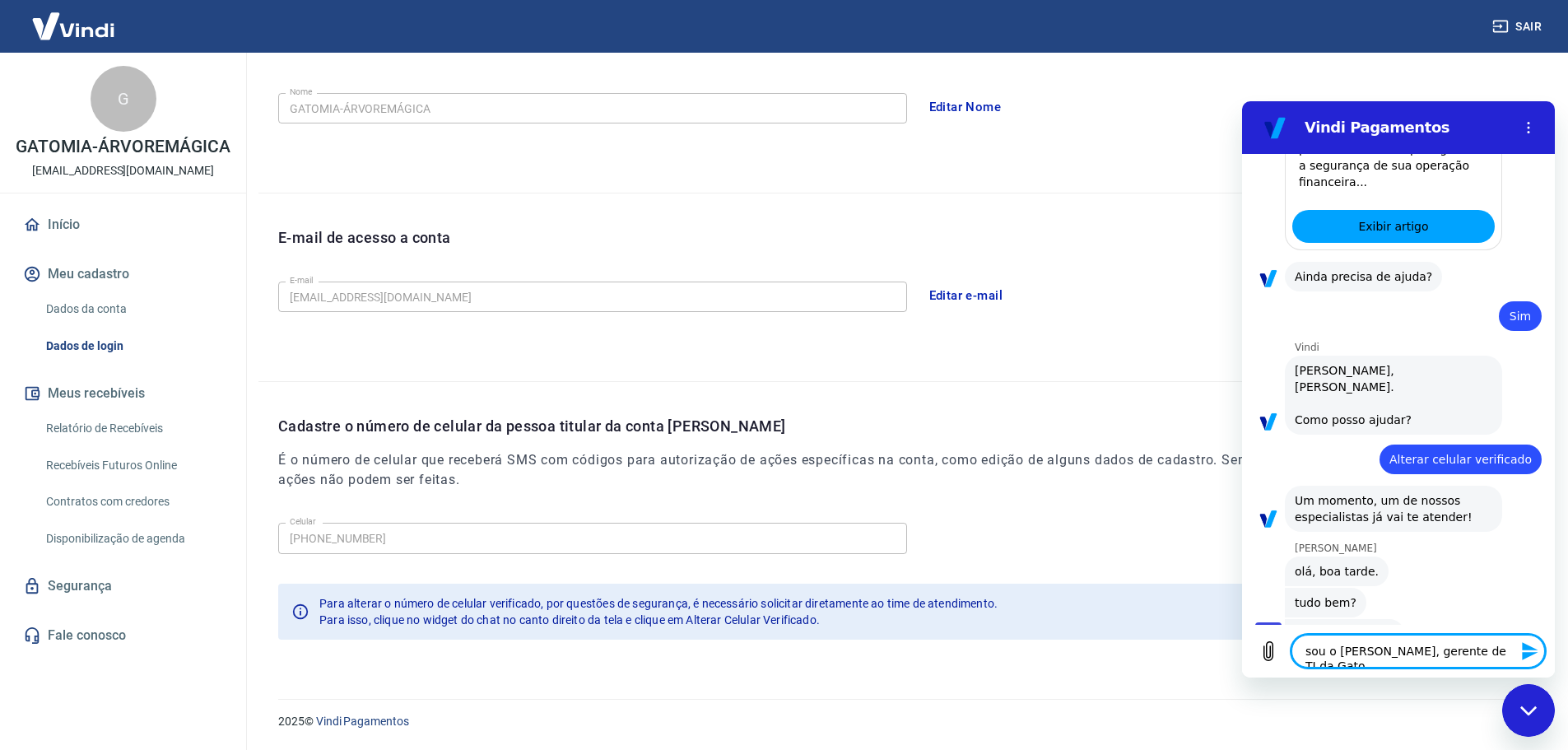
type textarea "x"
type textarea "sou o Fernando, gerente de TI da Gato Mi"
type textarea "x"
type textarea "sou o Fernando, gerente de TI da Gato Mia"
type textarea "x"
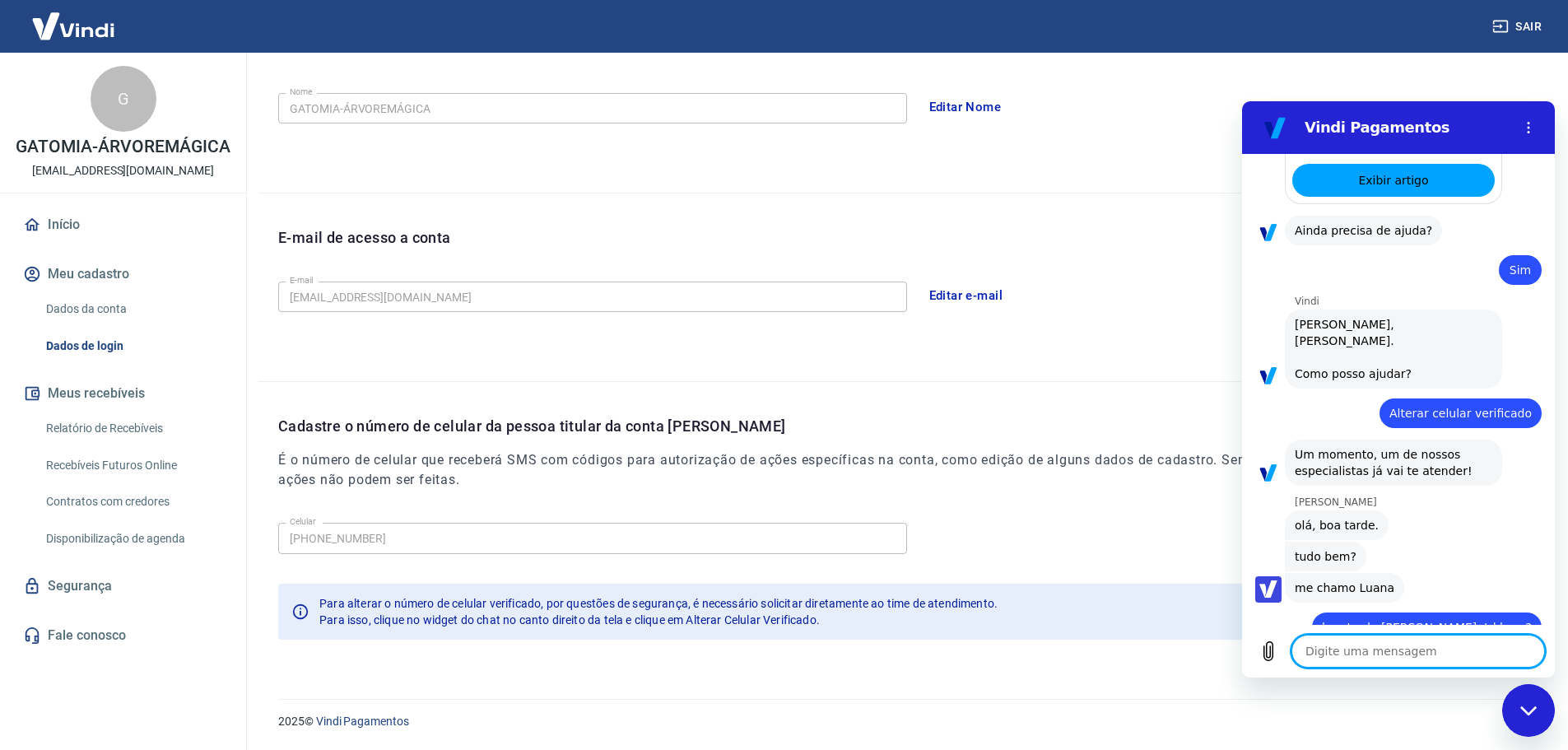
type textarea "x"
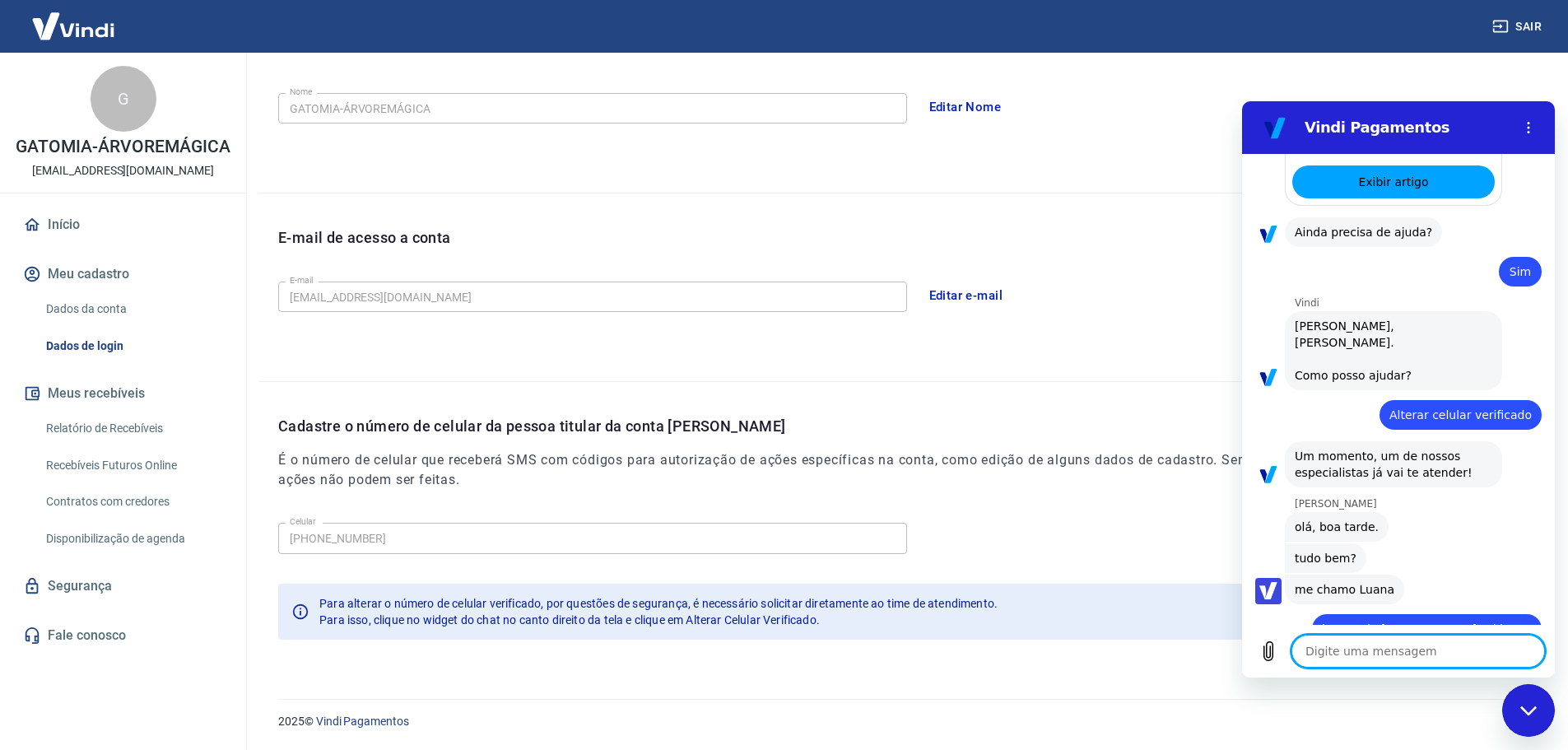
scroll to position [1336, 0]
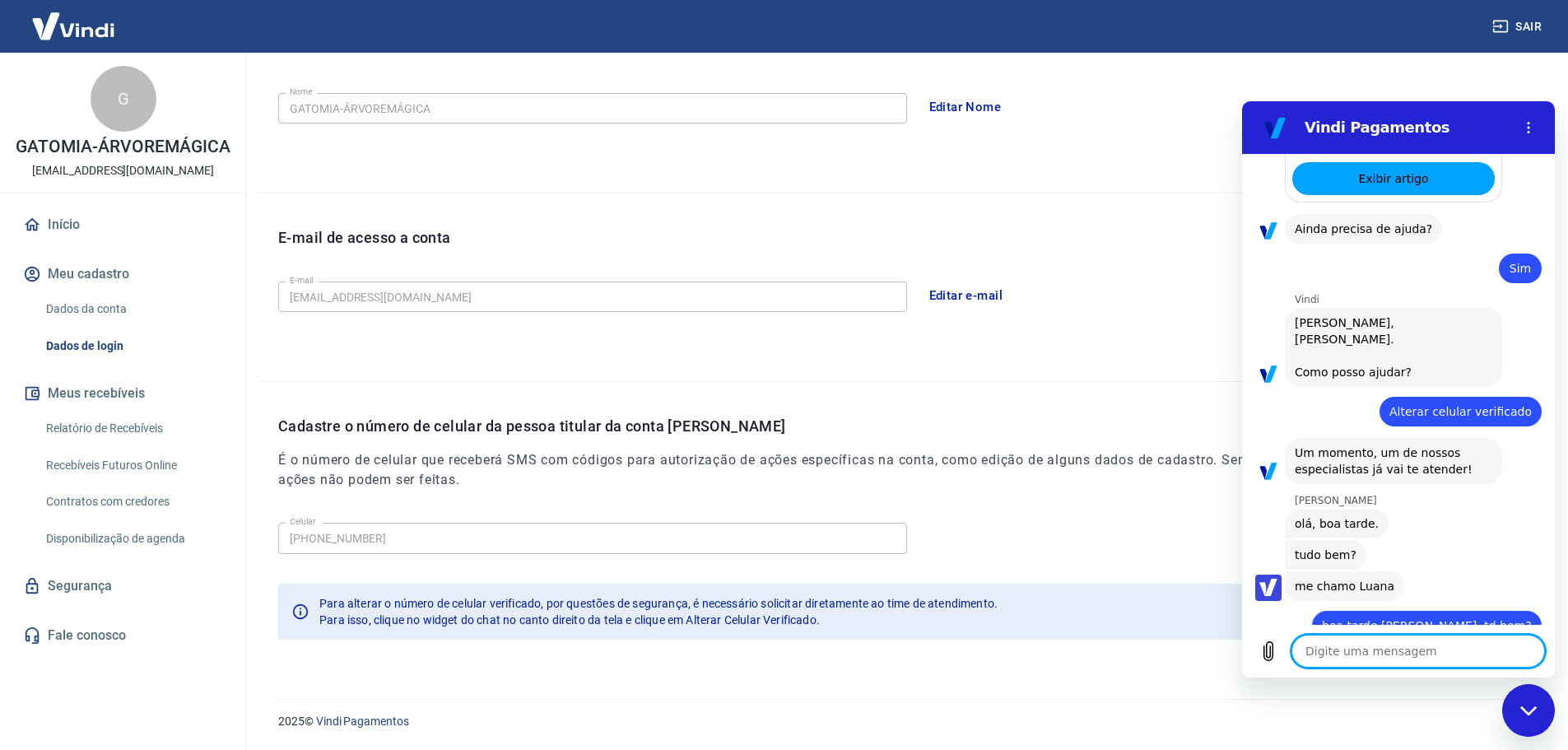
type textarea "g"
type textarea "x"
type textarea "go"
type textarea "x"
type textarea "gos"
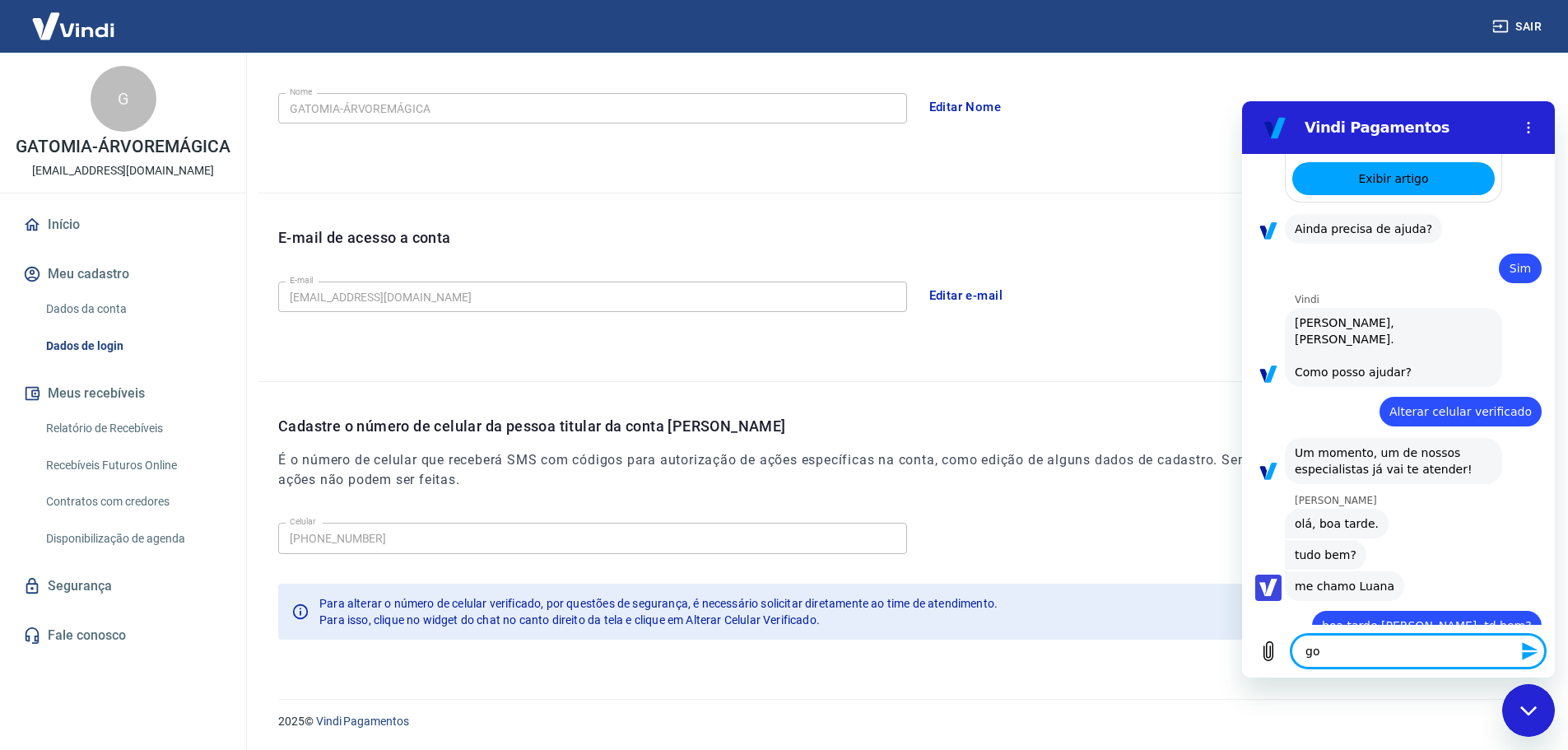
type textarea "x"
type textarea "gost"
type textarea "x"
type textarea "gosta"
type textarea "x"
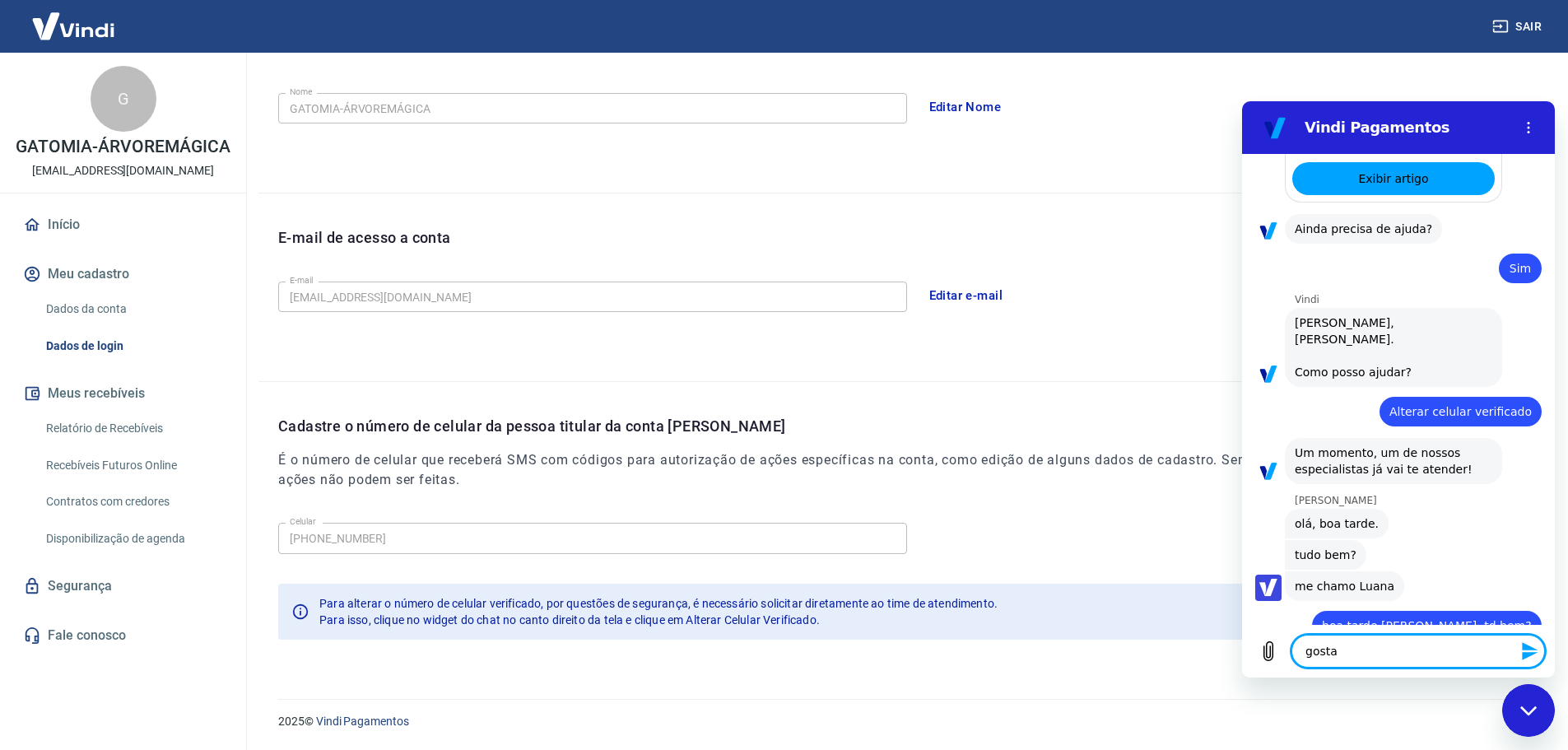
type textarea "gostar"
type textarea "x"
type textarea "gostari"
type textarea "x"
type textarea "gostaria"
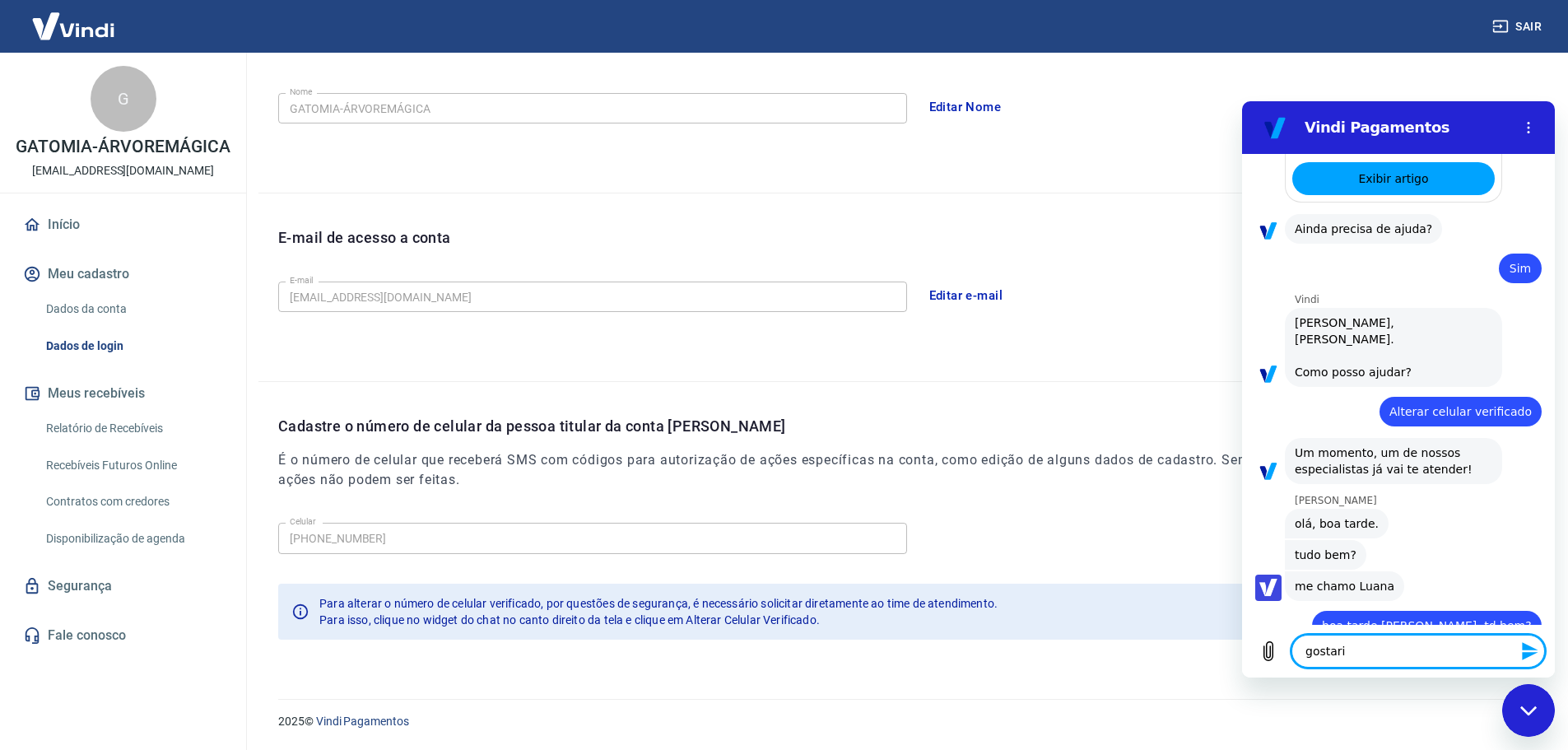
type textarea "x"
type textarea "gostaria"
type textarea "x"
type textarea "gostaria d"
type textarea "x"
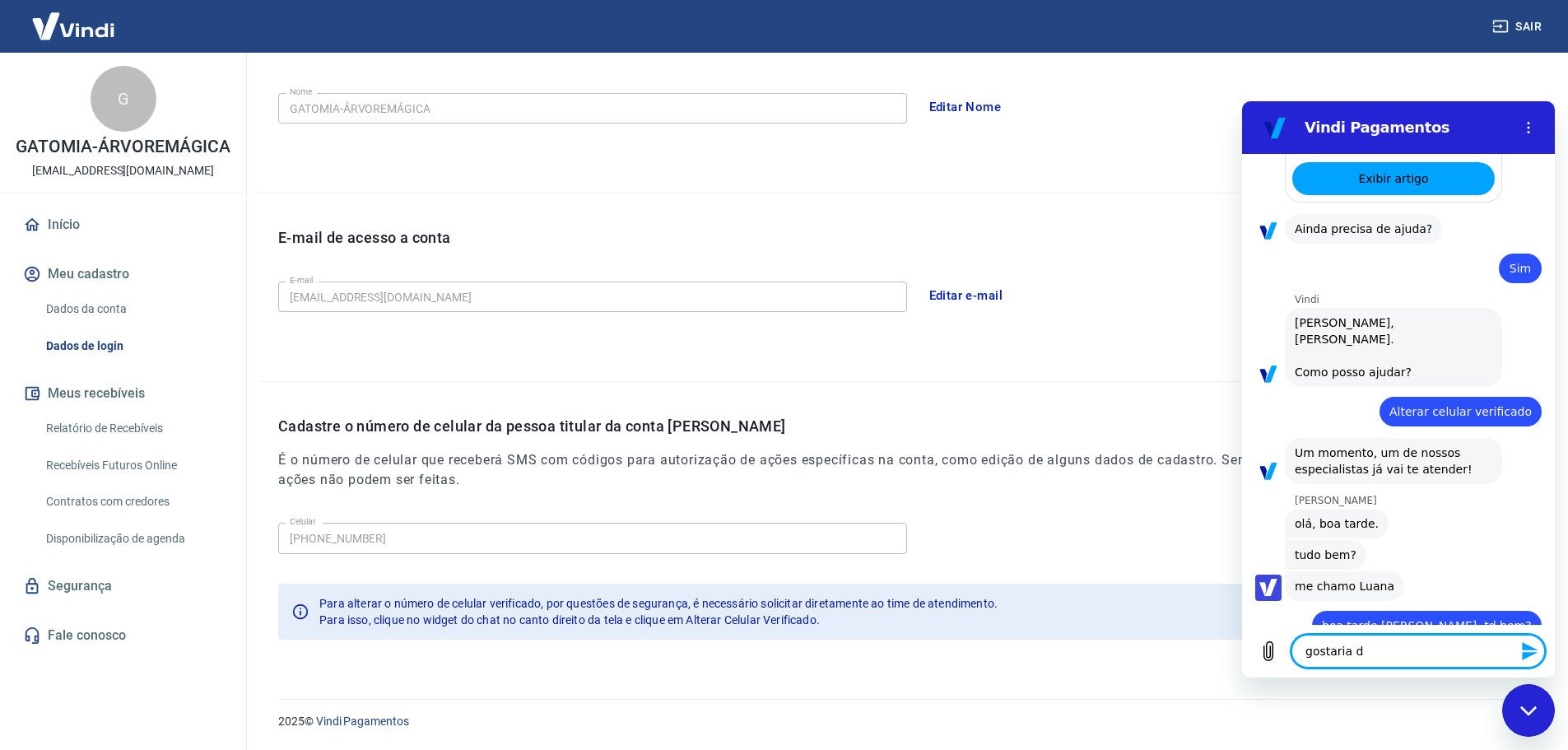
type textarea "gostaria de"
type textarea "x"
type textarea "gostaria d"
type textarea "x"
type textarea "gostaria de"
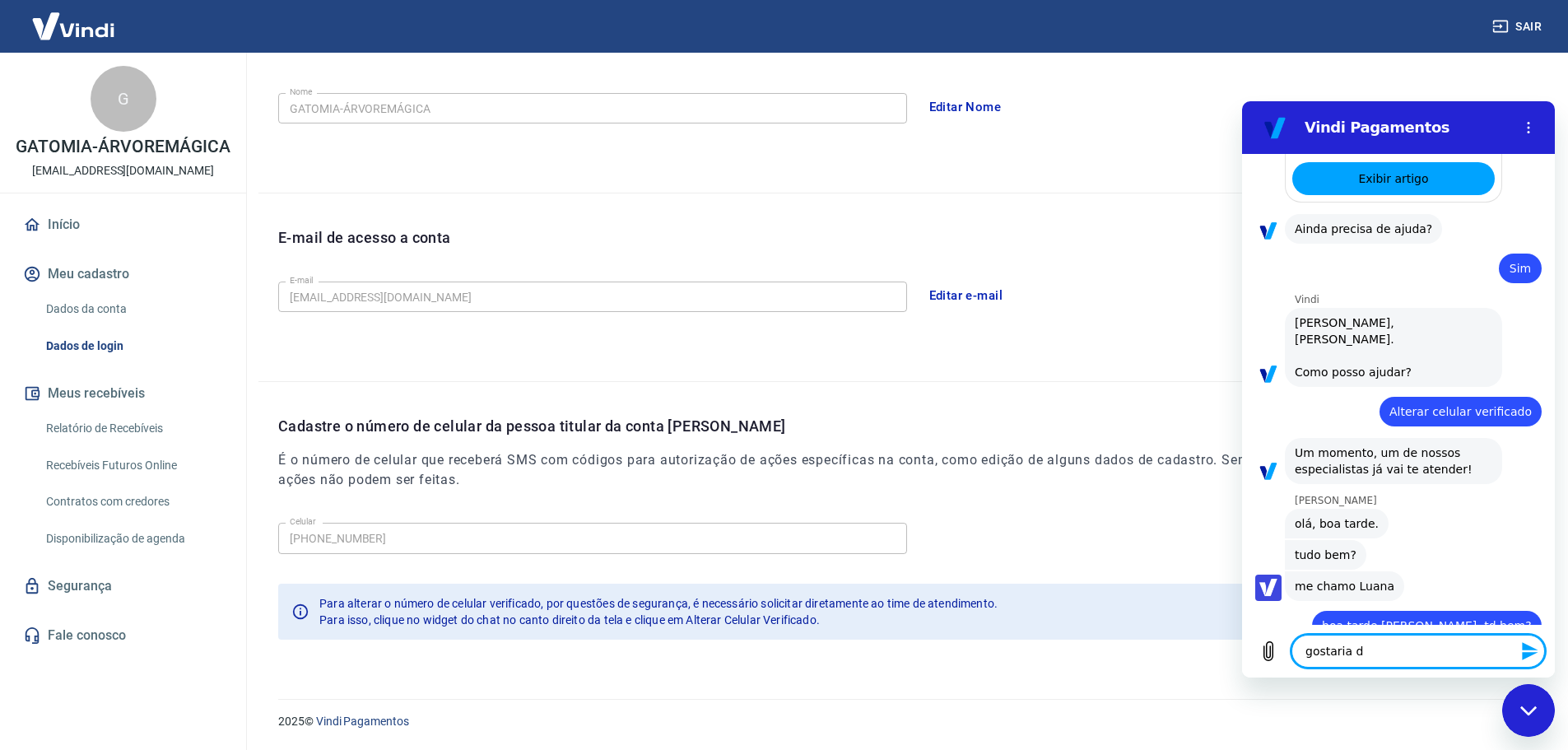
type textarea "x"
type textarea "gostaria de"
type textarea "x"
type textarea "gostaria de c"
type textarea "x"
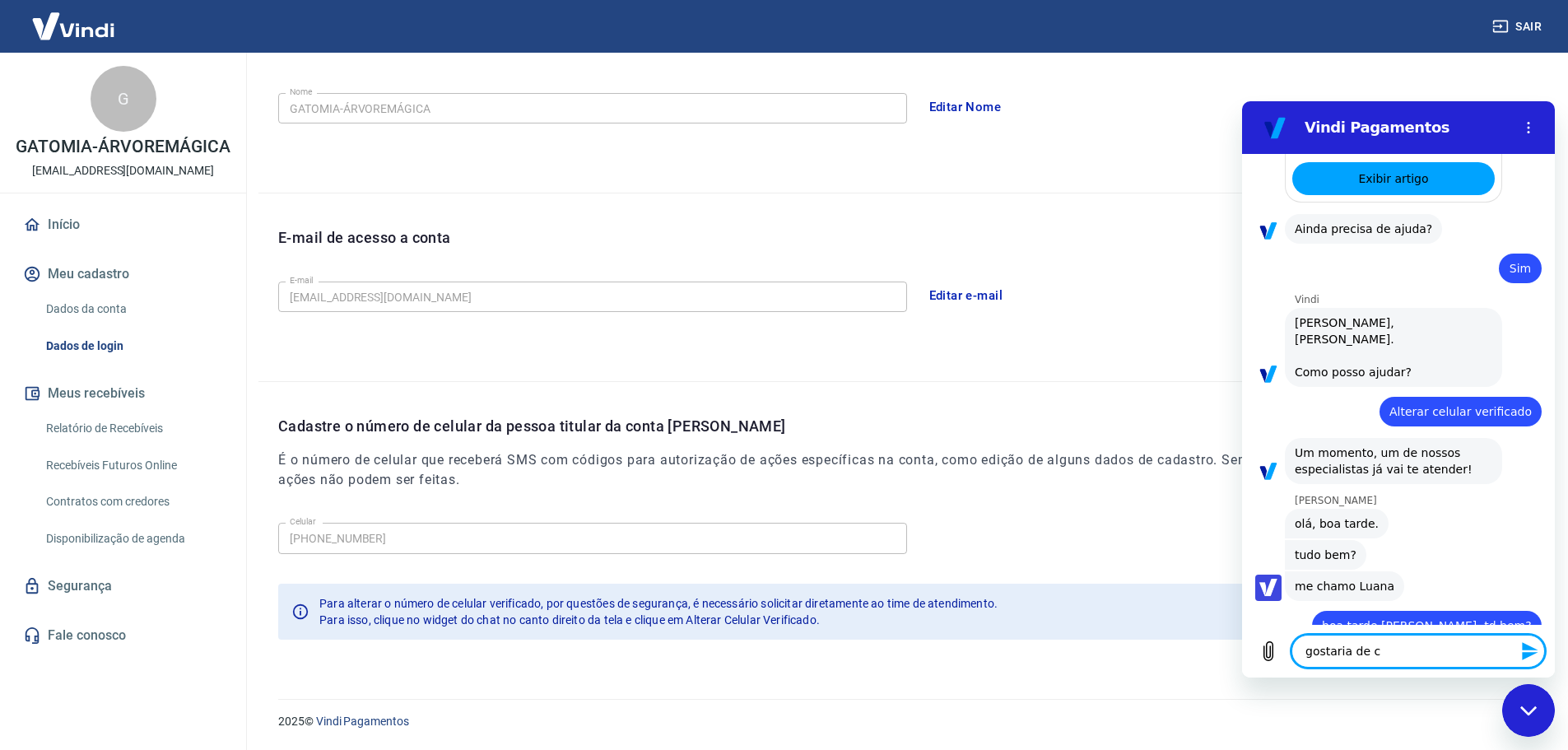
type textarea "gostaria de ca"
type textarea "x"
type textarea "gostaria de can"
type textarea "x"
type textarea "gostaria de canc"
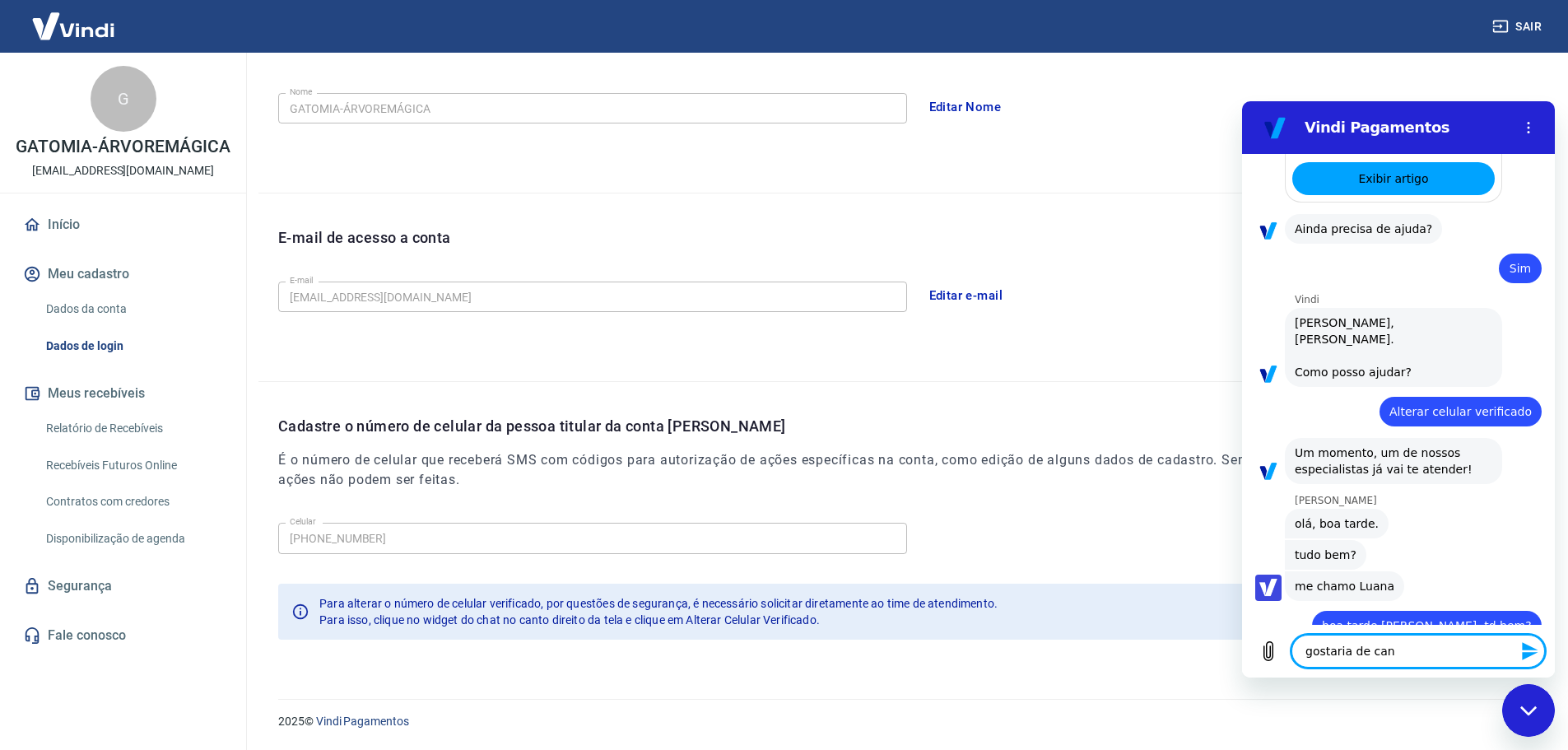
type textarea "x"
type textarea "gostaria de can"
type textarea "x"
type textarea "gostaria de ca"
type textarea "x"
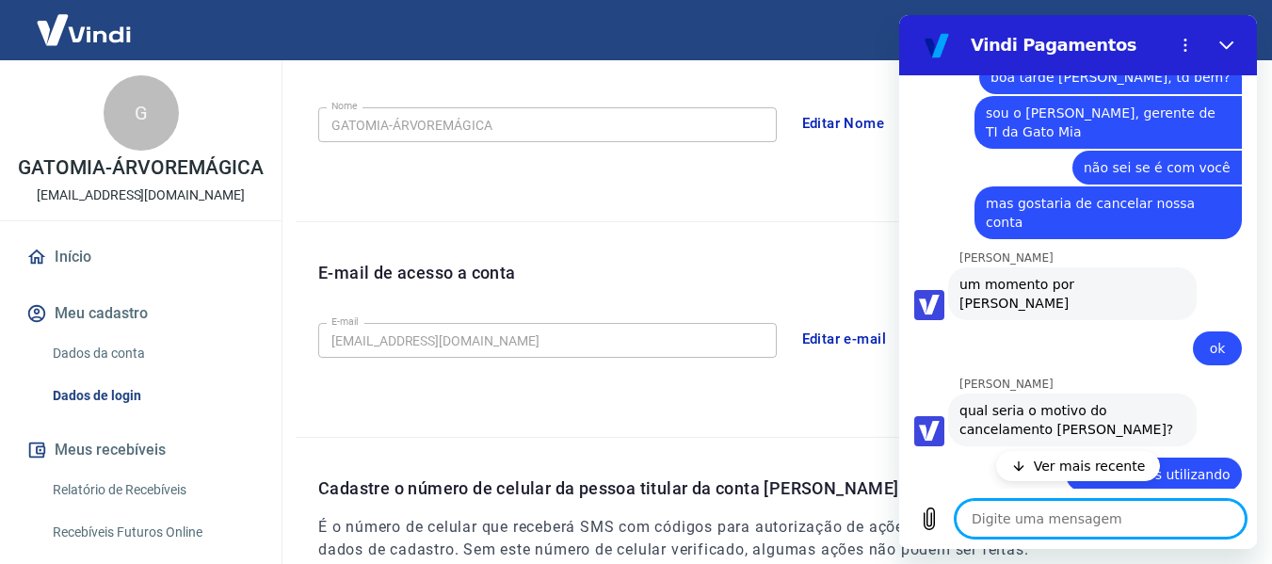
scroll to position [2163, 0]
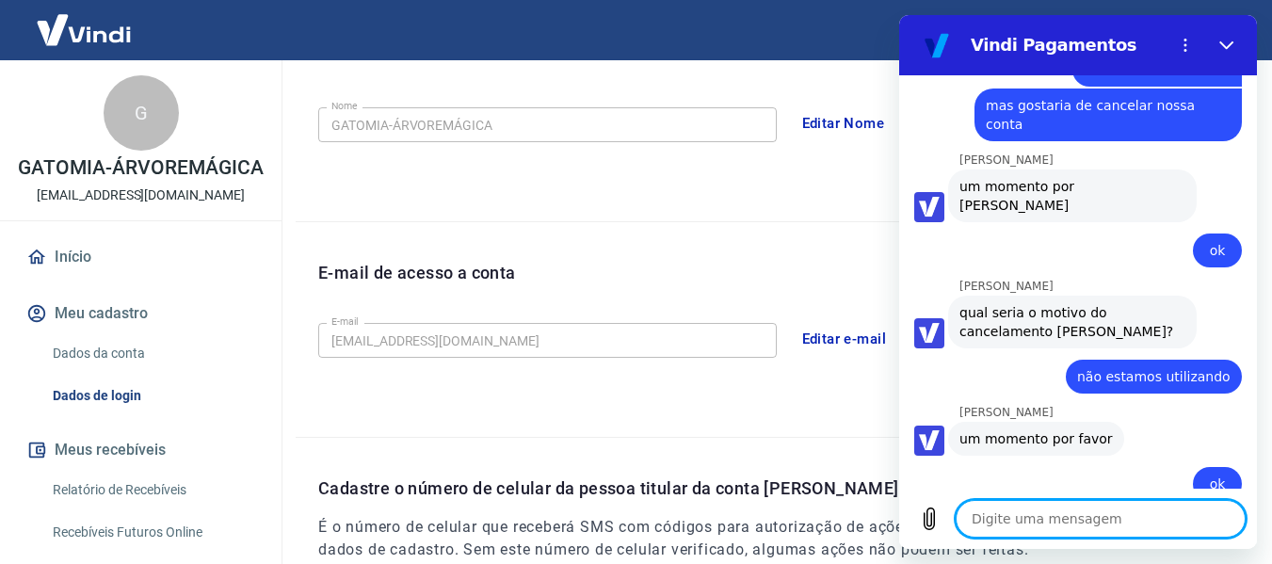
click at [1088, 518] on textarea at bounding box center [1100, 519] width 290 height 38
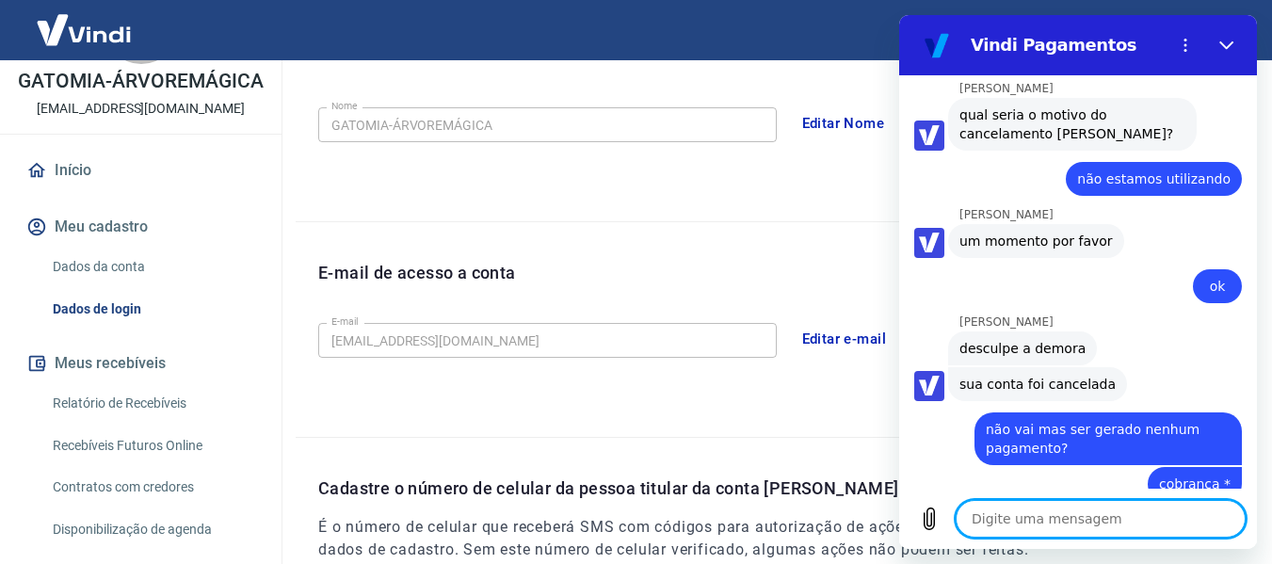
scroll to position [89, 0]
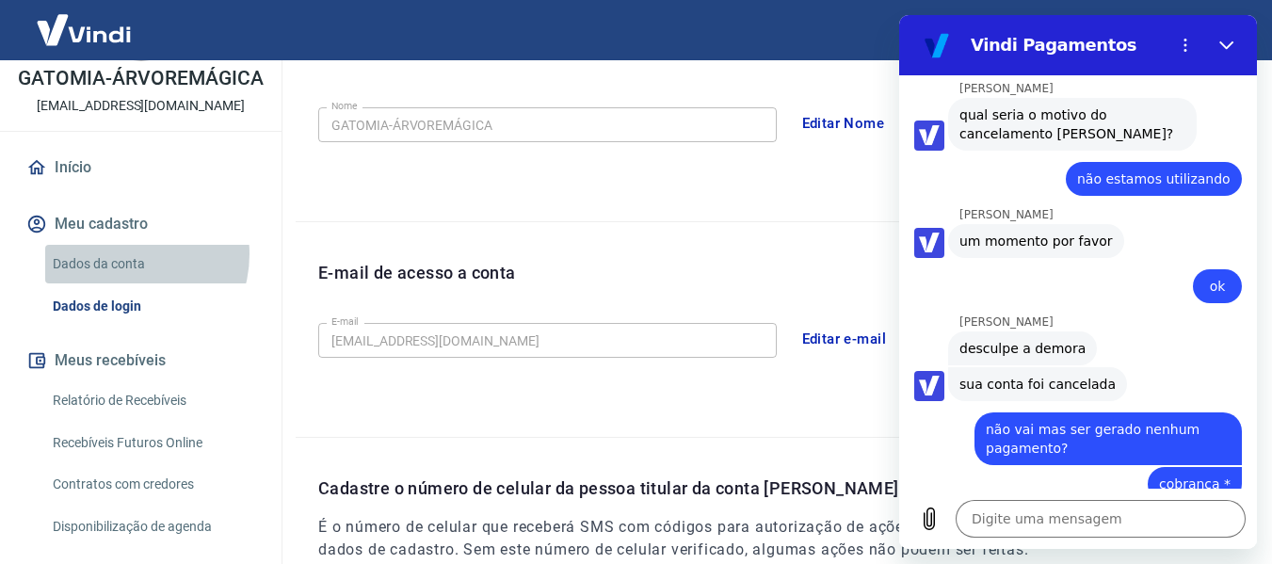
click at [124, 274] on link "Dados da conta" at bounding box center [152, 264] width 214 height 39
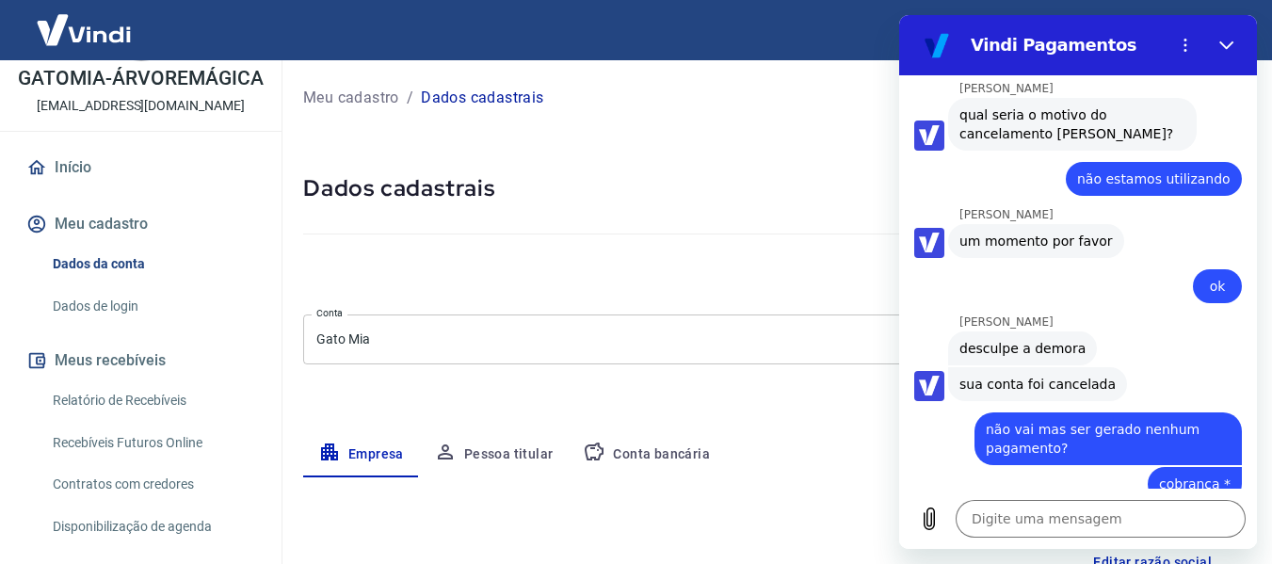
scroll to position [203, 0]
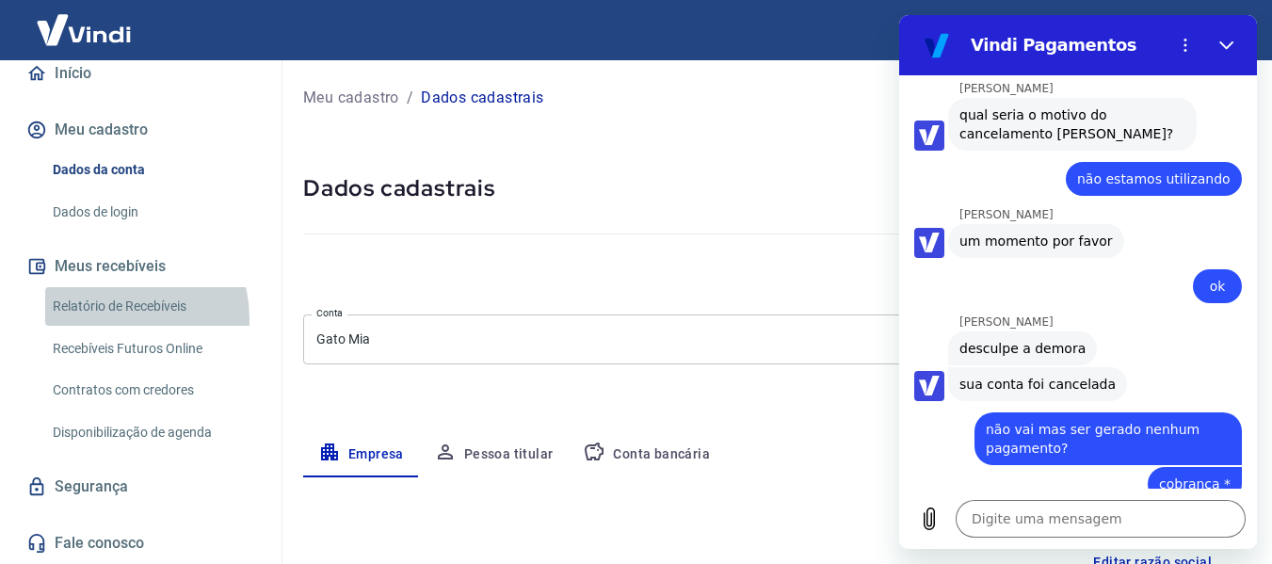
click at [106, 319] on link "Relatório de Recebíveis" at bounding box center [152, 306] width 214 height 39
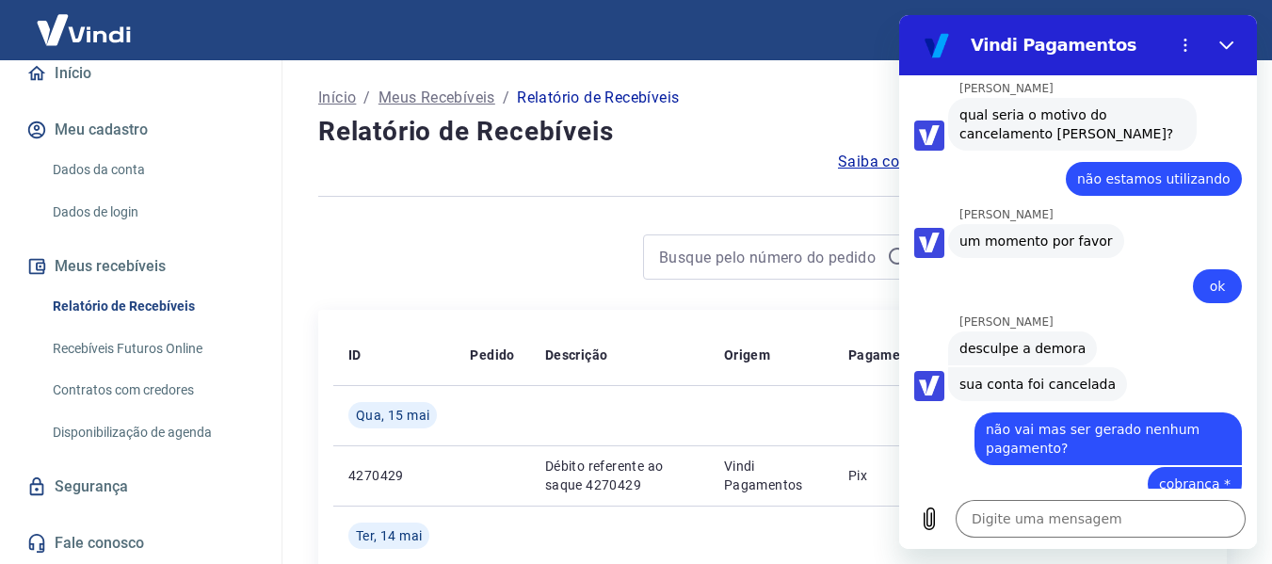
click at [557, 276] on div at bounding box center [621, 256] width 607 height 45
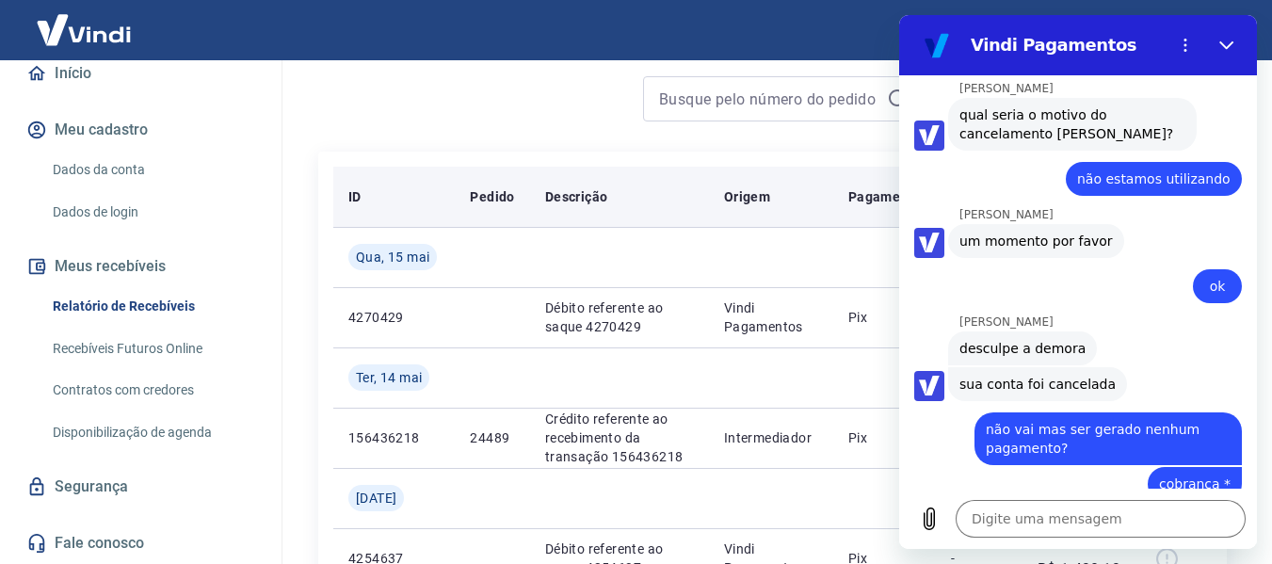
scroll to position [264, 0]
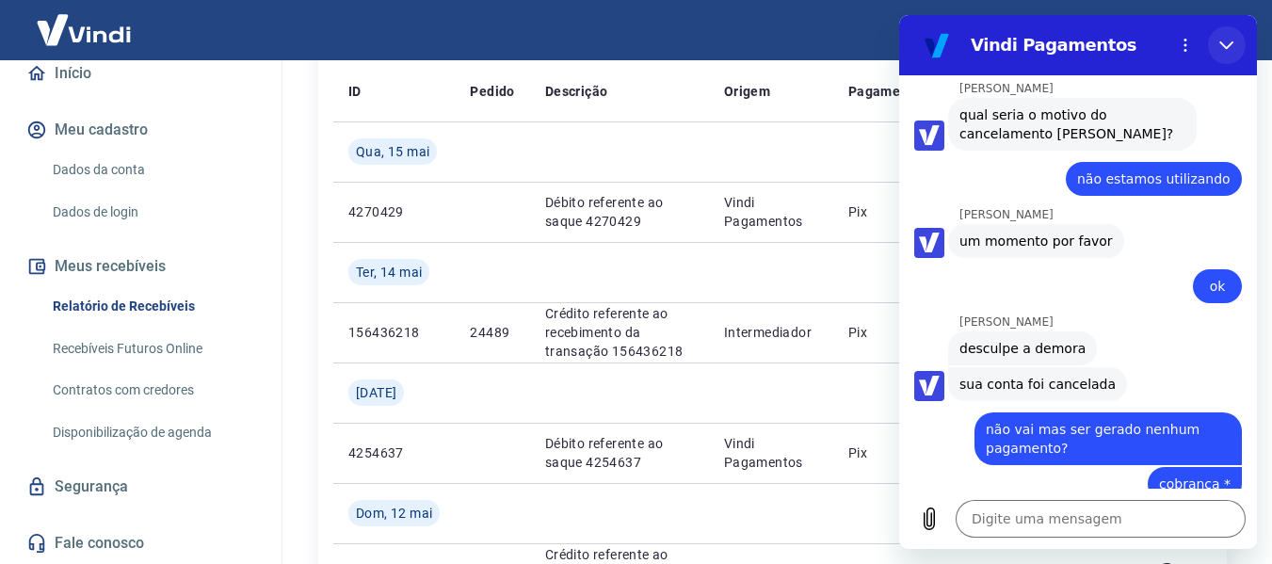
click at [1223, 44] on icon "Fechar" at bounding box center [1226, 45] width 14 height 8
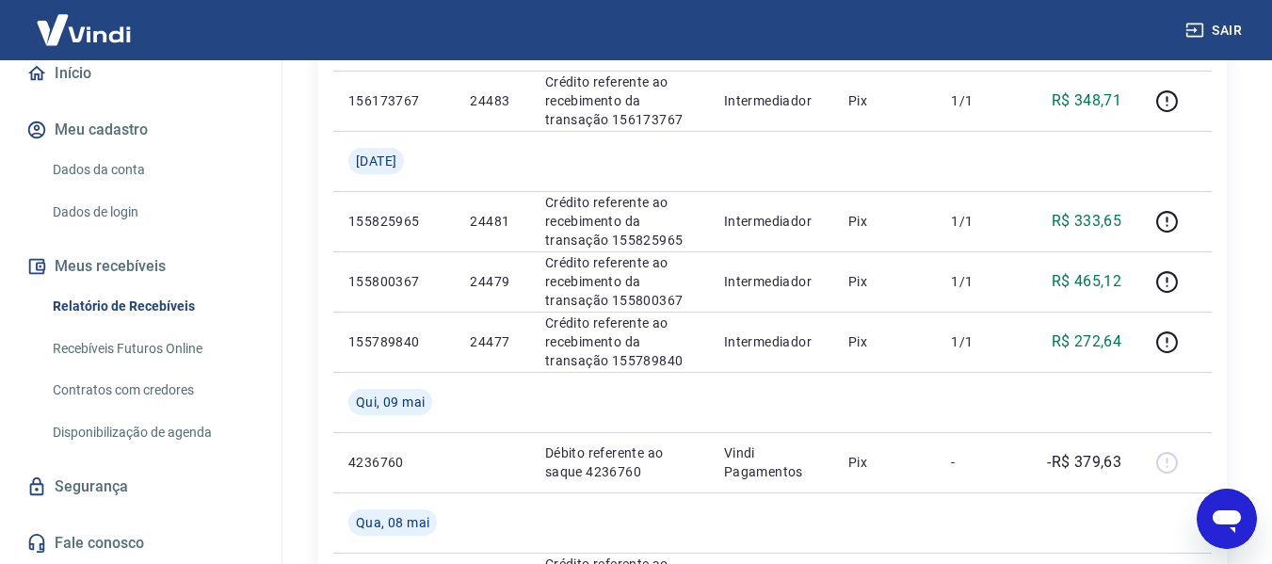
scroll to position [0, 0]
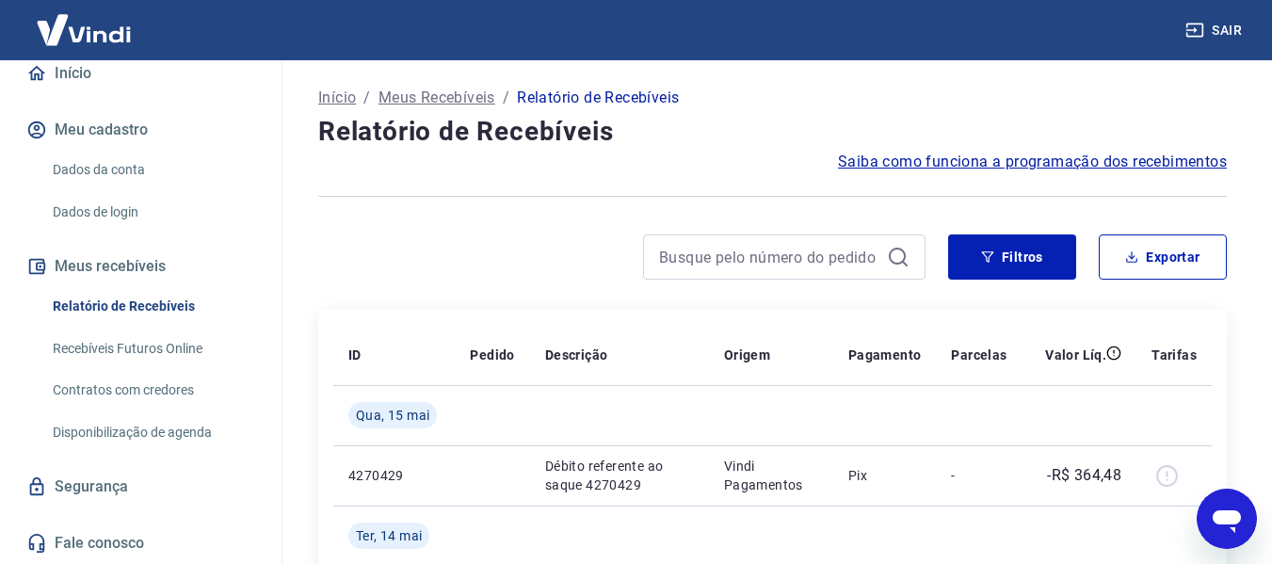
click at [176, 345] on link "Recebíveis Futuros Online" at bounding box center [152, 348] width 214 height 39
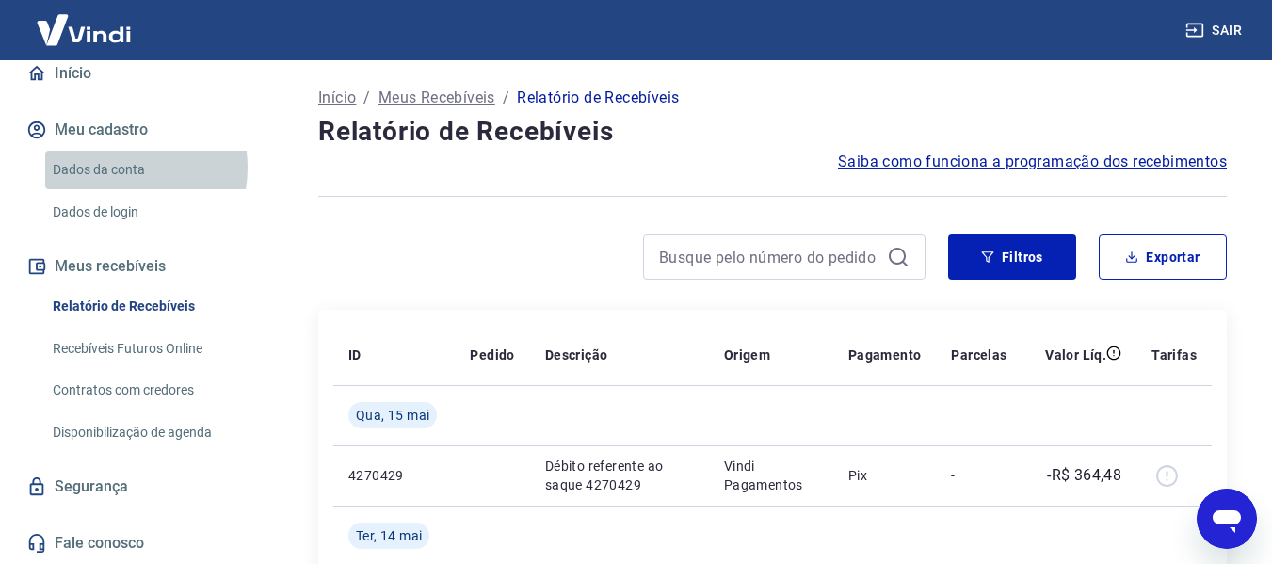
click at [117, 168] on link "Dados da conta" at bounding box center [152, 170] width 214 height 39
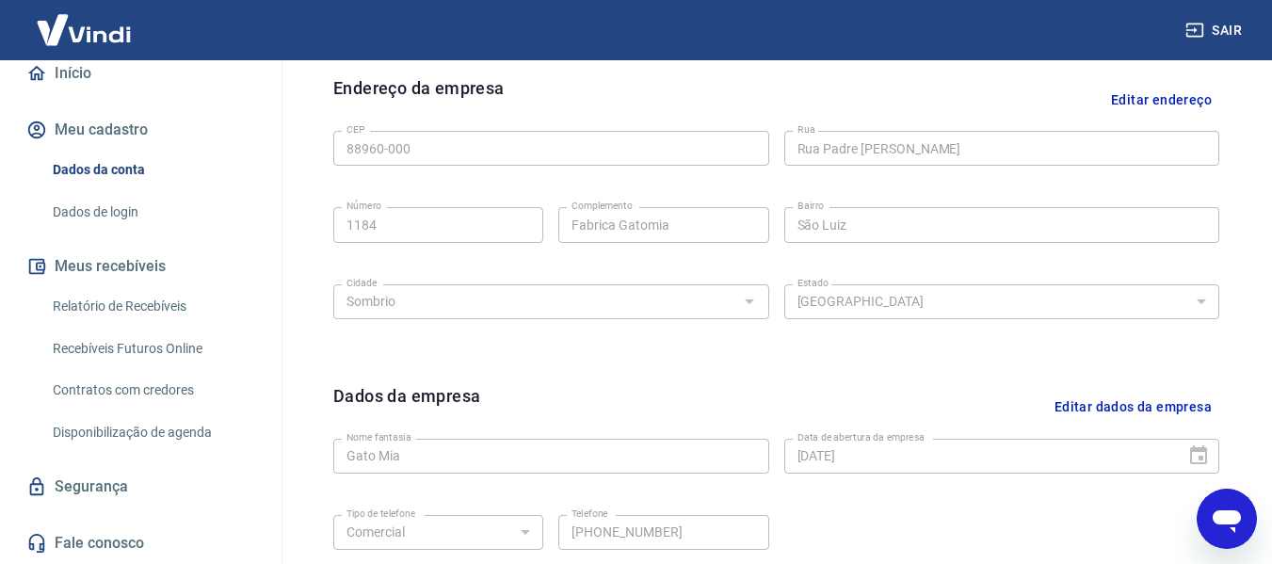
scroll to position [794, 0]
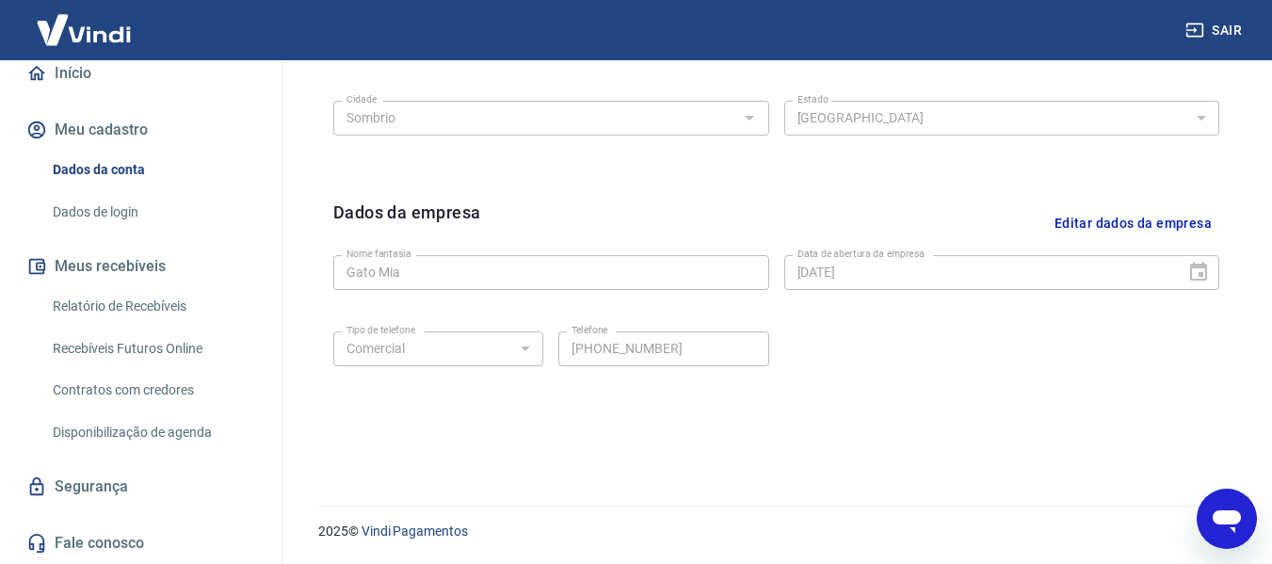
drag, startPoint x: 282, startPoint y: 360, endPoint x: 276, endPoint y: 400, distance: 41.0
click at [1213, 495] on div "Abrir janela de mensagens" at bounding box center [1226, 518] width 56 height 56
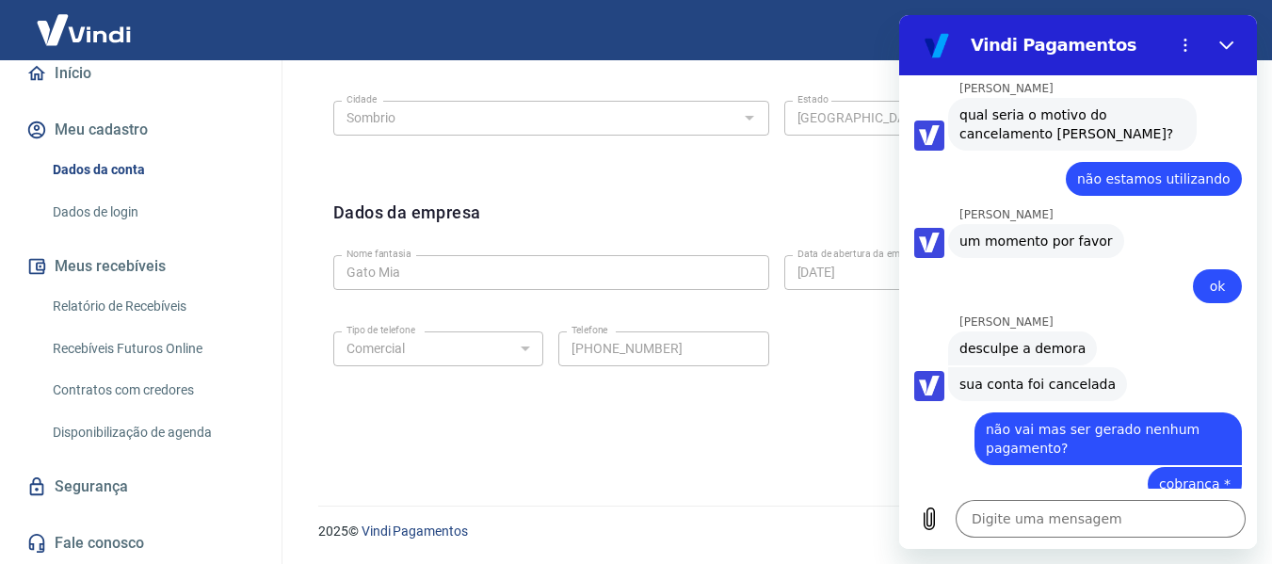
click at [1213, 495] on div "Digite uma mensagem x" at bounding box center [1078, 519] width 358 height 60
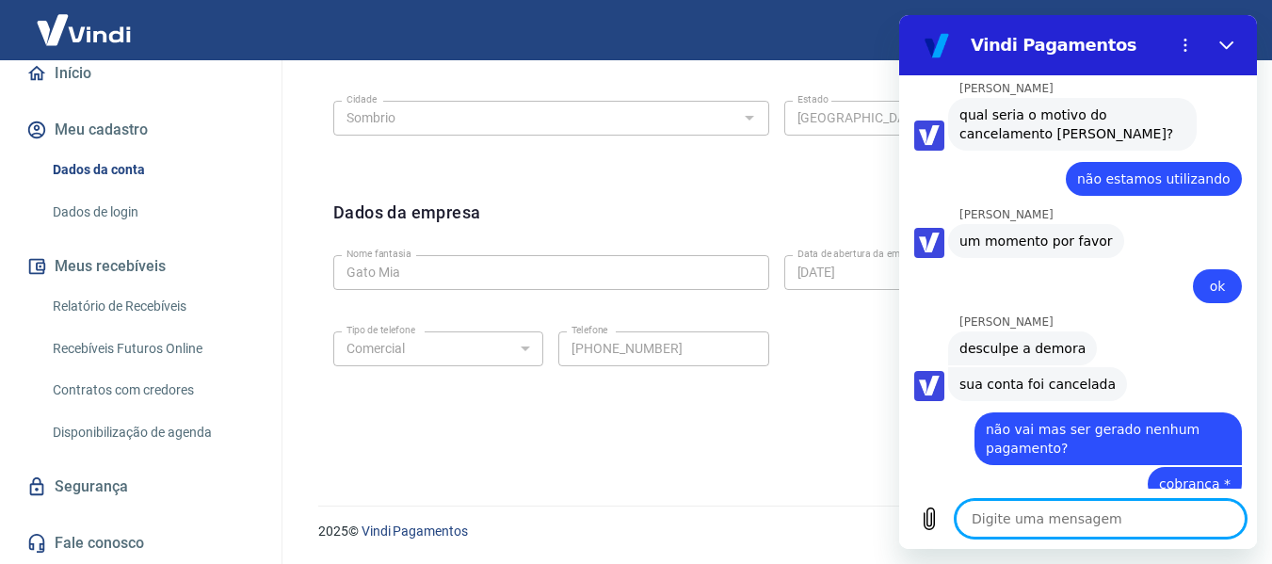
click at [1115, 507] on textarea at bounding box center [1100, 519] width 290 height 38
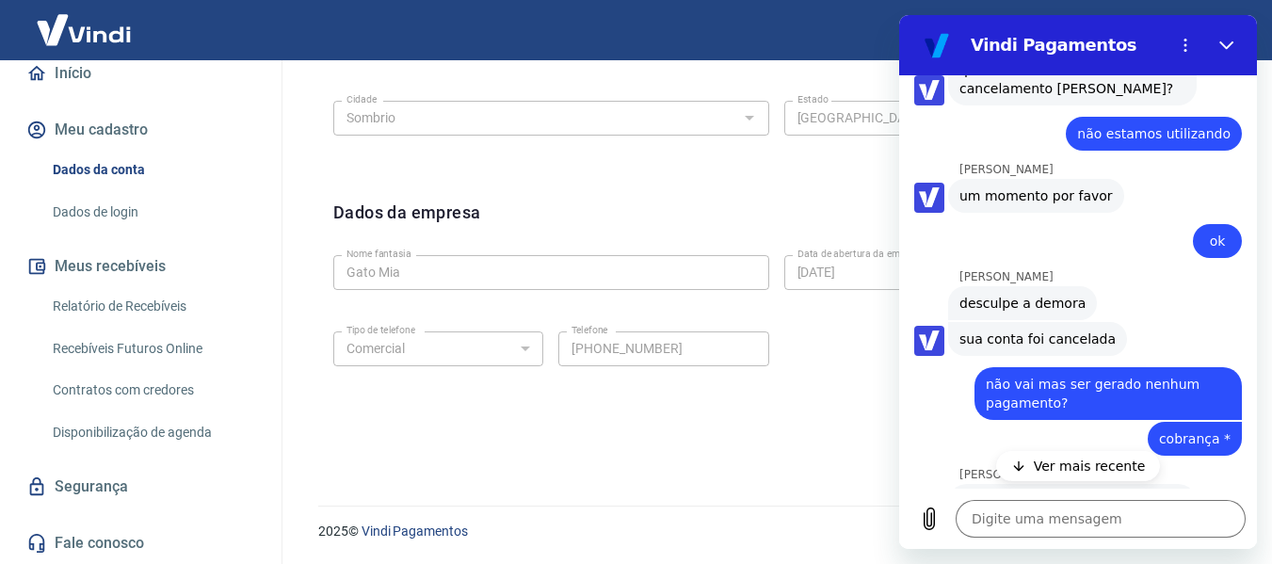
scroll to position [2468, 0]
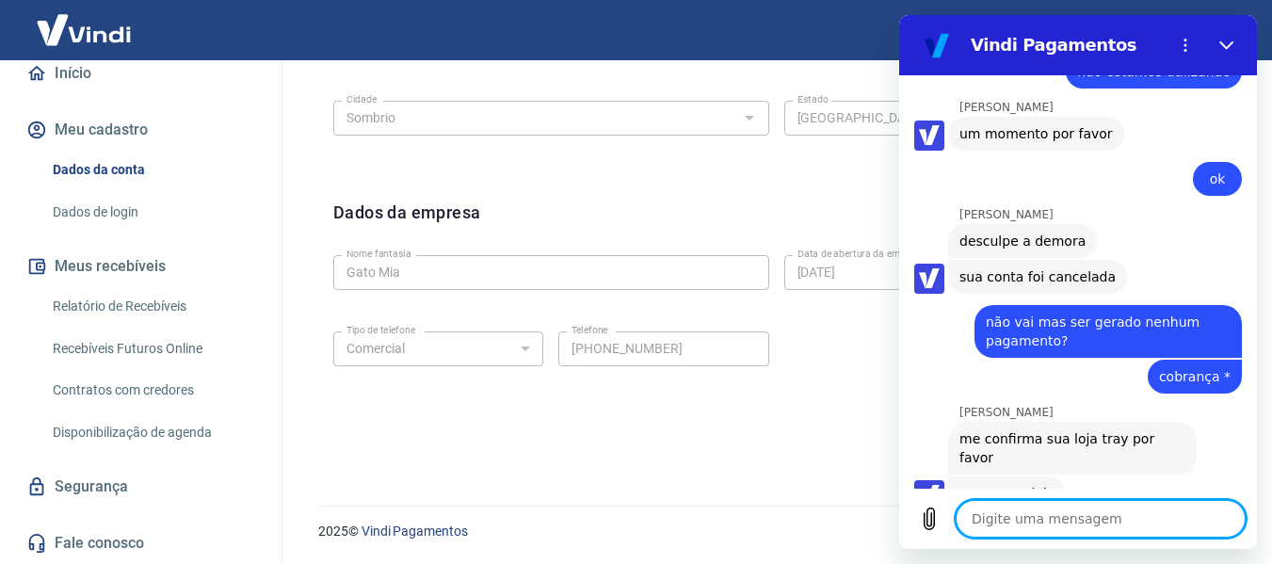
click at [1089, 528] on textarea at bounding box center [1100, 519] width 290 height 38
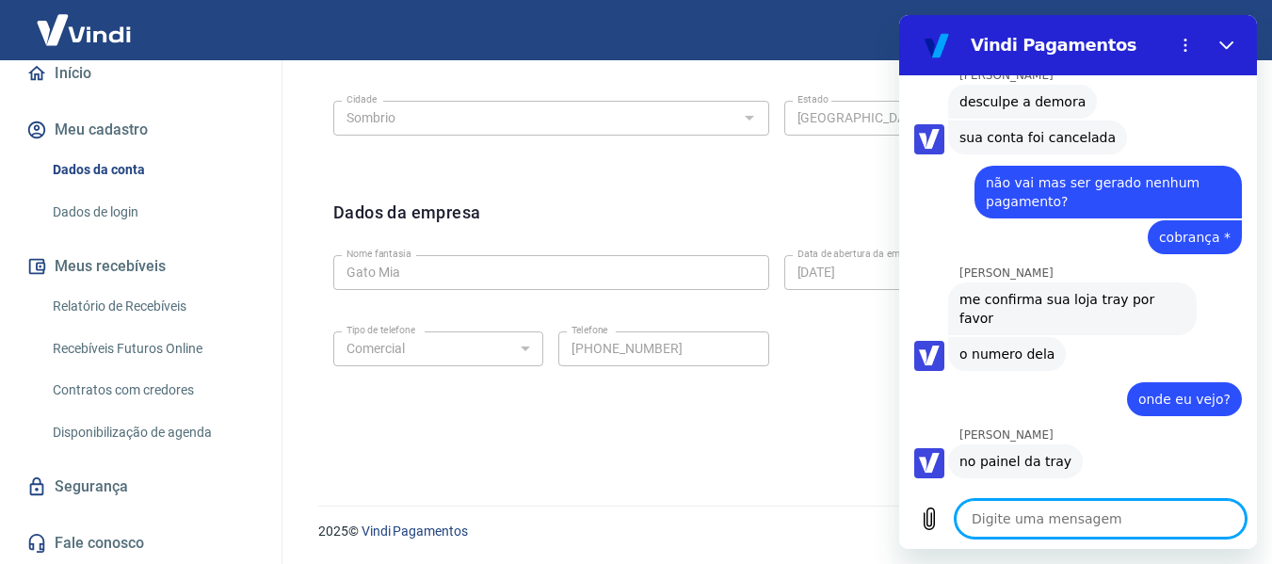
scroll to position [2611, 0]
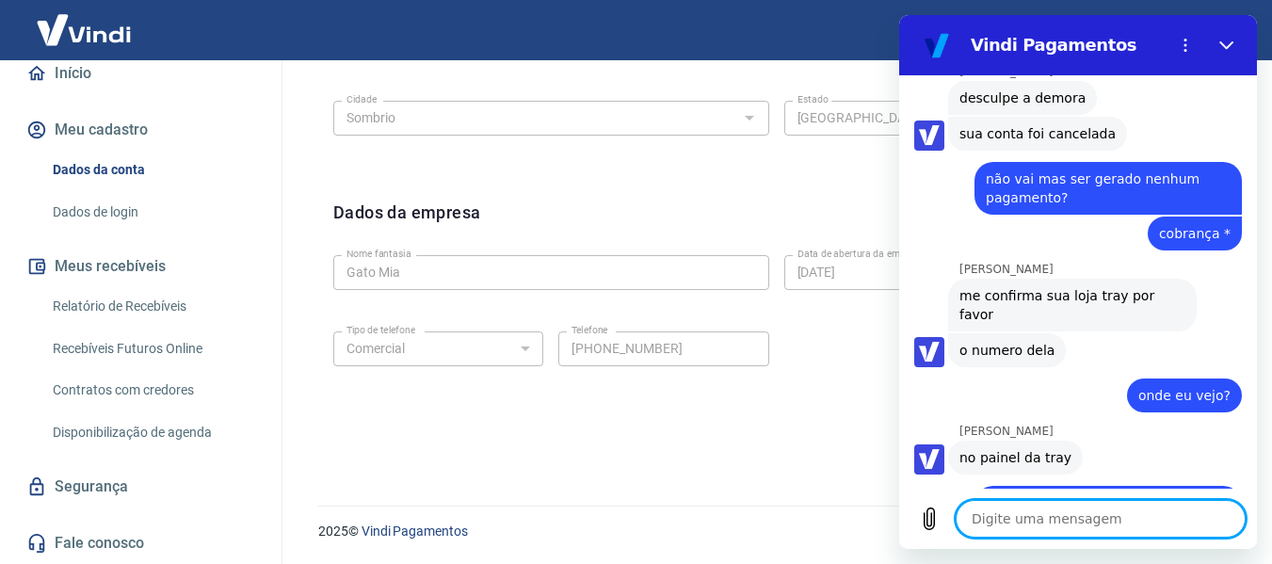
click at [1089, 528] on textarea at bounding box center [1100, 519] width 290 height 38
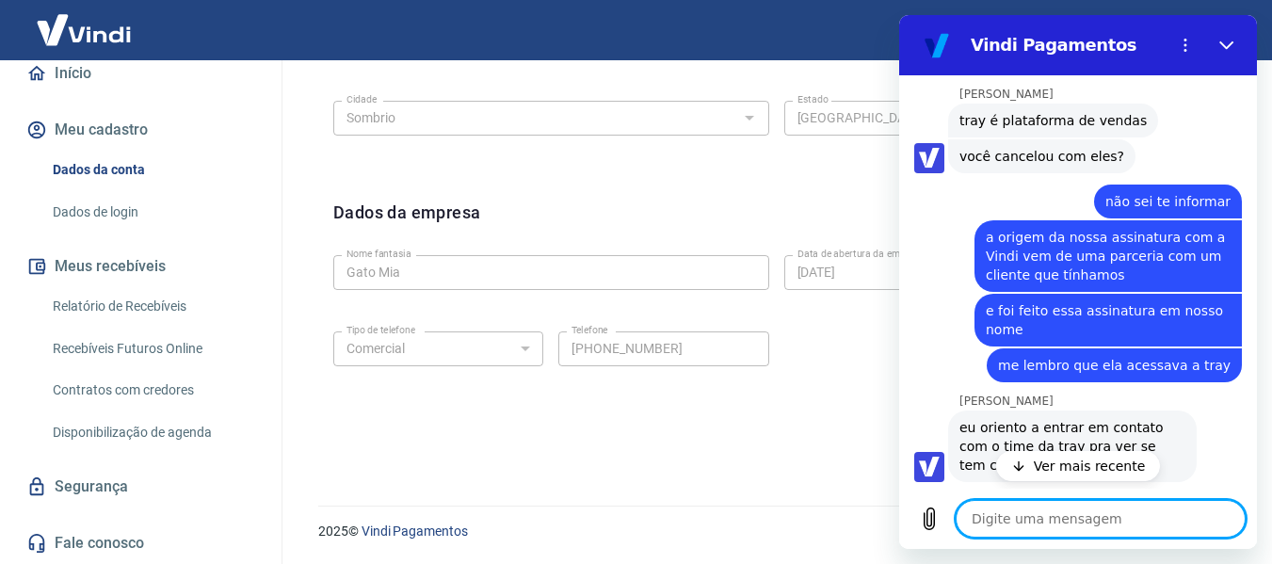
scroll to position [3136, 0]
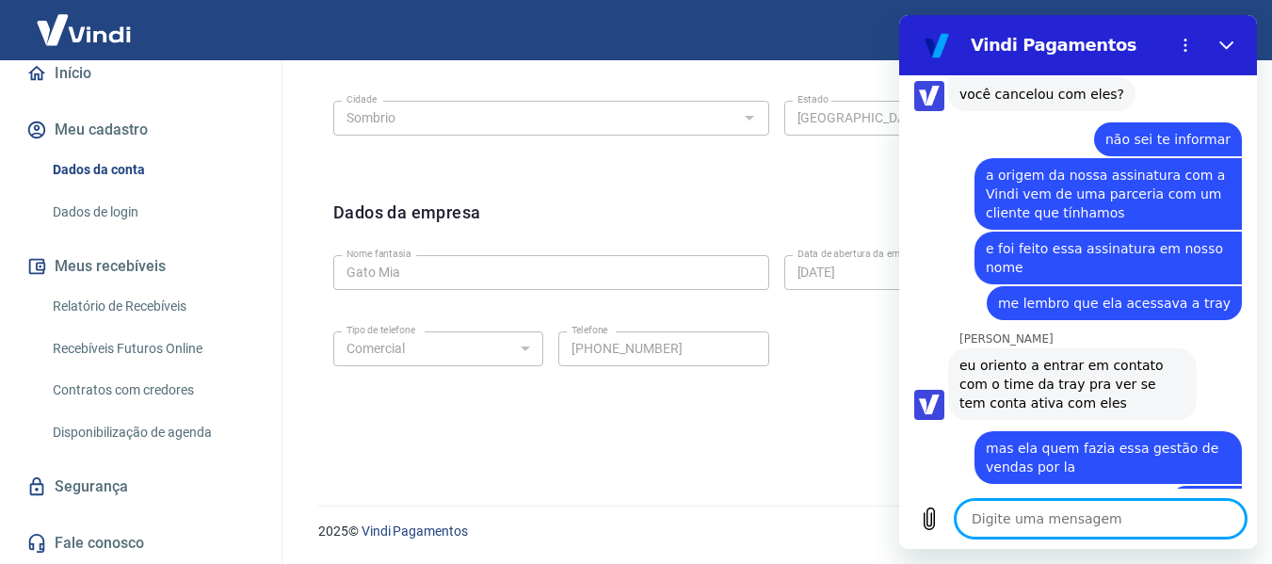
click at [1083, 525] on textarea at bounding box center [1100, 519] width 290 height 38
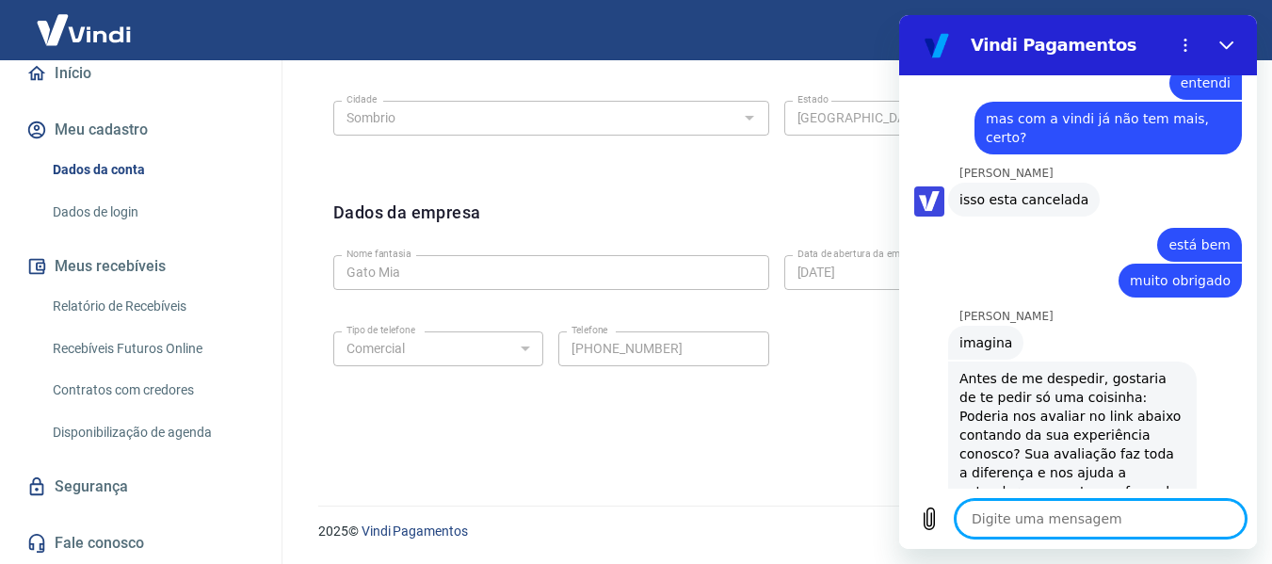
scroll to position [3560, 0]
